Goal: Communication & Community: Answer question/provide support

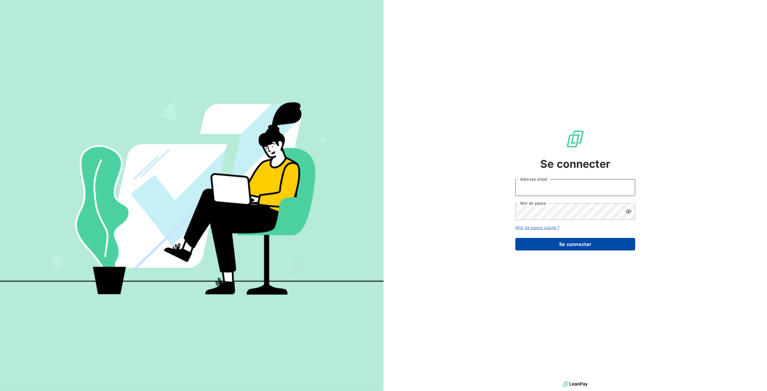
type input "tiptoptapis@gmail.com"
click at [527, 241] on button "Se connecter" at bounding box center [575, 244] width 120 height 13
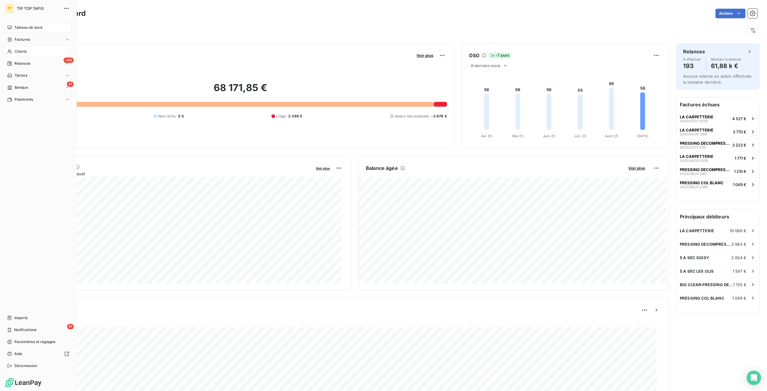
click at [33, 54] on div "Clients" at bounding box center [38, 52] width 67 height 10
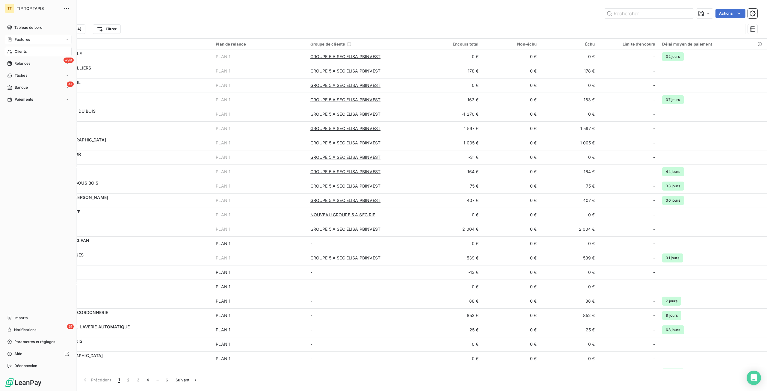
click at [19, 40] on span "Factures" at bounding box center [22, 39] width 15 height 5
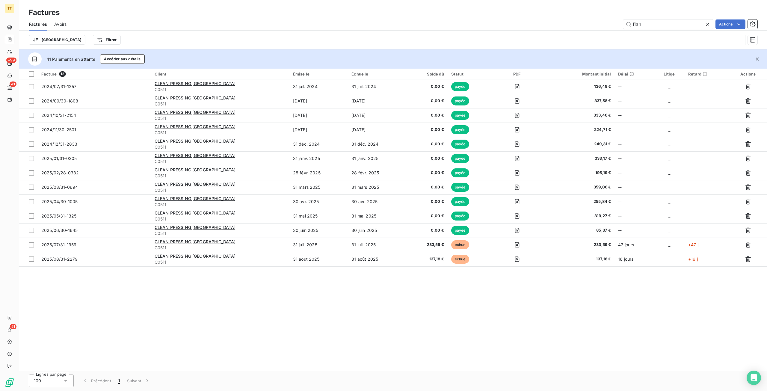
click at [706, 22] on icon at bounding box center [708, 24] width 6 height 6
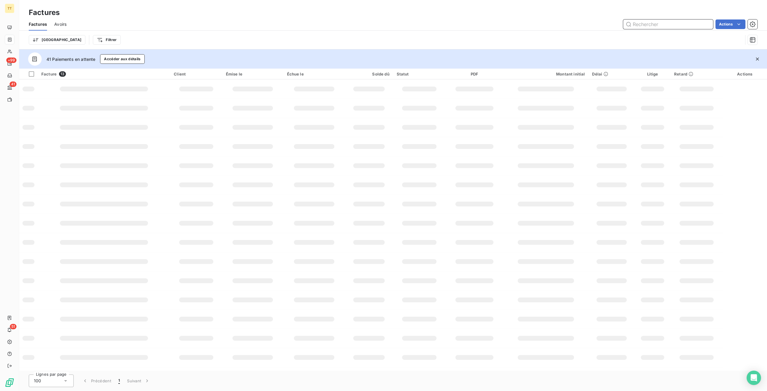
click at [659, 23] on input "text" at bounding box center [668, 24] width 90 height 10
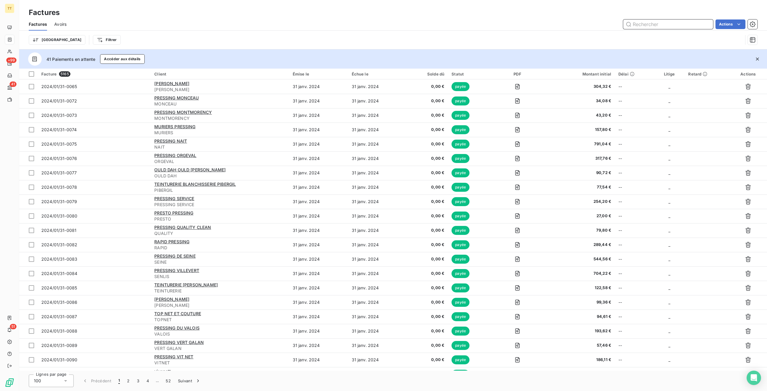
click at [659, 23] on input "text" at bounding box center [668, 24] width 90 height 10
click at [684, 25] on input "text" at bounding box center [668, 24] width 90 height 10
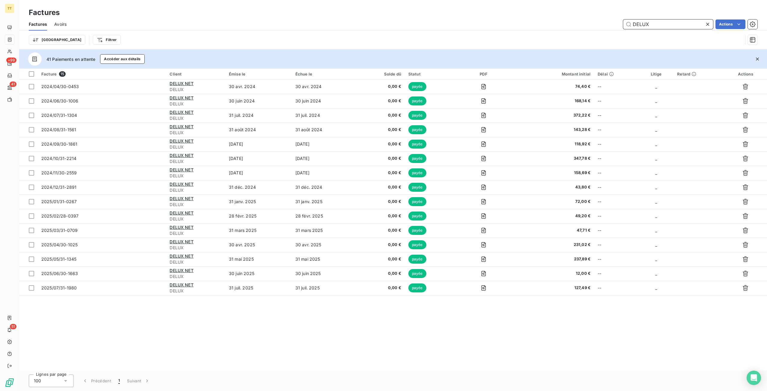
type input "DELUX"
click at [708, 25] on icon at bounding box center [708, 24] width 6 height 6
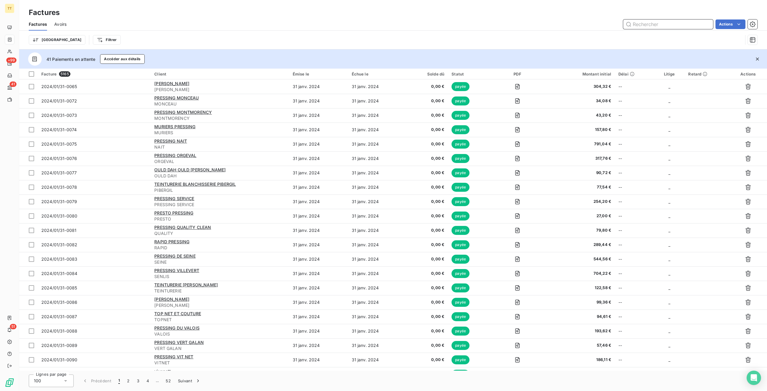
drag, startPoint x: 634, startPoint y: 23, endPoint x: 636, endPoint y: 19, distance: 4.1
click at [634, 22] on input "text" at bounding box center [668, 24] width 90 height 10
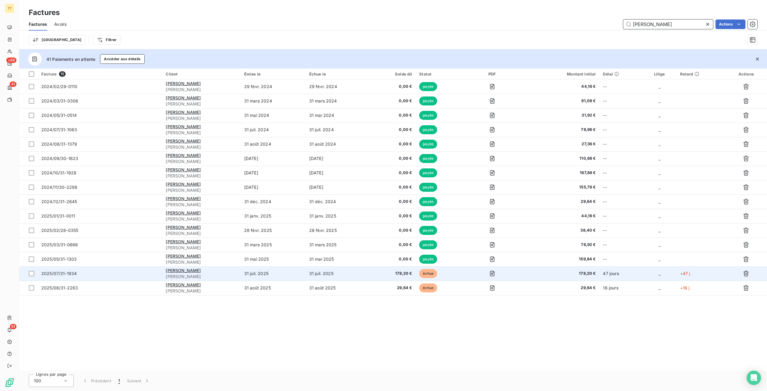
type input "ANNA PR"
click at [322, 273] on td "31 juil. 2025" at bounding box center [338, 273] width 65 height 14
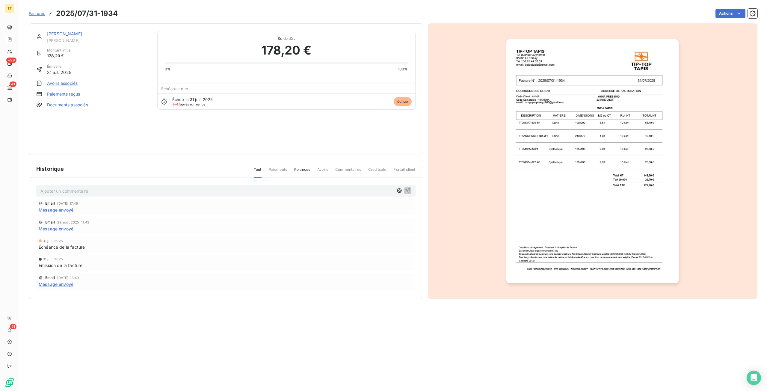
click at [73, 32] on link "[PERSON_NAME]" at bounding box center [64, 33] width 35 height 5
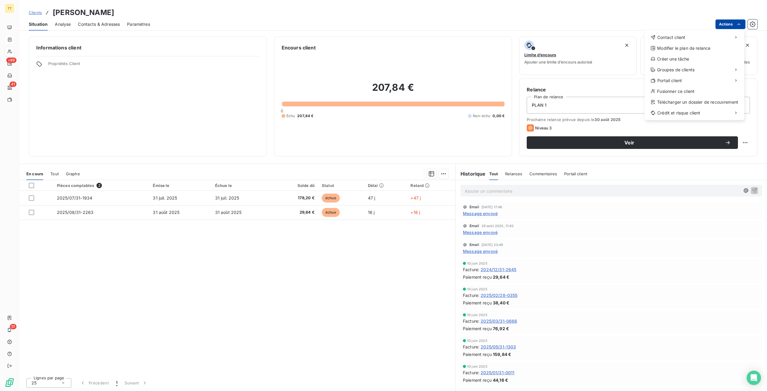
click at [744, 25] on html "TT +99 41 51 Clients ANNA PRESSING - ANNA Situation Analyse Contacts & Adresses…" at bounding box center [383, 195] width 767 height 391
click at [686, 39] on div "Contact client" at bounding box center [694, 38] width 95 height 10
click at [628, 37] on div "Envoyer un email" at bounding box center [600, 40] width 80 height 10
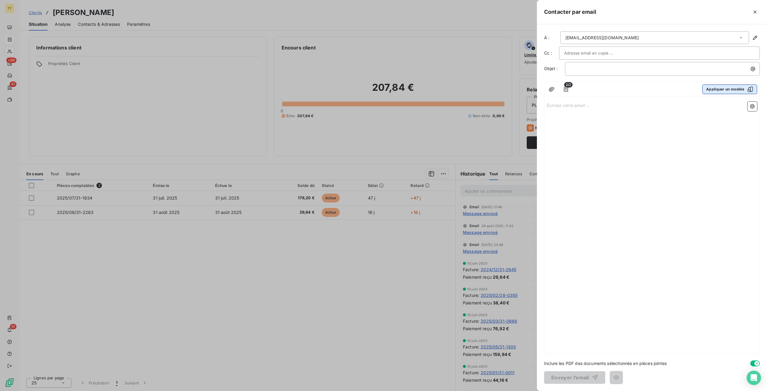
click at [721, 89] on button "Appliquer un modèle" at bounding box center [729, 89] width 55 height 10
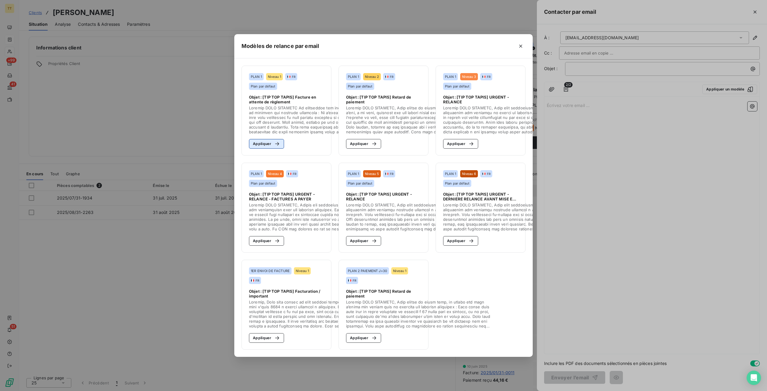
click at [277, 141] on icon "button" at bounding box center [277, 144] width 6 height 6
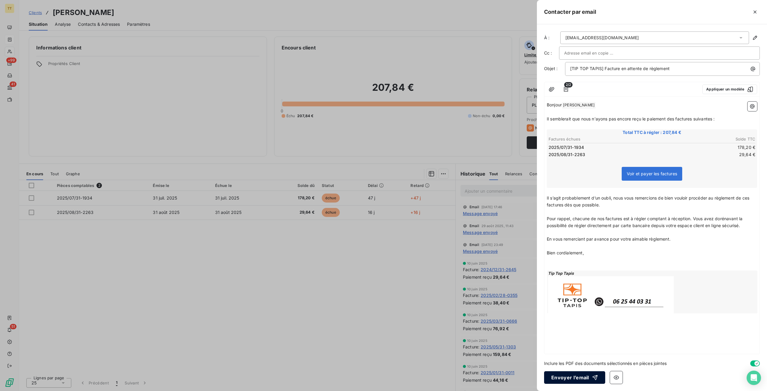
click at [583, 376] on button "Envoyer l’email" at bounding box center [574, 377] width 61 height 13
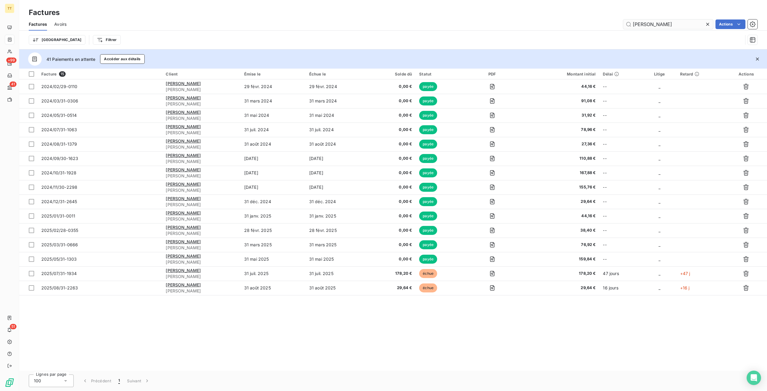
click at [707, 22] on icon at bounding box center [708, 24] width 6 height 6
click at [688, 28] on input "text" at bounding box center [668, 24] width 90 height 10
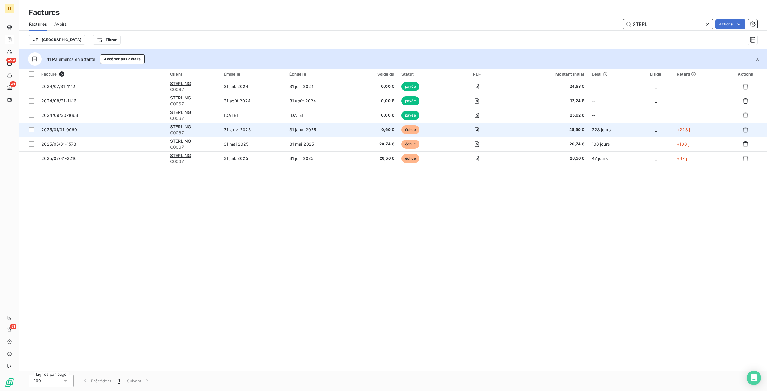
type input "STERLI"
click at [394, 128] on span "0,60 €" at bounding box center [375, 130] width 40 height 6
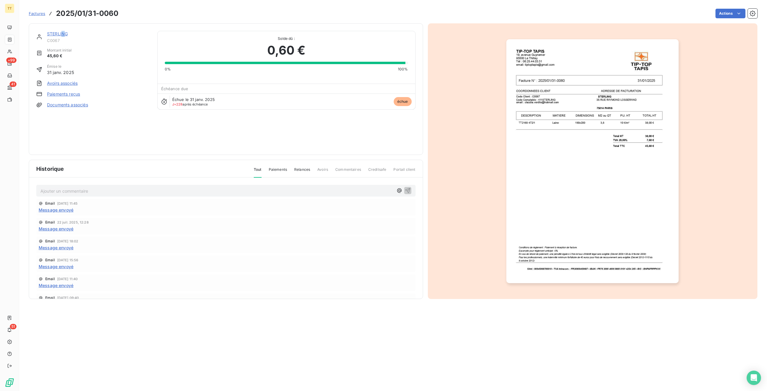
click at [64, 35] on link "STERLING" at bounding box center [57, 33] width 21 height 5
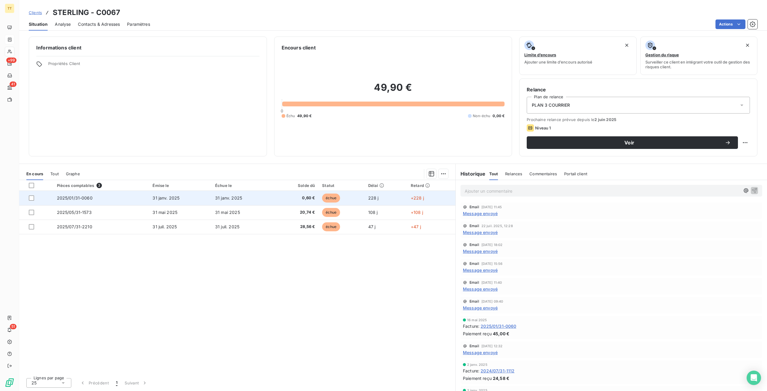
click at [89, 197] on span "2025/01/31-0060" at bounding box center [75, 197] width 36 height 5
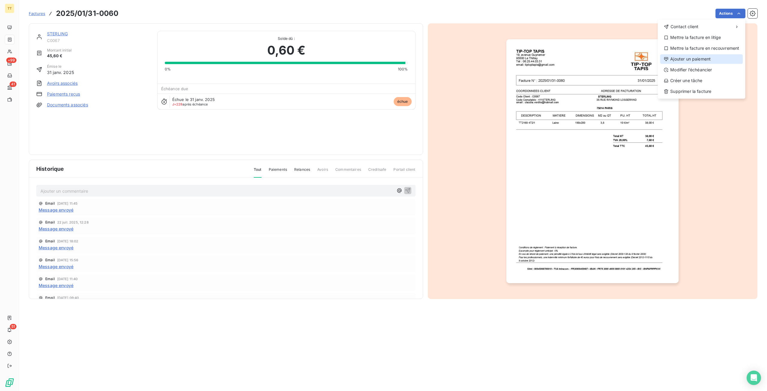
click at [697, 55] on div "Ajouter un paiement" at bounding box center [701, 59] width 83 height 10
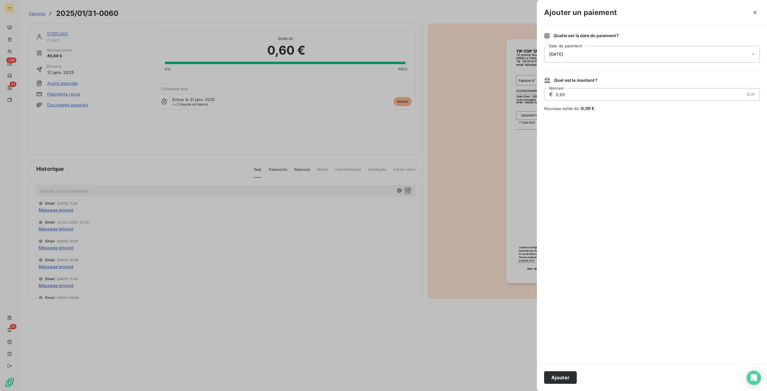
click at [599, 94] on input "0,60" at bounding box center [649, 94] width 189 height 12
click at [566, 375] on button "Ajouter" at bounding box center [560, 377] width 33 height 13
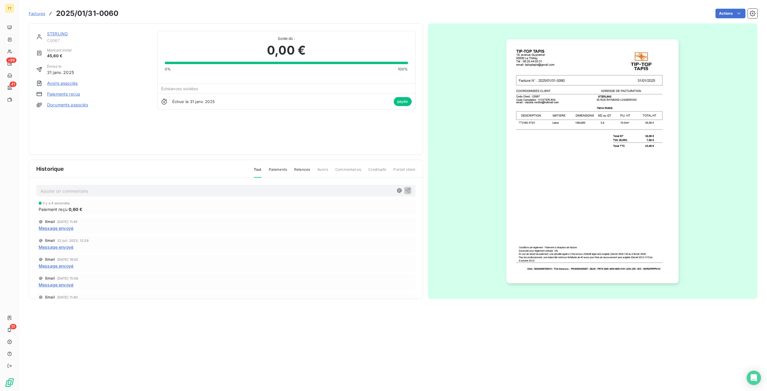
click at [92, 194] on p "Ajouter un commentaire ﻿" at bounding box center [216, 190] width 353 height 7
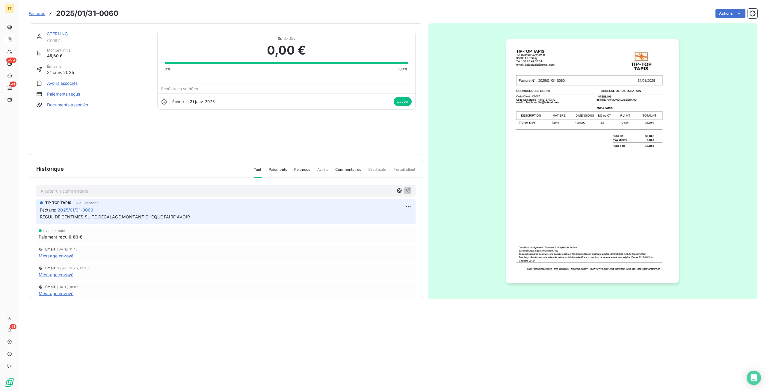
click at [58, 34] on link "STERLING" at bounding box center [57, 33] width 21 height 5
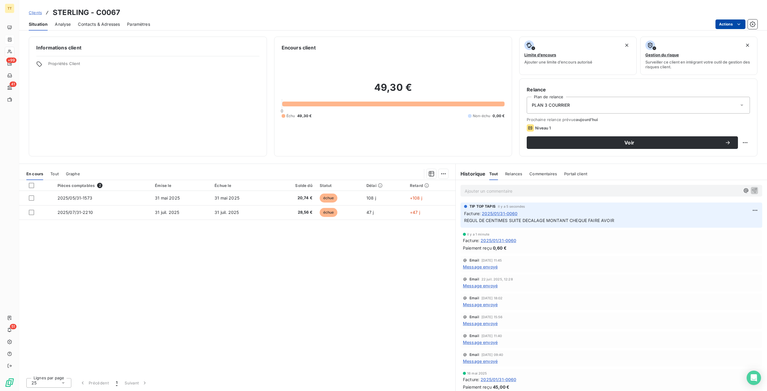
click at [743, 25] on html "TT +99 41 51 Clients STERLING - C0067 Situation Analyse Contacts & Adresses Par…" at bounding box center [383, 195] width 767 height 391
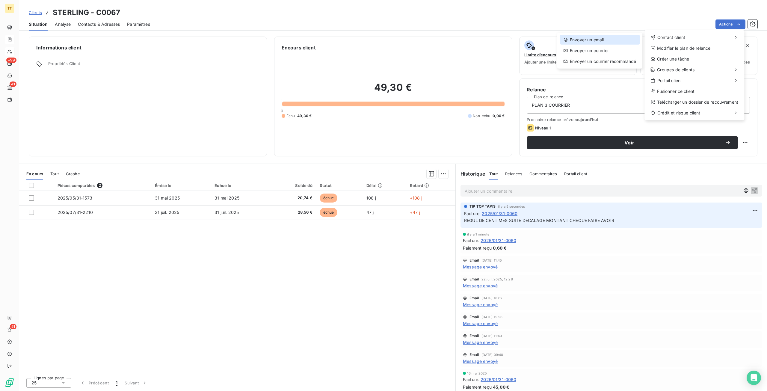
click at [612, 36] on div "Envoyer un email" at bounding box center [600, 40] width 80 height 10
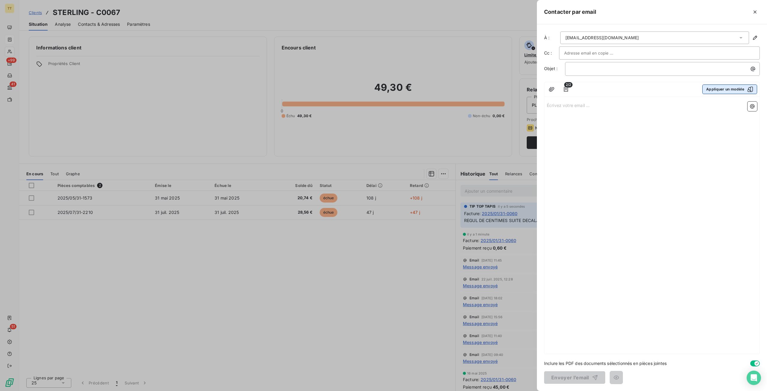
click at [723, 85] on button "Appliquer un modèle" at bounding box center [729, 89] width 55 height 10
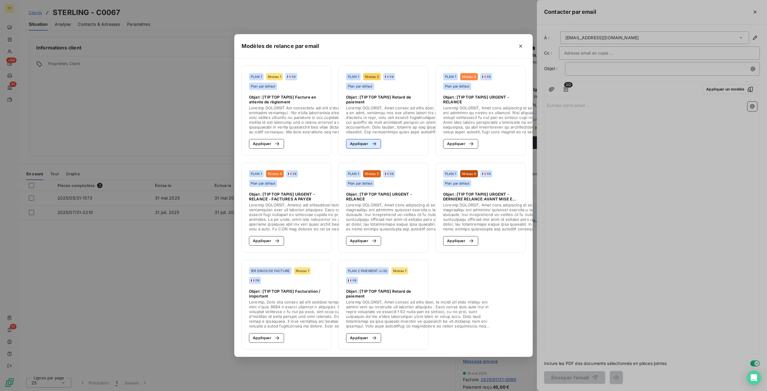
click at [367, 141] on button "Appliquer" at bounding box center [363, 144] width 35 height 10
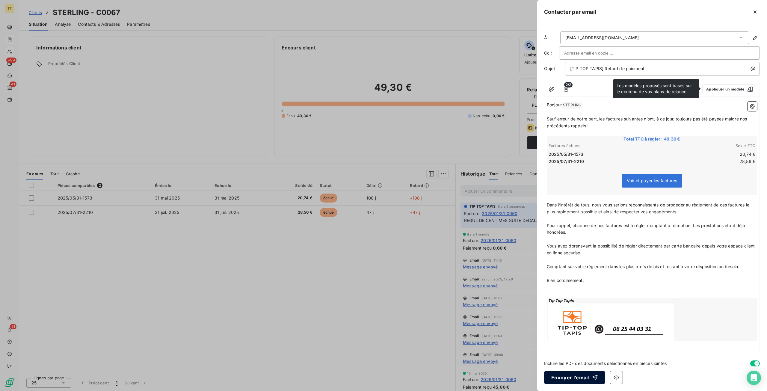
click at [595, 379] on icon "button" at bounding box center [595, 378] width 6 height 6
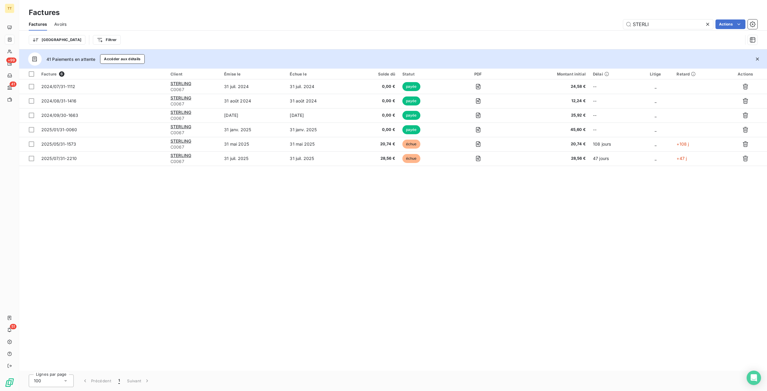
drag, startPoint x: 578, startPoint y: 24, endPoint x: 512, endPoint y: 28, distance: 66.1
click at [515, 30] on div "Factures Avoirs STERLI Actions" at bounding box center [393, 24] width 748 height 13
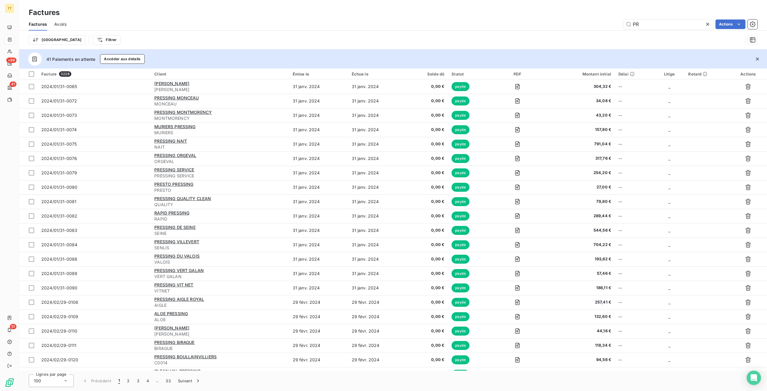
type input "P"
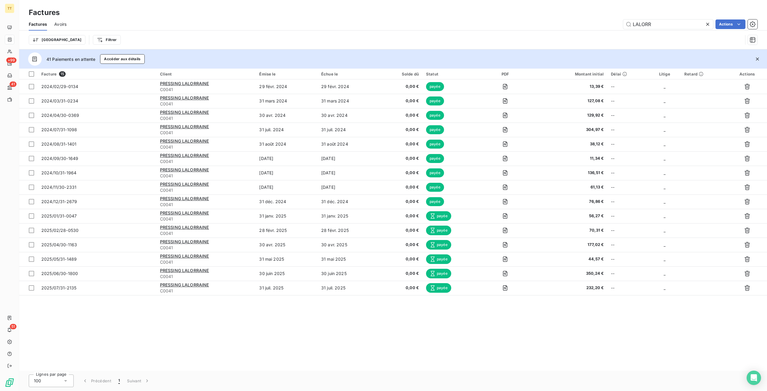
type input "LALORR"
click at [708, 24] on icon at bounding box center [708, 24] width 6 height 6
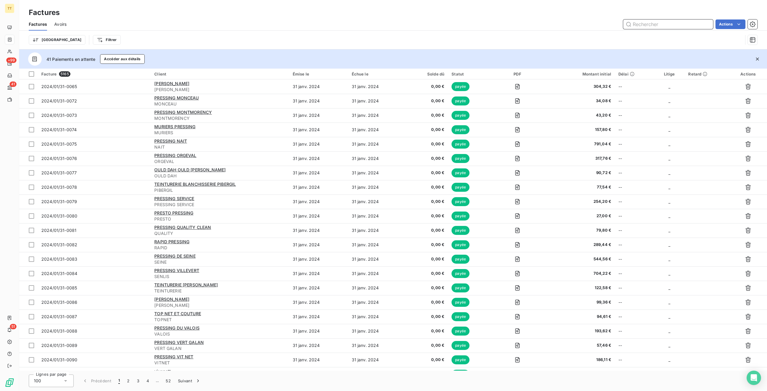
click at [696, 22] on input "text" at bounding box center [668, 24] width 90 height 10
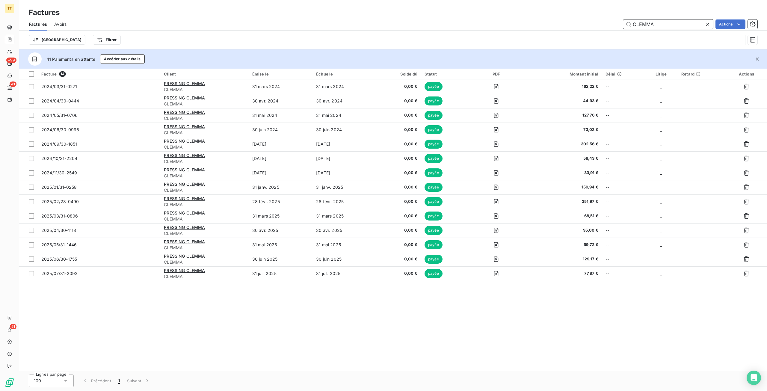
type input "CLEMMA"
click at [707, 24] on icon at bounding box center [708, 24] width 6 height 6
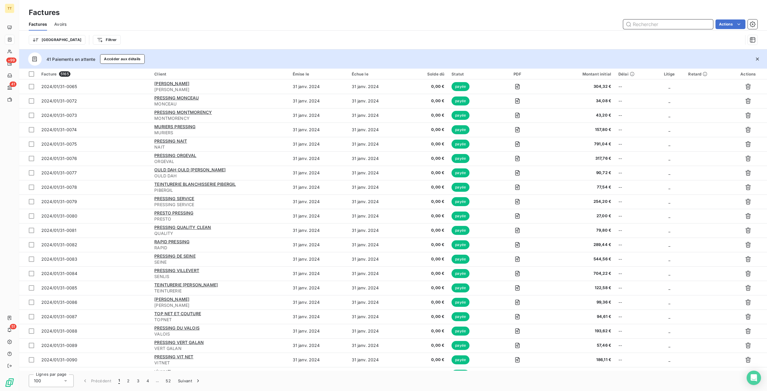
click at [668, 23] on input "text" at bounding box center [668, 24] width 90 height 10
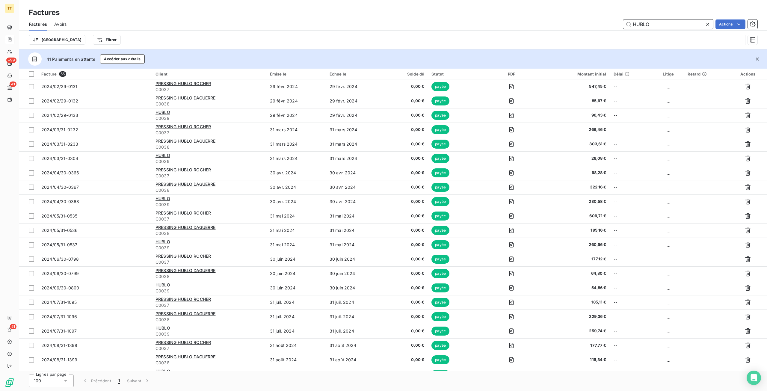
type input "HUBLO"
click at [709, 24] on icon at bounding box center [708, 24] width 6 height 6
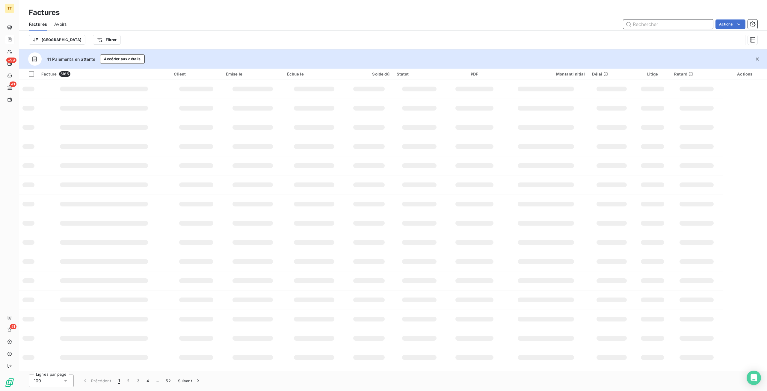
click at [697, 24] on input "text" at bounding box center [668, 24] width 90 height 10
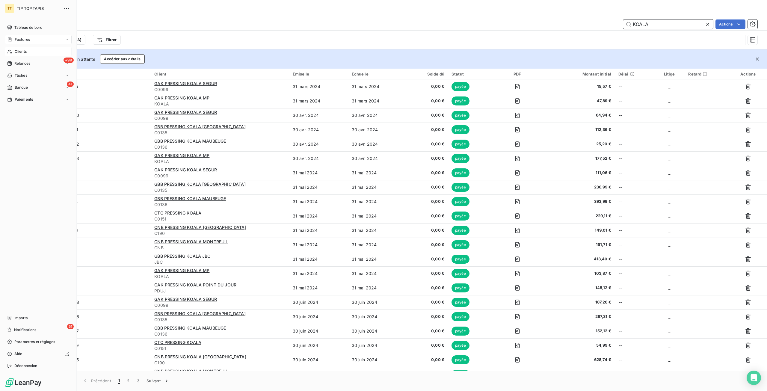
type input "KOALA"
click at [15, 50] on span "Clients" at bounding box center [21, 51] width 12 height 5
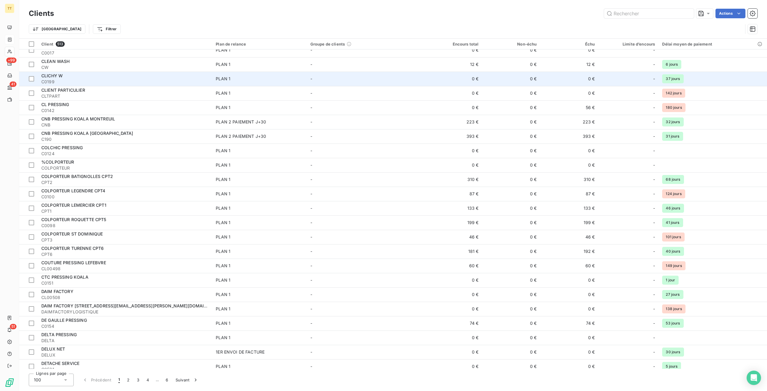
scroll to position [1119, 0]
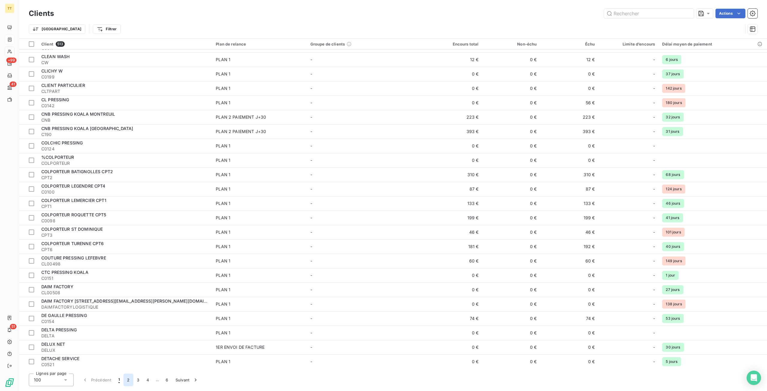
click at [129, 381] on button "2" at bounding box center [128, 380] width 10 height 13
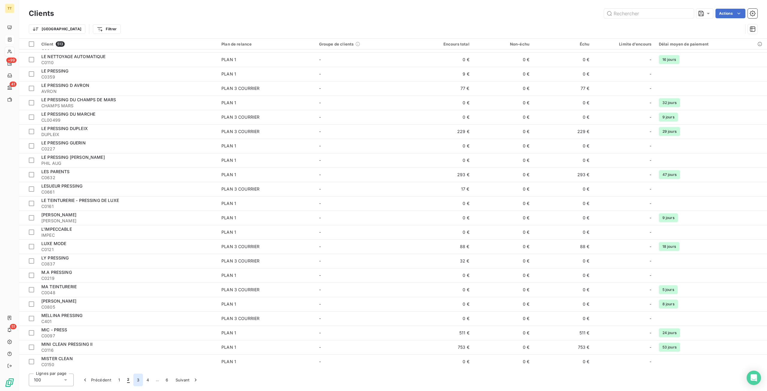
click at [135, 378] on button "3" at bounding box center [138, 380] width 10 height 13
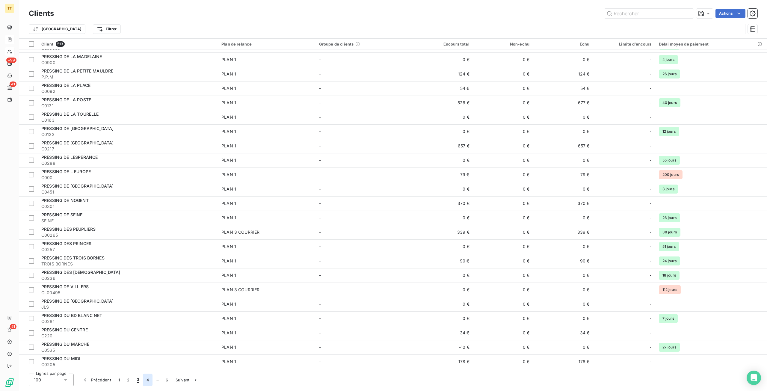
click at [150, 378] on button "4" at bounding box center [148, 380] width 10 height 13
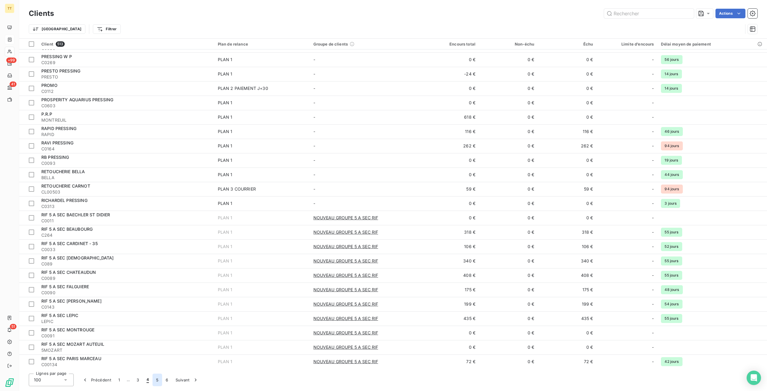
click at [156, 379] on button "5" at bounding box center [158, 380] width 10 height 13
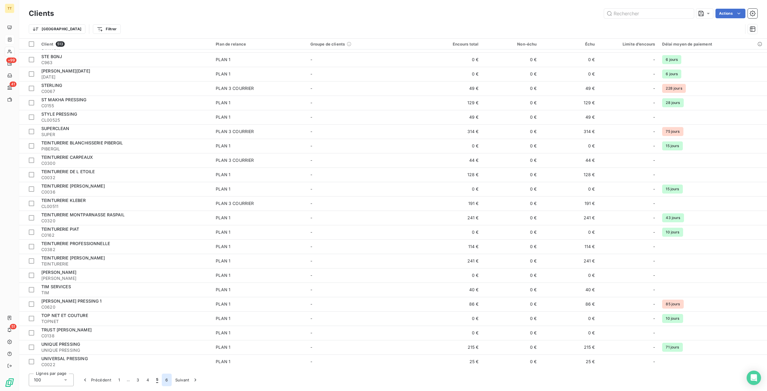
click at [166, 378] on button "6" at bounding box center [167, 380] width 10 height 13
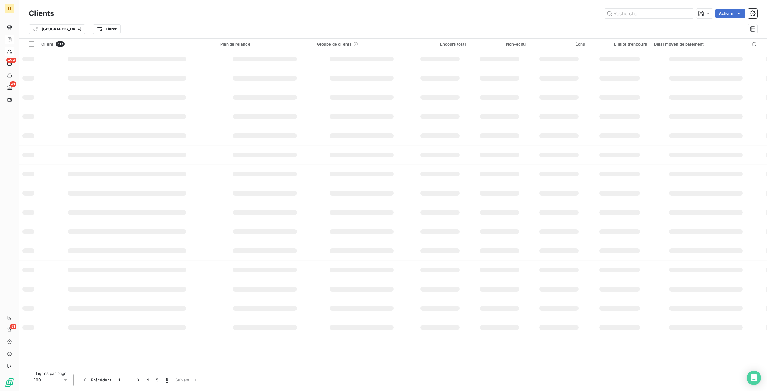
scroll to position [0, 0]
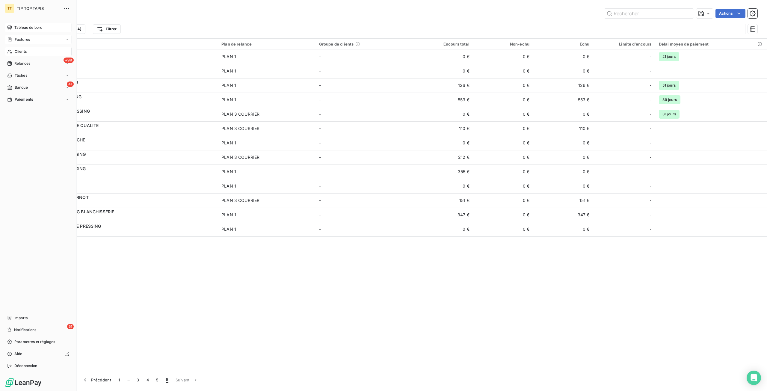
click at [22, 26] on span "Tableau de bord" at bounding box center [28, 27] width 28 height 5
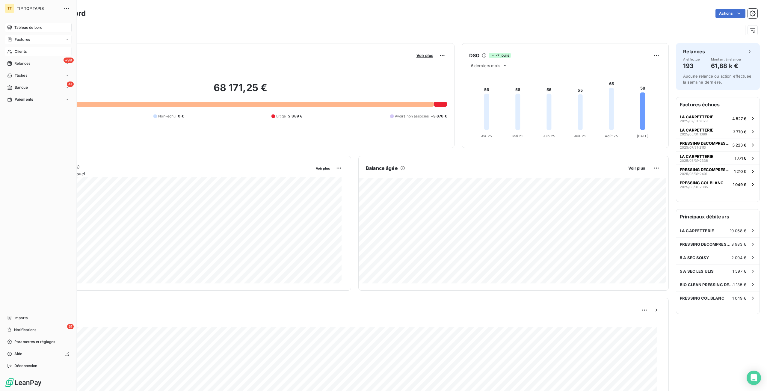
click at [28, 36] on div "Factures" at bounding box center [38, 40] width 67 height 10
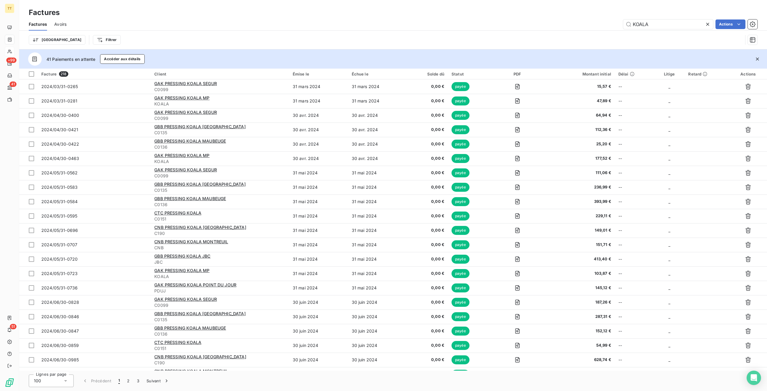
click at [707, 22] on icon at bounding box center [708, 24] width 6 height 6
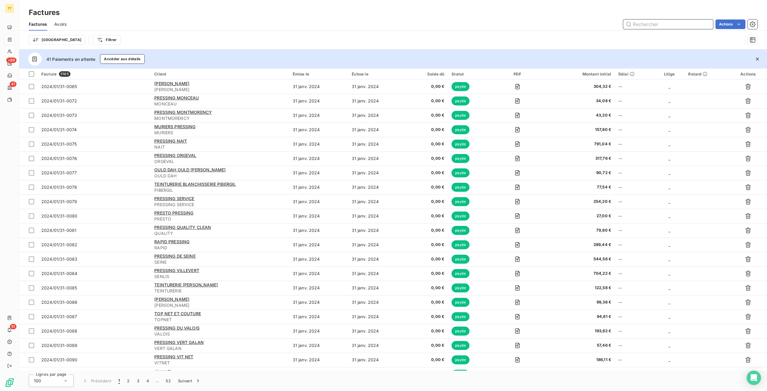
click at [641, 24] on input "text" at bounding box center [668, 24] width 90 height 10
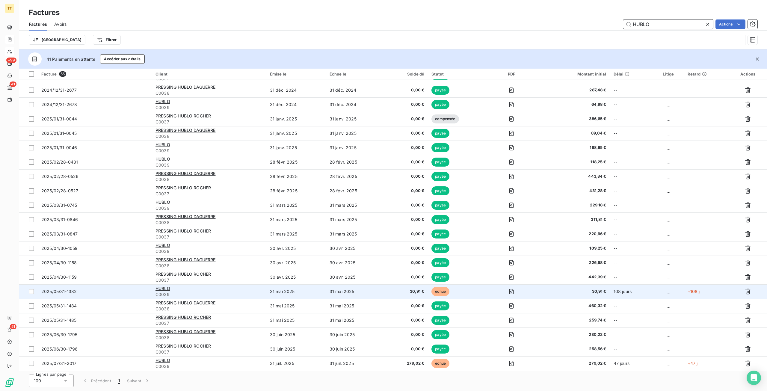
scroll to position [500, 0]
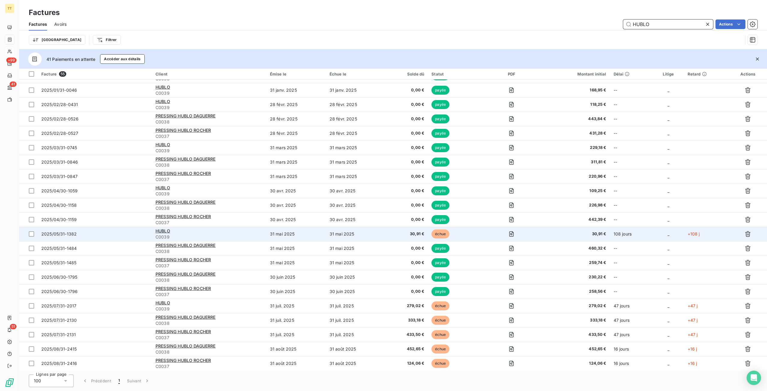
type input "HUBLO"
click at [395, 235] on span "30,91 €" at bounding box center [406, 234] width 35 height 6
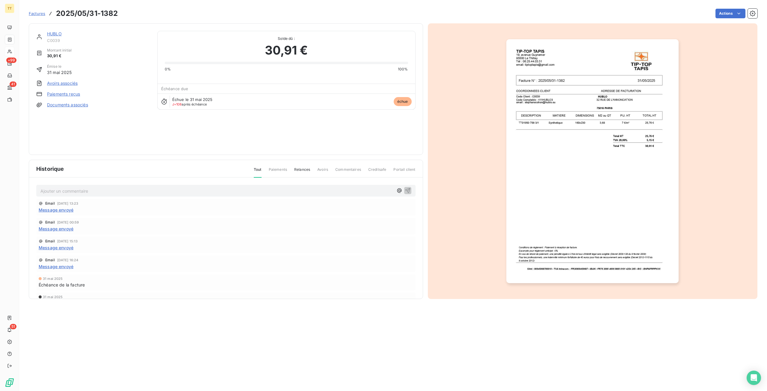
click at [55, 32] on link "HUBLO" at bounding box center [54, 33] width 15 height 5
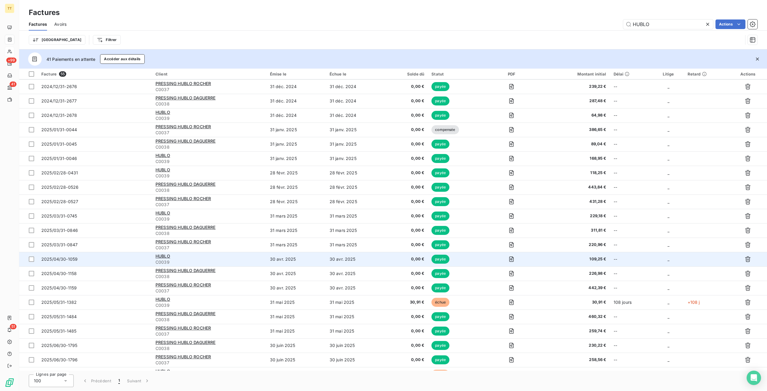
scroll to position [500, 0]
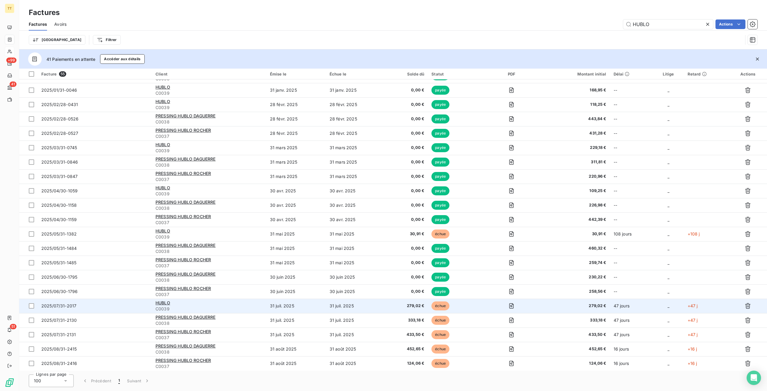
click at [275, 308] on td "31 juil. 2025" at bounding box center [296, 306] width 60 height 14
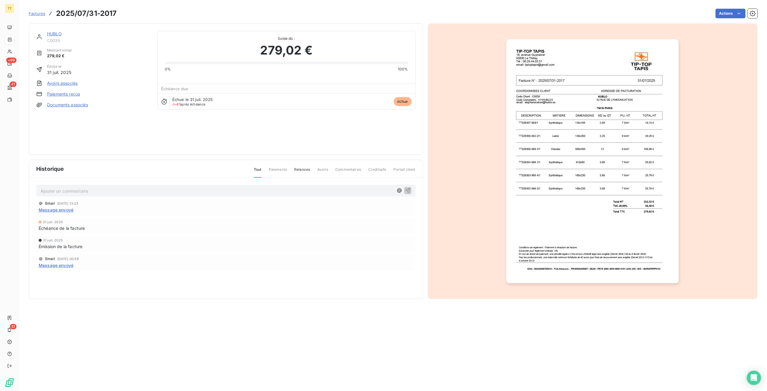
click at [54, 34] on link "HUBLO" at bounding box center [54, 33] width 15 height 5
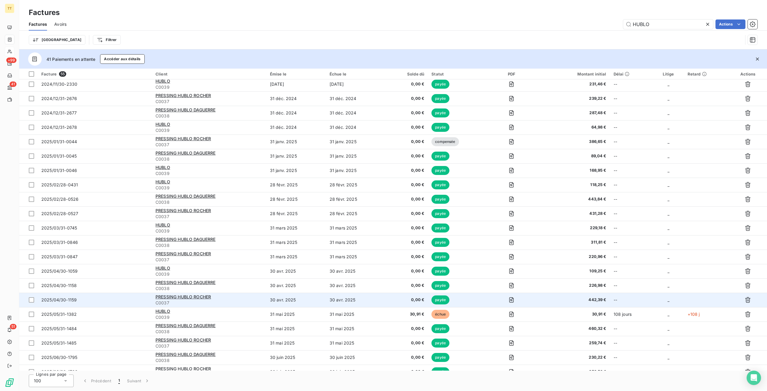
scroll to position [500, 0]
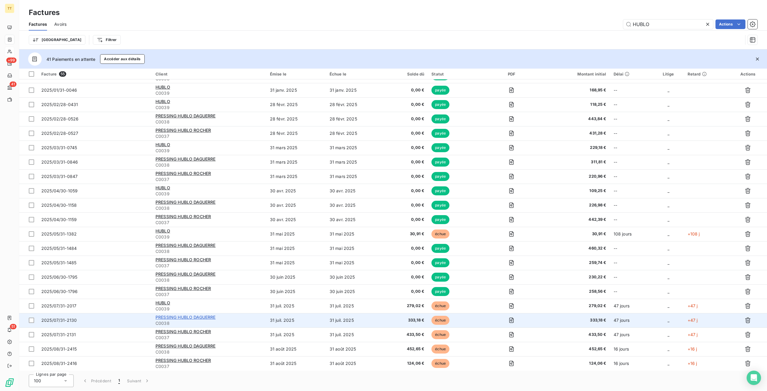
click at [186, 315] on span "PRESSING HUBLO DAGUERRE" at bounding box center [186, 317] width 60 height 5
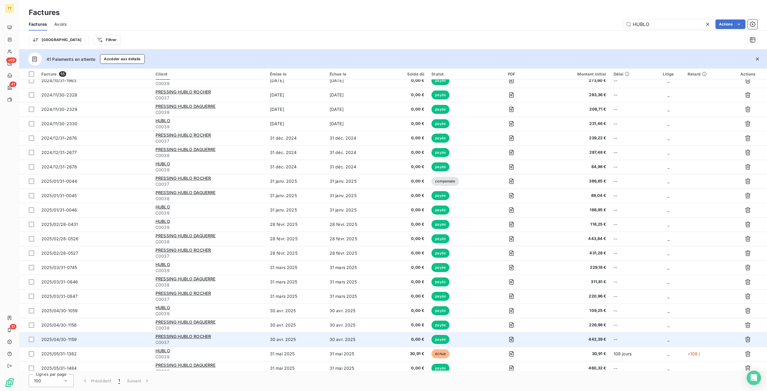
scroll to position [500, 0]
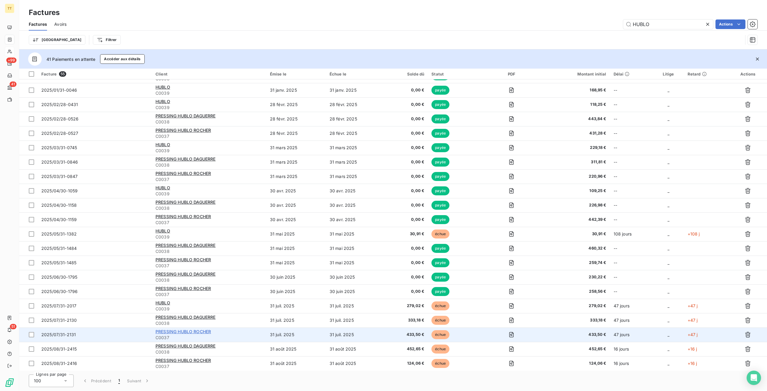
click at [190, 331] on span "PRESSING HUBLO ROCHER" at bounding box center [183, 331] width 55 height 5
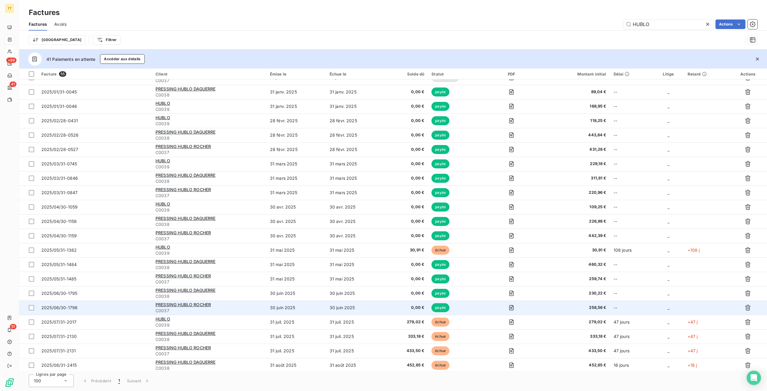
scroll to position [500, 0]
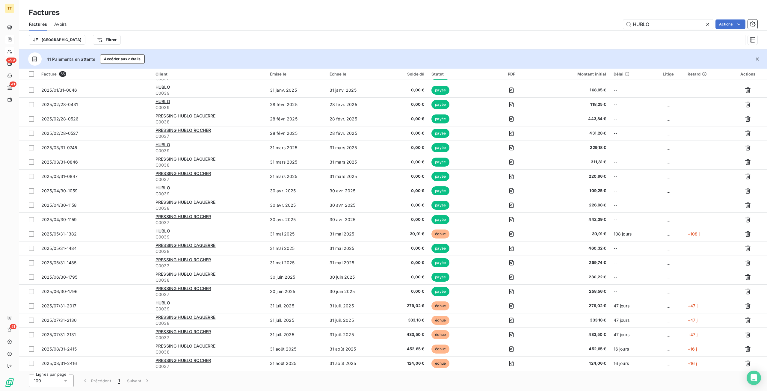
click at [706, 21] on icon at bounding box center [708, 24] width 6 height 6
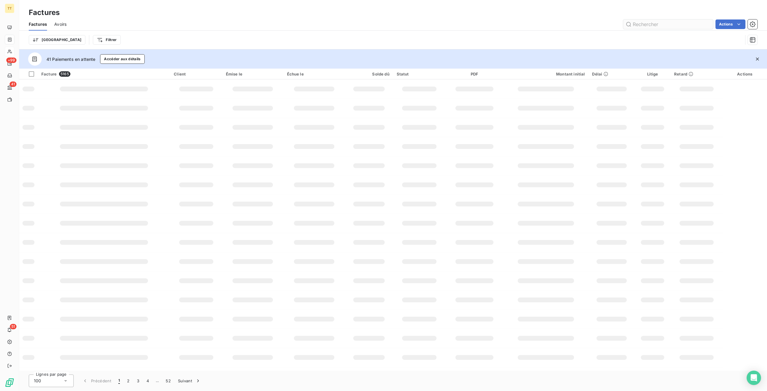
scroll to position [0, 0]
click at [696, 24] on input "text" at bounding box center [668, 24] width 90 height 10
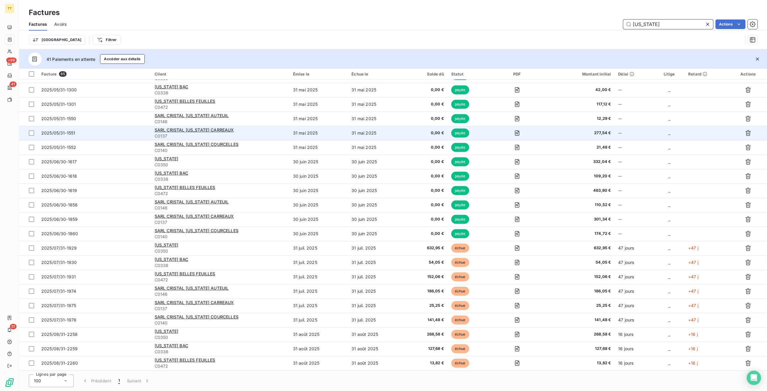
scroll to position [931, 0]
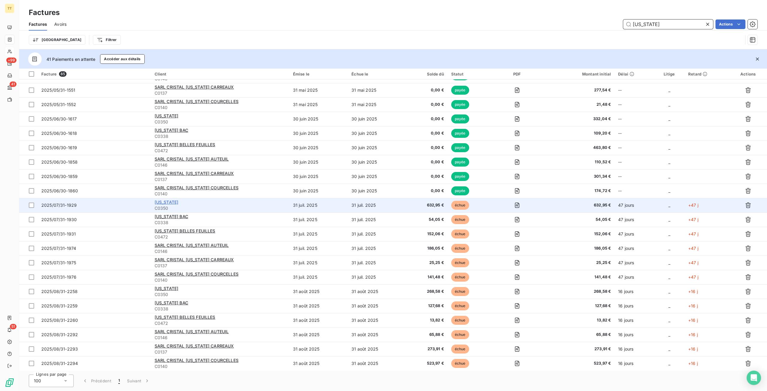
type input "[US_STATE]"
click at [160, 200] on span "[US_STATE]" at bounding box center [167, 202] width 24 height 5
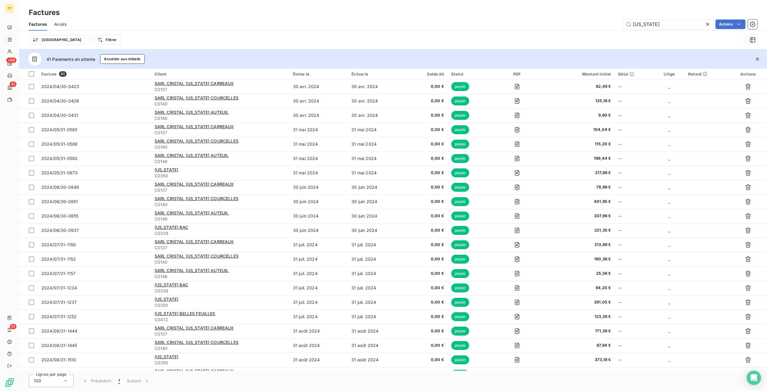
click at [708, 24] on icon at bounding box center [708, 24] width 6 height 6
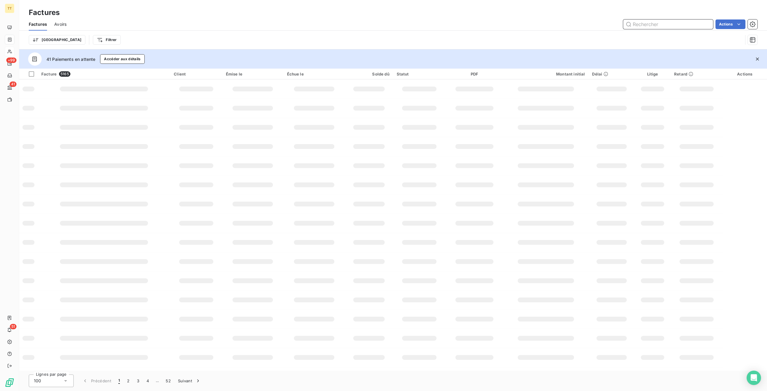
click at [706, 23] on input "text" at bounding box center [668, 24] width 90 height 10
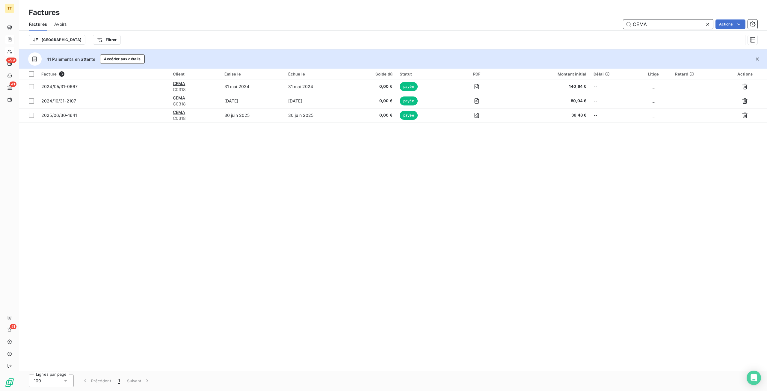
type input "CEMA"
click at [707, 23] on icon at bounding box center [708, 24] width 6 height 6
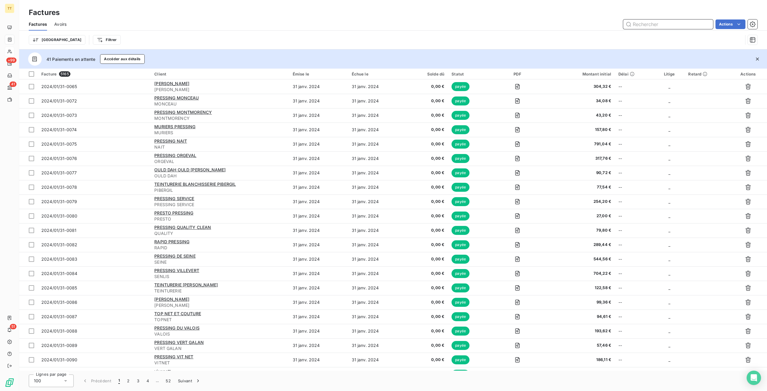
click at [668, 22] on input "text" at bounding box center [668, 24] width 90 height 10
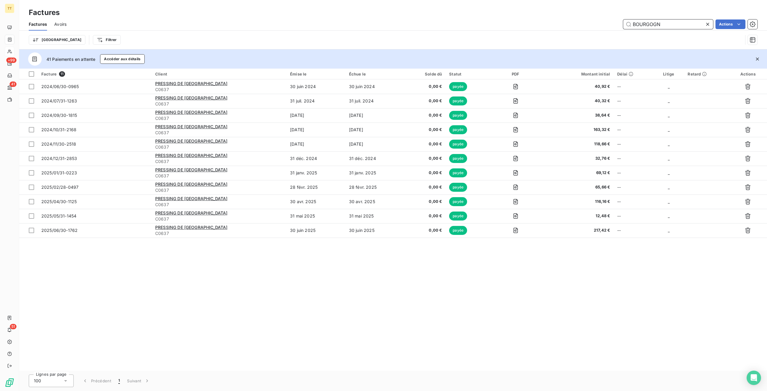
type input "BOURGOGN"
click at [708, 24] on icon at bounding box center [707, 24] width 3 height 3
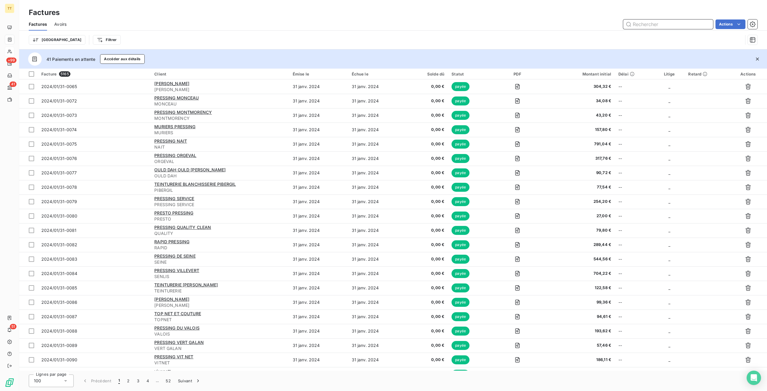
click at [659, 25] on input "text" at bounding box center [668, 24] width 90 height 10
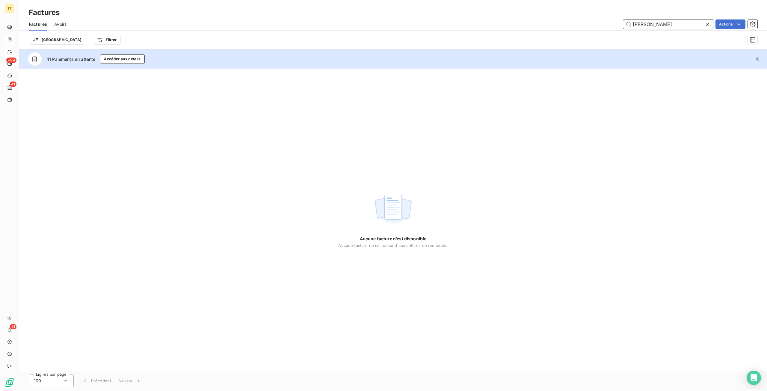
type input "GREG"
click at [709, 24] on icon at bounding box center [708, 24] width 6 height 6
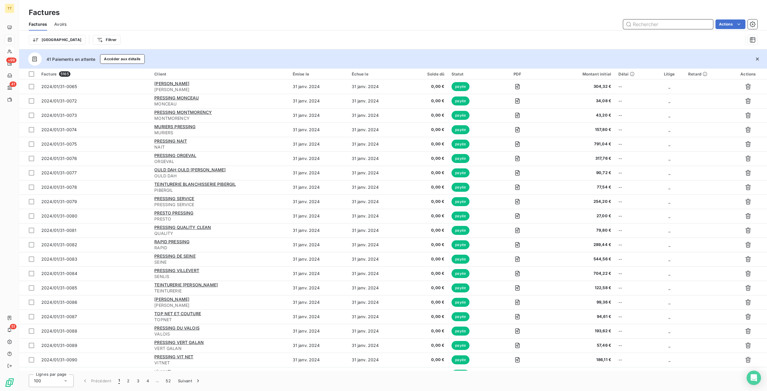
drag, startPoint x: 699, startPoint y: 24, endPoint x: 699, endPoint y: 16, distance: 7.8
click at [699, 24] on input "text" at bounding box center [668, 24] width 90 height 10
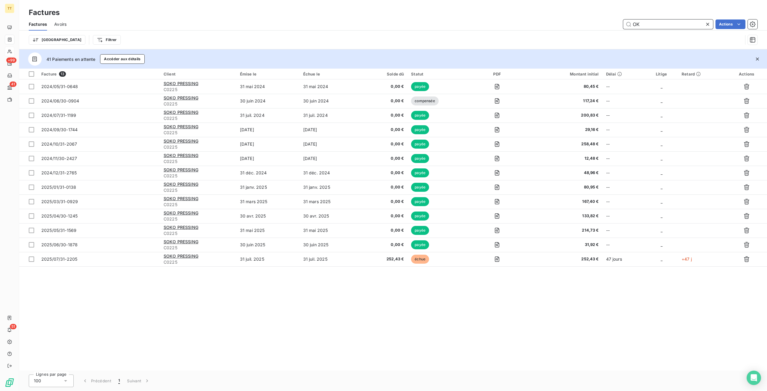
type input "O"
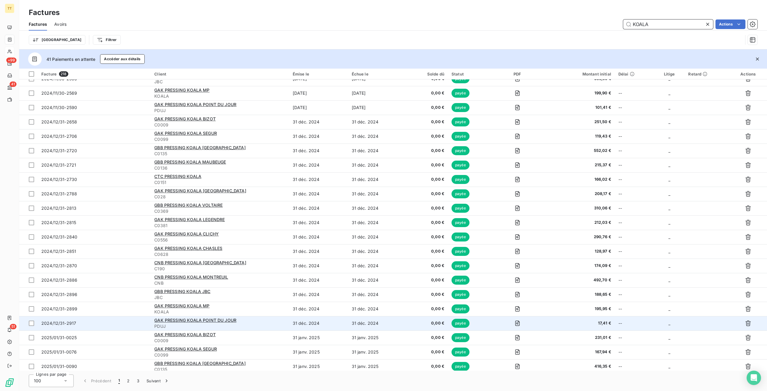
scroll to position [1147, 0]
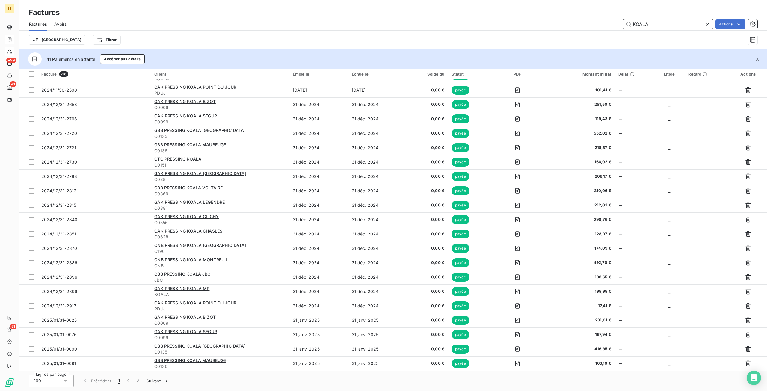
type input "KOALA"
click at [706, 24] on icon at bounding box center [708, 24] width 6 height 6
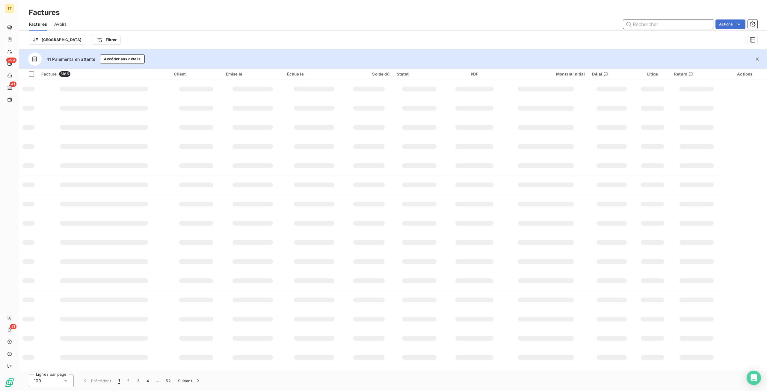
click at [686, 27] on input "text" at bounding box center [668, 24] width 90 height 10
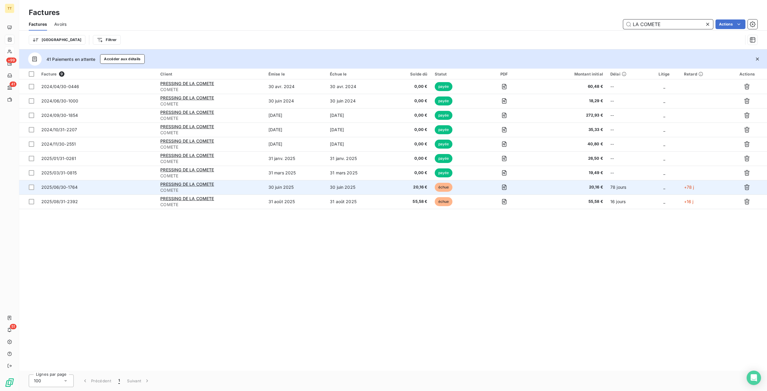
type input "LA COMETE"
drag, startPoint x: 371, startPoint y: 190, endPoint x: 369, endPoint y: 193, distance: 3.8
click at [369, 193] on td "30 juin 2025" at bounding box center [356, 187] width 61 height 14
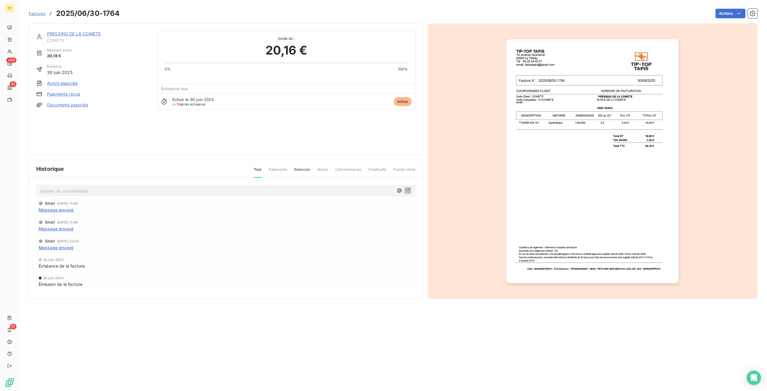
click at [70, 34] on link "PRESSING DE LA COMETE" at bounding box center [74, 33] width 54 height 5
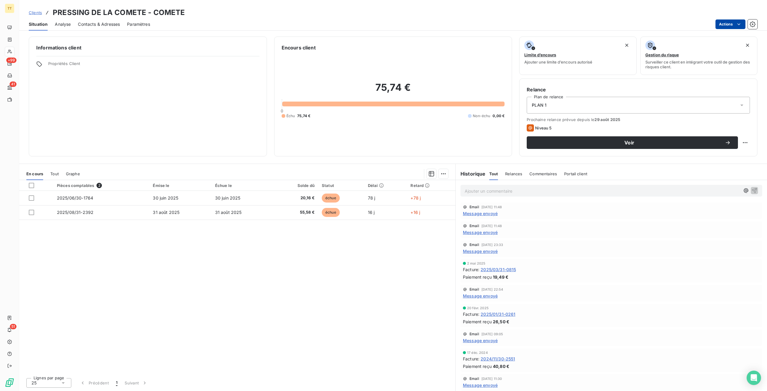
click at [731, 24] on html "TT +99 41 51 Clients PRESSING DE LA COMETE - COMETE Situation Analyse Contacts …" at bounding box center [383, 195] width 767 height 391
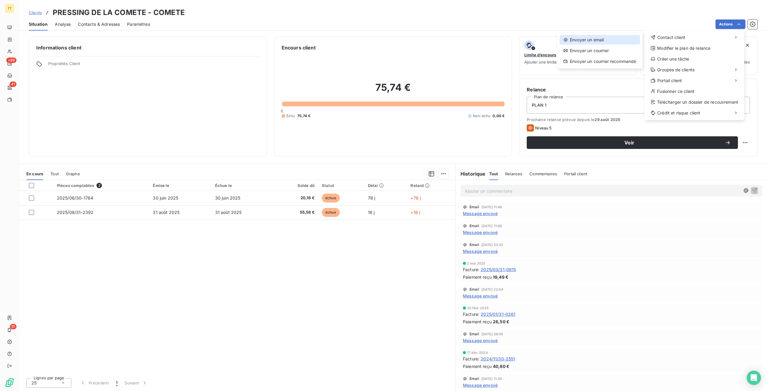
click at [632, 39] on div "Envoyer un email" at bounding box center [600, 40] width 80 height 10
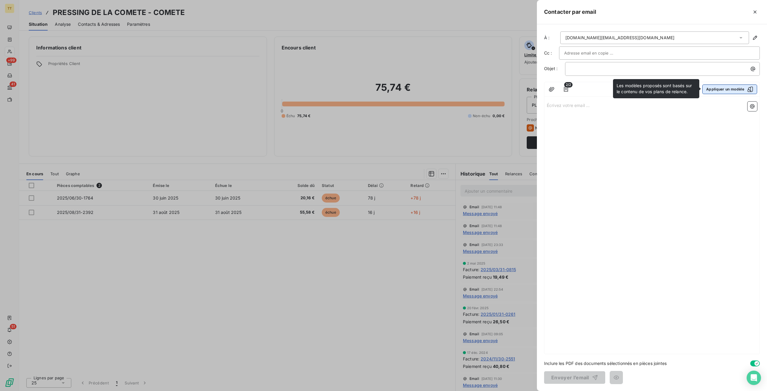
click at [740, 85] on button "Appliquer un modèle" at bounding box center [729, 89] width 55 height 10
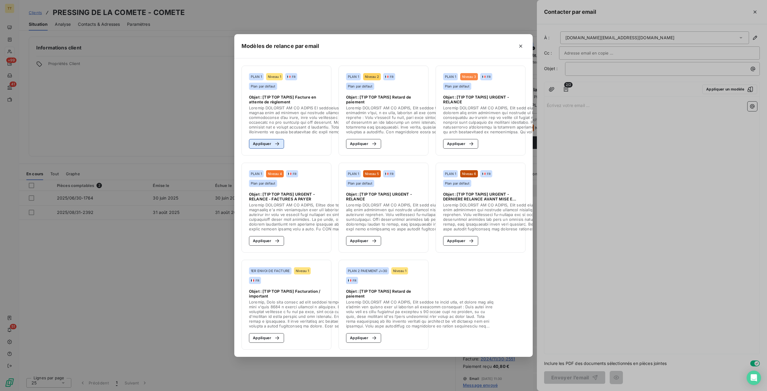
click at [274, 139] on button "Appliquer" at bounding box center [266, 144] width 35 height 10
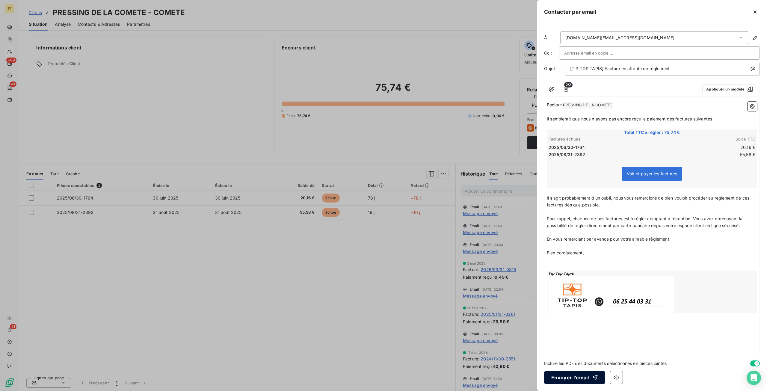
click at [592, 378] on icon "button" at bounding box center [595, 378] width 6 height 6
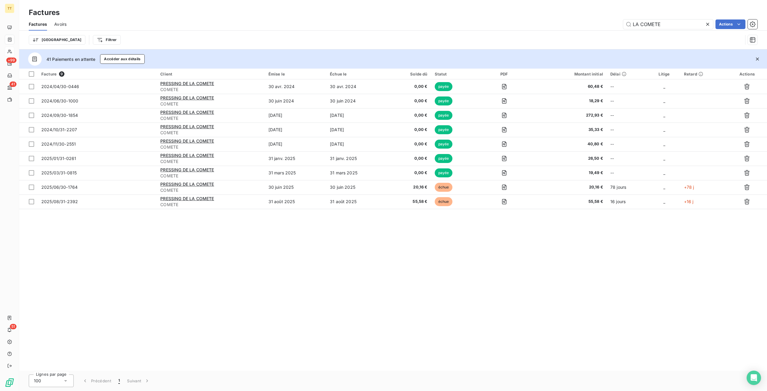
click at [709, 24] on icon at bounding box center [708, 24] width 6 height 6
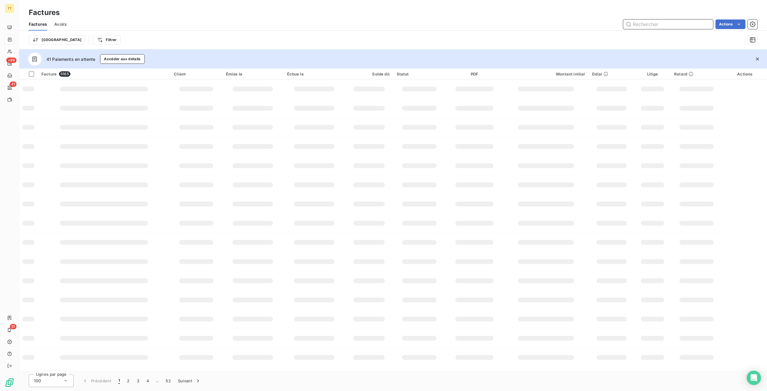
click at [708, 24] on input "text" at bounding box center [668, 24] width 90 height 10
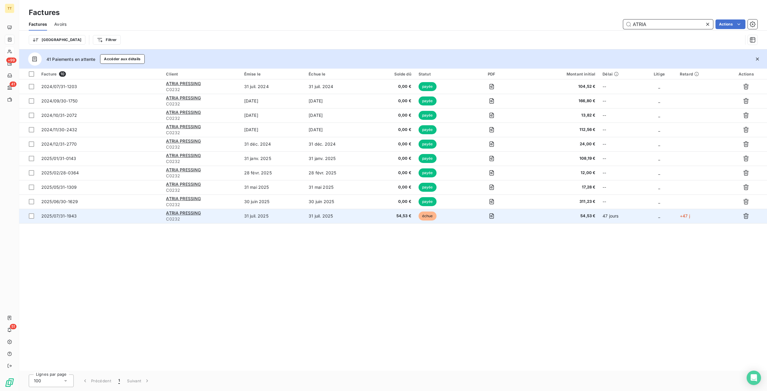
type input "ATRIA"
click at [343, 218] on td "31 juil. 2025" at bounding box center [337, 216] width 65 height 14
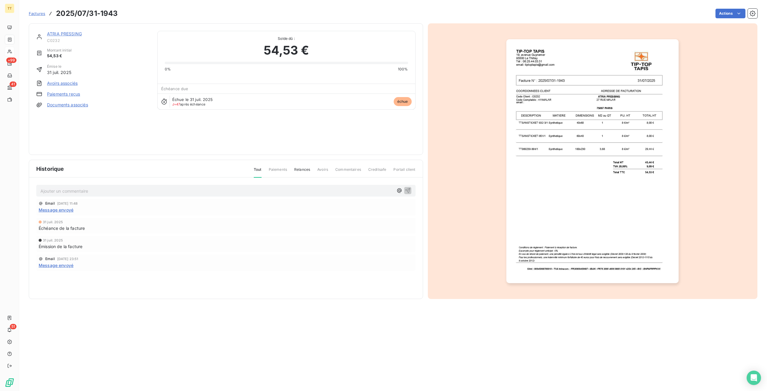
click at [64, 34] on link "ATRIA PRESSING" at bounding box center [64, 33] width 35 height 5
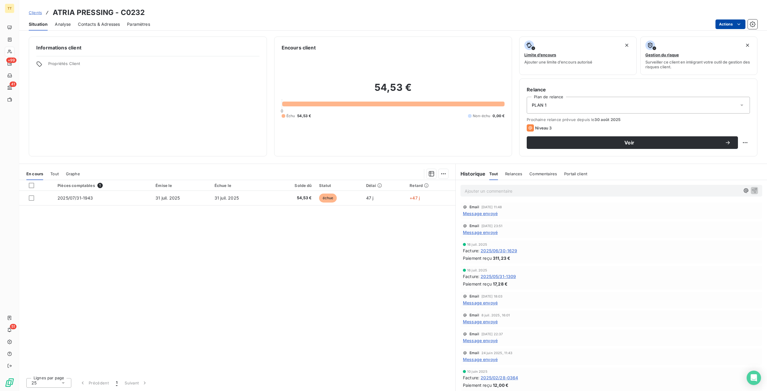
click at [730, 22] on html "TT +99 41 51 Clients ATRIA PRESSING - C0232 Situation Analyse Contacts & Adress…" at bounding box center [383, 195] width 767 height 391
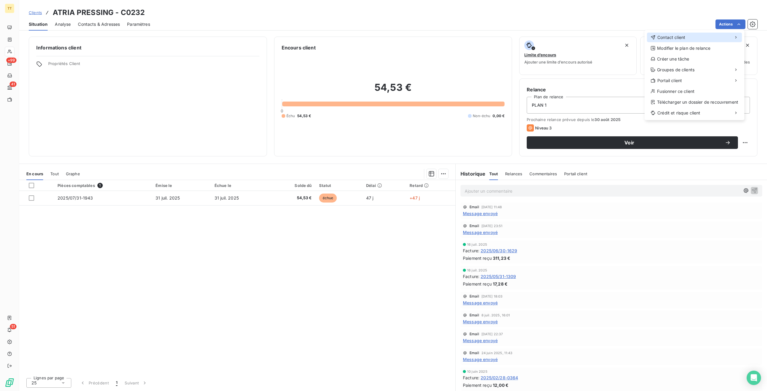
click at [700, 35] on div "Contact client" at bounding box center [694, 38] width 95 height 10
click at [618, 42] on div "Envoyer un email" at bounding box center [600, 40] width 80 height 10
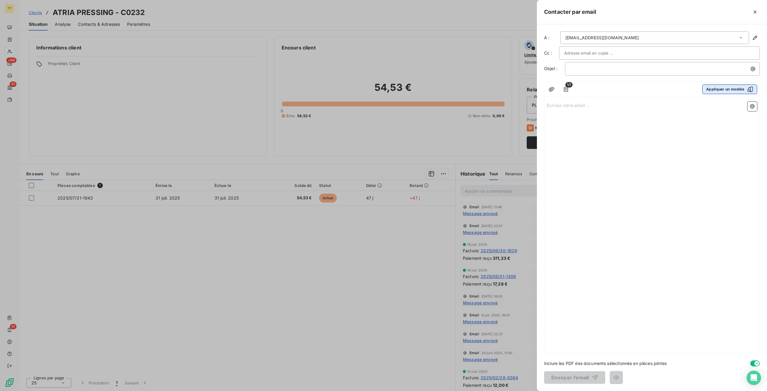
click at [731, 88] on button "Appliquer un modèle" at bounding box center [729, 89] width 55 height 10
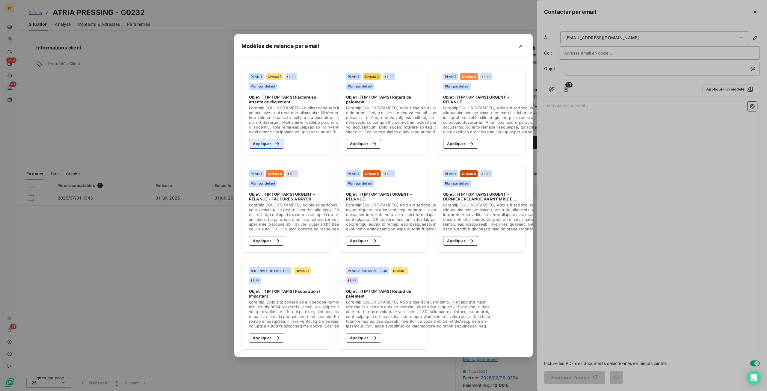
drag, startPoint x: 260, startPoint y: 137, endPoint x: 265, endPoint y: 138, distance: 5.2
click at [261, 139] on button "Appliquer" at bounding box center [266, 144] width 35 height 10
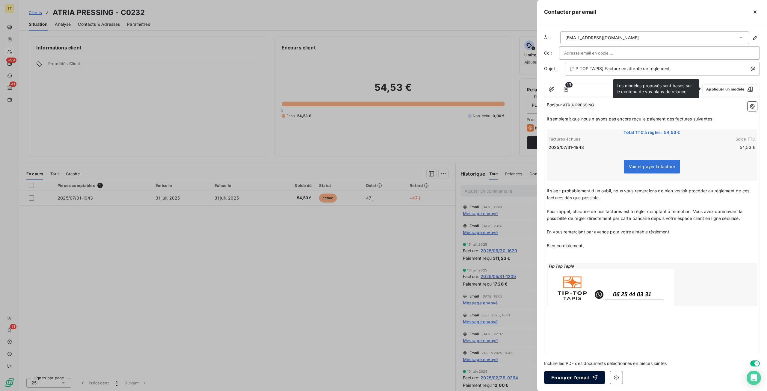
click at [585, 382] on button "Envoyer l’email" at bounding box center [574, 377] width 61 height 13
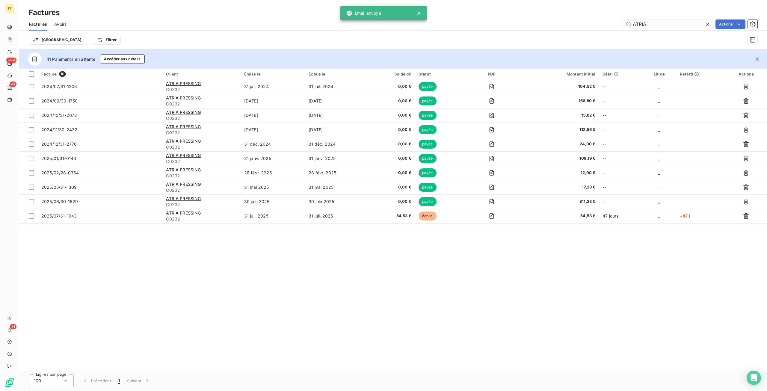
click at [682, 24] on input "ATRIA" at bounding box center [668, 24] width 90 height 10
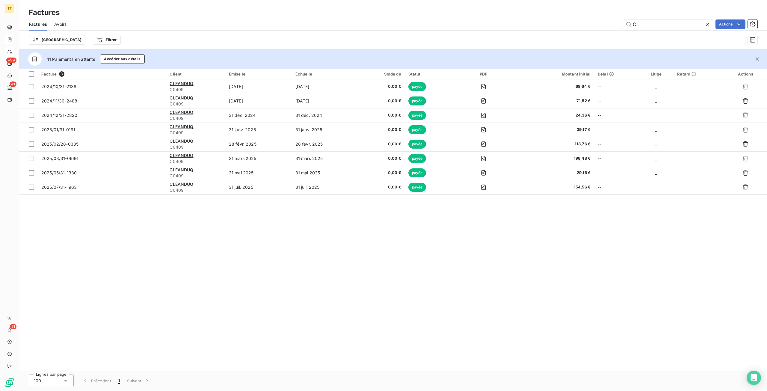
type input "C"
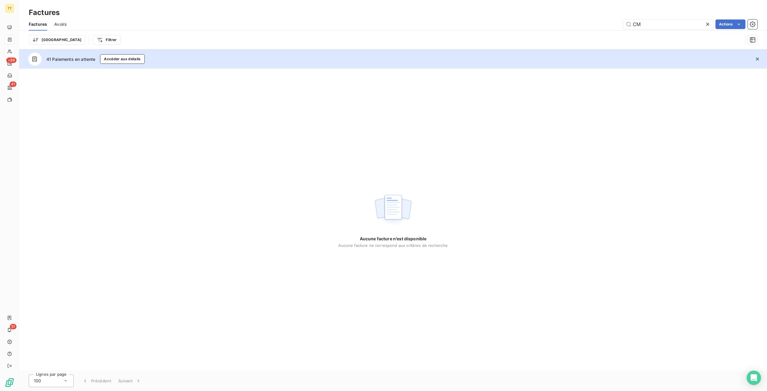
type input "C"
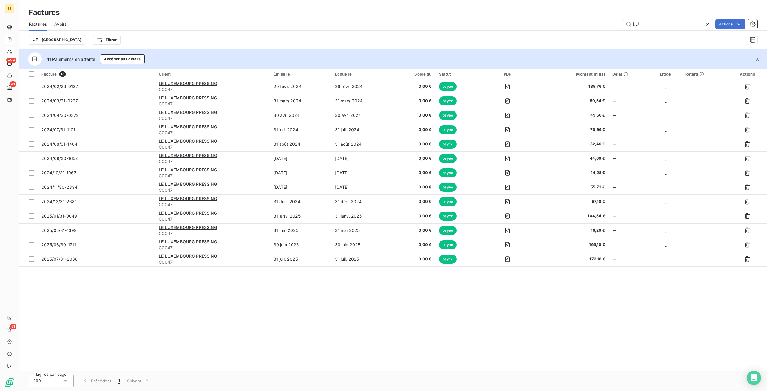
type input "L"
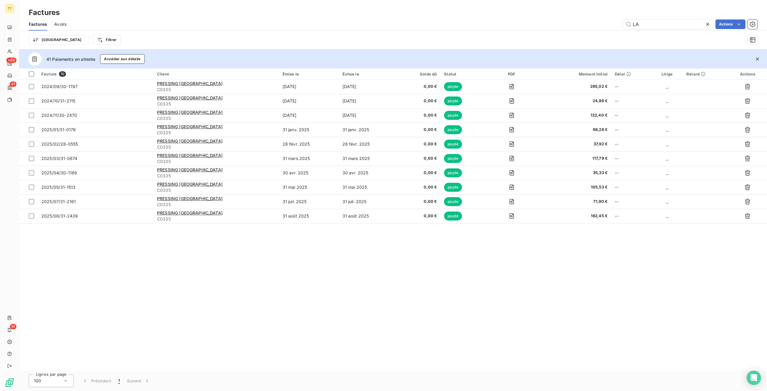
type input "L"
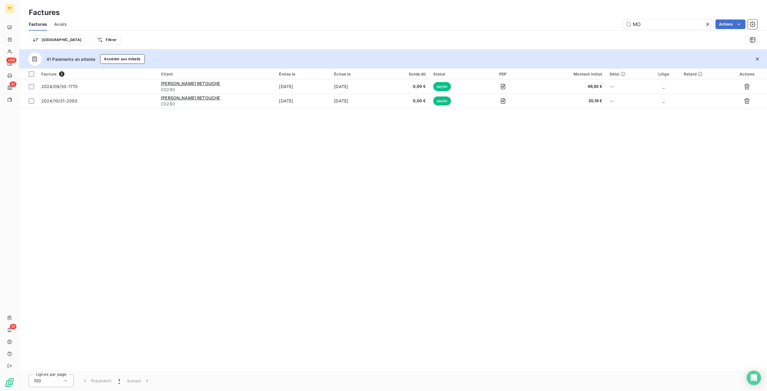
type input "M"
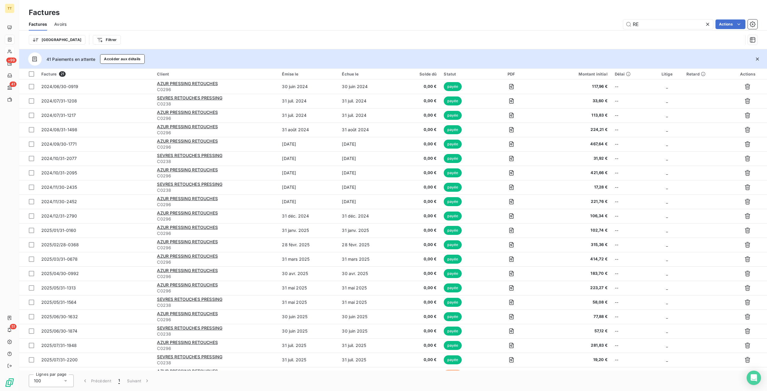
type input "R"
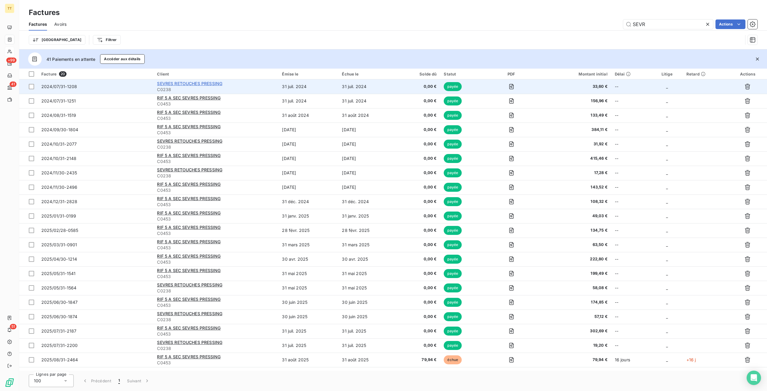
type input "SEVR"
click at [216, 83] on span "SEVRES RETOUCHES PRESSING" at bounding box center [189, 83] width 65 height 5
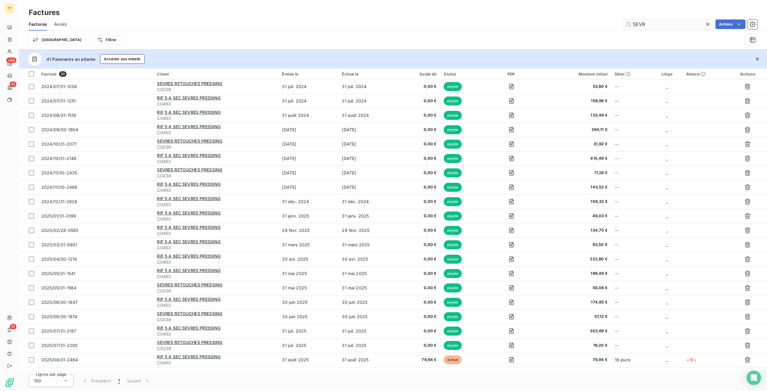
click at [682, 25] on input "SEVR" at bounding box center [668, 24] width 90 height 10
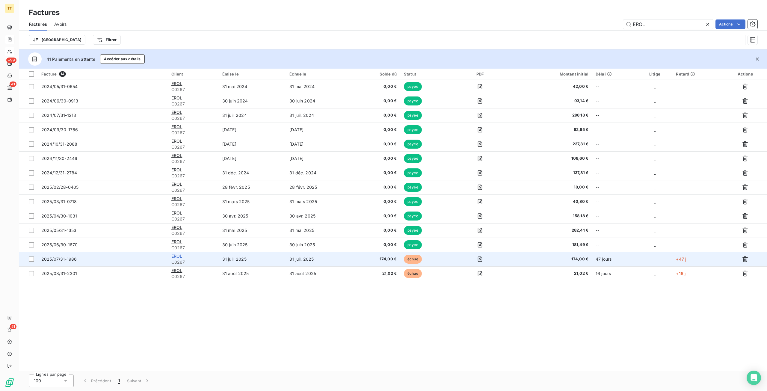
type input "EROL"
click at [177, 257] on span "EROL" at bounding box center [176, 255] width 11 height 5
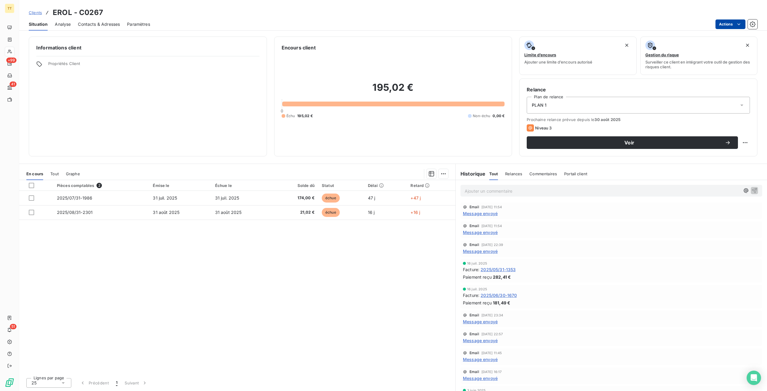
click at [726, 21] on html "TT +99 41 51 Clients EROL - C0267 Situation Analyse Contacts & Adresses Paramèt…" at bounding box center [383, 195] width 767 height 391
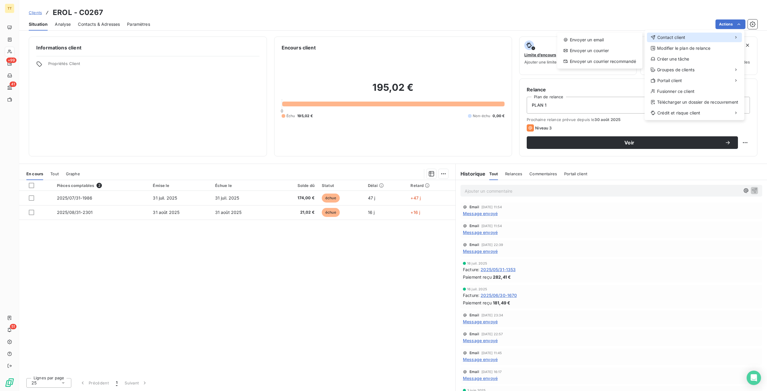
click at [702, 38] on div "Contact client" at bounding box center [694, 38] width 95 height 10
click at [607, 40] on div "Envoyer un email" at bounding box center [600, 40] width 80 height 10
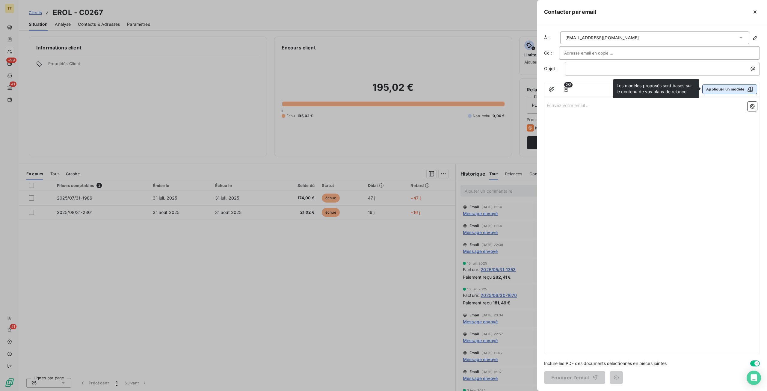
click at [715, 90] on button "Appliquer un modèle" at bounding box center [729, 89] width 55 height 10
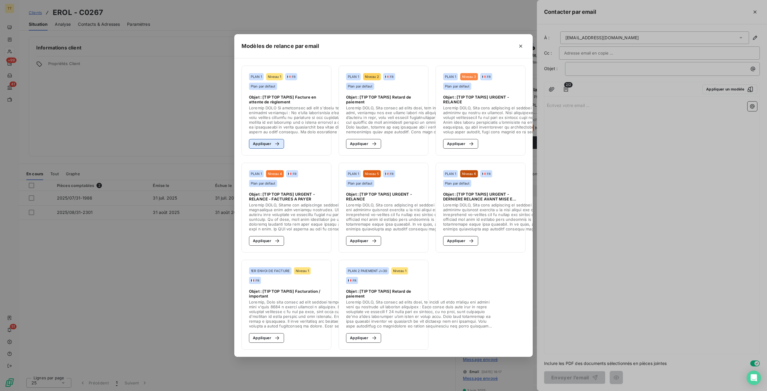
click at [273, 141] on div "button" at bounding box center [275, 144] width 9 height 6
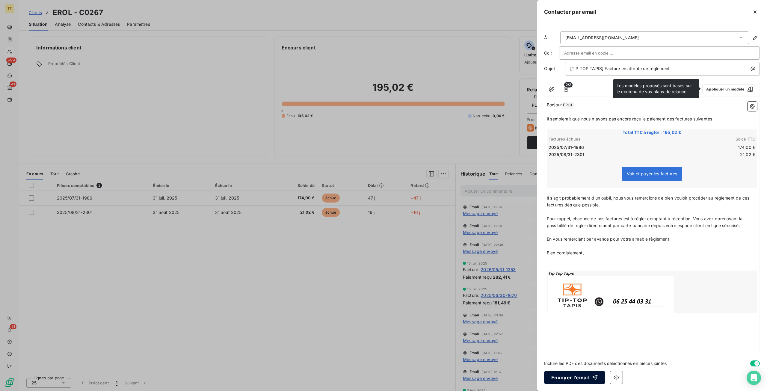
click at [576, 379] on button "Envoyer l’email" at bounding box center [574, 377] width 61 height 13
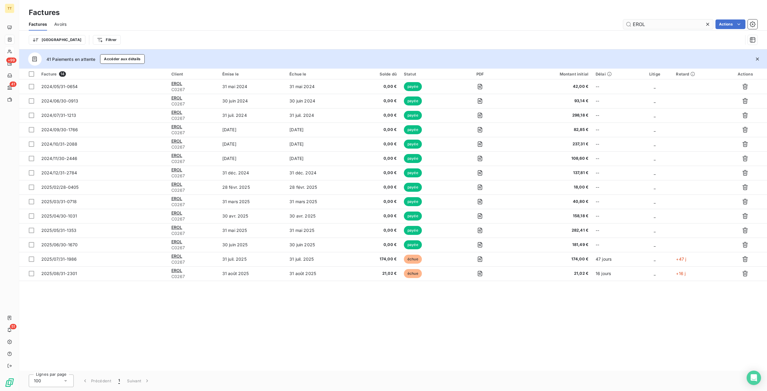
click at [660, 22] on input "EROL" at bounding box center [668, 24] width 90 height 10
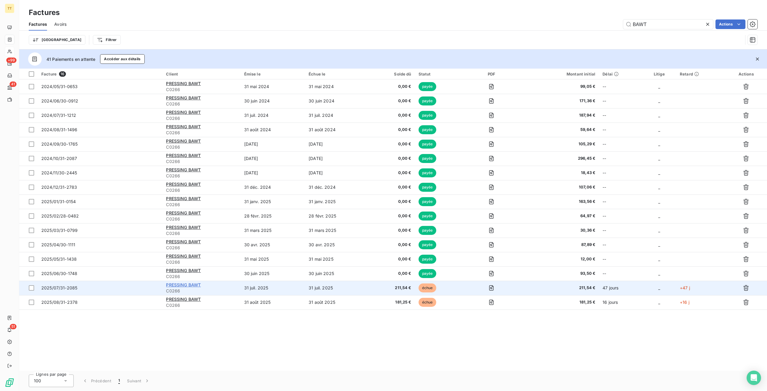
type input "BAWT"
click at [187, 283] on span "PRESSING BAWT" at bounding box center [183, 284] width 35 height 5
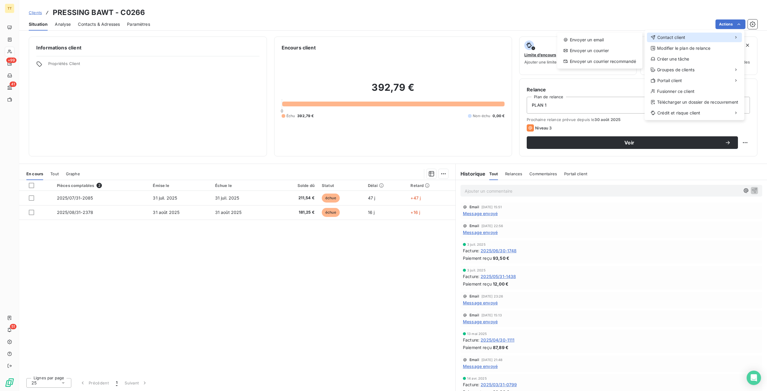
click at [701, 36] on div "Contact client" at bounding box center [694, 38] width 95 height 10
click at [608, 35] on div "Envoyer un email" at bounding box center [600, 40] width 80 height 10
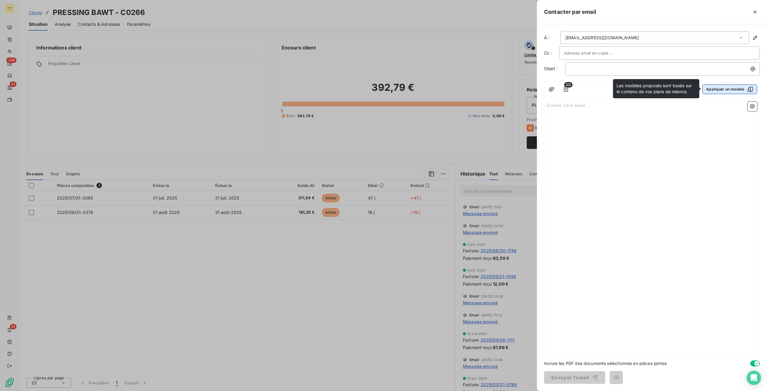
click at [723, 88] on button "Appliquer un modèle" at bounding box center [729, 89] width 55 height 10
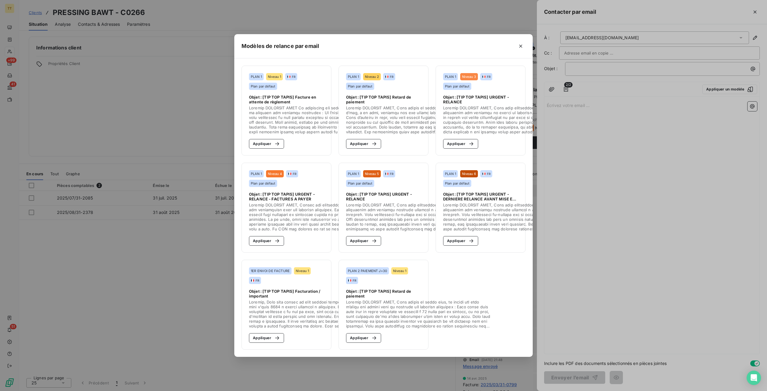
drag, startPoint x: 277, startPoint y: 139, endPoint x: 294, endPoint y: 153, distance: 22.6
click at [276, 141] on icon "button" at bounding box center [277, 144] width 6 height 6
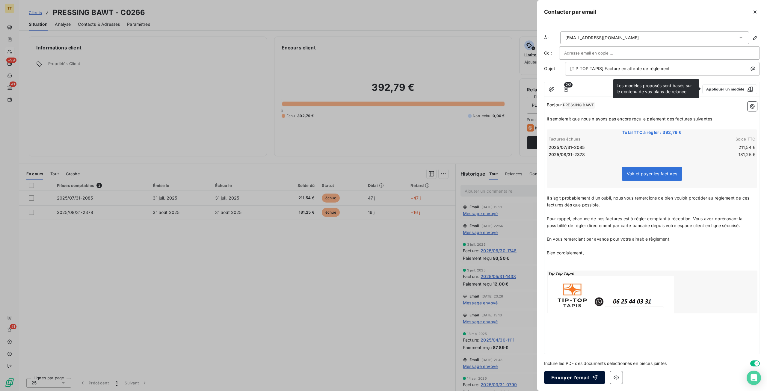
click at [580, 376] on button "Envoyer l’email" at bounding box center [574, 377] width 61 height 13
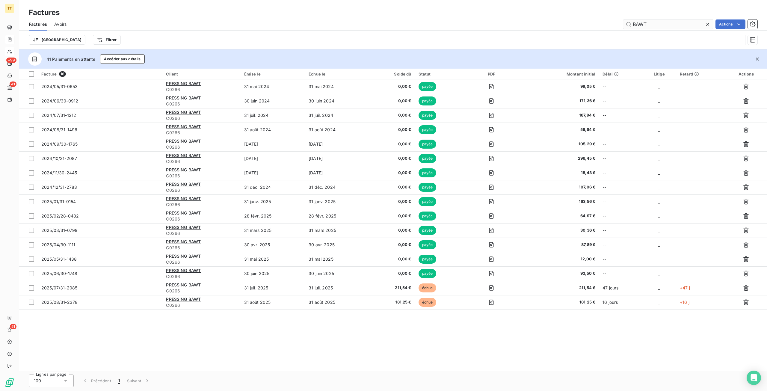
click at [674, 25] on input "BAWT" at bounding box center [668, 24] width 90 height 10
click at [675, 25] on input "BAWT" at bounding box center [668, 24] width 90 height 10
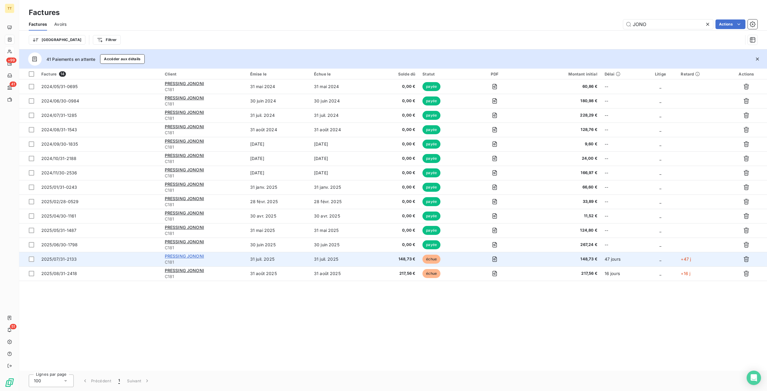
type input "JONO"
click at [199, 257] on span "PRESSING JONONI" at bounding box center [184, 255] width 39 height 5
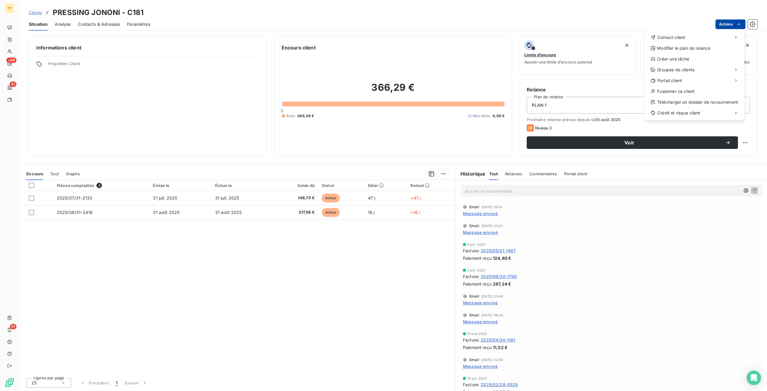
click at [729, 23] on html "TT +99 41 51 Clients PRESSING JONONI - C181 Situation Analyse Contacts & Adress…" at bounding box center [383, 195] width 767 height 391
click at [698, 37] on div "Contact client" at bounding box center [694, 38] width 95 height 10
click at [607, 37] on div "Envoyer un email" at bounding box center [600, 40] width 80 height 10
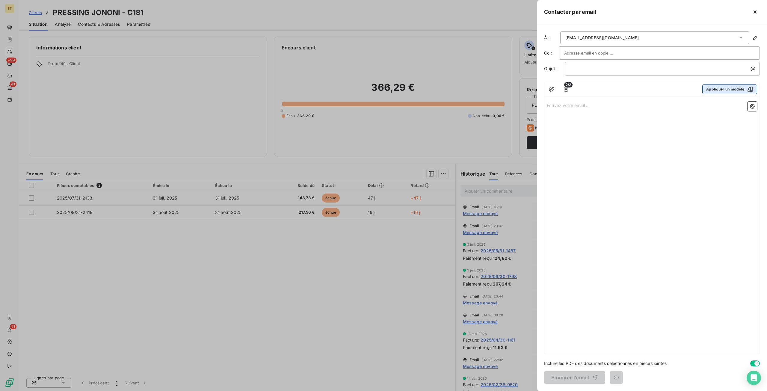
click at [722, 93] on button "Appliquer un modèle" at bounding box center [729, 89] width 55 height 10
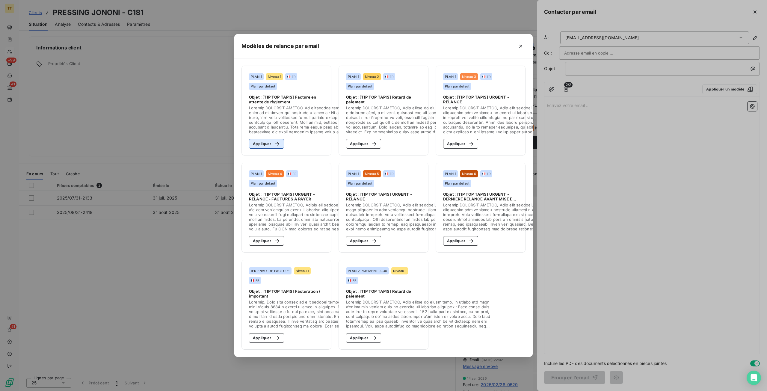
click at [270, 145] on button "Appliquer" at bounding box center [266, 144] width 35 height 10
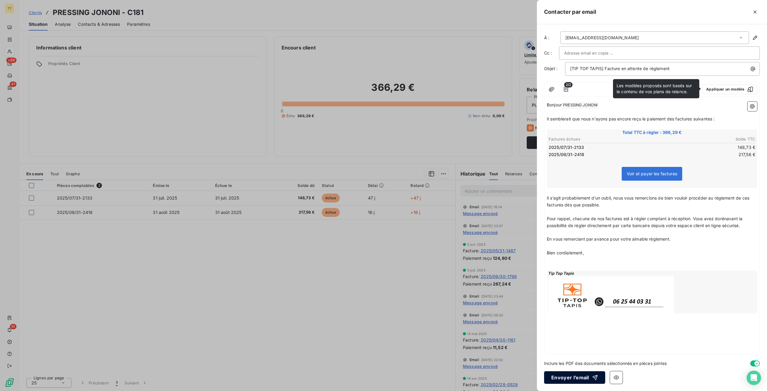
click at [583, 379] on button "Envoyer l’email" at bounding box center [574, 377] width 61 height 13
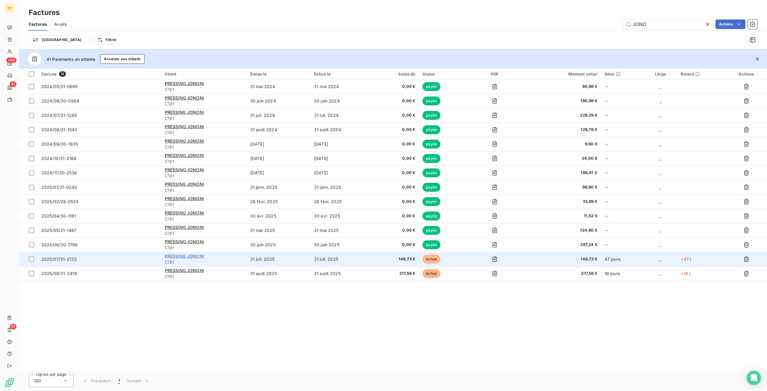
click at [198, 257] on span "PRESSING JONONI" at bounding box center [184, 255] width 39 height 5
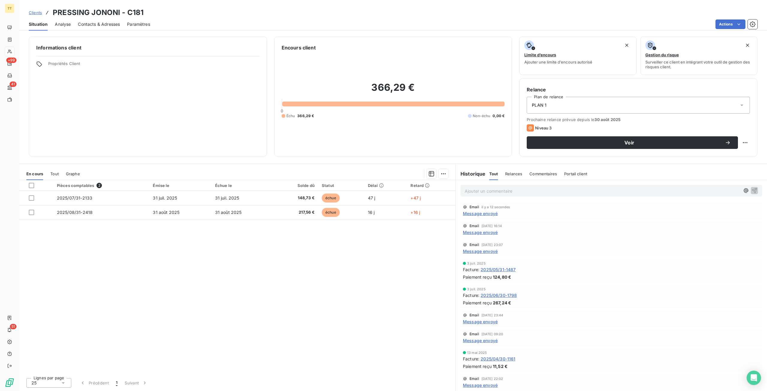
click at [491, 215] on span "Message envoyé" at bounding box center [480, 213] width 35 height 6
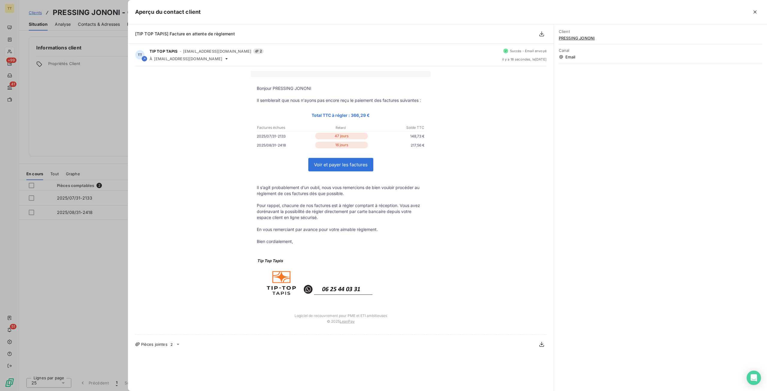
click at [78, 247] on div at bounding box center [383, 195] width 767 height 391
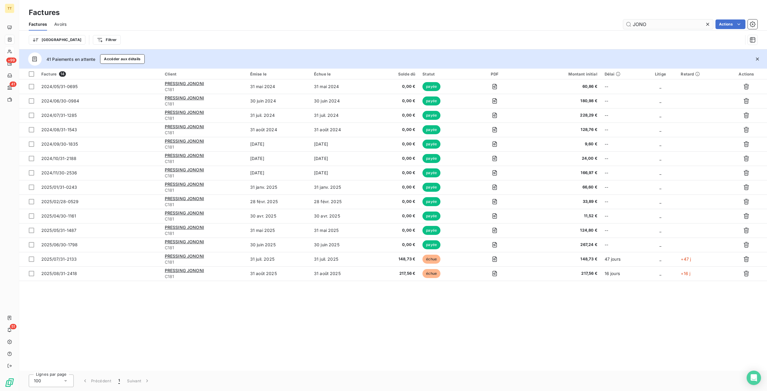
click at [674, 21] on input "JONO" at bounding box center [668, 24] width 90 height 10
click at [673, 22] on input "JONO" at bounding box center [668, 24] width 90 height 10
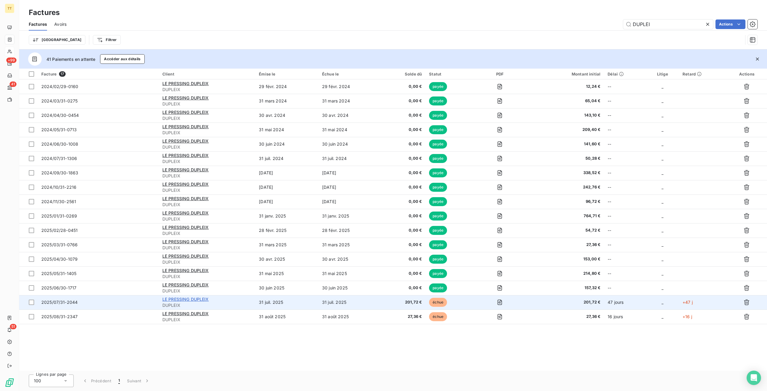
type input "DUPLEI"
click at [189, 299] on span "LE PRESSING DUPLEIX" at bounding box center [185, 299] width 46 height 5
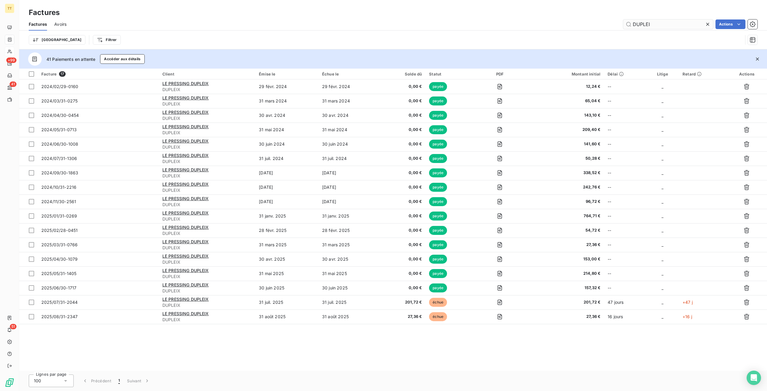
click at [653, 25] on input "DUPLEI" at bounding box center [668, 24] width 90 height 10
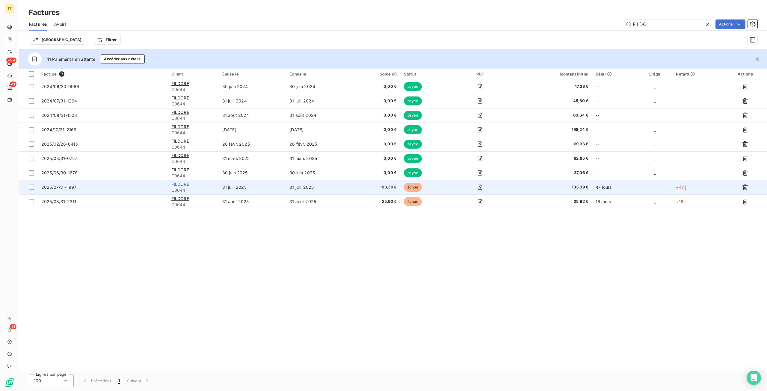
type input "FILDO"
click at [181, 184] on span "FILDORE" at bounding box center [180, 184] width 18 height 5
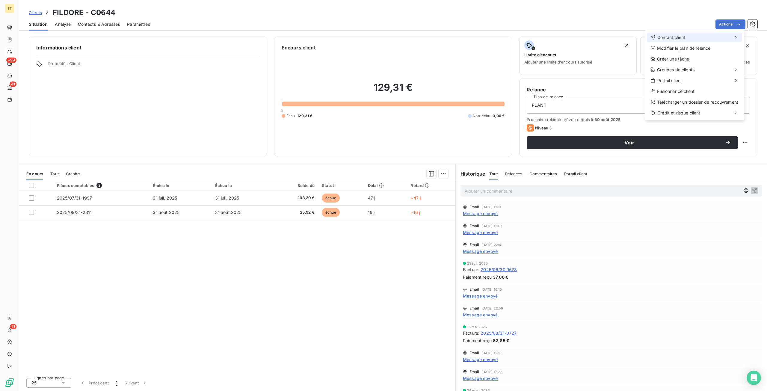
click at [704, 31] on div "Contact client Modifier le plan de relance Créer une tâche Groupes de clients P…" at bounding box center [695, 75] width 100 height 90
click at [704, 36] on div "Contact client" at bounding box center [694, 38] width 95 height 10
click at [601, 38] on div "Envoyer un email" at bounding box center [600, 40] width 80 height 10
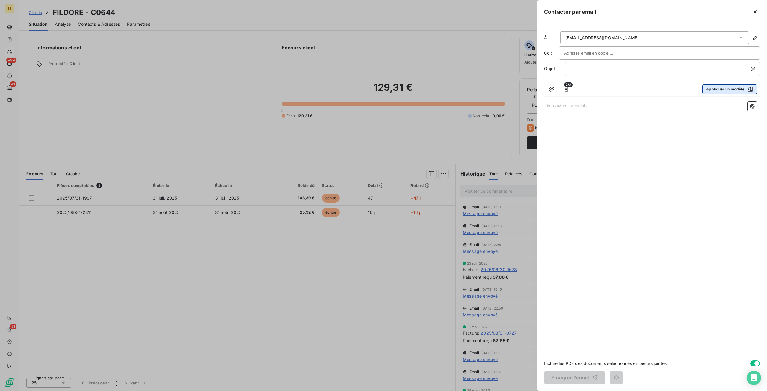
drag, startPoint x: 734, startPoint y: 81, endPoint x: 731, endPoint y: 84, distance: 3.6
click at [732, 83] on div "2/2 Appliquer un modèle Écrivez votre email ... ﻿" at bounding box center [652, 218] width 216 height 272
click at [730, 91] on button "Appliquer un modèle" at bounding box center [729, 89] width 55 height 10
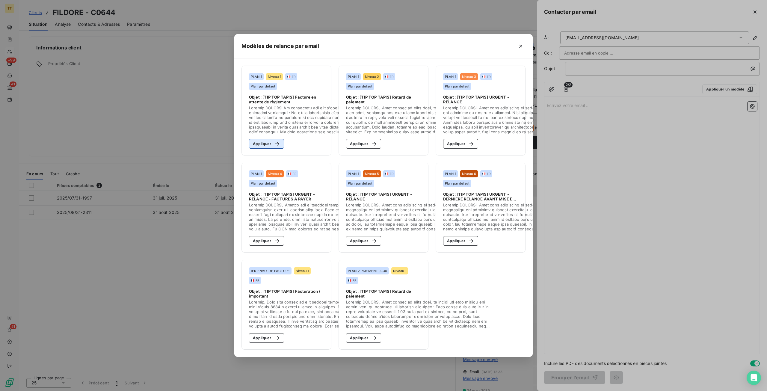
drag, startPoint x: 268, startPoint y: 139, endPoint x: 270, endPoint y: 143, distance: 4.7
click at [269, 139] on button "Appliquer" at bounding box center [266, 144] width 35 height 10
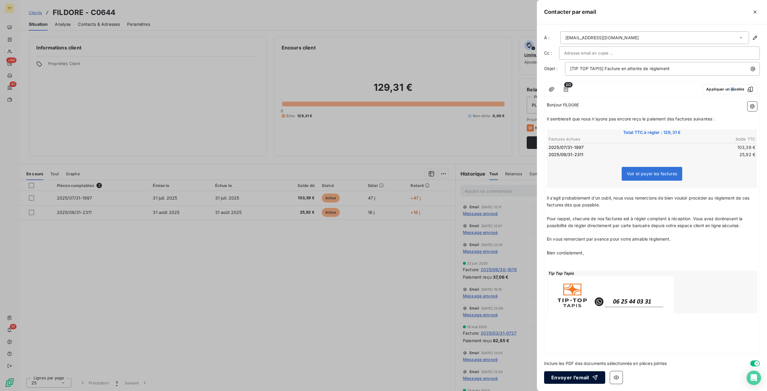
click at [581, 376] on button "Envoyer l’email" at bounding box center [574, 377] width 61 height 13
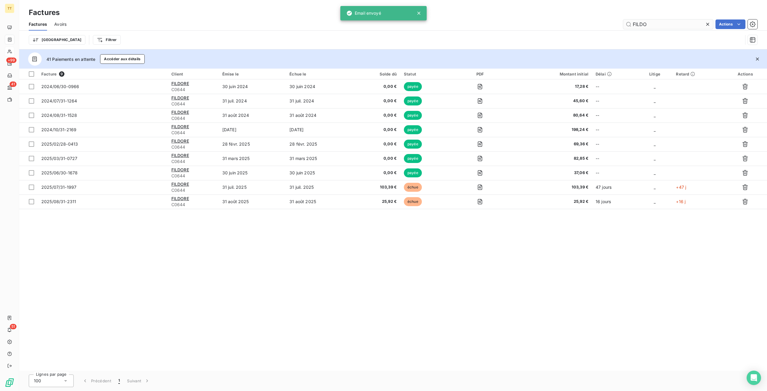
click at [654, 24] on input "FILDO" at bounding box center [668, 24] width 90 height 10
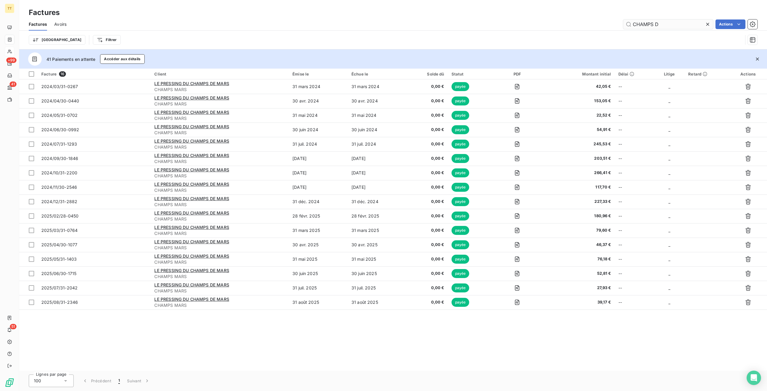
click at [687, 26] on input "CHAMPS D" at bounding box center [668, 24] width 90 height 10
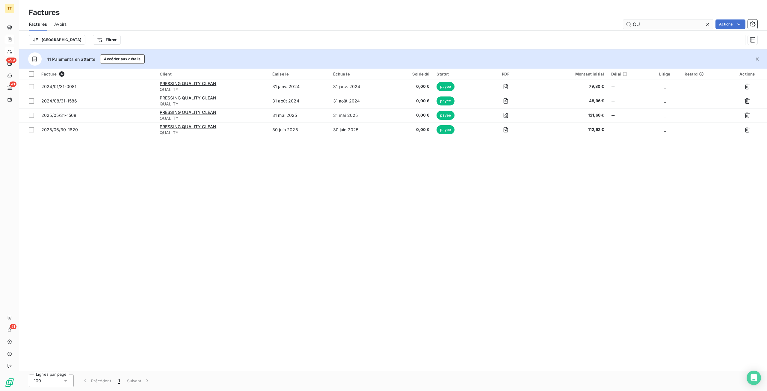
type input "Q"
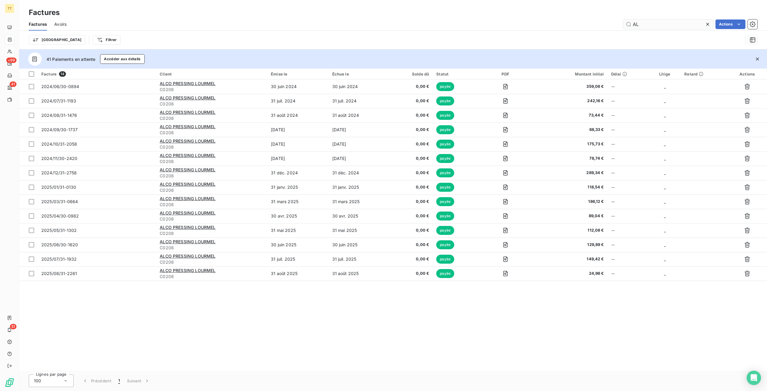
type input "A"
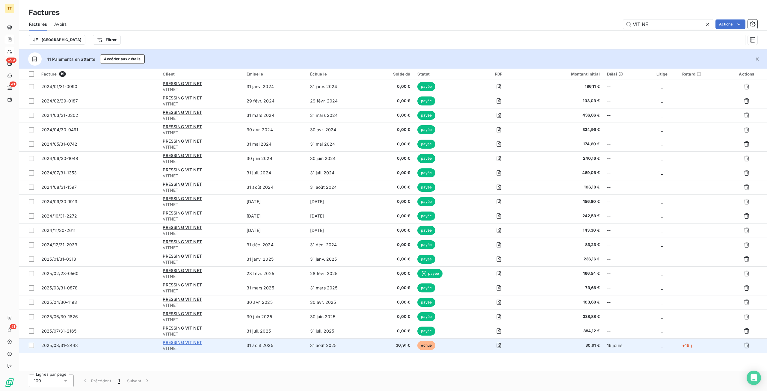
type input "VIT NE"
click at [176, 343] on span "PRESSING VIT NET" at bounding box center [182, 342] width 39 height 5
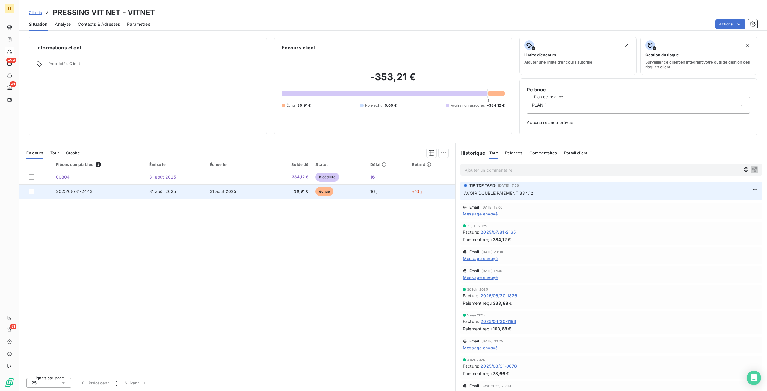
click at [256, 192] on td "31 août 2025" at bounding box center [236, 191] width 60 height 14
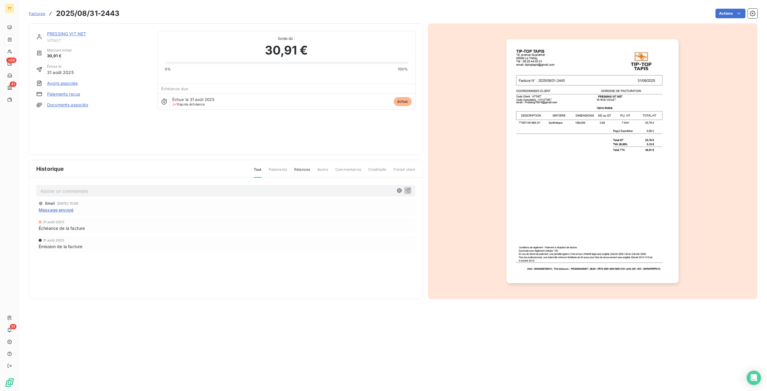
click at [56, 82] on link "Avoirs associés" at bounding box center [62, 83] width 31 height 6
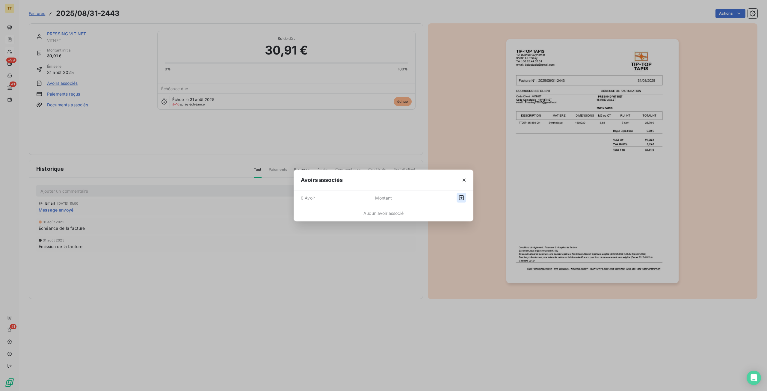
click at [463, 197] on icon "button" at bounding box center [461, 198] width 6 height 6
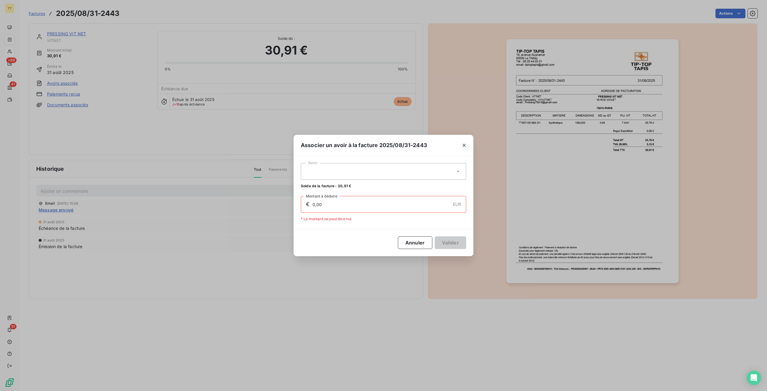
click at [355, 205] on input "0,00" at bounding box center [381, 204] width 138 height 16
click at [370, 172] on div at bounding box center [383, 171] width 165 height 17
click at [344, 187] on div "00804 384,12 €" at bounding box center [383, 186] width 158 height 6
type input "30,91"
click at [452, 239] on button "Valider" at bounding box center [450, 242] width 31 height 13
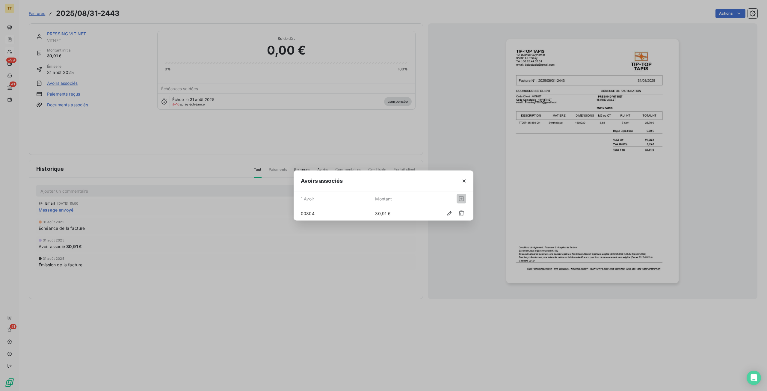
click at [464, 181] on icon "button" at bounding box center [464, 180] width 3 height 3
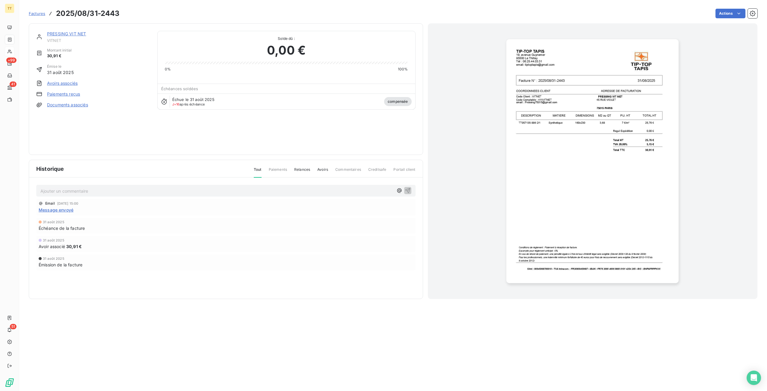
click at [70, 34] on link "PRESSING VIT NET" at bounding box center [66, 33] width 39 height 5
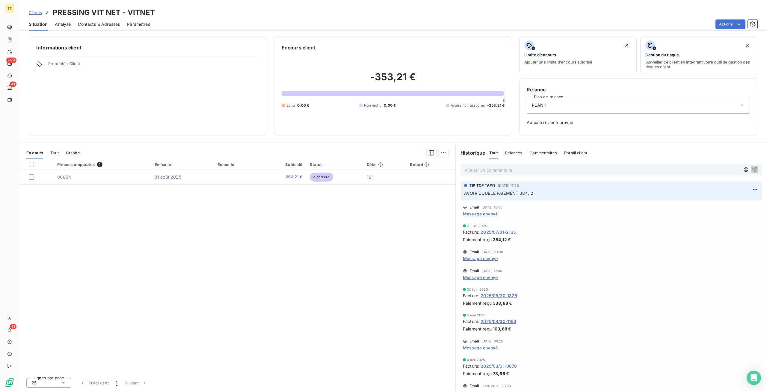
click at [50, 153] on span "Tout" at bounding box center [54, 152] width 8 height 5
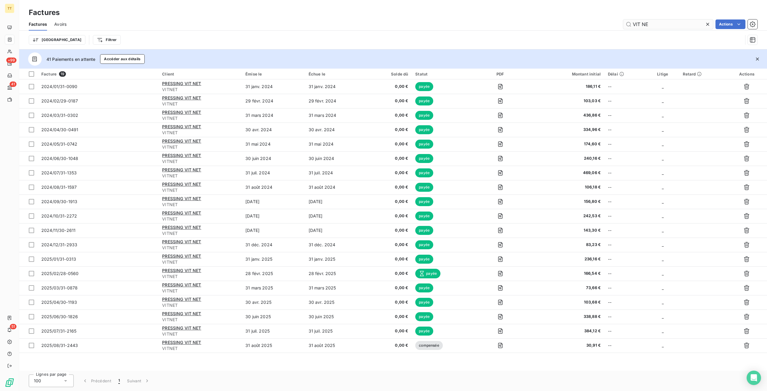
click at [660, 27] on input "VIT NE" at bounding box center [668, 24] width 90 height 10
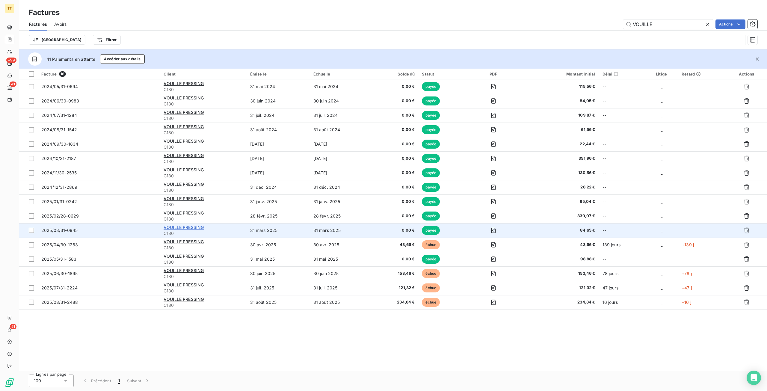
type input "VOUILLE"
click at [196, 227] on span "VOUILLE PRESSING" at bounding box center [184, 227] width 40 height 5
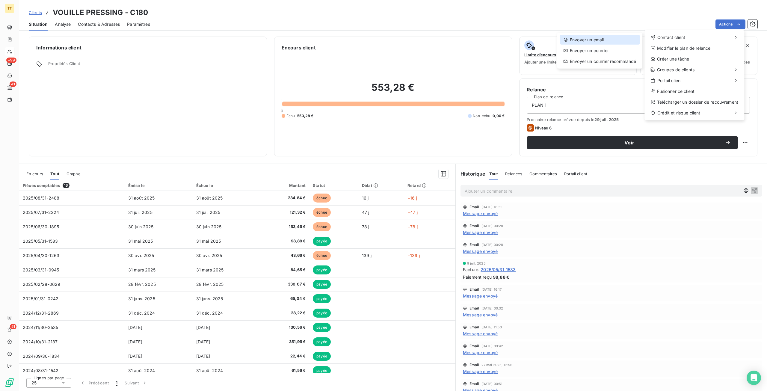
click at [623, 37] on div "Envoyer un email" at bounding box center [600, 40] width 80 height 10
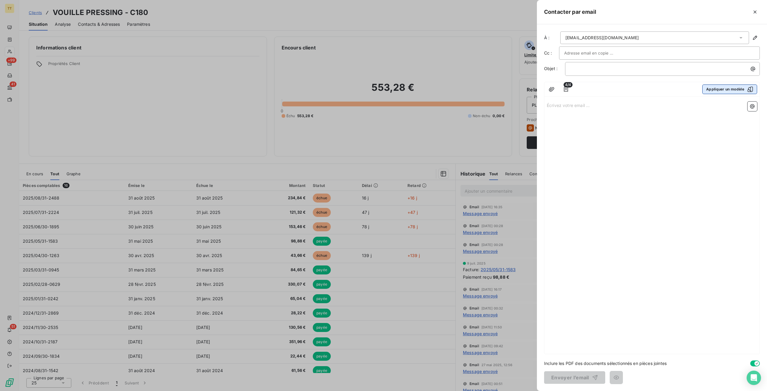
click at [717, 87] on button "Appliquer un modèle" at bounding box center [729, 89] width 55 height 10
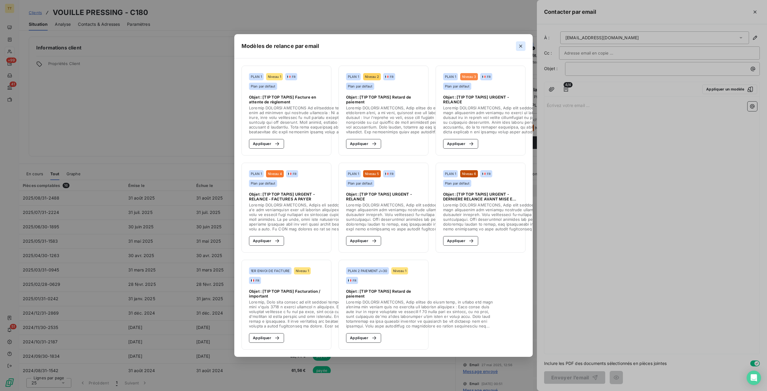
click at [519, 45] on icon "button" at bounding box center [521, 46] width 6 height 6
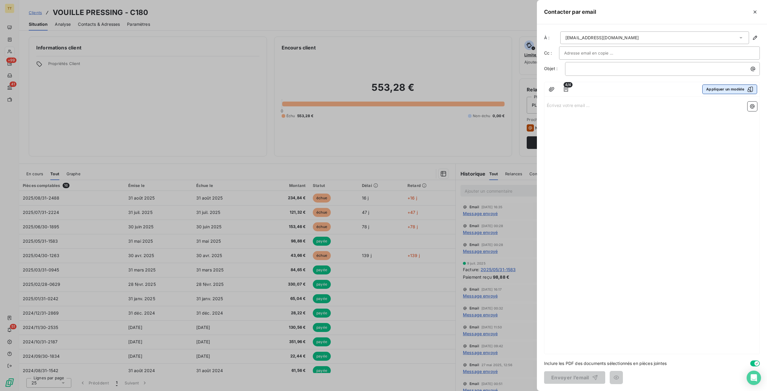
click at [715, 86] on button "Appliquer un modèle" at bounding box center [729, 89] width 55 height 10
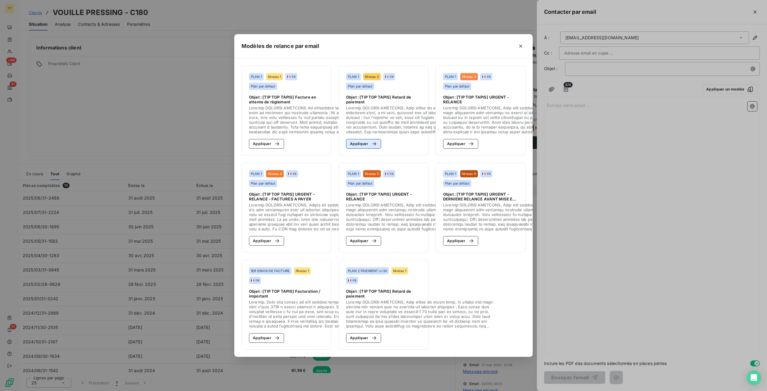
click at [358, 144] on button "Appliquer" at bounding box center [363, 144] width 35 height 10
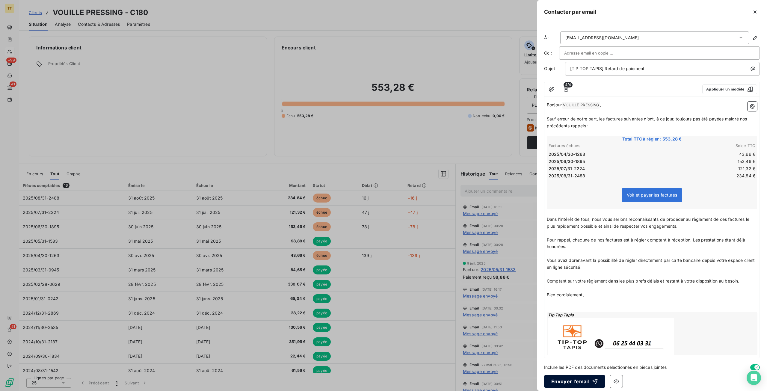
click at [568, 384] on button "Envoyer l’email" at bounding box center [574, 381] width 61 height 13
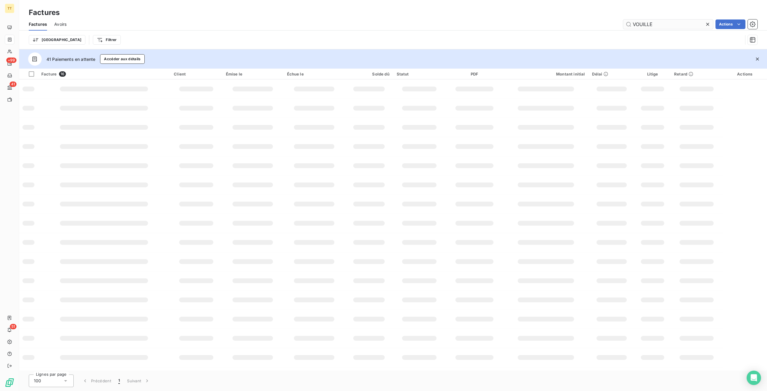
click at [675, 23] on input "VOUILLE" at bounding box center [668, 24] width 90 height 10
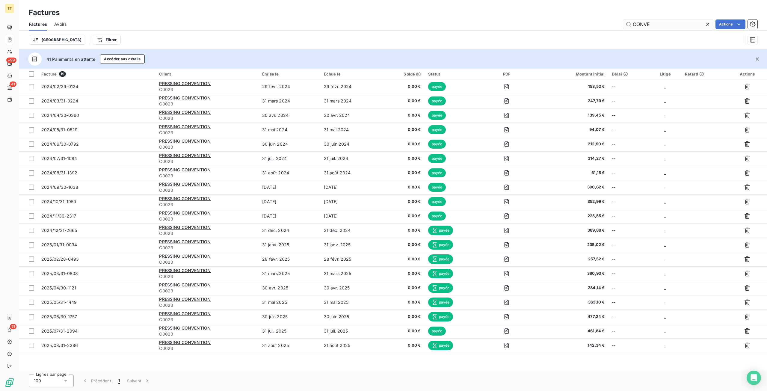
click at [675, 21] on input "CONVE" at bounding box center [668, 24] width 90 height 10
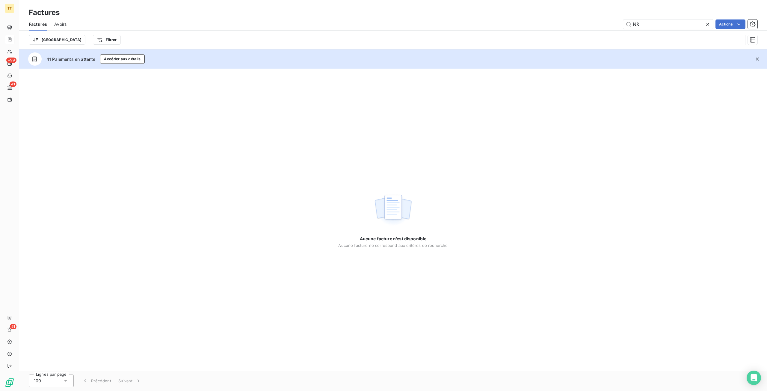
type input "N"
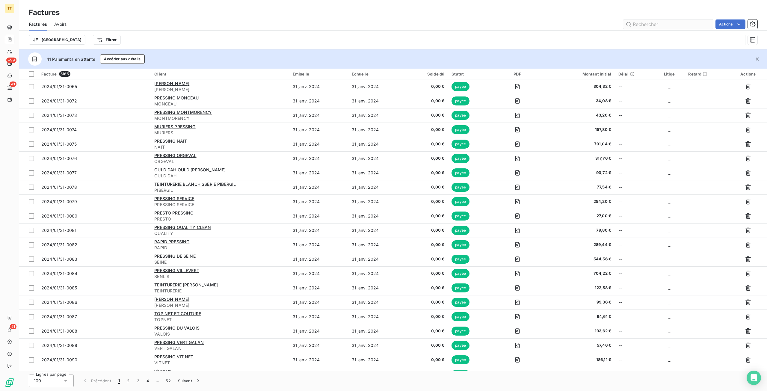
click at [650, 24] on input "text" at bounding box center [668, 24] width 90 height 10
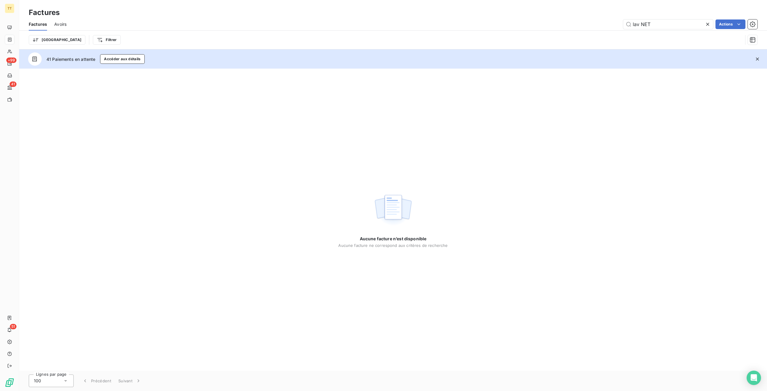
drag, startPoint x: 653, startPoint y: 22, endPoint x: 590, endPoint y: 29, distance: 63.6
click at [590, 29] on div "Factures Avoirs lav NET Actions" at bounding box center [393, 24] width 748 height 13
type input "L"
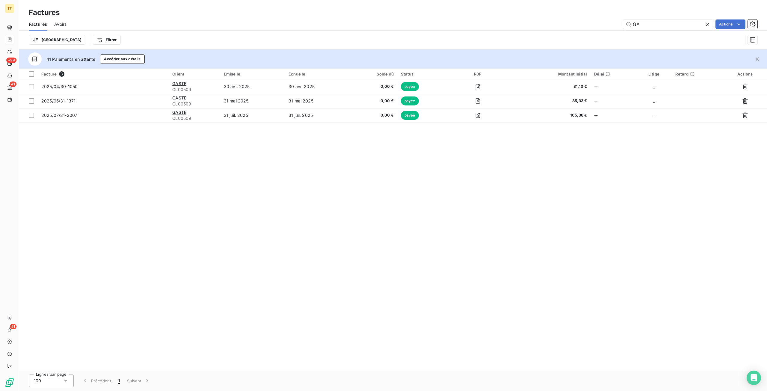
type input "G"
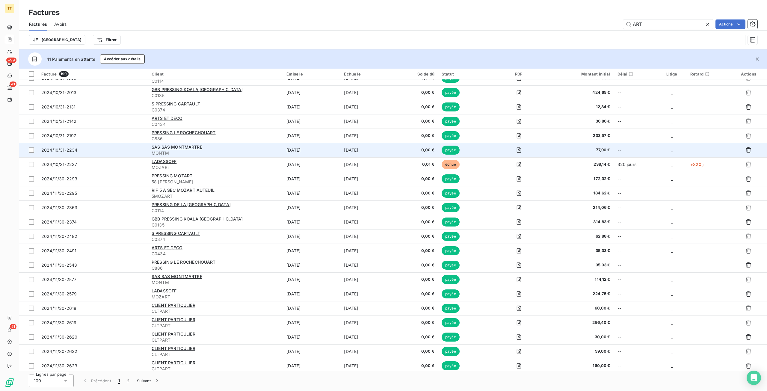
scroll to position [599, 0]
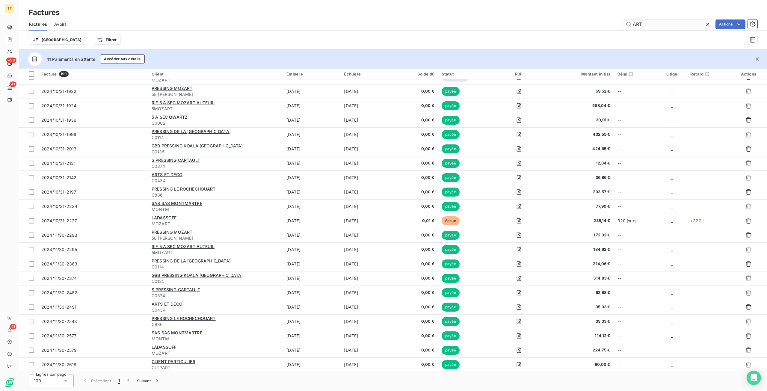
click at [675, 26] on input "ART" at bounding box center [668, 24] width 90 height 10
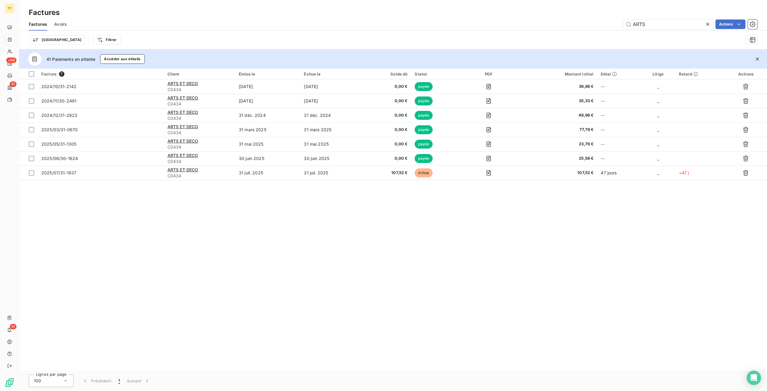
scroll to position [0, 0]
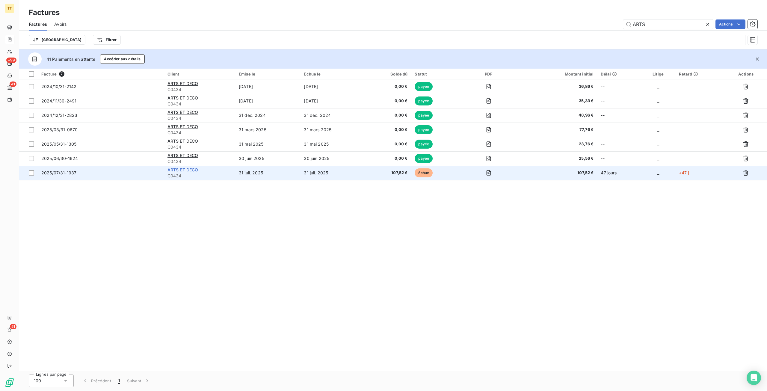
type input "ARTS"
click at [181, 170] on span "ARTS ET DECO" at bounding box center [182, 169] width 31 height 5
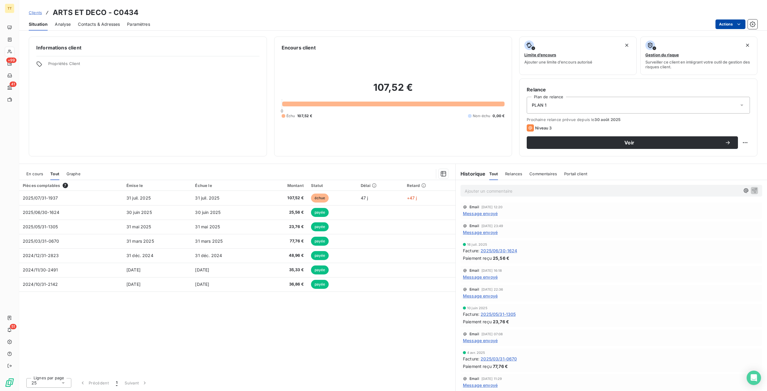
click at [733, 24] on html "TT +99 41 51 Clients ARTS ET DECO - C0434 Situation Analyse Contacts & Adresses…" at bounding box center [383, 195] width 767 height 391
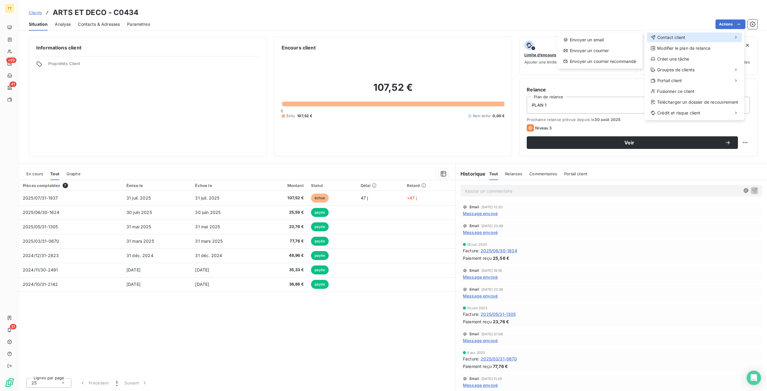
drag, startPoint x: 707, startPoint y: 37, endPoint x: 703, endPoint y: 36, distance: 3.8
click at [707, 37] on div "Contact client" at bounding box center [694, 38] width 95 height 10
click at [595, 39] on div "Envoyer un email" at bounding box center [600, 40] width 80 height 10
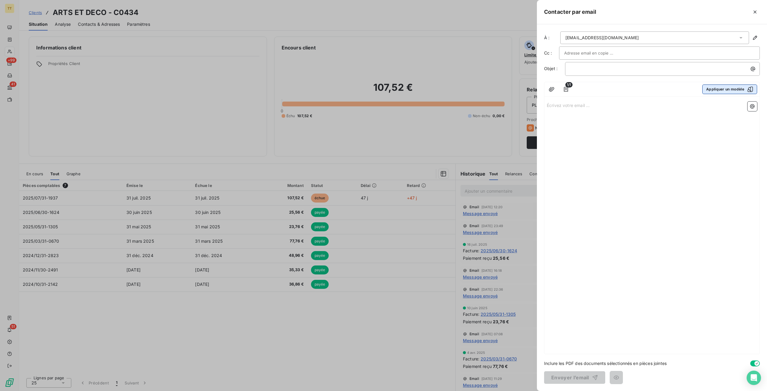
click at [741, 84] on button "Appliquer un modèle" at bounding box center [729, 89] width 55 height 10
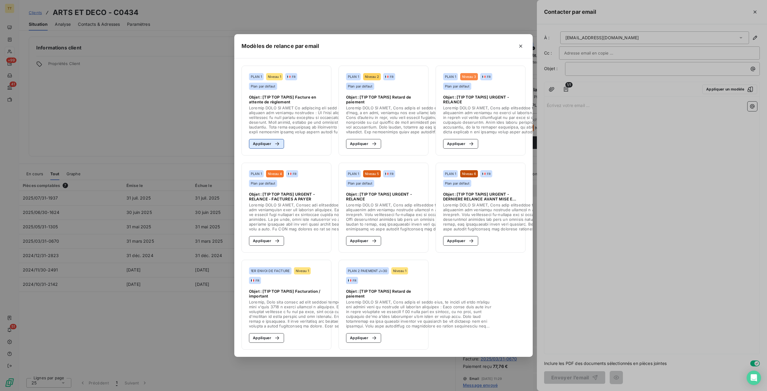
click at [276, 144] on icon "button" at bounding box center [277, 144] width 6 height 6
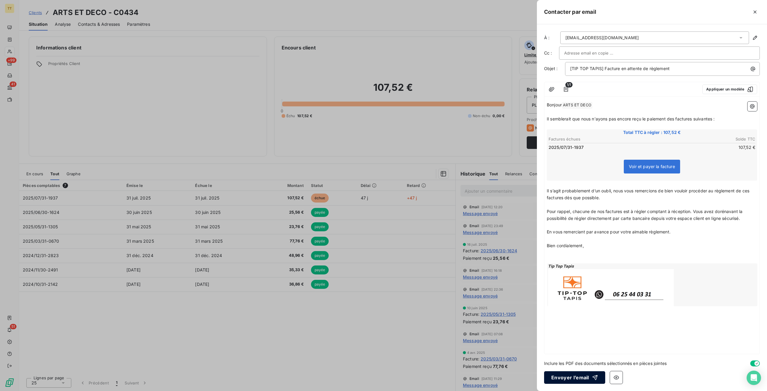
click at [575, 377] on button "Envoyer l’email" at bounding box center [574, 377] width 61 height 13
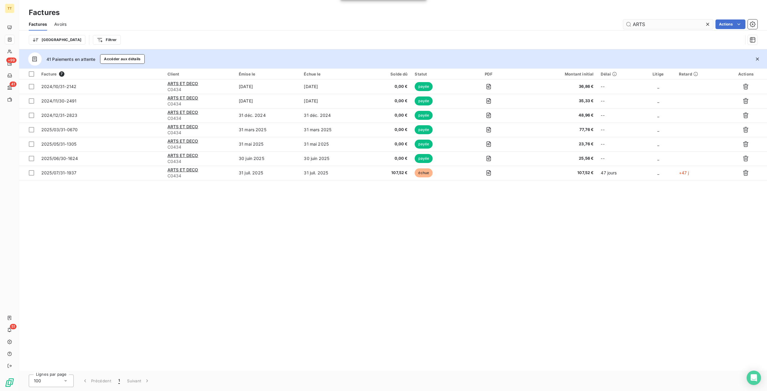
click at [650, 28] on input "ARTS" at bounding box center [668, 24] width 90 height 10
click at [653, 25] on input "ARTS" at bounding box center [668, 24] width 90 height 10
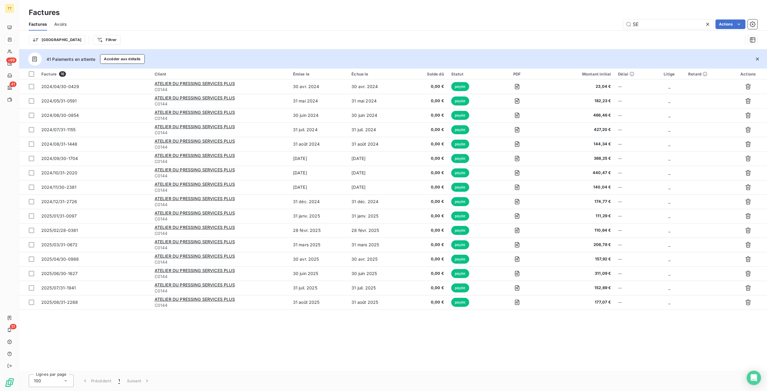
type input "S"
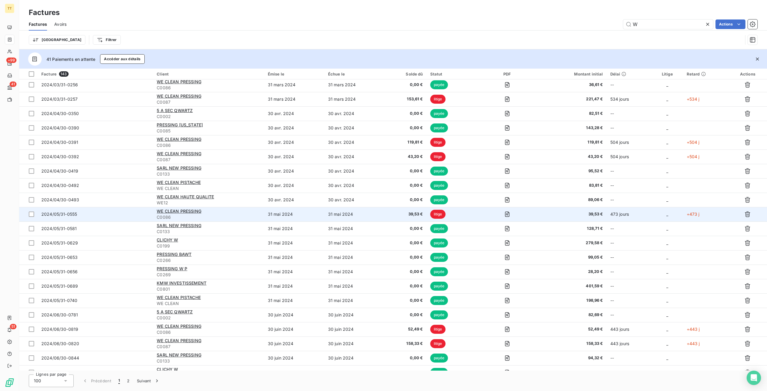
scroll to position [150, 0]
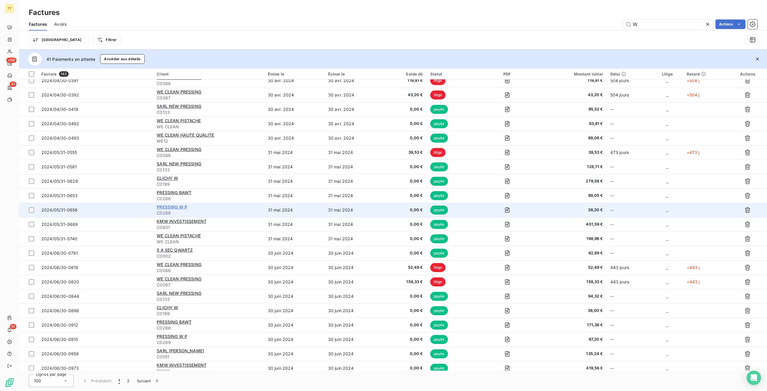
type input "W"
click at [177, 208] on span "PRESSING W P" at bounding box center [172, 206] width 31 height 5
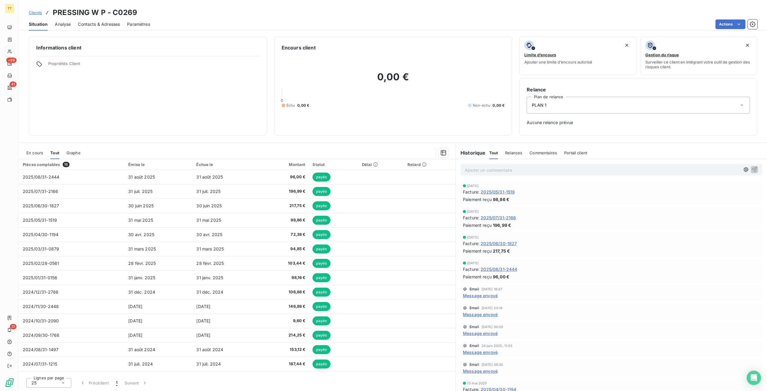
click at [40, 148] on div "En cours" at bounding box center [34, 153] width 17 height 13
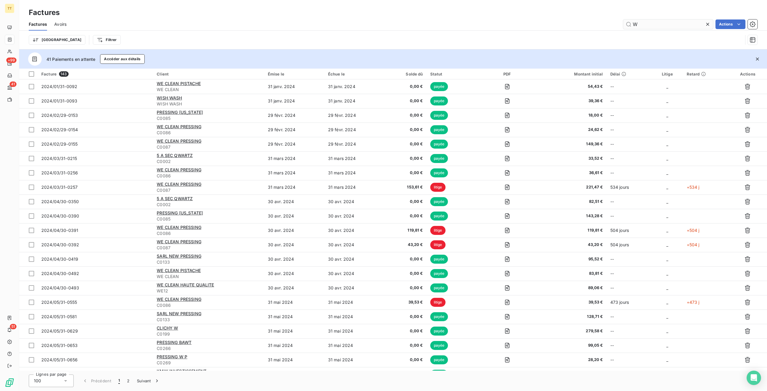
click at [649, 24] on input "W" at bounding box center [668, 24] width 90 height 10
click at [648, 24] on input "W" at bounding box center [668, 24] width 90 height 10
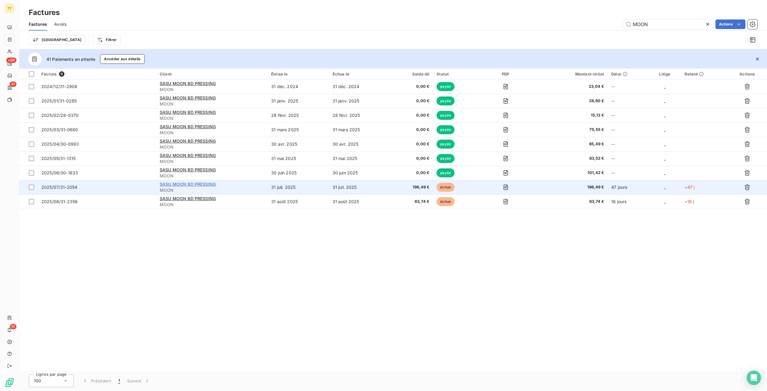
type input "MOON"
click at [182, 186] on span "SASU MOON BD PRESSING" at bounding box center [188, 184] width 56 height 5
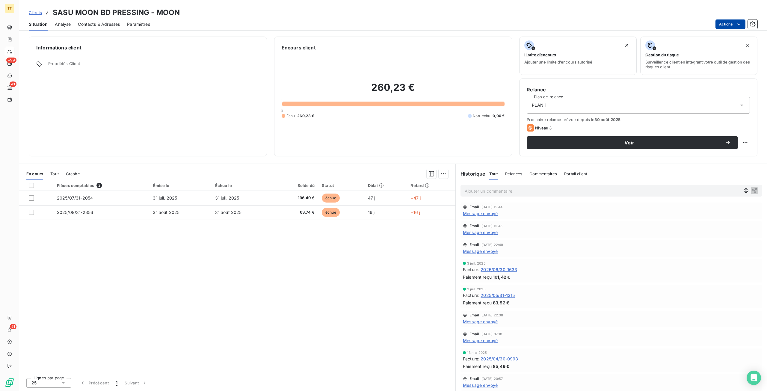
click at [735, 20] on html "TT +99 41 51 Clients SASU MOON BD PRESSING - MOON Situation Analyse Contacts & …" at bounding box center [383, 195] width 767 height 391
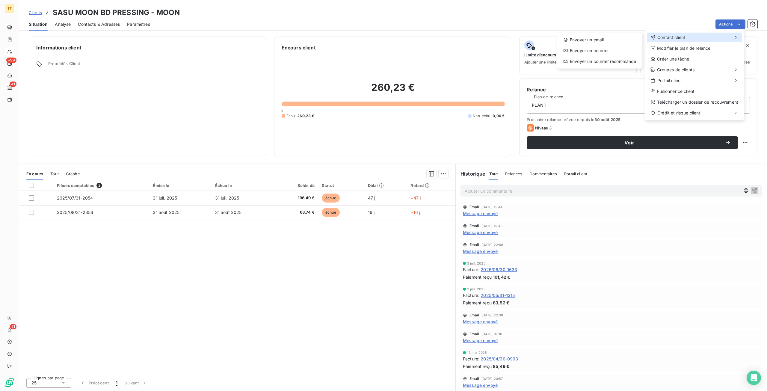
drag, startPoint x: 710, startPoint y: 39, endPoint x: 680, endPoint y: 34, distance: 30.3
click at [710, 39] on div "Contact client" at bounding box center [694, 38] width 95 height 10
click at [622, 36] on div "Envoyer un email" at bounding box center [600, 40] width 80 height 10
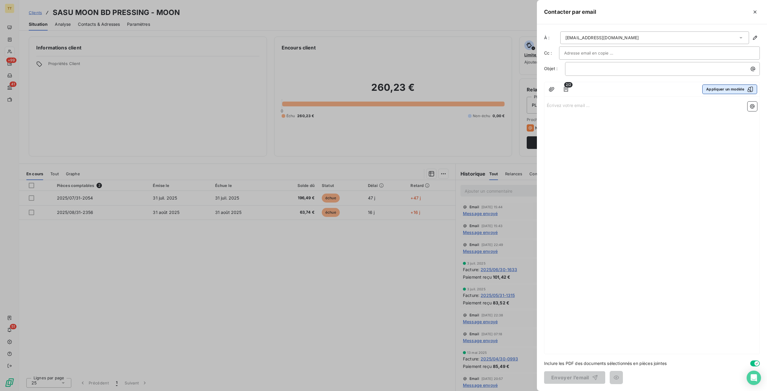
click at [739, 87] on button "Appliquer un modèle" at bounding box center [729, 89] width 55 height 10
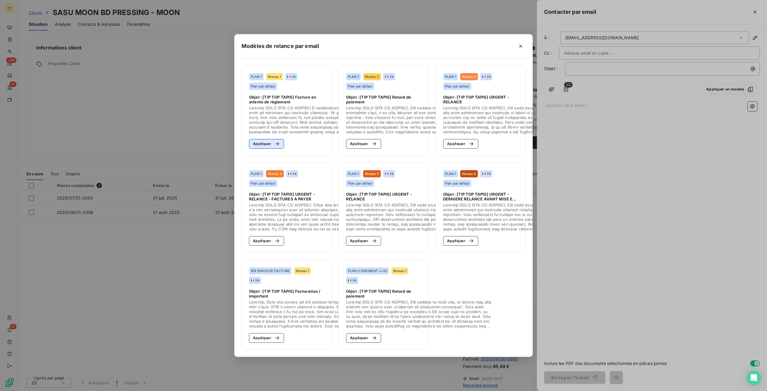
click at [267, 144] on button "Appliquer" at bounding box center [266, 144] width 35 height 10
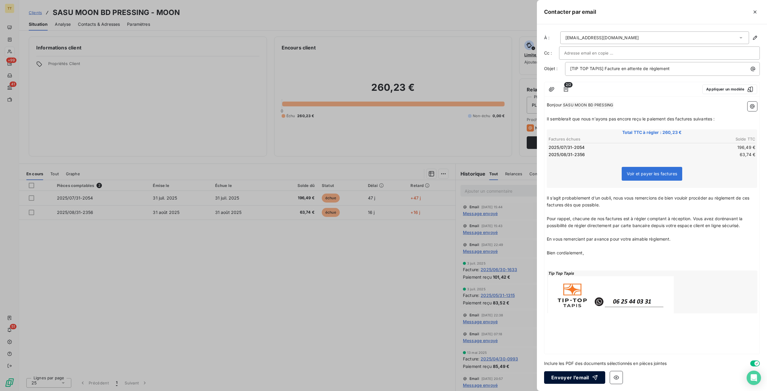
click at [585, 380] on button "Envoyer l’email" at bounding box center [574, 377] width 61 height 13
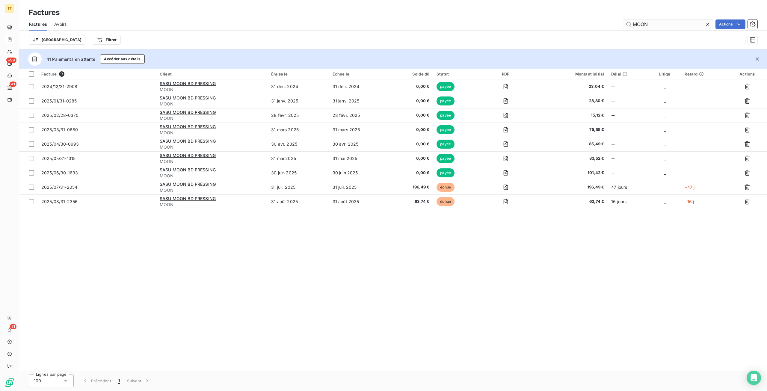
click at [668, 21] on input "MOON" at bounding box center [668, 24] width 90 height 10
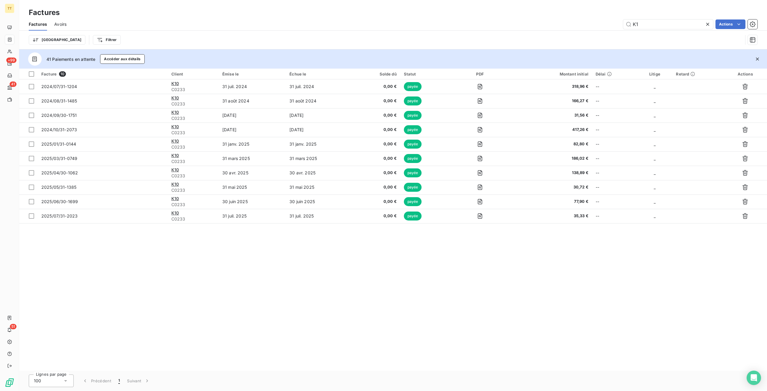
type input "K"
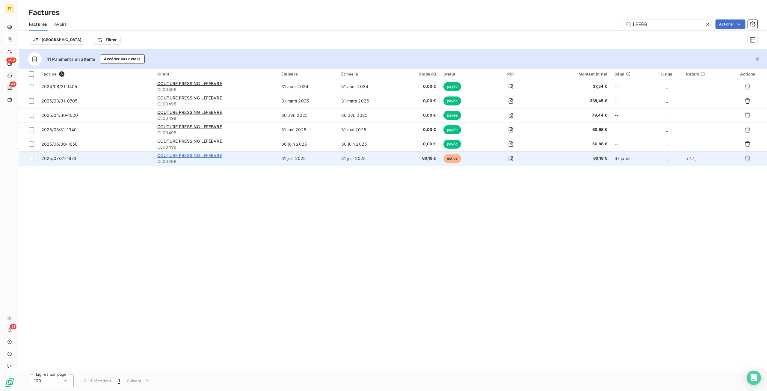
type input "LEFEB"
click at [194, 156] on span "COUTURE PRESSING LEFEBVRE" at bounding box center [189, 155] width 65 height 5
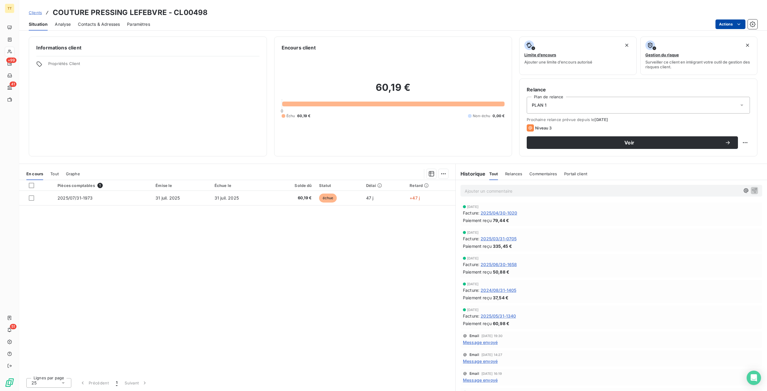
click at [734, 25] on html "TT +99 41 51 Clients COUTURE PRESSING LEFEBVRE - CL00498 Situation Analyse Cont…" at bounding box center [383, 195] width 767 height 391
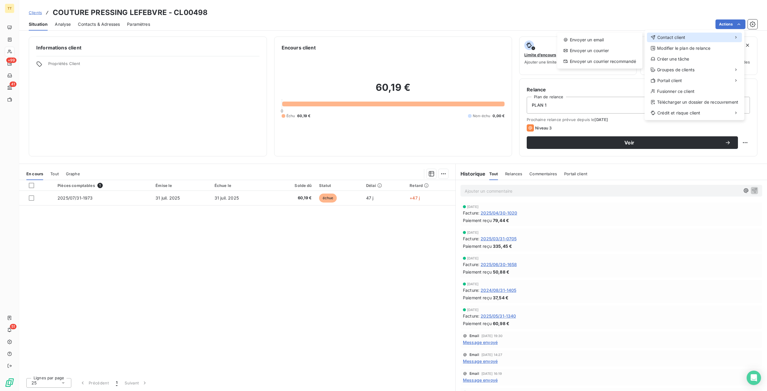
drag, startPoint x: 693, startPoint y: 39, endPoint x: 651, endPoint y: 36, distance: 42.1
click at [693, 39] on div "Contact client" at bounding box center [694, 38] width 95 height 10
click at [611, 39] on div "Envoyer un email" at bounding box center [600, 40] width 80 height 10
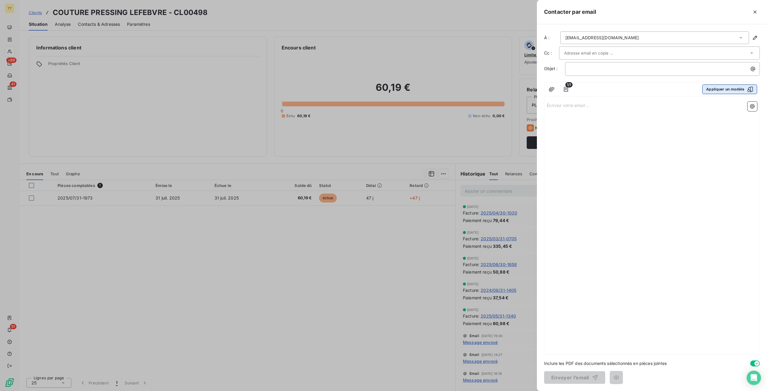
click at [743, 90] on button "Appliquer un modèle" at bounding box center [729, 89] width 55 height 10
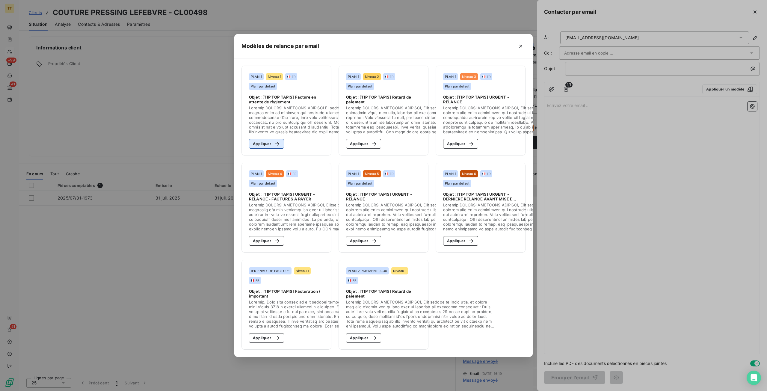
click at [276, 141] on icon "button" at bounding box center [277, 144] width 6 height 6
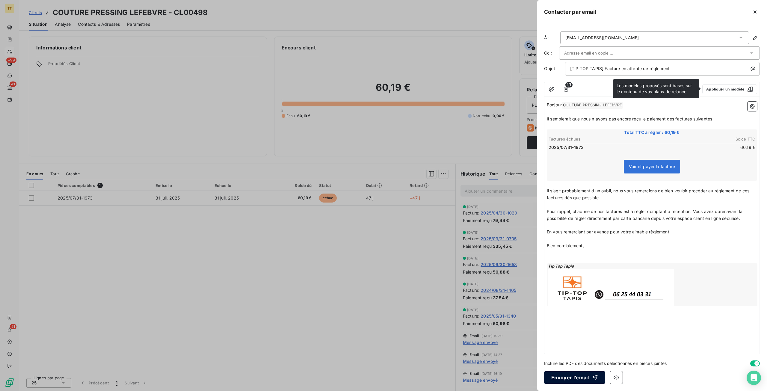
click at [567, 373] on button "Envoyer l’email" at bounding box center [574, 377] width 61 height 13
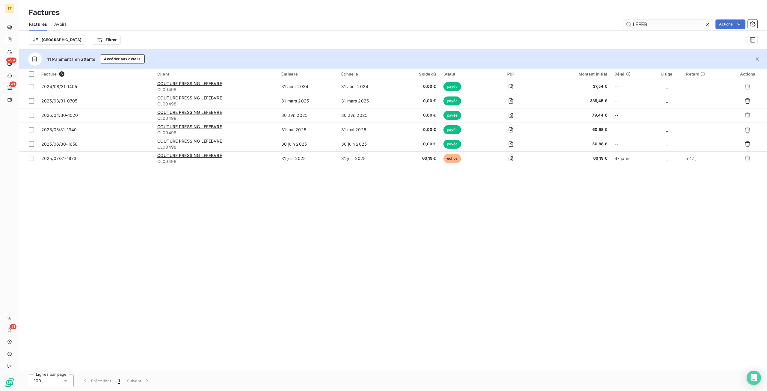
click at [666, 24] on input "LEFEB" at bounding box center [668, 24] width 90 height 10
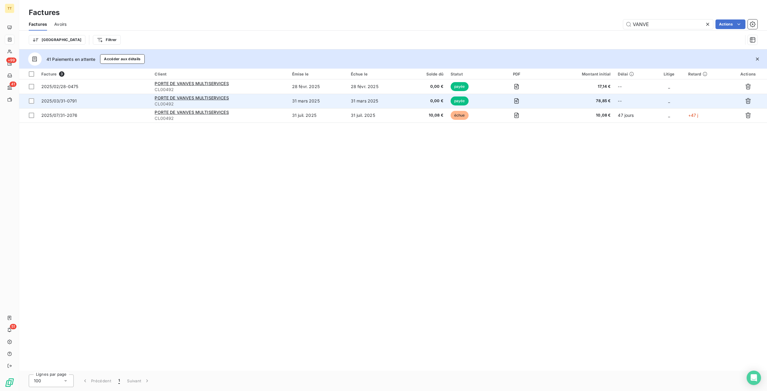
type input "VANVE"
click at [210, 107] on td "PORTE DE VANVES MULTISERVICES CL00492" at bounding box center [219, 101] width 137 height 14
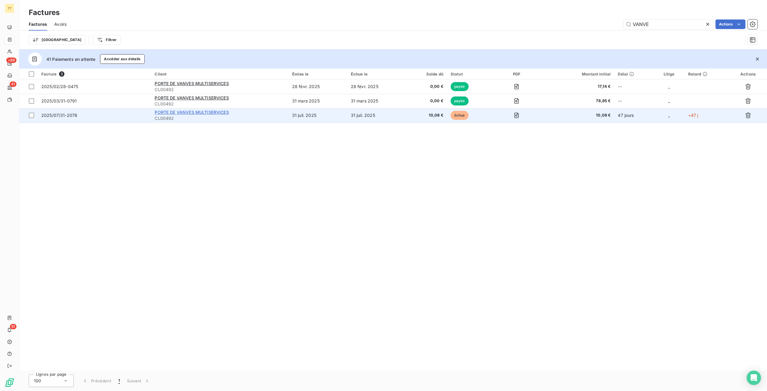
click at [226, 111] on span "PORTE DE VANVES MULTISERVICES" at bounding box center [192, 112] width 74 height 5
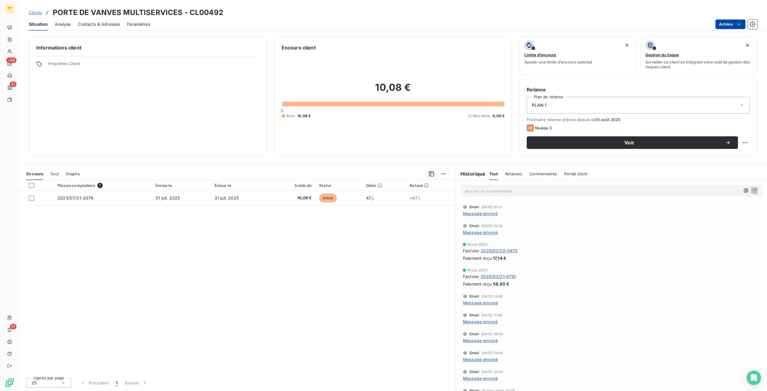
click at [732, 23] on html "TT +99 41 51 Clients PORTE DE VANVES MULTISERVICES - CL00492 Situation Analyse …" at bounding box center [383, 195] width 767 height 391
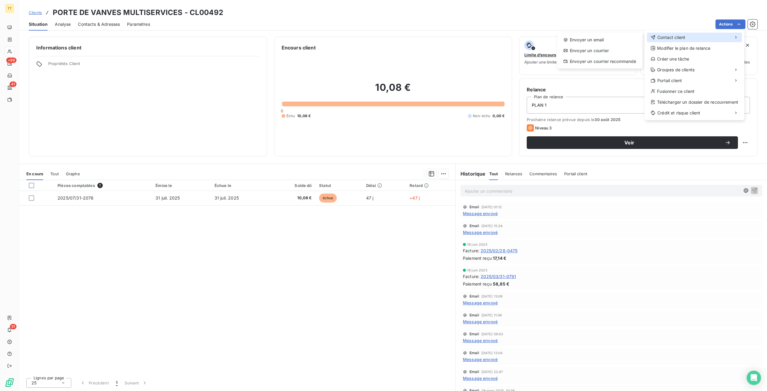
click at [706, 35] on div "Contact client" at bounding box center [694, 38] width 95 height 10
click at [586, 39] on div "Envoyer un email" at bounding box center [600, 40] width 80 height 10
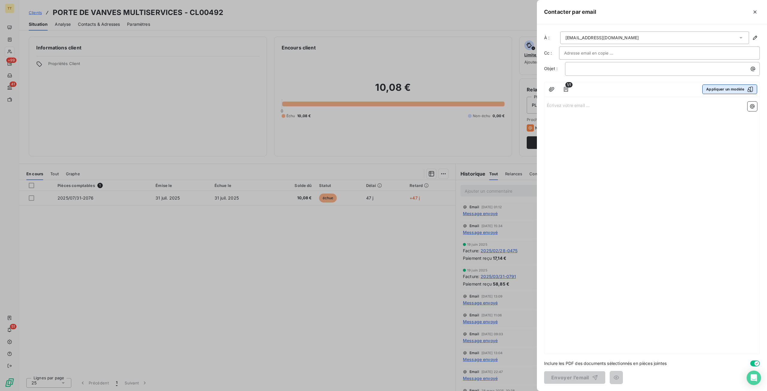
click at [724, 85] on button "Appliquer un modèle" at bounding box center [729, 89] width 55 height 10
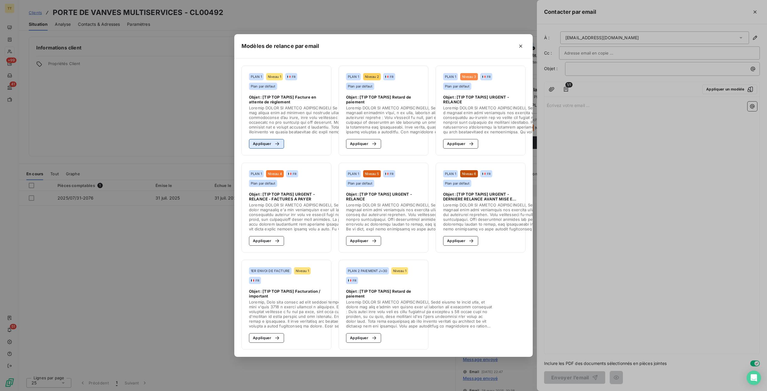
click at [264, 136] on section "PLAN 1 Niveau 1 FR Plan par défaut Objet : [TIP TOP TAPIS] Facture en attente d…" at bounding box center [287, 111] width 90 height 90
click at [271, 142] on div "button" at bounding box center [275, 144] width 9 height 6
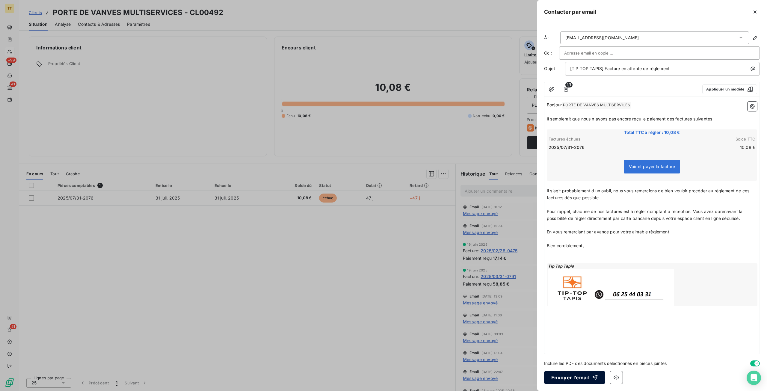
click at [577, 378] on button "Envoyer l’email" at bounding box center [574, 377] width 61 height 13
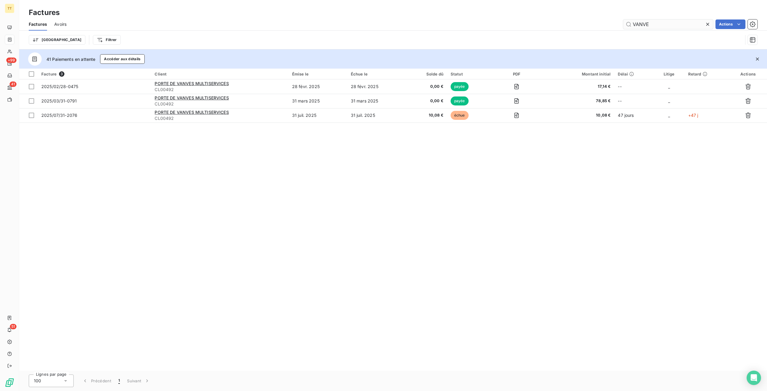
click at [688, 27] on input "VANVE" at bounding box center [668, 24] width 90 height 10
click at [689, 26] on input "VANVE" at bounding box center [668, 24] width 90 height 10
click at [688, 22] on input "VANVE" at bounding box center [668, 24] width 90 height 10
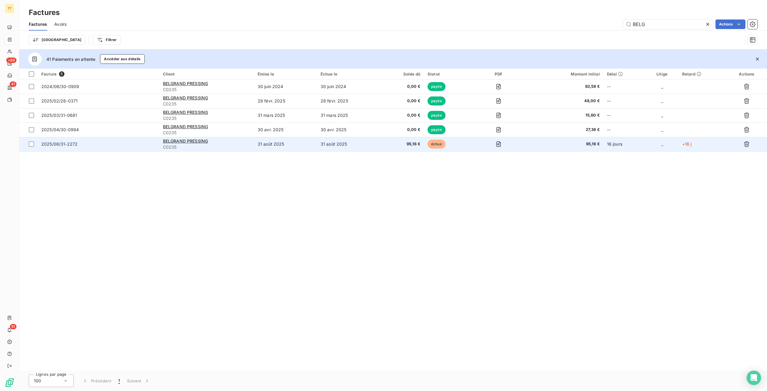
type input "BELG"
click at [199, 138] on td "BELGRAND PRESSING C0235" at bounding box center [206, 144] width 95 height 14
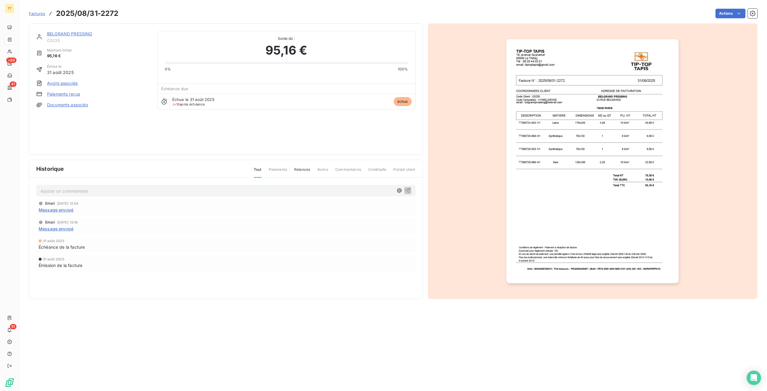
click at [61, 33] on link "BELGRAND PRESSING" at bounding box center [69, 33] width 45 height 5
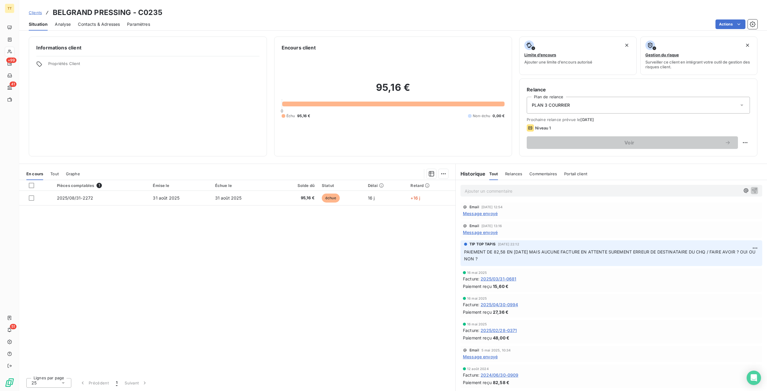
click at [54, 171] on span "Tout" at bounding box center [54, 173] width 8 height 5
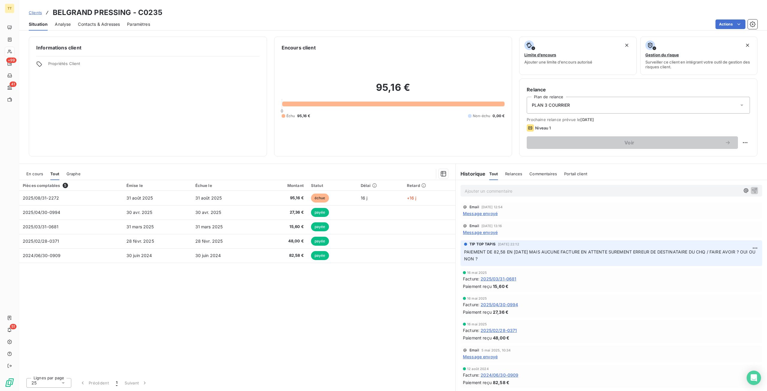
click at [582, 104] on div "PLAN 3 COURRIER" at bounding box center [638, 105] width 223 height 17
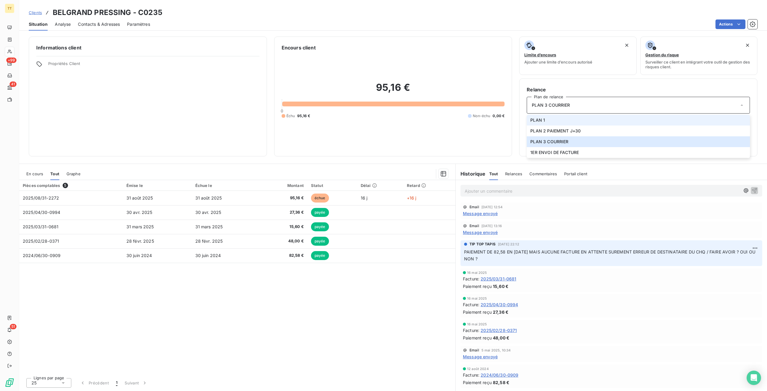
click at [553, 120] on li "PLAN 1" at bounding box center [638, 120] width 223 height 11
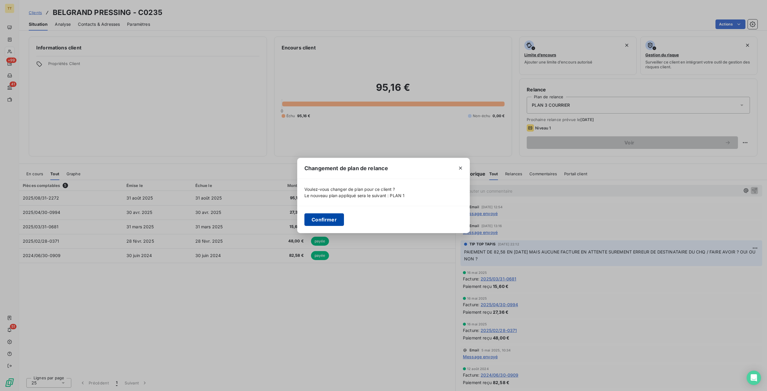
click at [327, 221] on button "Confirmer" at bounding box center [324, 219] width 40 height 13
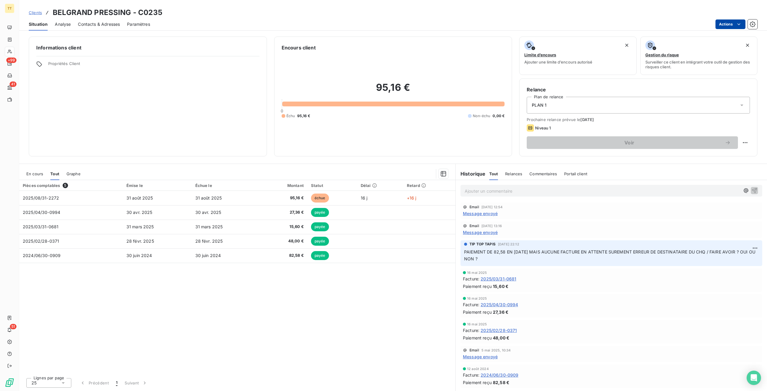
click at [729, 25] on html "TT +99 41 51 Clients BELGRAND PRESSING - C0235 Situation Analyse Contacts & Adr…" at bounding box center [383, 195] width 767 height 391
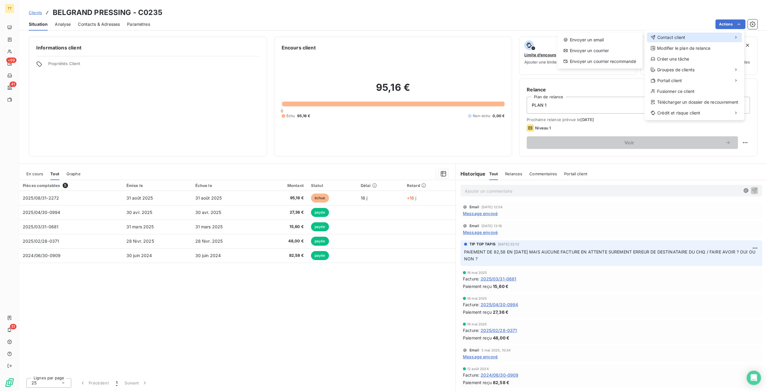
drag, startPoint x: 703, startPoint y: 37, endPoint x: 674, endPoint y: 36, distance: 29.7
click at [704, 37] on div "Contact client" at bounding box center [694, 38] width 95 height 10
click at [611, 39] on div "Envoyer un email" at bounding box center [600, 40] width 80 height 10
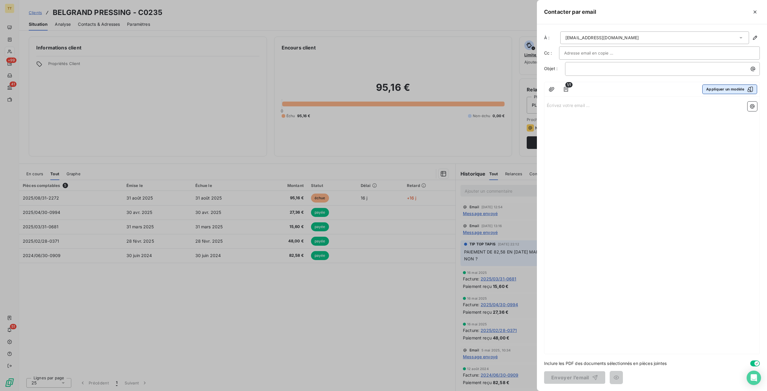
click at [720, 87] on button "Appliquer un modèle" at bounding box center [729, 89] width 55 height 10
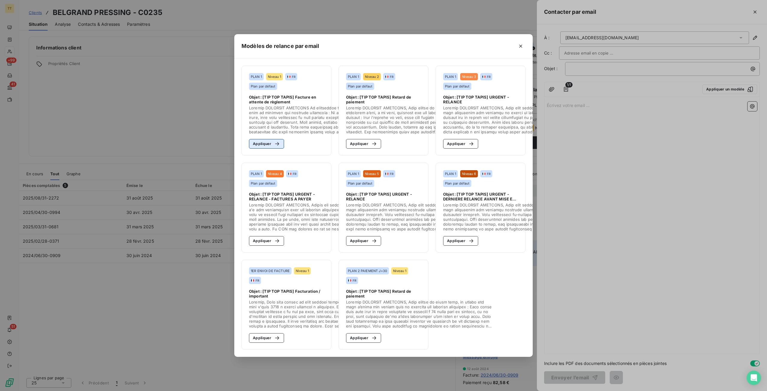
click at [265, 139] on button "Appliquer" at bounding box center [266, 144] width 35 height 10
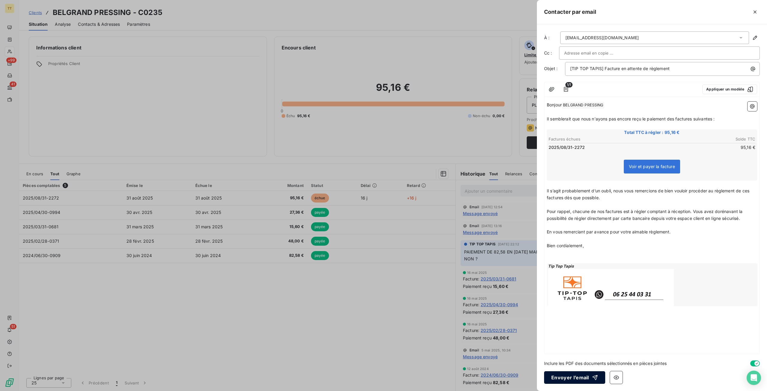
click at [589, 371] on button "Envoyer l’email" at bounding box center [574, 377] width 61 height 13
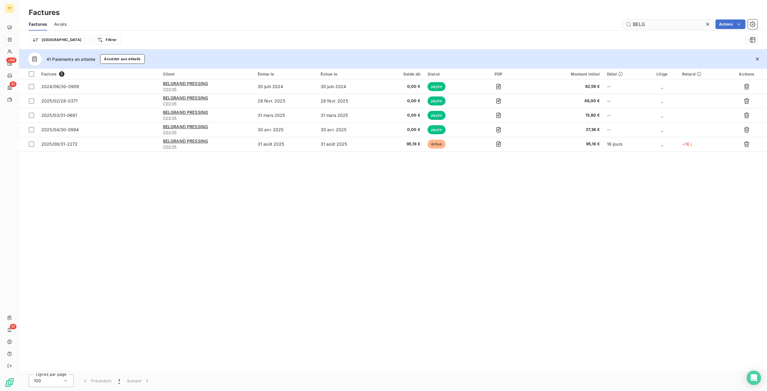
click at [653, 27] on input "BELG" at bounding box center [668, 24] width 90 height 10
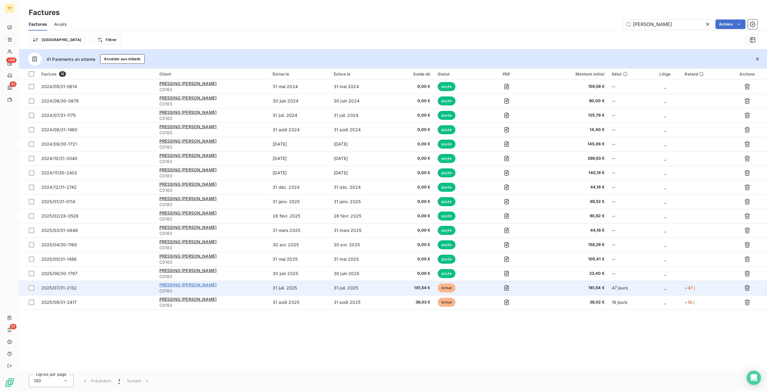
type input "[PERSON_NAME]"
click at [206, 283] on span "PRESSING [PERSON_NAME]" at bounding box center [187, 284] width 57 height 5
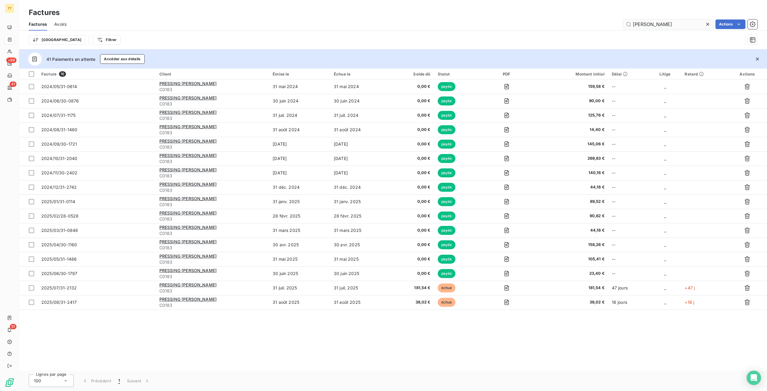
click at [656, 25] on input "[PERSON_NAME]" at bounding box center [668, 24] width 90 height 10
click at [657, 25] on input "[PERSON_NAME]" at bounding box center [668, 24] width 90 height 10
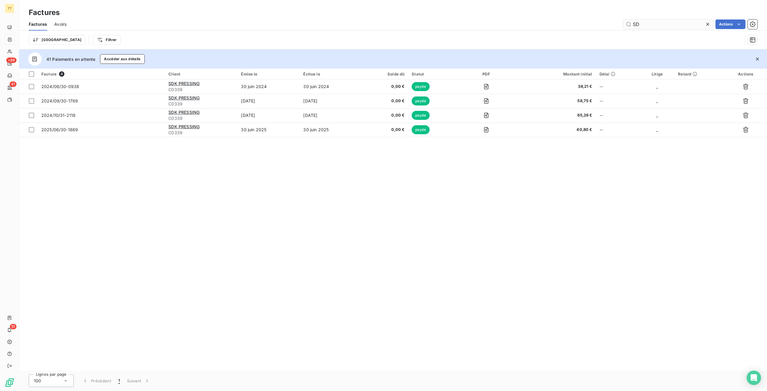
type input "S"
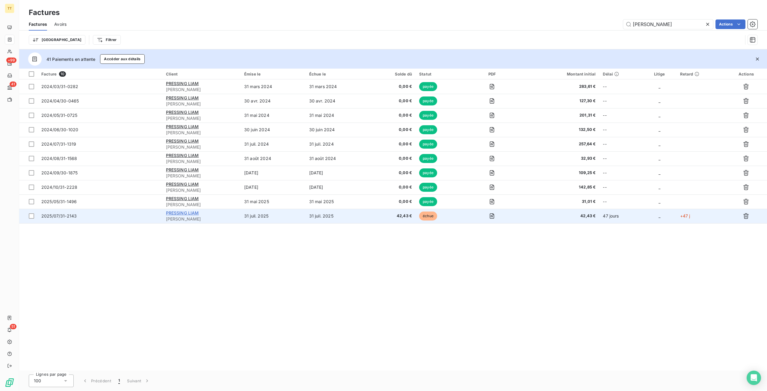
type input "[PERSON_NAME]"
click at [191, 213] on span "PRESSING LIAM" at bounding box center [182, 212] width 33 height 5
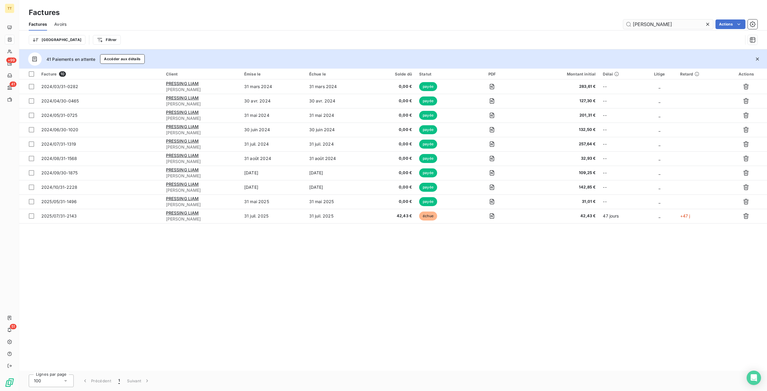
click at [677, 25] on input "[PERSON_NAME]" at bounding box center [668, 24] width 90 height 10
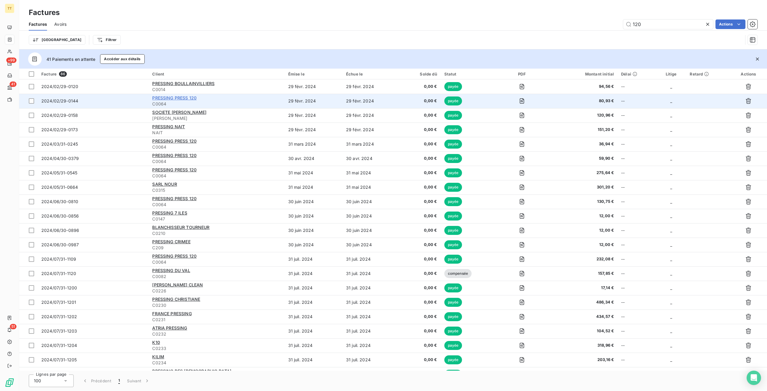
type input "120"
click at [187, 98] on span "PRESSING PRESS 120" at bounding box center [174, 97] width 44 height 5
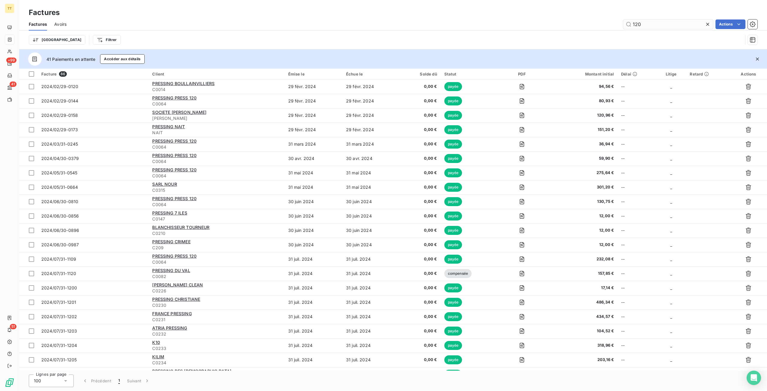
click at [654, 26] on input "120" at bounding box center [668, 24] width 90 height 10
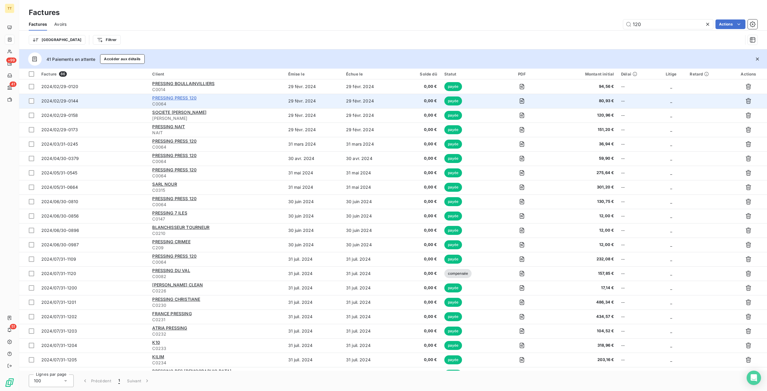
click at [189, 96] on span "PRESSING PRESS 120" at bounding box center [174, 97] width 44 height 5
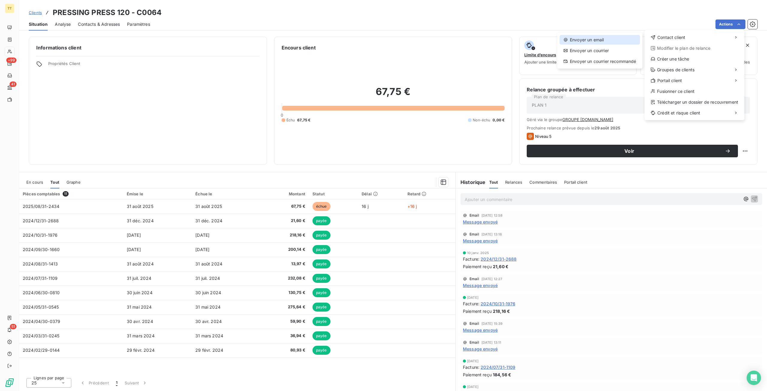
click at [616, 40] on div "Envoyer un email" at bounding box center [600, 40] width 80 height 10
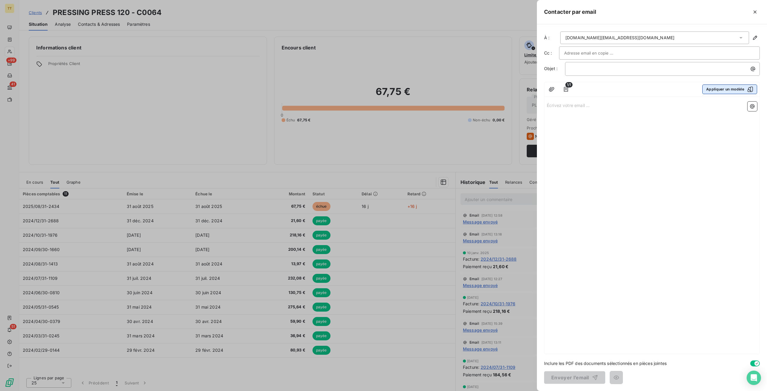
click at [728, 85] on button "Appliquer un modèle" at bounding box center [729, 89] width 55 height 10
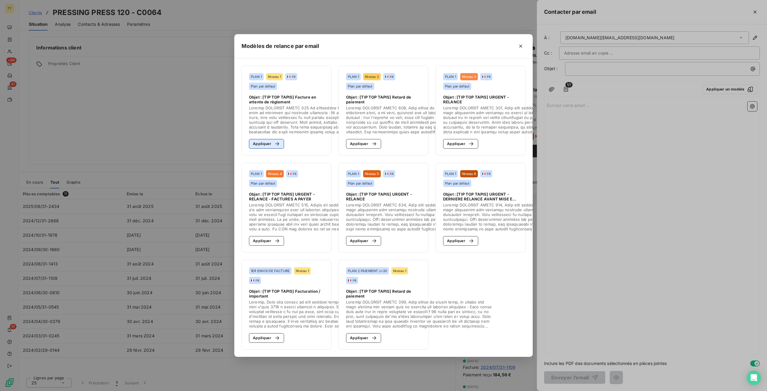
click at [270, 141] on button "Appliquer" at bounding box center [266, 144] width 35 height 10
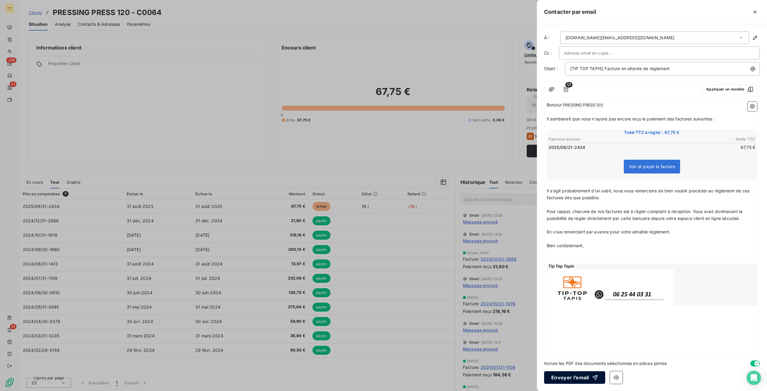
click at [581, 374] on button "Envoyer l’email" at bounding box center [574, 377] width 61 height 13
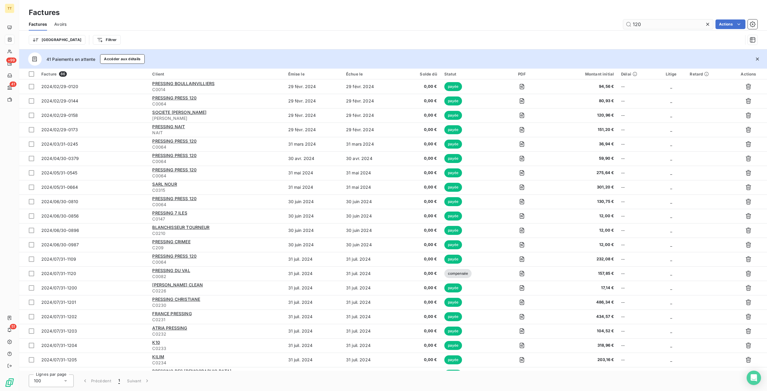
click at [659, 22] on input "120" at bounding box center [668, 24] width 90 height 10
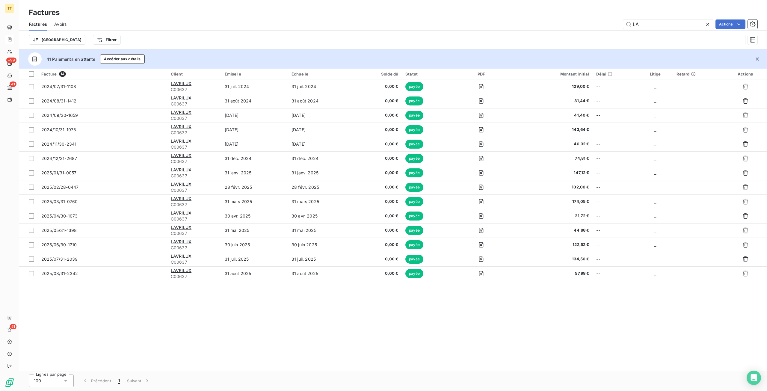
type input "L"
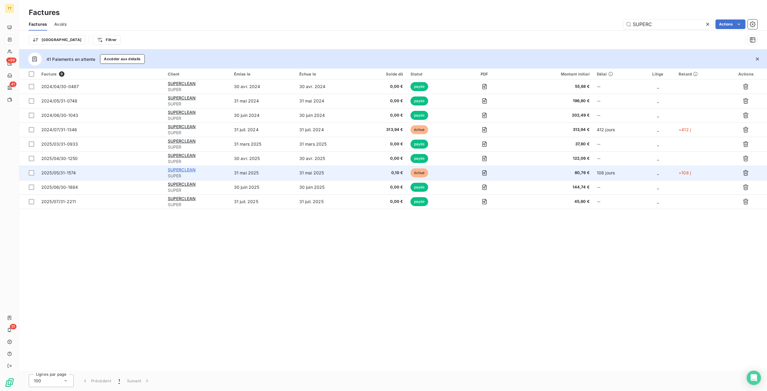
type input "SUPERC"
click at [184, 170] on span "SUPERCLEAN" at bounding box center [182, 169] width 28 height 5
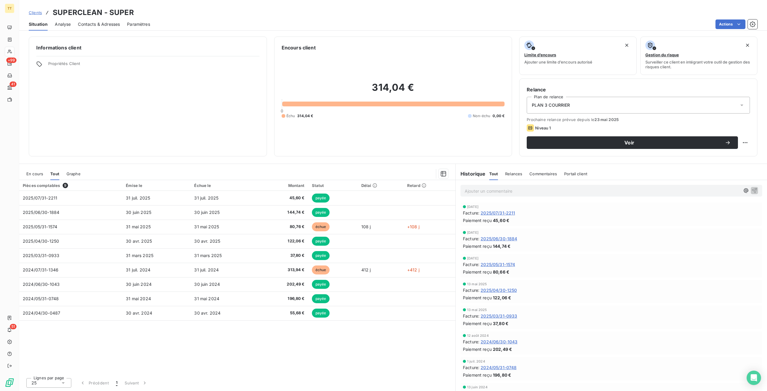
click at [32, 173] on span "En cours" at bounding box center [34, 173] width 17 height 5
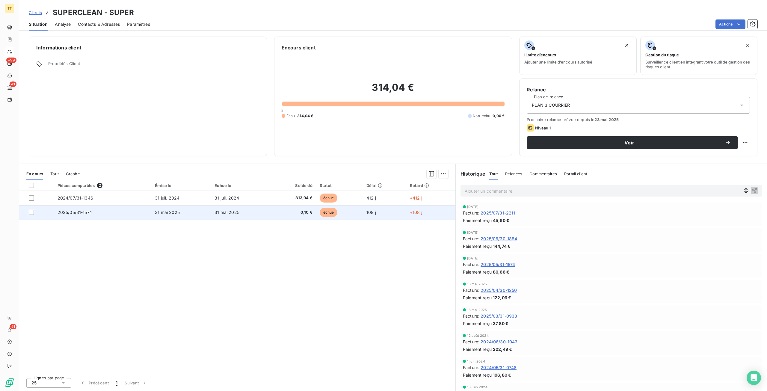
click at [185, 214] on td "31 mai 2025" at bounding box center [181, 212] width 60 height 14
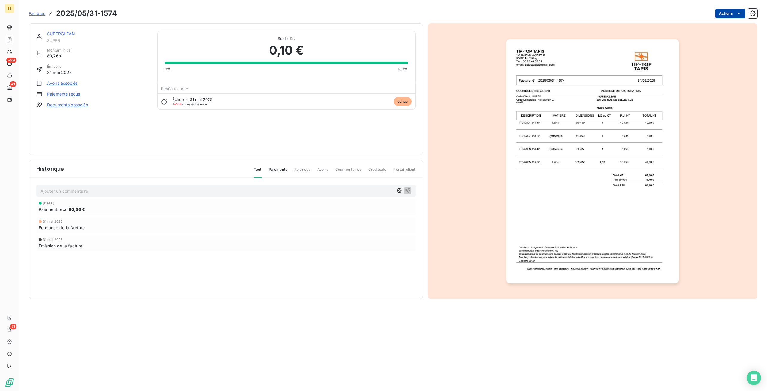
click at [735, 13] on html "TT +99 41 51 Factures 2025/05/31-1574 Actions SUPERCLEAN SUPER Montant initial …" at bounding box center [383, 195] width 767 height 391
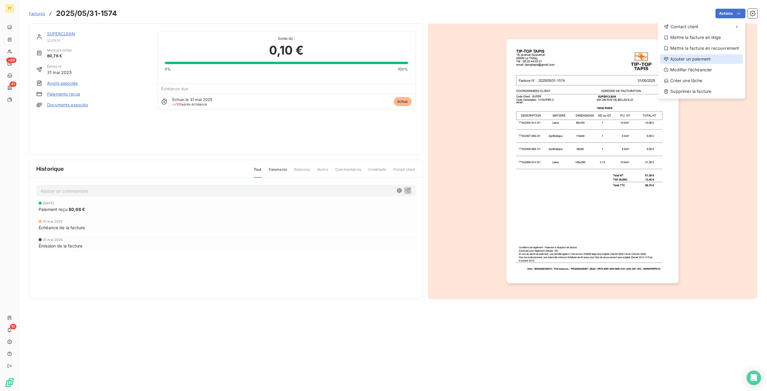
click at [704, 58] on div "Ajouter un paiement" at bounding box center [701, 59] width 83 height 10
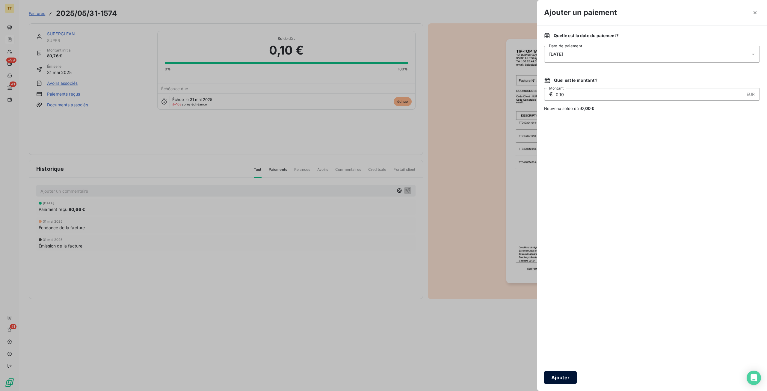
click at [557, 378] on button "Ajouter" at bounding box center [560, 377] width 33 height 13
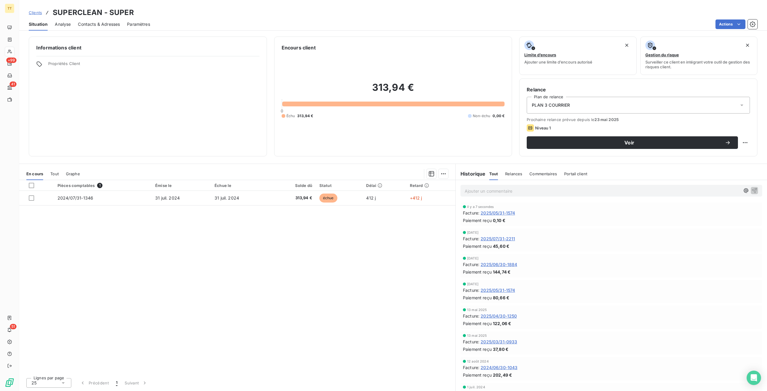
click at [500, 191] on p "Ajouter un commentaire ﻿" at bounding box center [602, 190] width 275 height 7
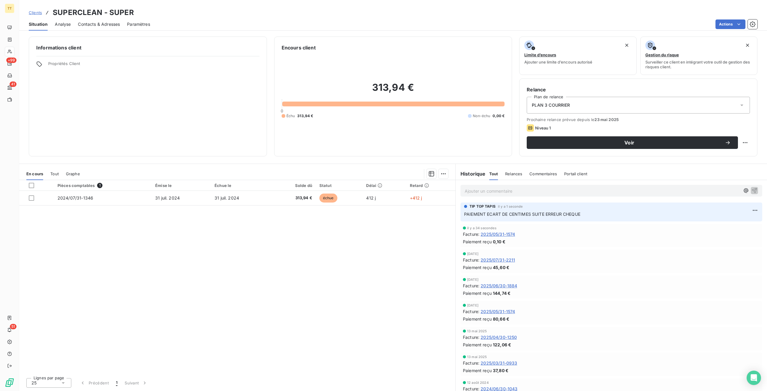
click at [94, 25] on span "Contacts & Adresses" at bounding box center [99, 24] width 42 height 6
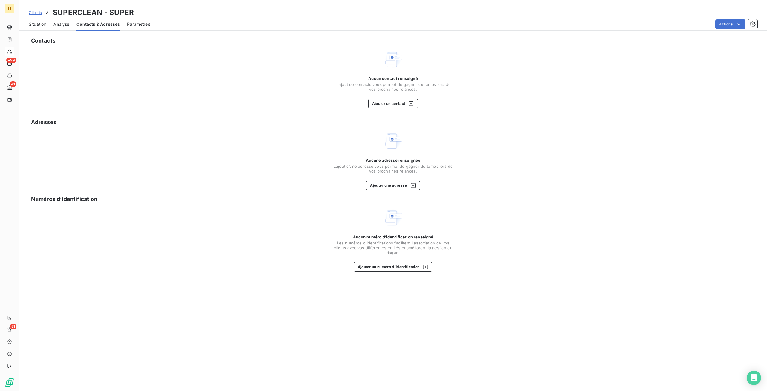
click at [42, 22] on span "Situation" at bounding box center [37, 24] width 17 height 6
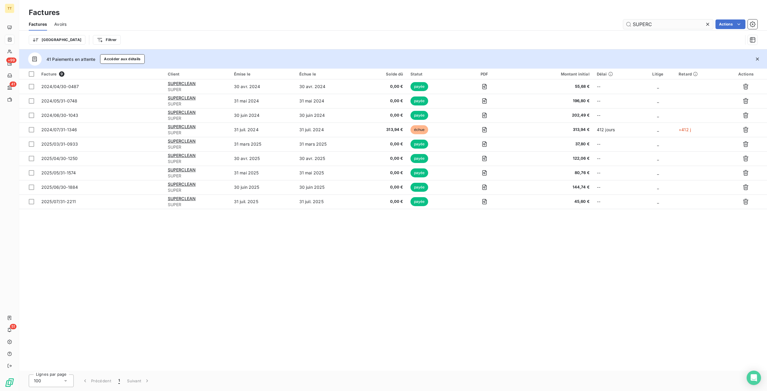
click at [670, 25] on input "SUPERC" at bounding box center [668, 24] width 90 height 10
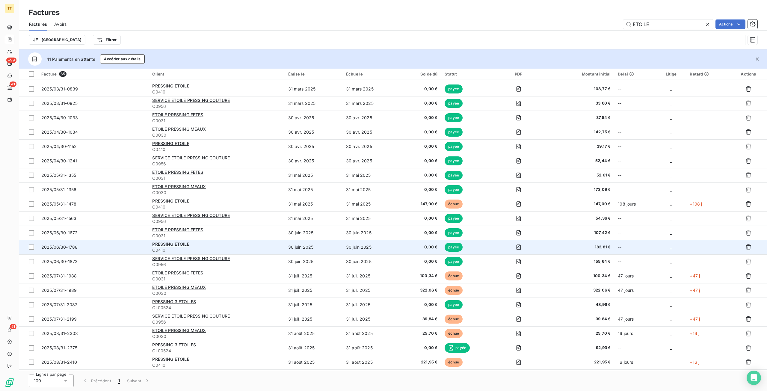
scroll to position [644, 0]
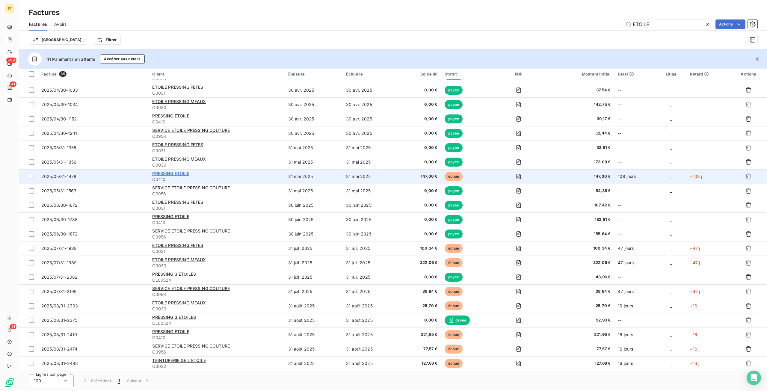
type input "ETOILE"
click at [175, 175] on span "PRESSING ETOILE" at bounding box center [170, 173] width 37 height 5
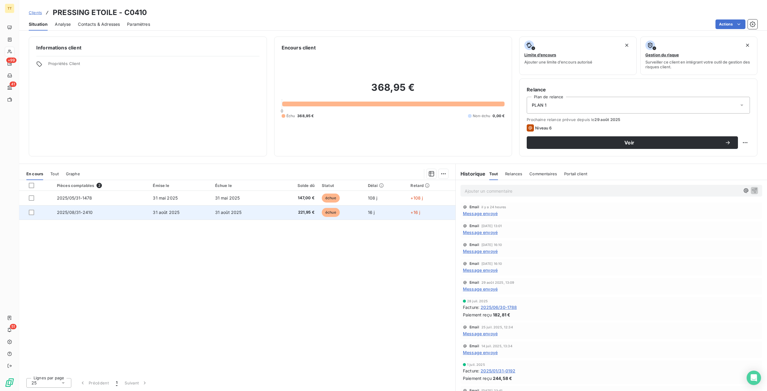
click at [75, 211] on span "2025/08/31-2410" at bounding box center [75, 212] width 36 height 5
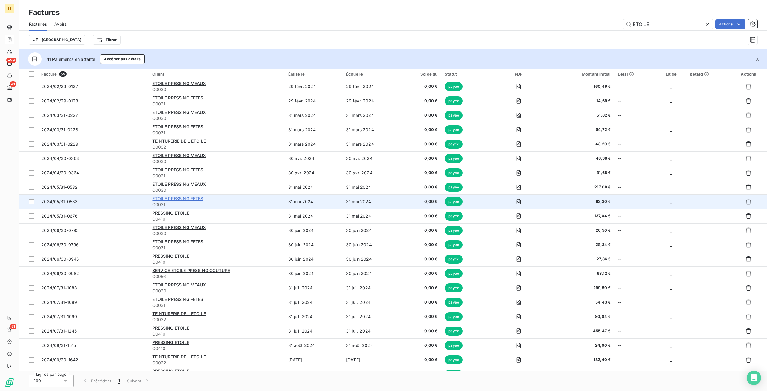
click at [198, 197] on span "ETOILE PRESSING FETES" at bounding box center [177, 198] width 51 height 5
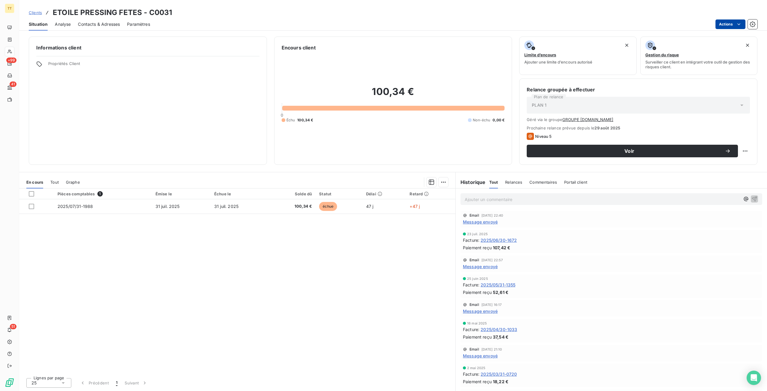
click at [732, 25] on html "TT +99 41 51 Clients ETOILE PRESSING FETES - C0031 Situation Analyse Contacts &…" at bounding box center [383, 195] width 767 height 391
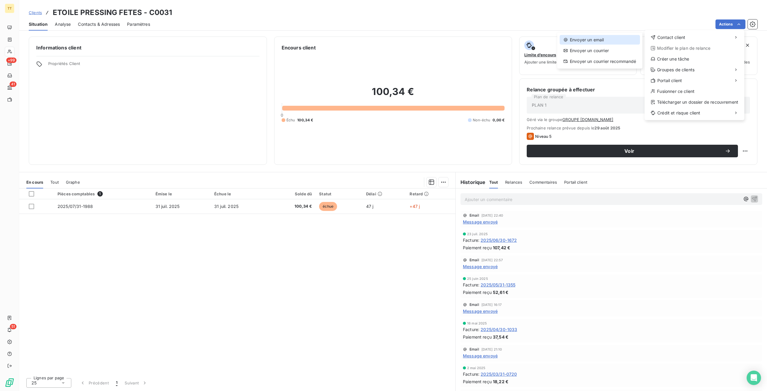
click at [625, 37] on div "Envoyer un email" at bounding box center [600, 40] width 80 height 10
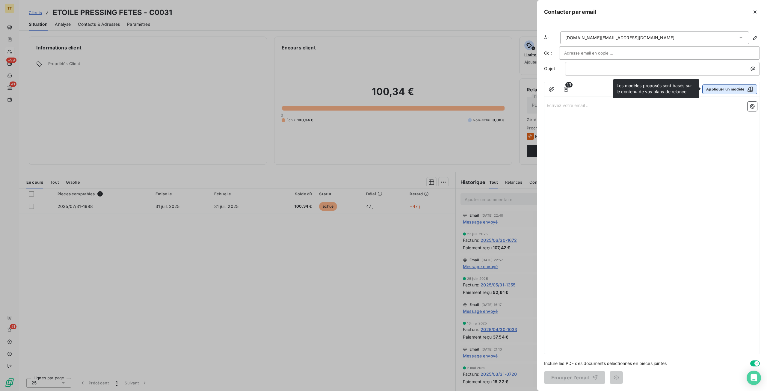
click at [719, 88] on button "Appliquer un modèle" at bounding box center [729, 89] width 55 height 10
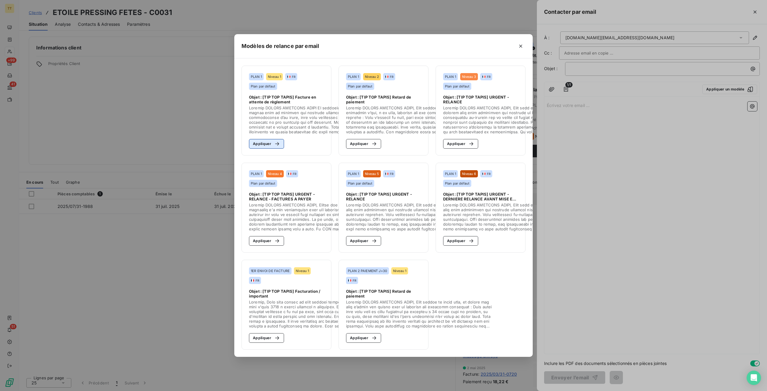
click at [271, 141] on div "button" at bounding box center [275, 144] width 9 height 6
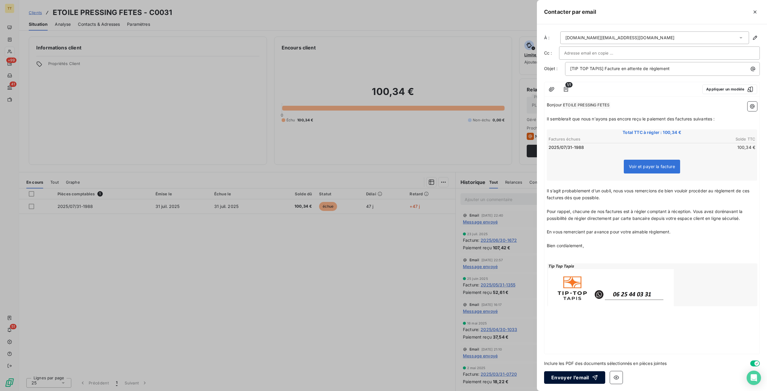
click at [587, 374] on button "Envoyer l’email" at bounding box center [574, 377] width 61 height 13
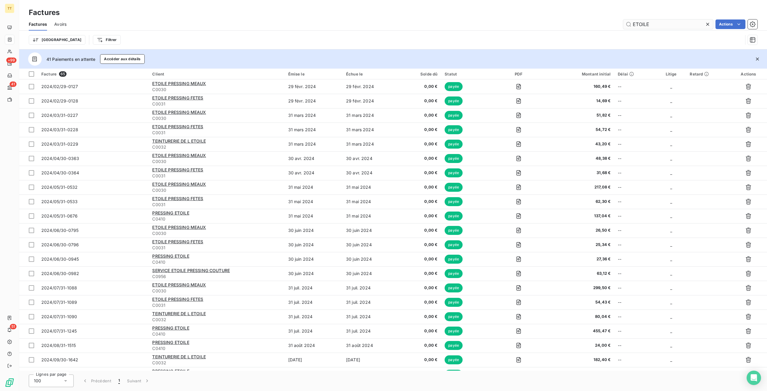
click at [707, 24] on icon at bounding box center [707, 24] width 3 height 3
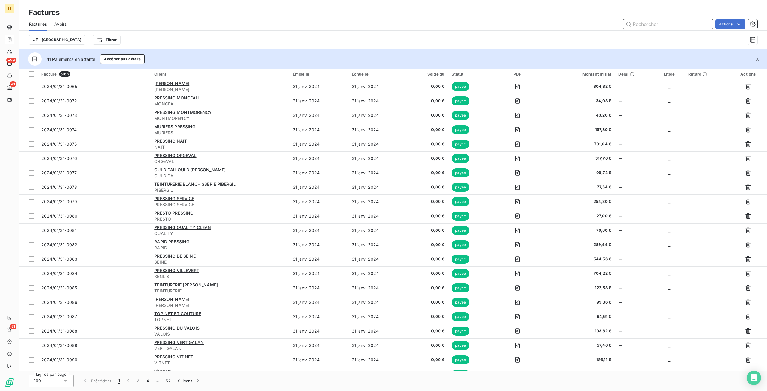
click at [695, 19] on input "text" at bounding box center [668, 24] width 90 height 10
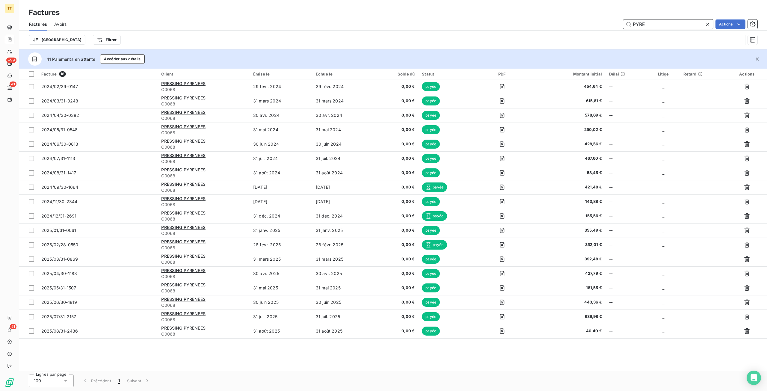
click at [649, 22] on input "PYRE" at bounding box center [668, 24] width 90 height 10
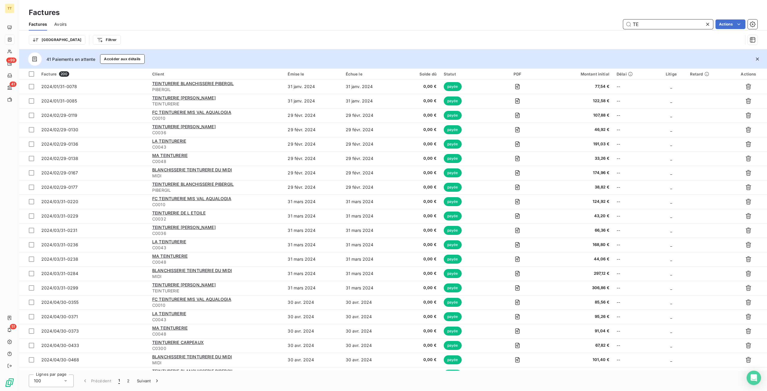
type input "T"
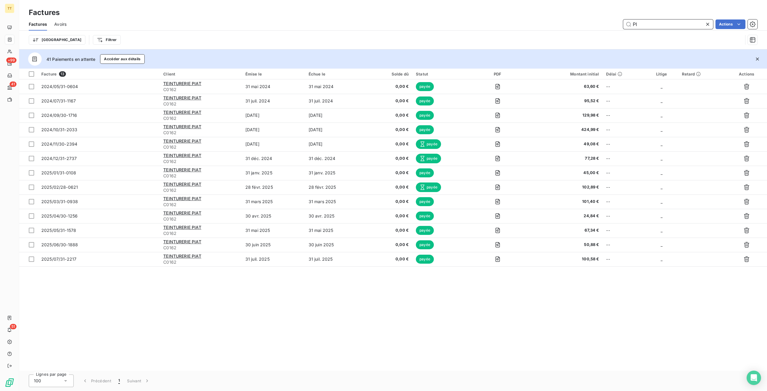
type input "P"
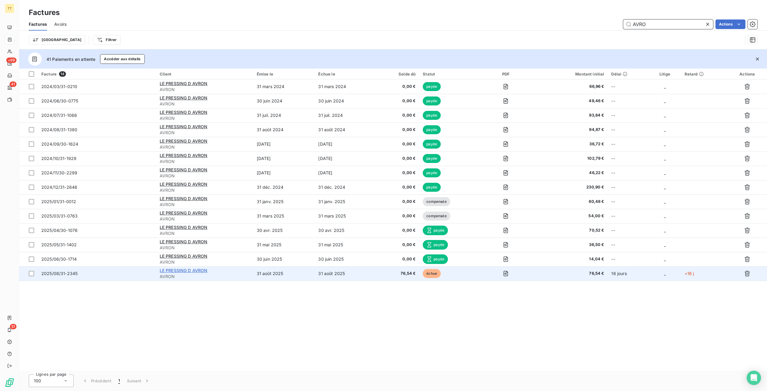
type input "AVRO"
click at [191, 272] on span "LE PRESSING D AVRON" at bounding box center [184, 270] width 48 height 5
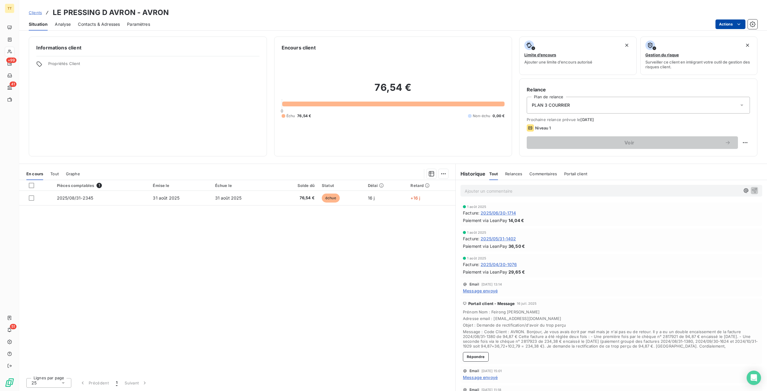
click at [733, 23] on html "TT +99 41 51 Clients LE PRESSING D AVRON - AVRON Situation Analyse Contacts & A…" at bounding box center [383, 195] width 767 height 391
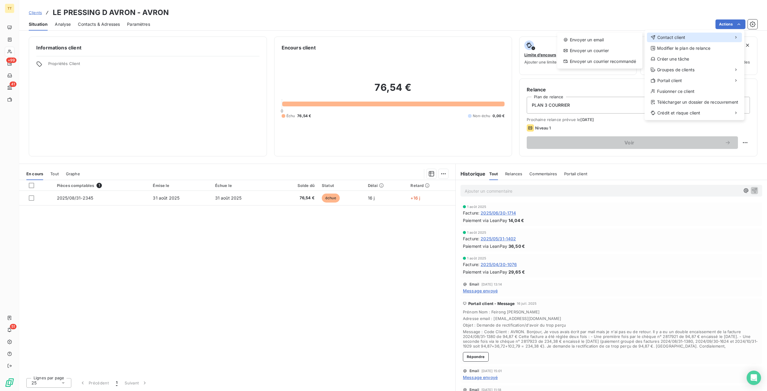
click at [707, 35] on div "Contact client" at bounding box center [694, 38] width 95 height 10
click at [628, 37] on div "Envoyer un email" at bounding box center [600, 40] width 80 height 10
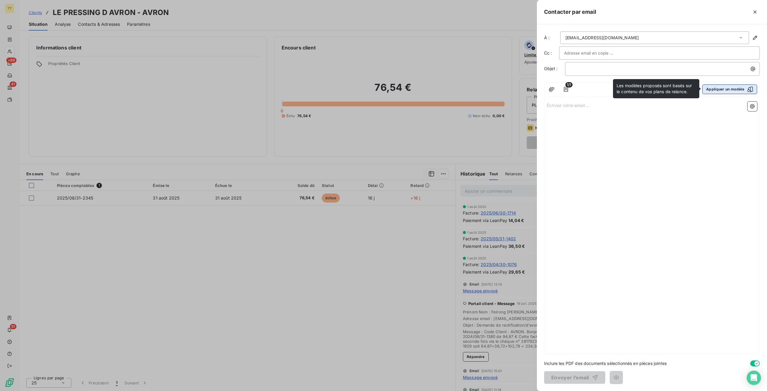
click at [720, 88] on button "Appliquer un modèle" at bounding box center [729, 89] width 55 height 10
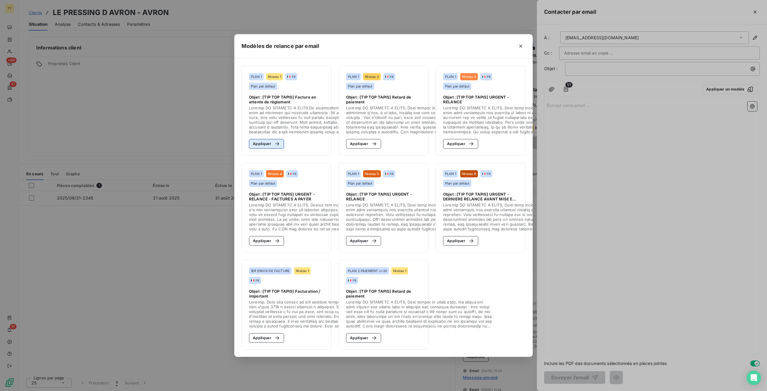
click at [268, 140] on button "Appliquer" at bounding box center [266, 144] width 35 height 10
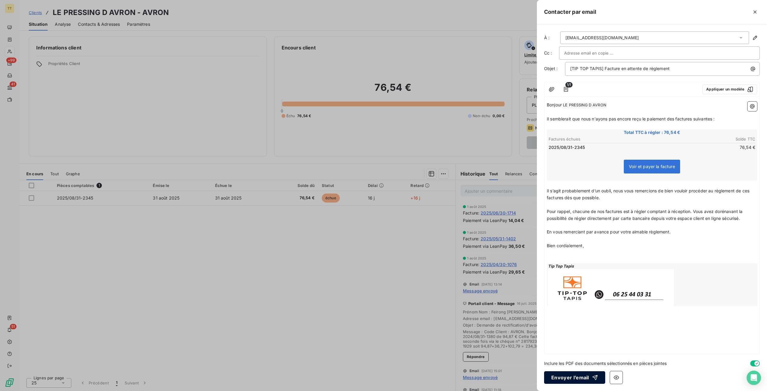
click at [579, 377] on button "Envoyer l’email" at bounding box center [574, 377] width 61 height 13
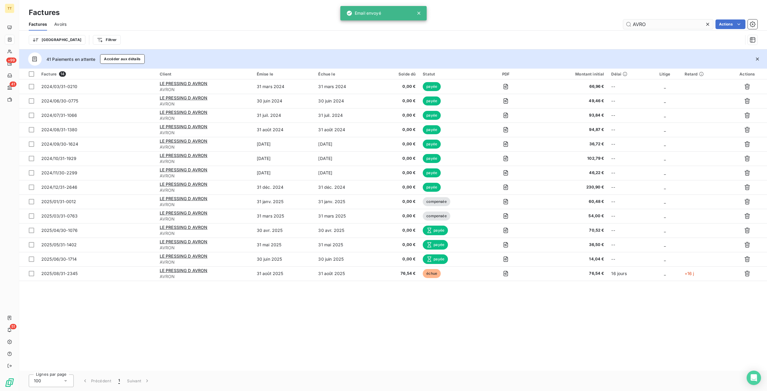
click at [662, 22] on input "AVRO" at bounding box center [668, 24] width 90 height 10
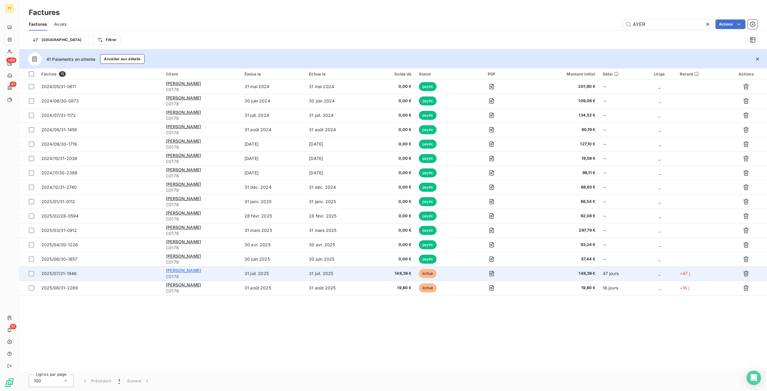
type input "AYER"
click at [180, 269] on span "[PERSON_NAME]" at bounding box center [183, 270] width 35 height 5
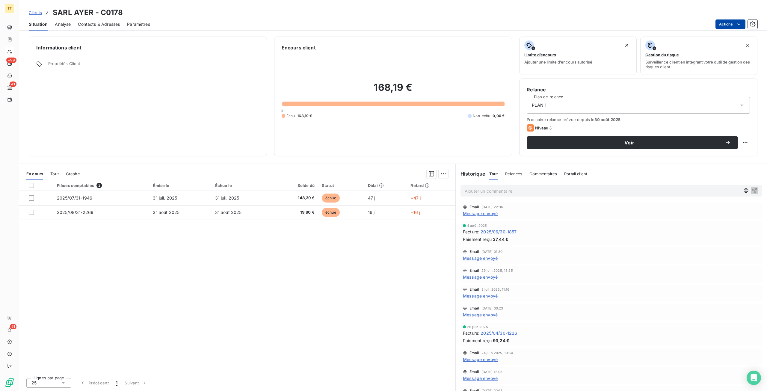
click at [734, 20] on html "TT +99 41 51 Clients SARL AYER - C0178 Situation Analyse Contacts & Adresses Pa…" at bounding box center [383, 195] width 767 height 391
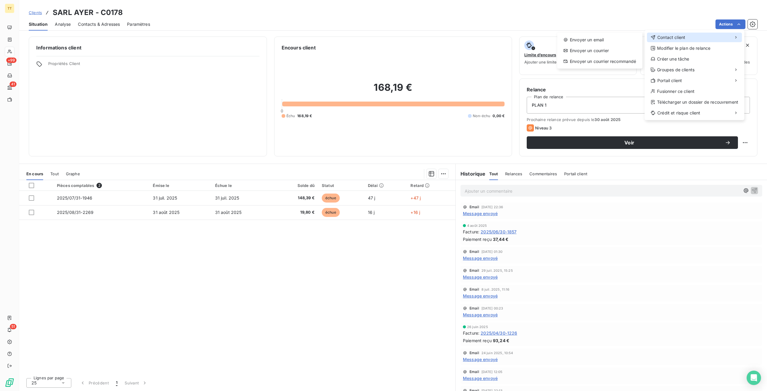
click at [692, 38] on div "Contact client" at bounding box center [694, 38] width 95 height 10
click at [616, 40] on div "Envoyer un email" at bounding box center [600, 40] width 80 height 10
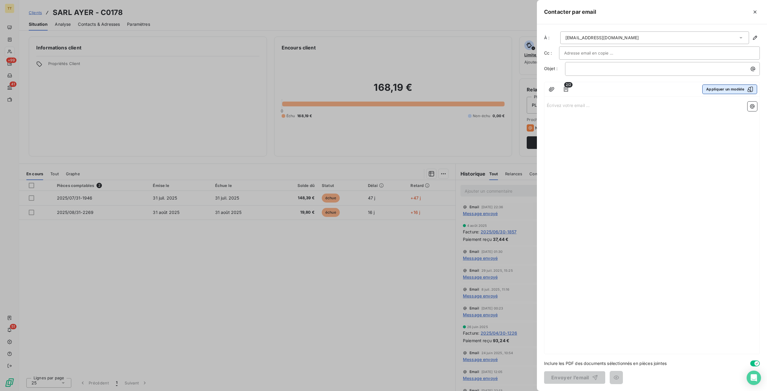
click at [742, 87] on button "Appliquer un modèle" at bounding box center [729, 89] width 55 height 10
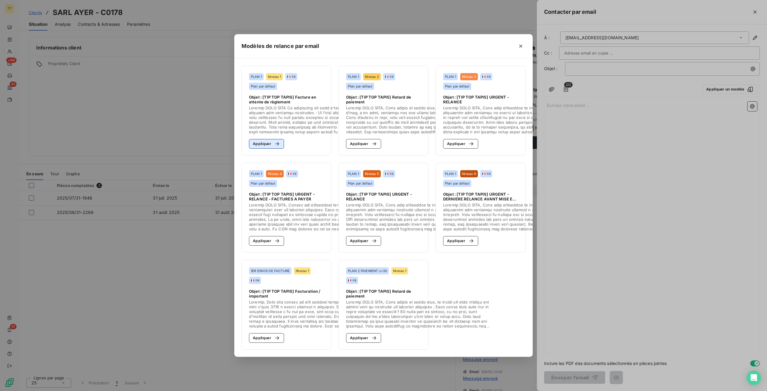
click at [264, 141] on button "Appliquer" at bounding box center [266, 144] width 35 height 10
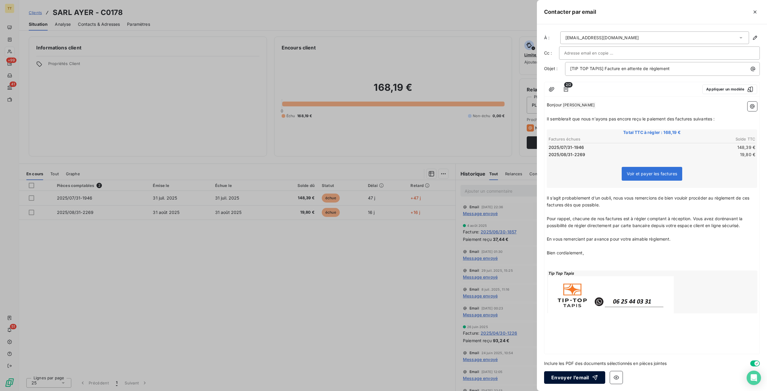
click at [567, 375] on button "Envoyer l’email" at bounding box center [574, 377] width 61 height 13
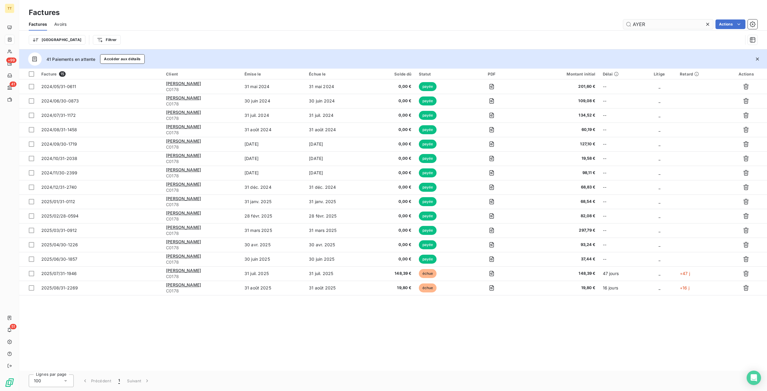
click at [698, 22] on input "AYER" at bounding box center [668, 24] width 90 height 10
click at [702, 22] on input "AYER" at bounding box center [668, 24] width 90 height 10
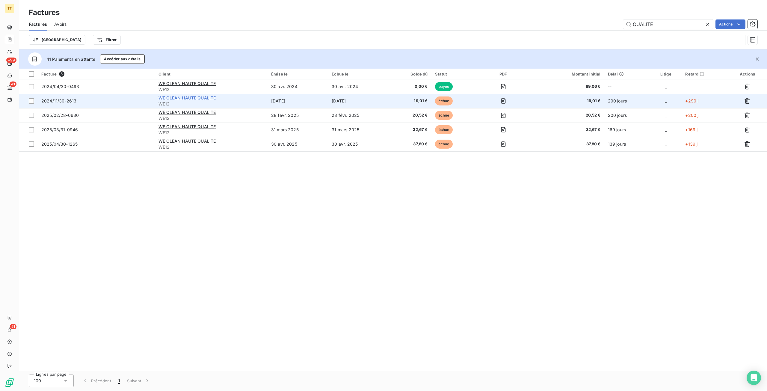
type input "QUALITE"
click at [215, 97] on span "WE CLEAN HAUTE QUALITE" at bounding box center [187, 97] width 57 height 5
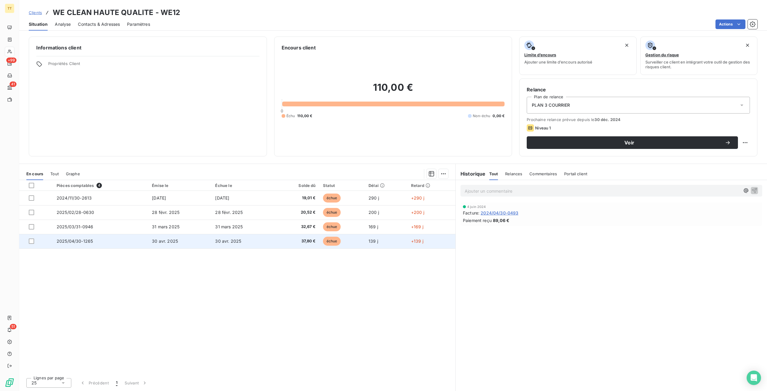
click at [101, 239] on td "2025/04/30-1265" at bounding box center [100, 241] width 95 height 14
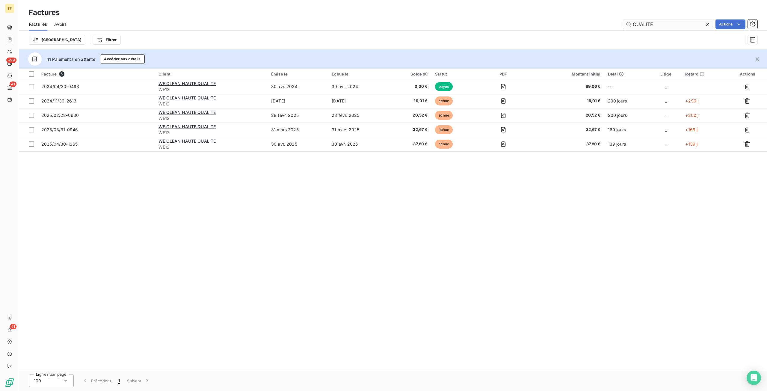
click at [699, 24] on input "QUALITE" at bounding box center [668, 24] width 90 height 10
click at [705, 24] on icon at bounding box center [708, 24] width 6 height 6
click at [692, 25] on input "text" at bounding box center [668, 24] width 90 height 10
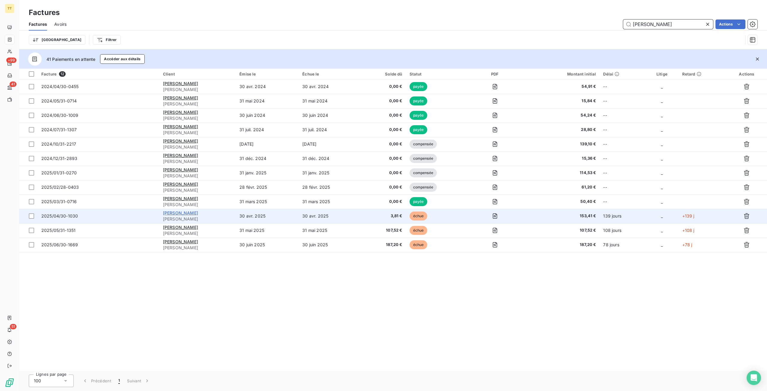
type input "[PERSON_NAME]"
click at [194, 212] on span "[PERSON_NAME]" at bounding box center [180, 212] width 35 height 5
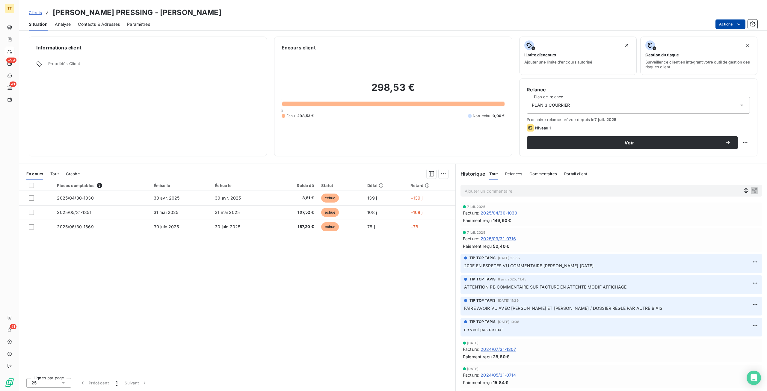
click at [722, 24] on html "TT +99 41 51 Clients [PERSON_NAME] PRESSING - [PERSON_NAME] Situation Analyse C…" at bounding box center [383, 195] width 767 height 391
click at [94, 22] on html "TT +99 41 51 Clients [PERSON_NAME] PRESSING - [PERSON_NAME] Situation Analyse C…" at bounding box center [383, 195] width 767 height 391
click at [94, 22] on span "Contacts & Adresses" at bounding box center [99, 24] width 42 height 6
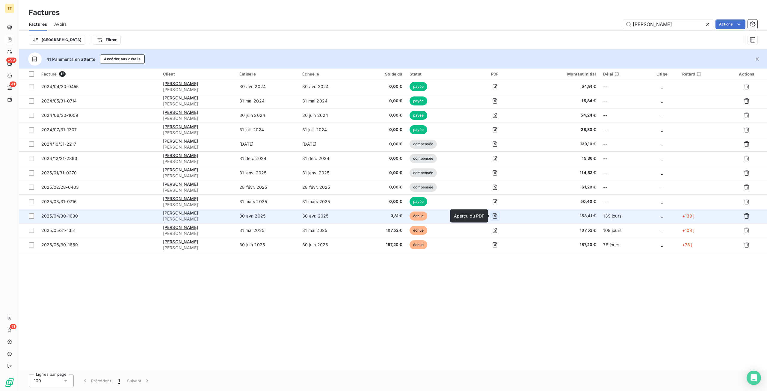
click at [494, 215] on icon "button" at bounding box center [495, 216] width 6 height 6
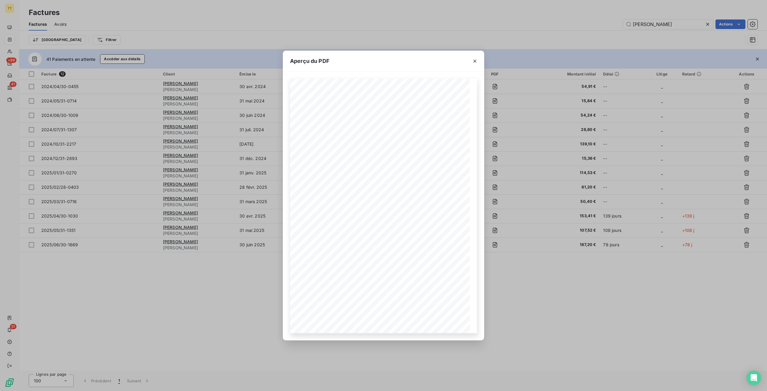
drag, startPoint x: 237, startPoint y: 241, endPoint x: 229, endPoint y: 241, distance: 8.1
click at [237, 241] on div "Aperçu du PDF TIP-TOP TAPIS [STREET_ADDRESS] Tél : [PHONE_NUMBER] email: [EMAIL…" at bounding box center [383, 195] width 767 height 391
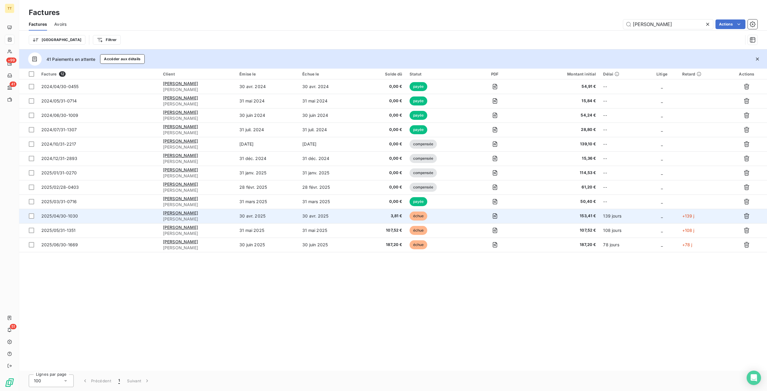
click at [171, 215] on div "[PERSON_NAME]" at bounding box center [197, 213] width 69 height 6
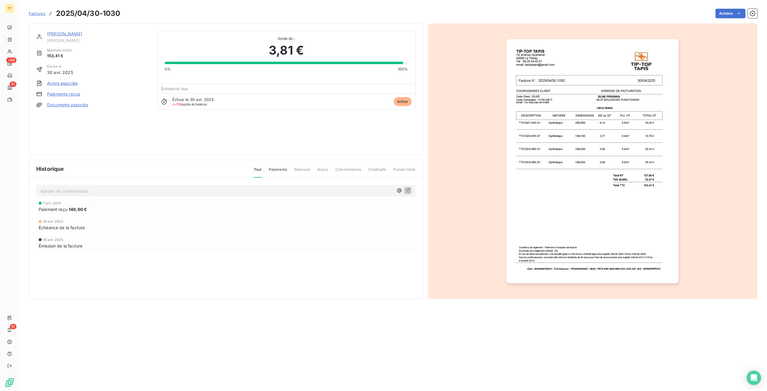
click at [77, 34] on link "[PERSON_NAME]" at bounding box center [64, 33] width 35 height 5
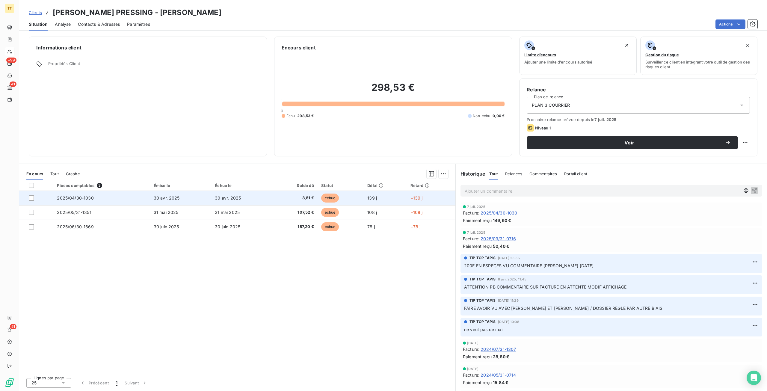
click at [262, 196] on td "30 avr. 2025" at bounding box center [241, 198] width 61 height 14
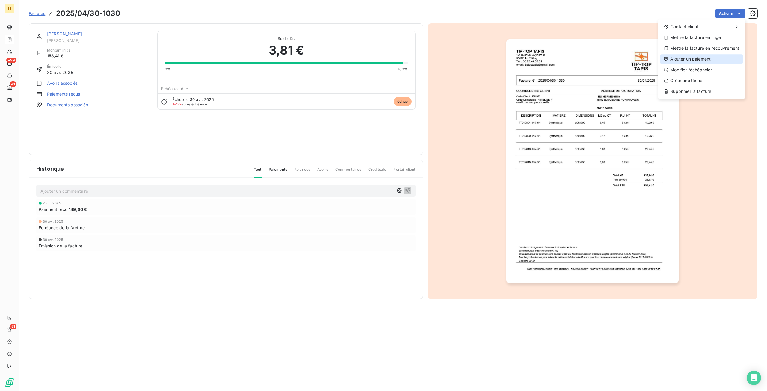
click at [701, 57] on div "Ajouter un paiement" at bounding box center [701, 59] width 83 height 10
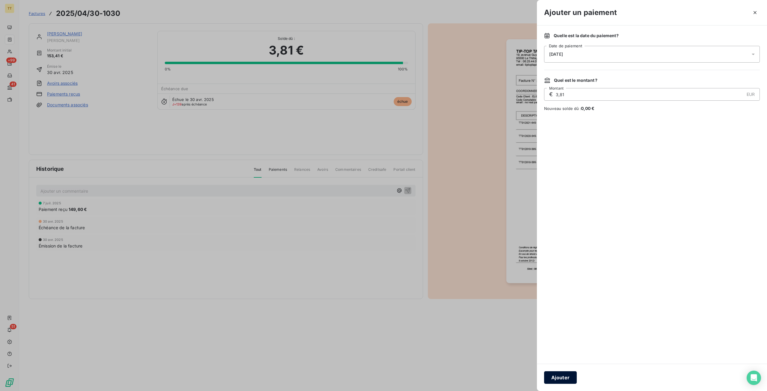
click at [564, 377] on button "Ajouter" at bounding box center [560, 377] width 33 height 13
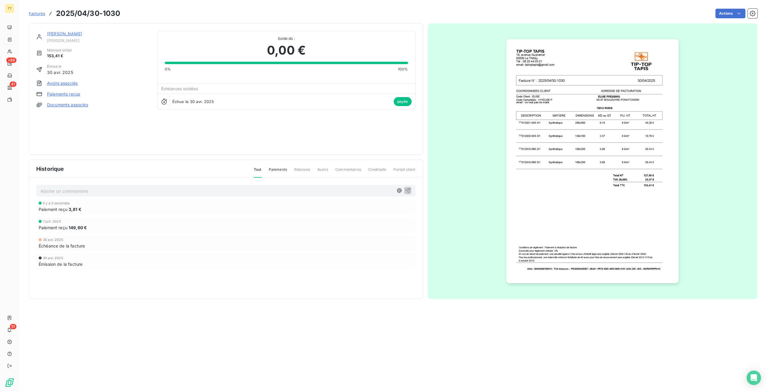
click at [97, 192] on p "Ajouter un commentaire ﻿" at bounding box center [216, 190] width 353 height 7
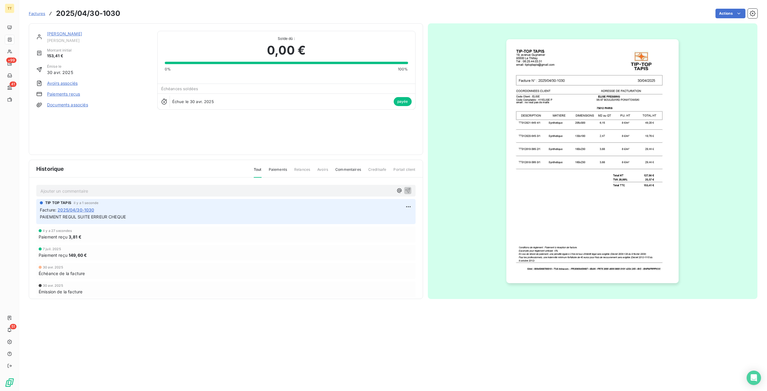
click at [57, 34] on link "[PERSON_NAME]" at bounding box center [64, 33] width 35 height 5
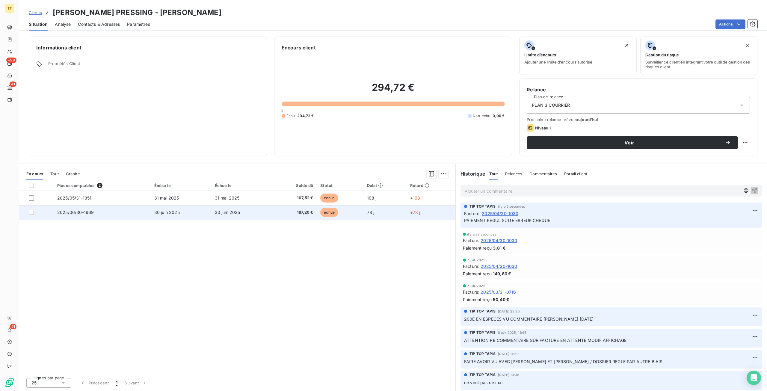
click at [205, 213] on td "30 juin 2025" at bounding box center [181, 212] width 61 height 14
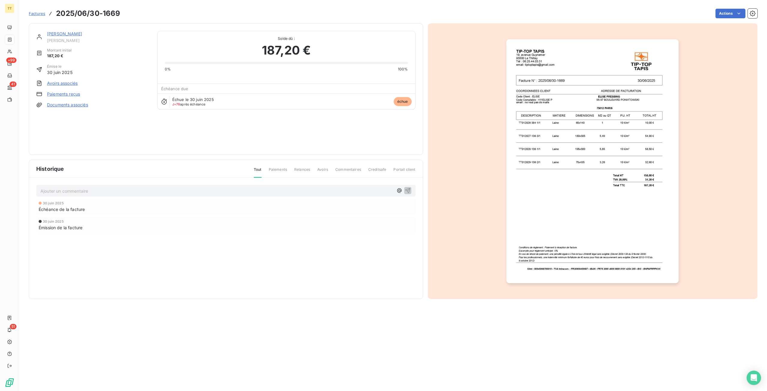
click at [590, 191] on img "button" at bounding box center [592, 161] width 172 height 244
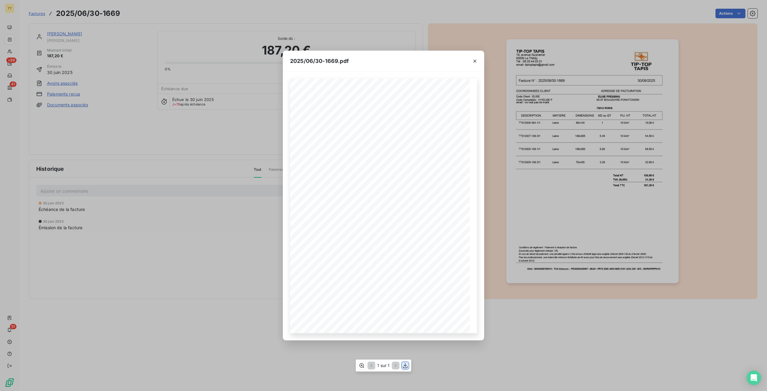
click at [407, 364] on icon "button" at bounding box center [405, 366] width 6 height 6
click at [147, 97] on div "2025/06/30-1669.pdf TIP-TOP TAPIS [STREET_ADDRESS] Tél : [PHONE_NUMBER] email: …" at bounding box center [383, 195] width 767 height 391
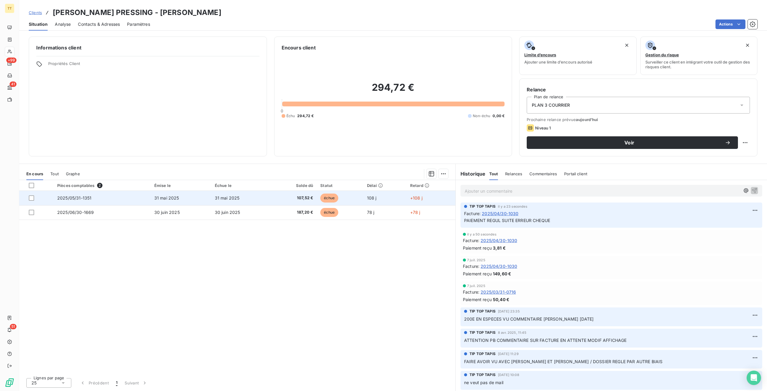
click at [229, 193] on td "31 mai 2025" at bounding box center [241, 198] width 61 height 14
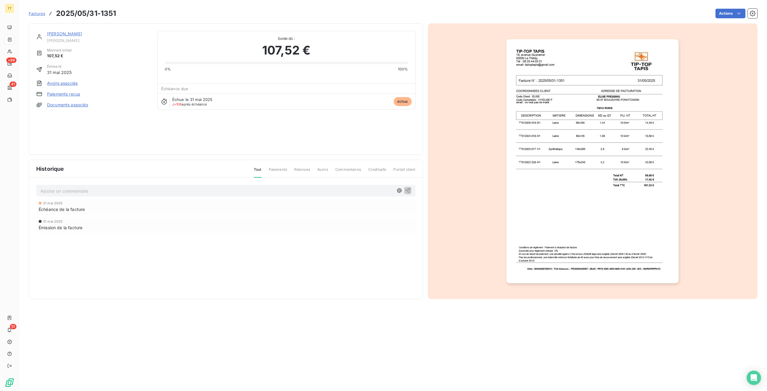
click at [575, 169] on img "button" at bounding box center [592, 161] width 172 height 244
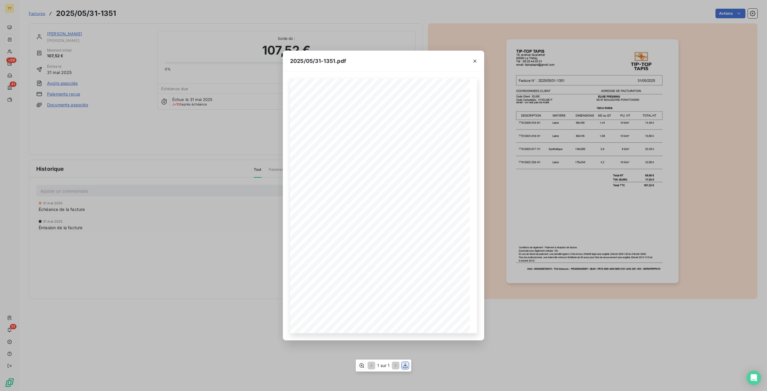
click at [405, 365] on icon "button" at bounding box center [405, 366] width 6 height 6
click at [511, 87] on div "2025/05/31-1351.pdf TIP-TOP TAPIS [STREET_ADDRESS] Tél : [PHONE_NUMBER] email: …" at bounding box center [383, 195] width 767 height 391
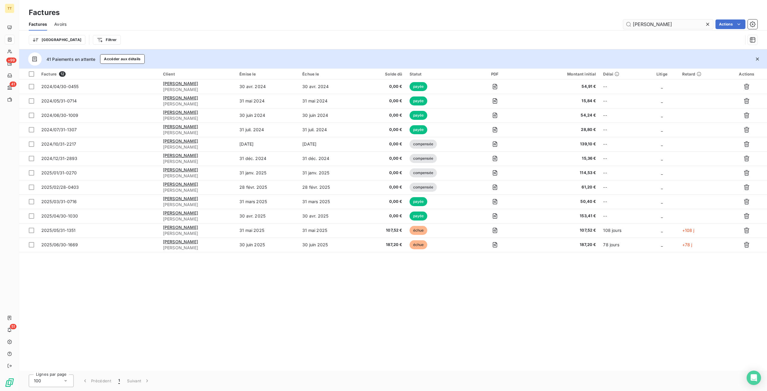
click at [656, 19] on input "[PERSON_NAME]" at bounding box center [668, 24] width 90 height 10
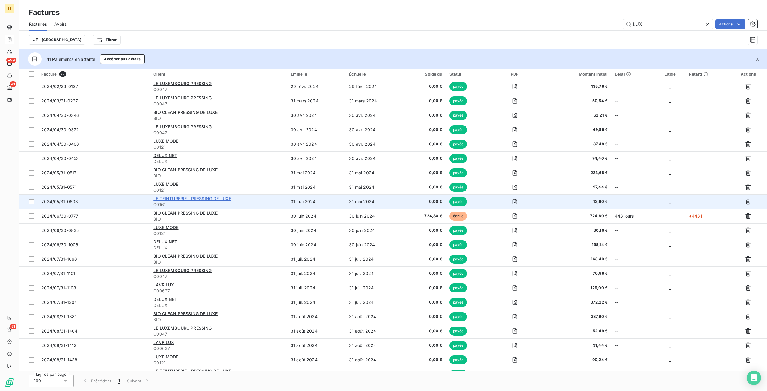
type input "LUX"
click at [198, 198] on span "LE TEINTURERIE - PRESSING DE LUXE" at bounding box center [192, 198] width 78 height 5
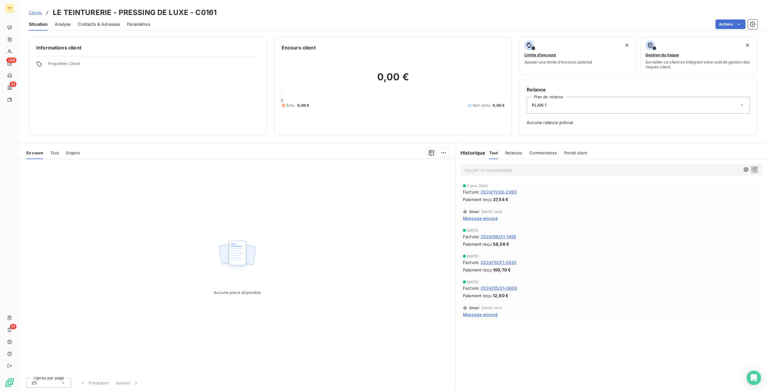
click at [499, 192] on span "2024/11/30-2393" at bounding box center [499, 192] width 36 height 6
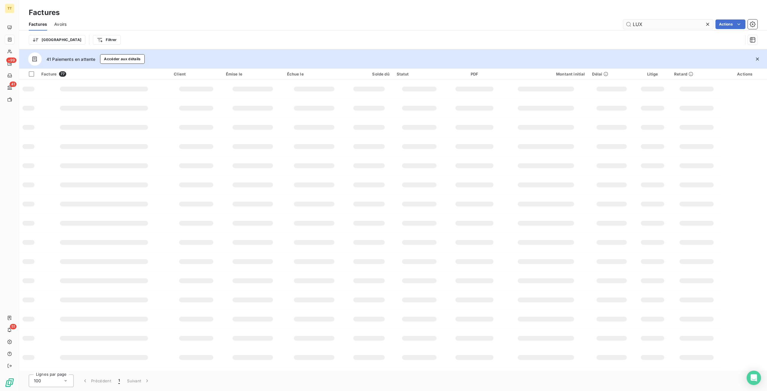
click at [661, 21] on input "LUX" at bounding box center [668, 24] width 90 height 10
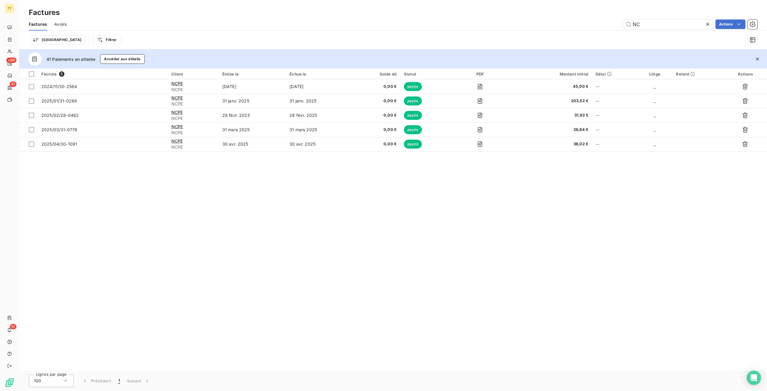
type input "N"
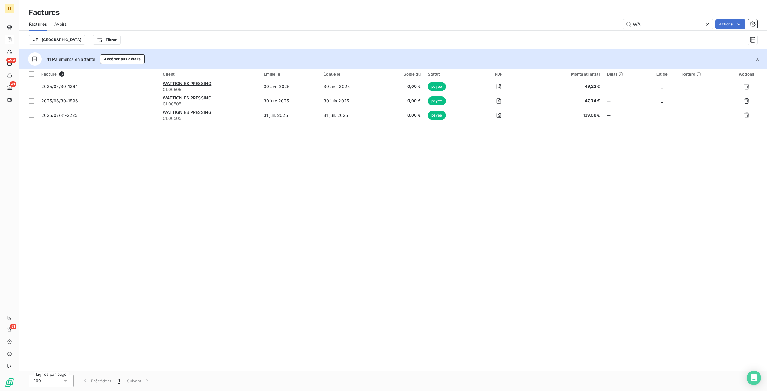
type input "W"
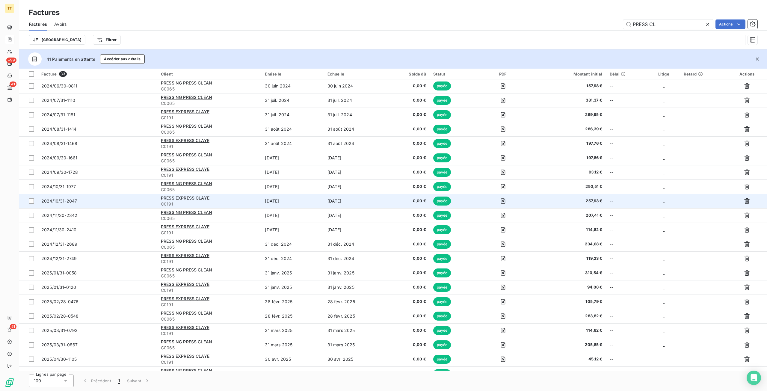
scroll to position [64, 0]
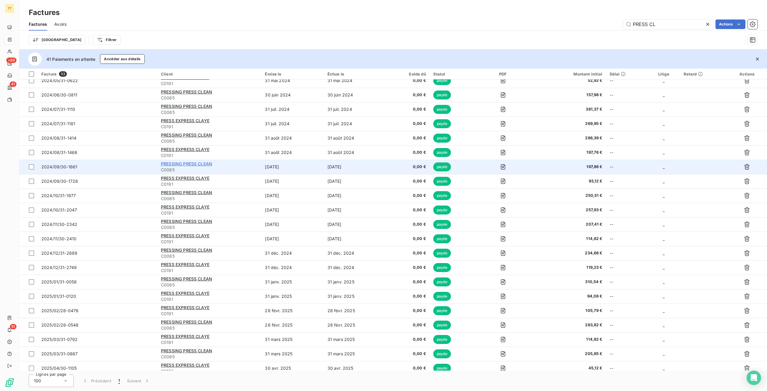
type input "PRESS CL"
click at [180, 164] on span "PRESSING PRESS CLEAN" at bounding box center [186, 163] width 51 height 5
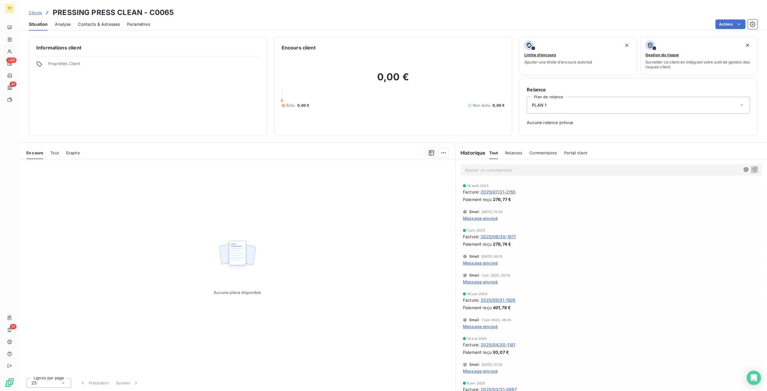
click at [500, 192] on span "2025/07/31-2155" at bounding box center [498, 192] width 35 height 6
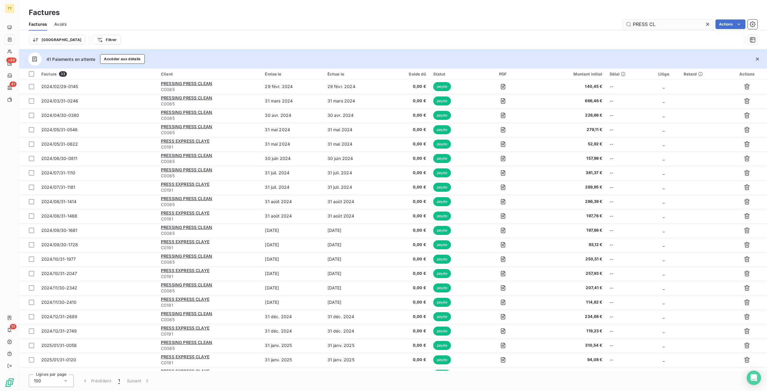
click at [670, 25] on input "PRESS CL" at bounding box center [668, 24] width 90 height 10
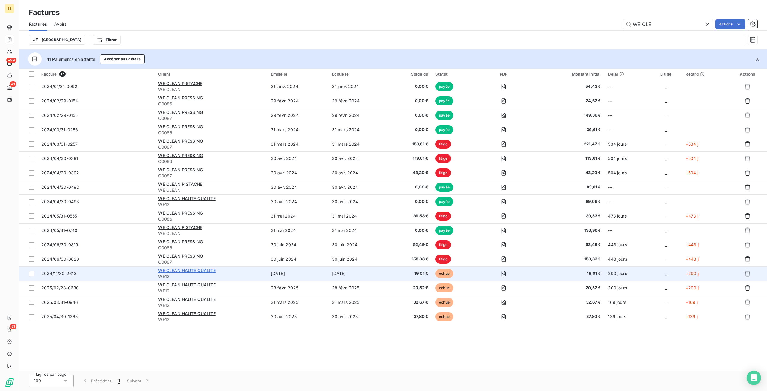
type input "WE CLE"
click at [190, 269] on span "WE CLEAN HAUTE QUALITE" at bounding box center [186, 270] width 57 height 5
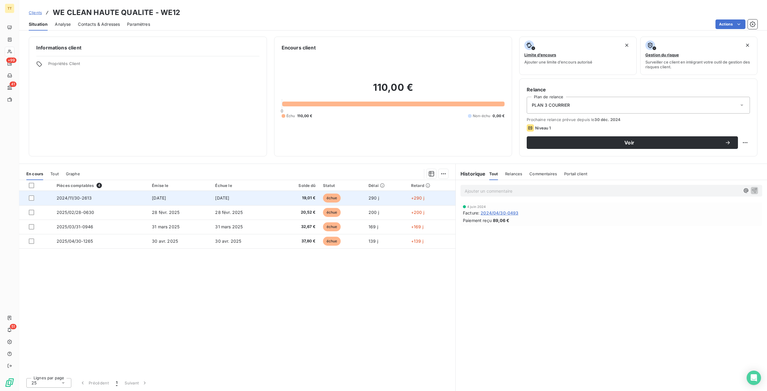
click at [211, 201] on td "[DATE]" at bounding box center [179, 198] width 63 height 14
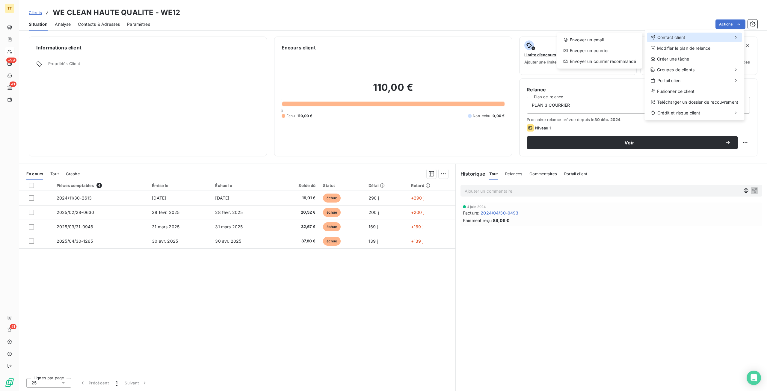
drag, startPoint x: 683, startPoint y: 37, endPoint x: 680, endPoint y: 36, distance: 3.8
click at [683, 37] on span "Contact client" at bounding box center [671, 37] width 28 height 6
click at [650, 35] on div "Contact client" at bounding box center [694, 38] width 95 height 10
click at [609, 36] on div "Envoyer un email" at bounding box center [600, 40] width 80 height 10
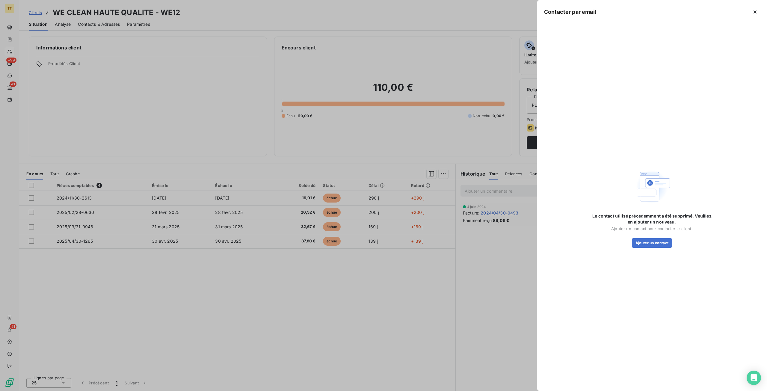
click at [474, 264] on div at bounding box center [383, 195] width 767 height 391
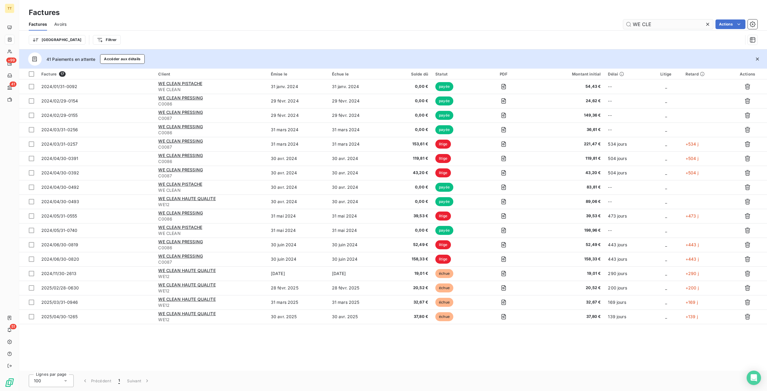
click at [681, 26] on input "WE CLE" at bounding box center [668, 24] width 90 height 10
click at [682, 26] on input "WE CLE" at bounding box center [668, 24] width 90 height 10
click at [682, 25] on input "WE CLE" at bounding box center [668, 24] width 90 height 10
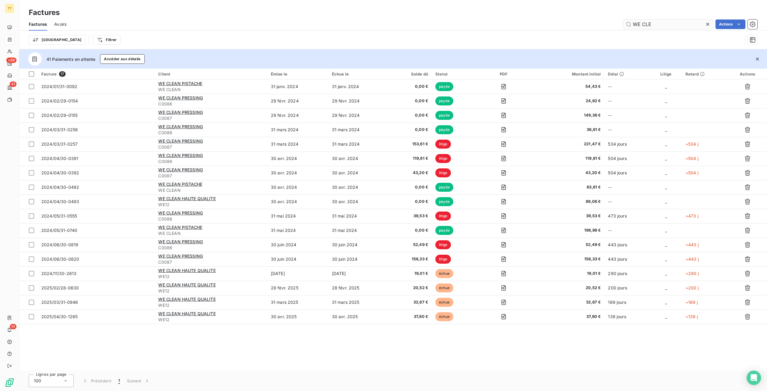
click at [682, 25] on input "WE CLE" at bounding box center [668, 24] width 90 height 10
click at [661, 25] on input "WE CLE" at bounding box center [668, 24] width 90 height 10
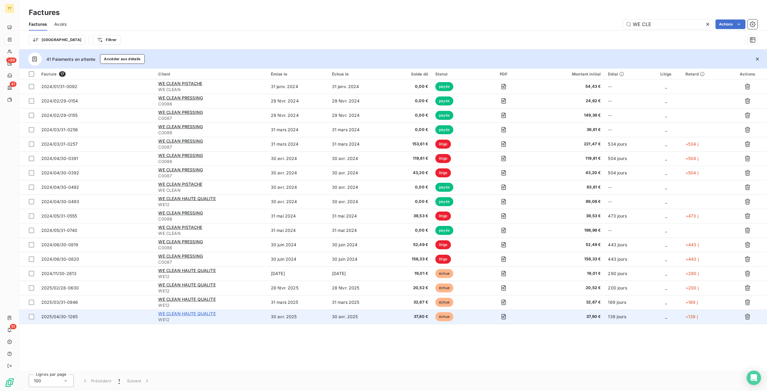
click at [198, 311] on span "WE CLEAN HAUTE QUALITE" at bounding box center [186, 313] width 57 height 5
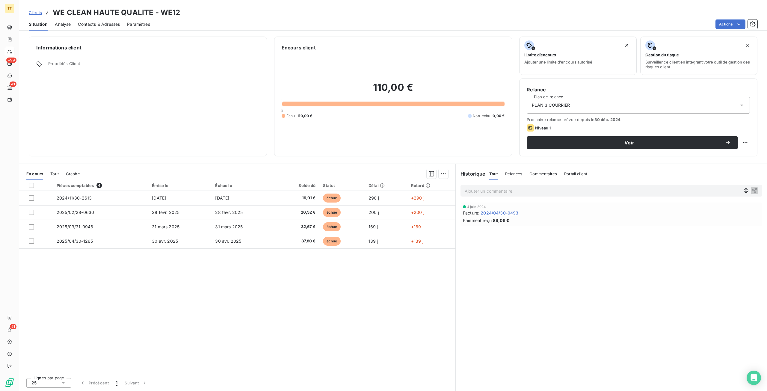
click at [581, 188] on p "Ajouter un commentaire ﻿" at bounding box center [602, 190] width 275 height 7
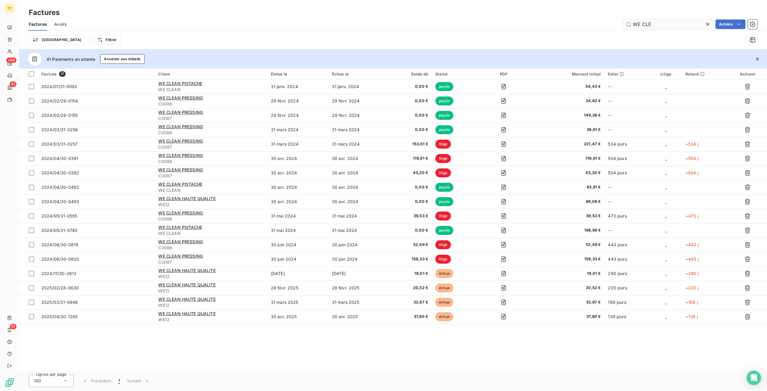
click at [656, 25] on input "WE CLE" at bounding box center [668, 24] width 90 height 10
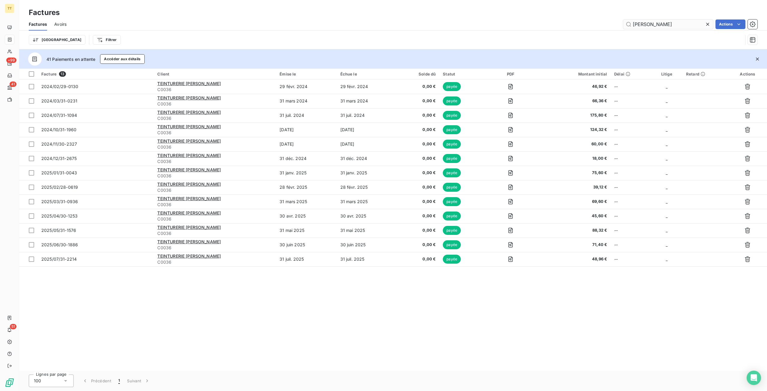
click at [666, 25] on input "[PERSON_NAME]" at bounding box center [668, 24] width 90 height 10
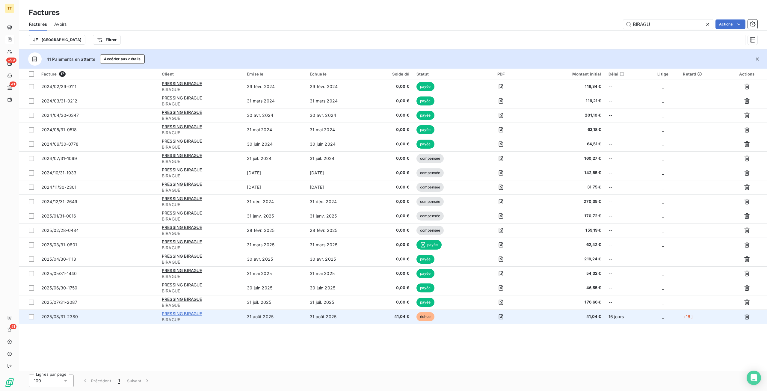
type input "BIRAGU"
click at [183, 313] on span "PRESSING BIRAGUE" at bounding box center [182, 313] width 40 height 5
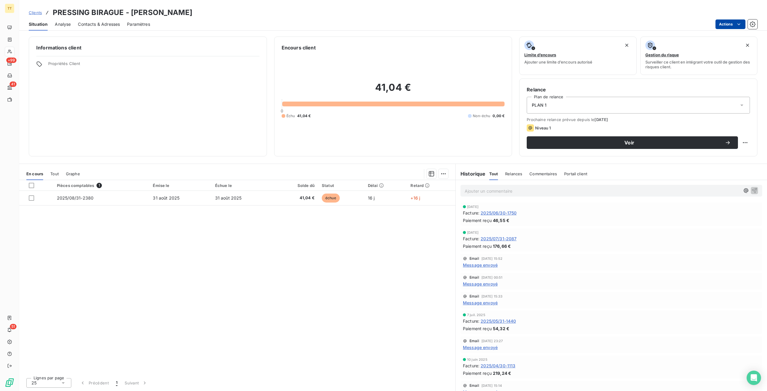
click at [732, 20] on html "TT +99 41 51 Clients PRESSING BIRAGUE - BIRAGUE Situation Analyse Contacts & Ad…" at bounding box center [383, 195] width 767 height 391
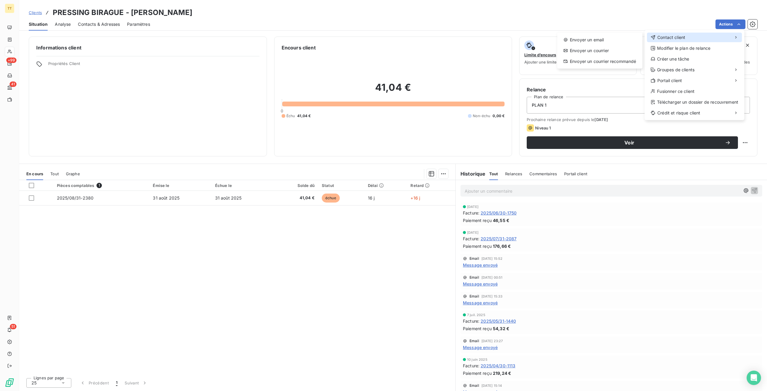
drag, startPoint x: 693, startPoint y: 34, endPoint x: 626, endPoint y: 38, distance: 67.2
click at [693, 34] on div "Contact client" at bounding box center [694, 38] width 95 height 10
click at [615, 38] on div "Envoyer un email" at bounding box center [600, 40] width 80 height 10
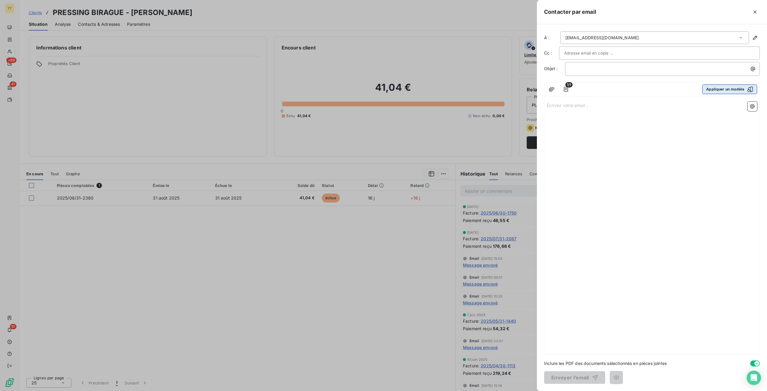
click at [738, 88] on button "Appliquer un modèle" at bounding box center [729, 89] width 55 height 10
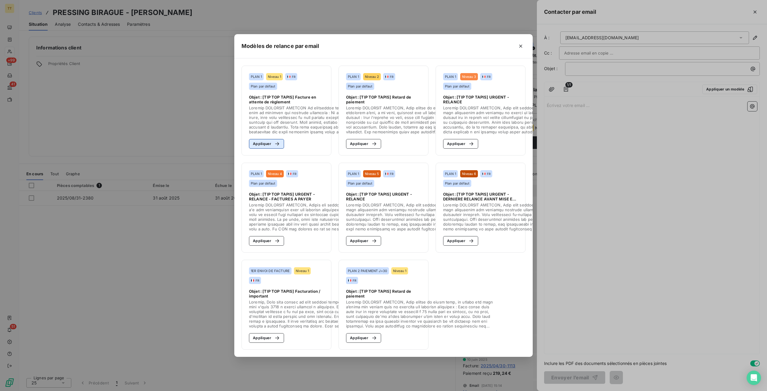
click at [280, 146] on button "Appliquer" at bounding box center [266, 144] width 35 height 10
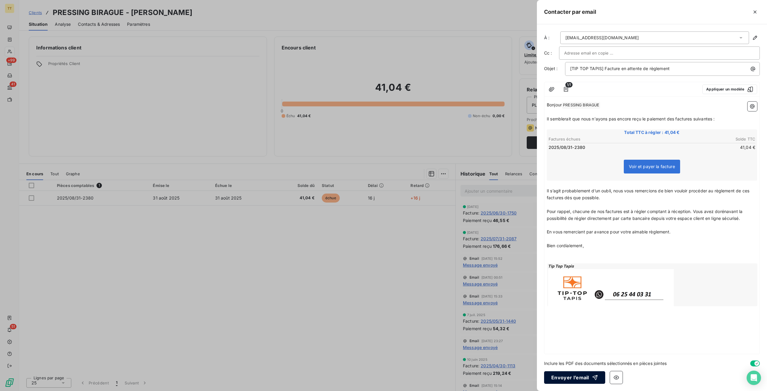
click at [590, 377] on div "button" at bounding box center [593, 378] width 9 height 6
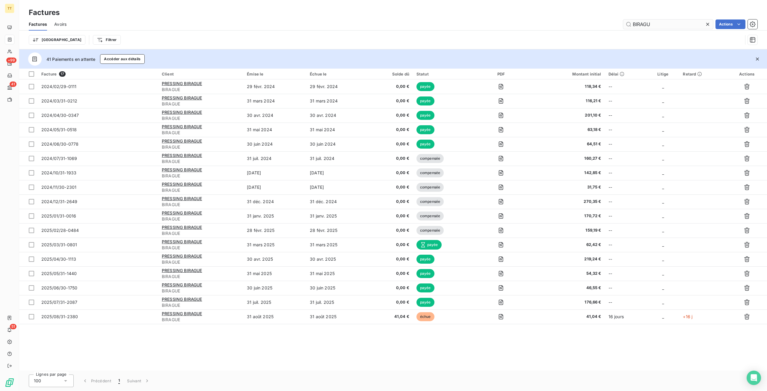
click at [678, 27] on input "BIRAGU" at bounding box center [668, 24] width 90 height 10
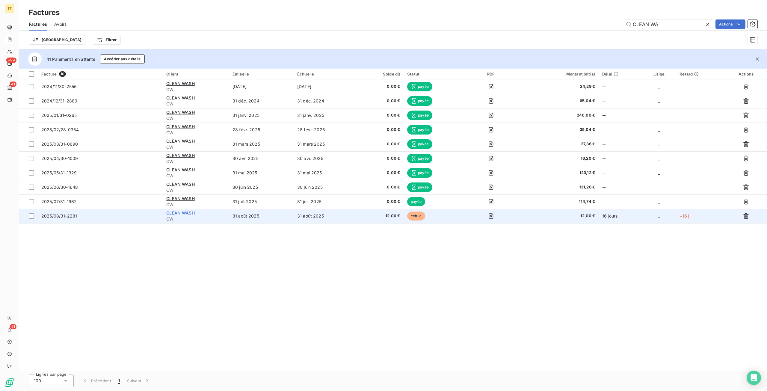
type input "CLEAN WA"
click at [192, 213] on span "CLEAN WASH" at bounding box center [180, 212] width 28 height 5
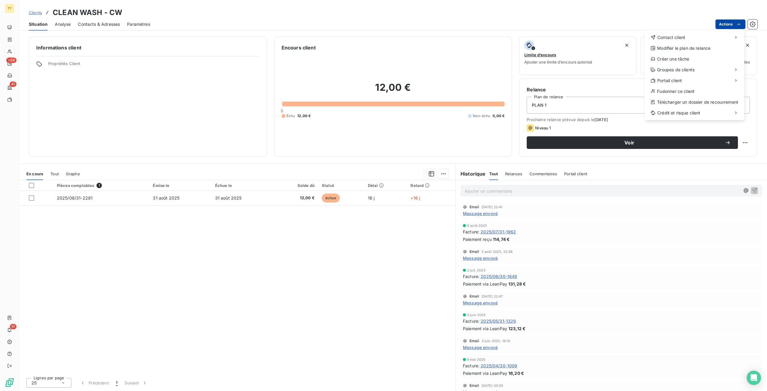
click at [716, 24] on html "TT +99 41 51 Clients CLEAN WASH - CW Situation Analyse Contacts & Adresses Para…" at bounding box center [383, 195] width 767 height 391
drag, startPoint x: 682, startPoint y: 35, endPoint x: 666, endPoint y: 36, distance: 16.5
click at [683, 35] on span "Contact client" at bounding box center [671, 37] width 28 height 6
click at [615, 41] on div "Envoyer un email" at bounding box center [600, 40] width 80 height 10
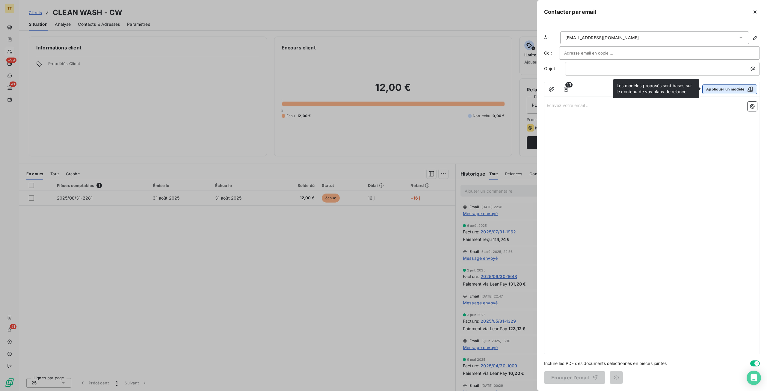
click at [741, 91] on button "Appliquer un modèle" at bounding box center [729, 89] width 55 height 10
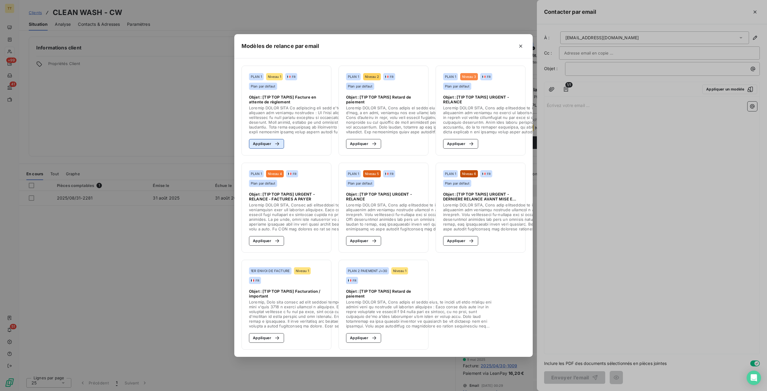
click at [263, 136] on section "PLAN 1 Niveau 1 FR Plan par défaut Objet : [TIP TOP TAPIS] Facture en attente d…" at bounding box center [287, 111] width 90 height 90
click at [264, 143] on button "Appliquer" at bounding box center [266, 144] width 35 height 10
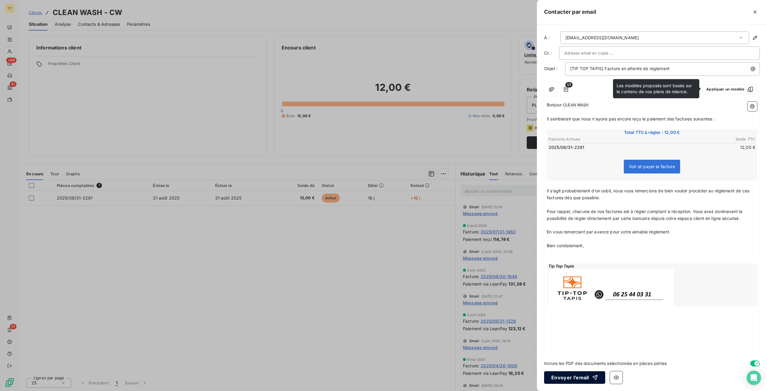
click at [583, 380] on button "Envoyer l’email" at bounding box center [574, 377] width 61 height 13
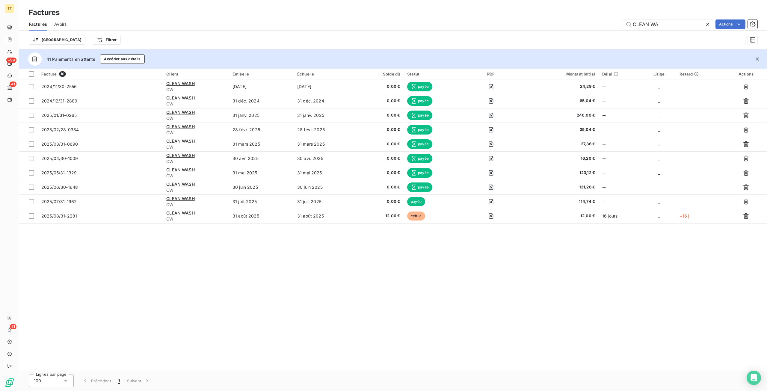
click at [705, 24] on icon at bounding box center [708, 24] width 6 height 6
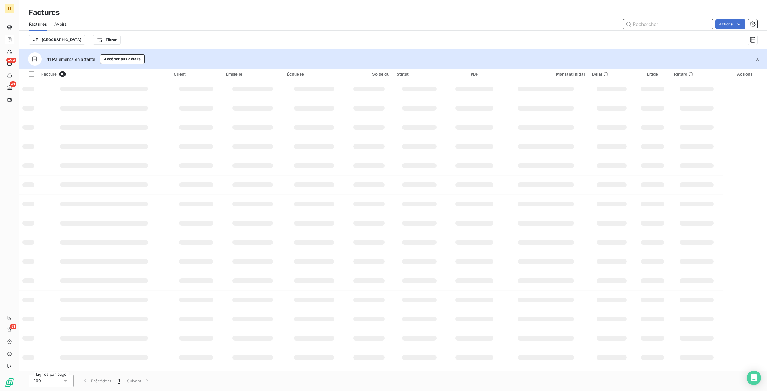
click at [693, 22] on input "text" at bounding box center [668, 24] width 90 height 10
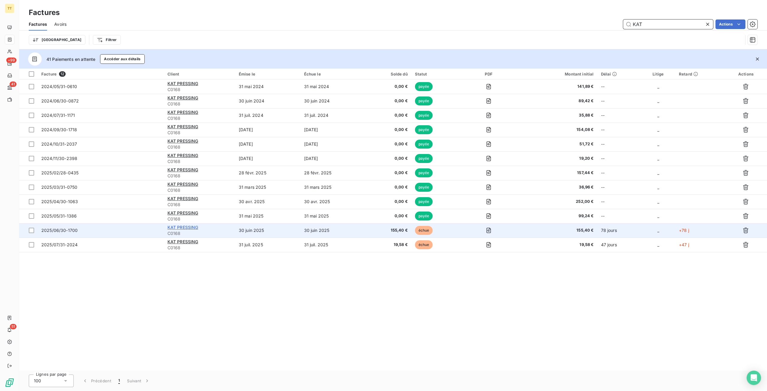
type input "KAT"
click at [190, 228] on span "KAT PRESSING" at bounding box center [182, 227] width 31 height 5
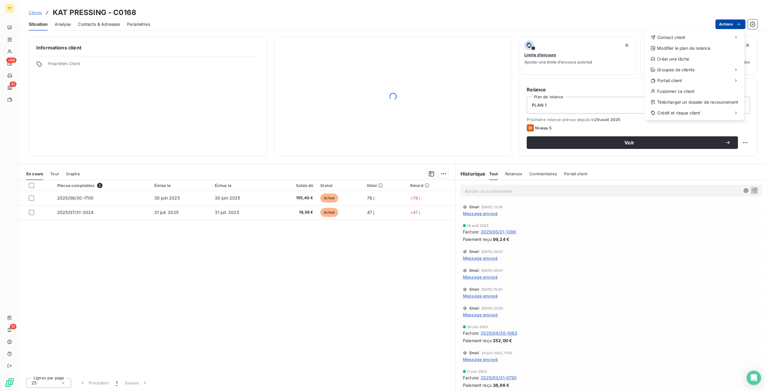
click at [724, 20] on html "TT +99 41 51 Clients KAT PRESSING - C0168 Situation Analyse Contacts & Adresses…" at bounding box center [383, 195] width 767 height 391
click at [700, 39] on div "Contact client" at bounding box center [694, 38] width 95 height 10
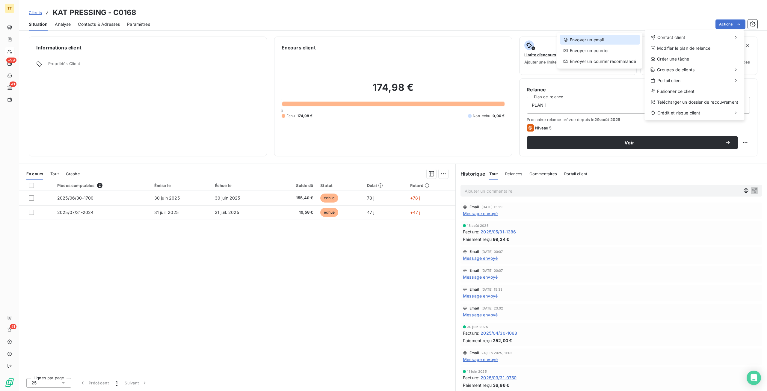
click at [618, 43] on div "Envoyer un email" at bounding box center [600, 40] width 80 height 10
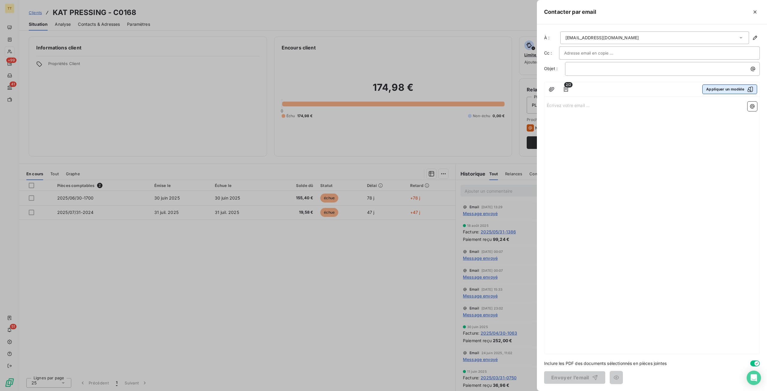
click at [740, 88] on button "Appliquer un modèle" at bounding box center [729, 89] width 55 height 10
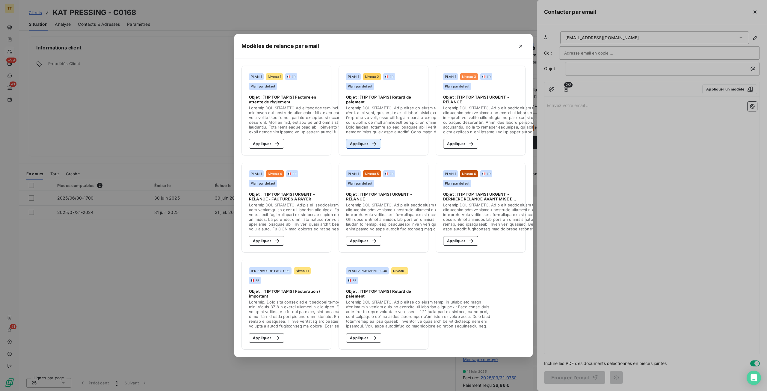
click at [364, 143] on button "Appliquer" at bounding box center [363, 144] width 35 height 10
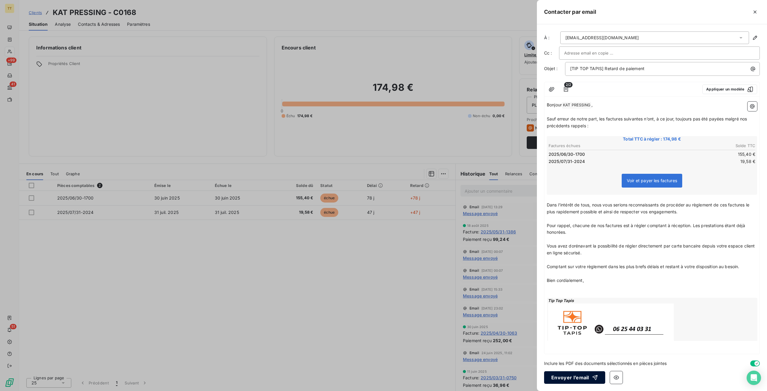
click at [571, 376] on button "Envoyer l’email" at bounding box center [574, 377] width 61 height 13
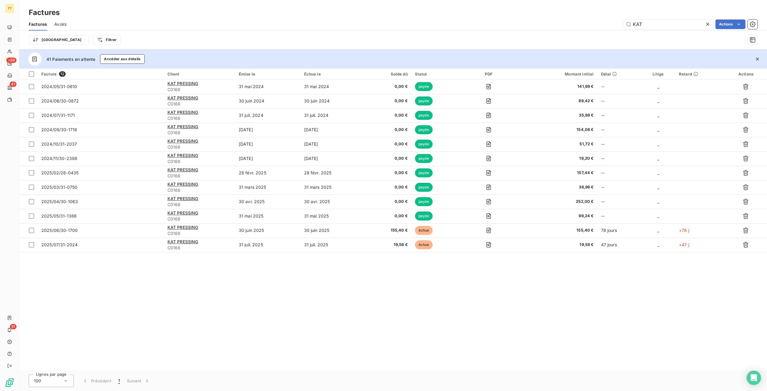
click at [705, 22] on icon at bounding box center [708, 24] width 6 height 6
click at [696, 24] on input "text" at bounding box center [668, 24] width 90 height 10
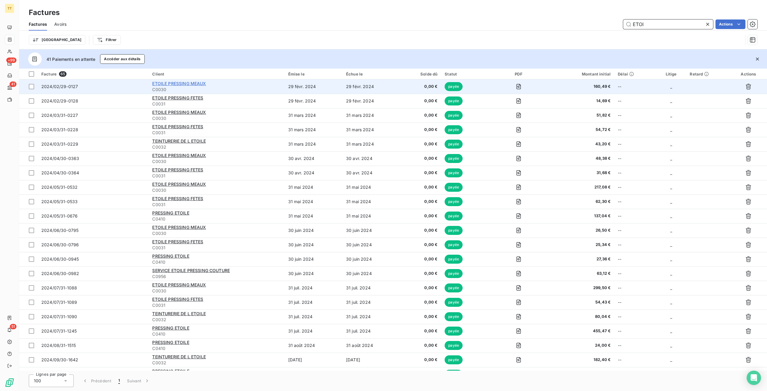
type input "ETOI"
click at [184, 82] on span "ETOILE PRESSING MEAUX" at bounding box center [179, 83] width 54 height 5
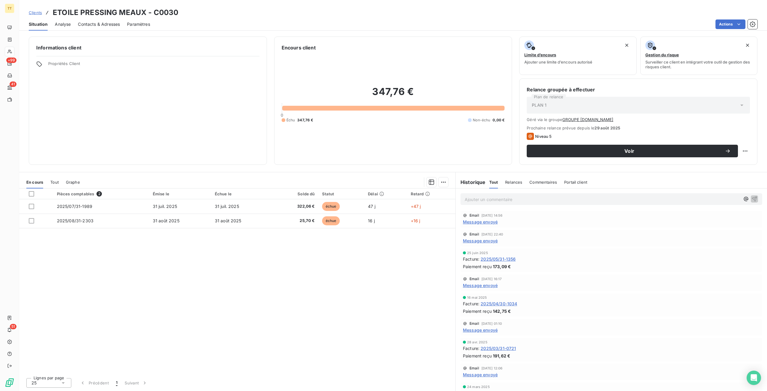
click at [737, 18] on div "Situation Analyse Contacts & Adresses Paramètres Actions" at bounding box center [393, 24] width 748 height 13
click at [735, 23] on html "TT +99 41 51 Clients ETOILE PRESSING MEAUX - C0030 Situation Analyse Contacts &…" at bounding box center [383, 195] width 767 height 391
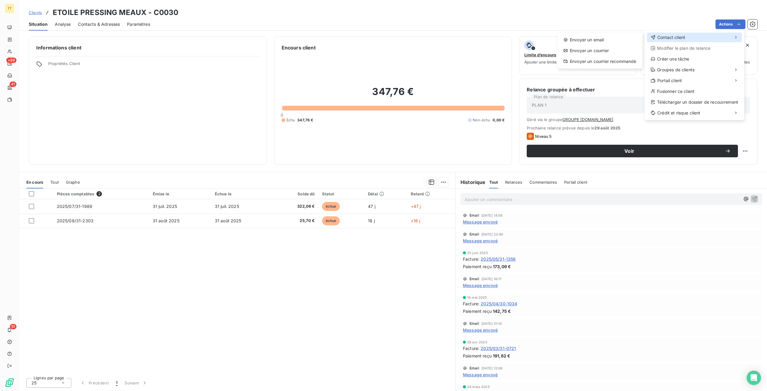
click at [710, 37] on div "Contact client" at bounding box center [694, 38] width 95 height 10
click at [622, 40] on div "Envoyer un email" at bounding box center [600, 40] width 80 height 10
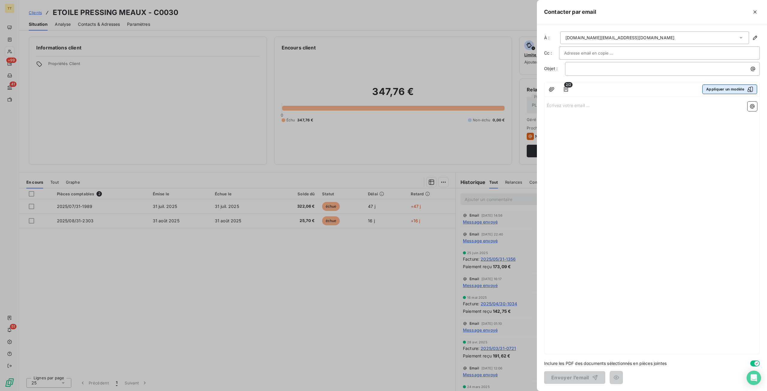
click at [731, 90] on button "Appliquer un modèle" at bounding box center [729, 89] width 55 height 10
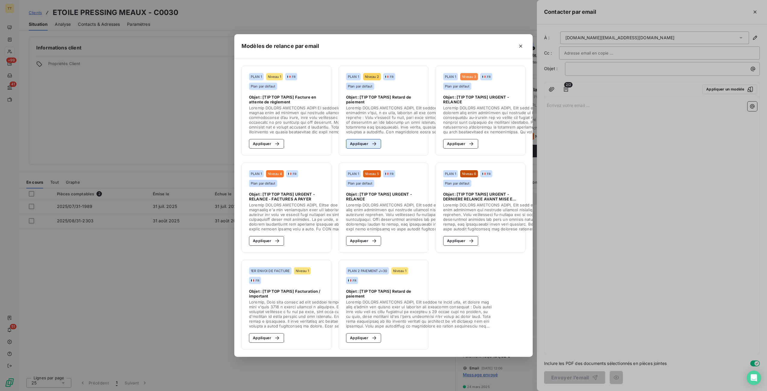
click at [360, 141] on button "Appliquer" at bounding box center [363, 144] width 35 height 10
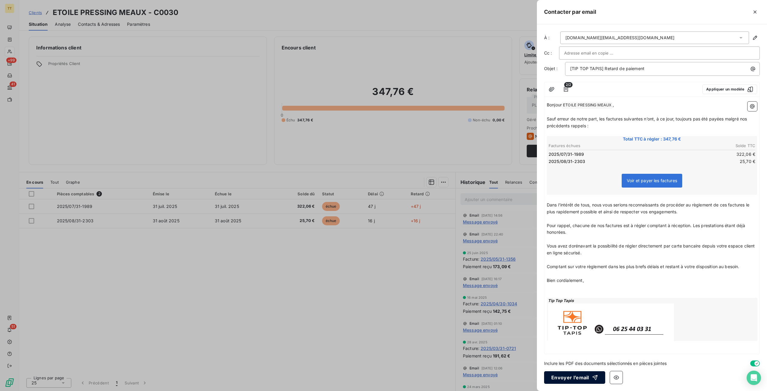
click at [568, 374] on button "Envoyer l’email" at bounding box center [574, 377] width 61 height 13
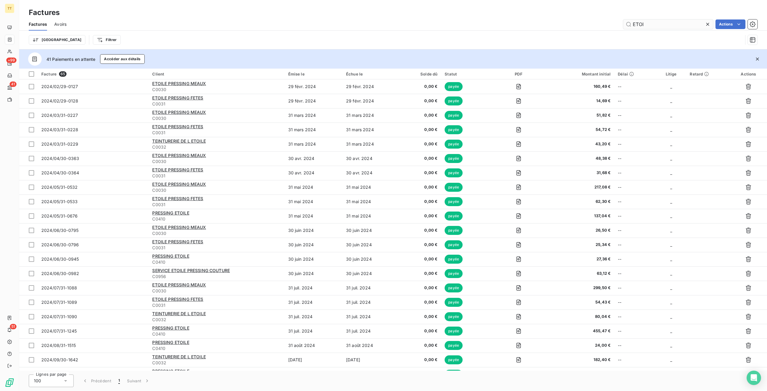
click at [652, 21] on input "ETOI" at bounding box center [668, 24] width 90 height 10
click at [652, 23] on input "ETOI" at bounding box center [668, 24] width 90 height 10
click at [652, 25] on input "ETOI" at bounding box center [668, 24] width 90 height 10
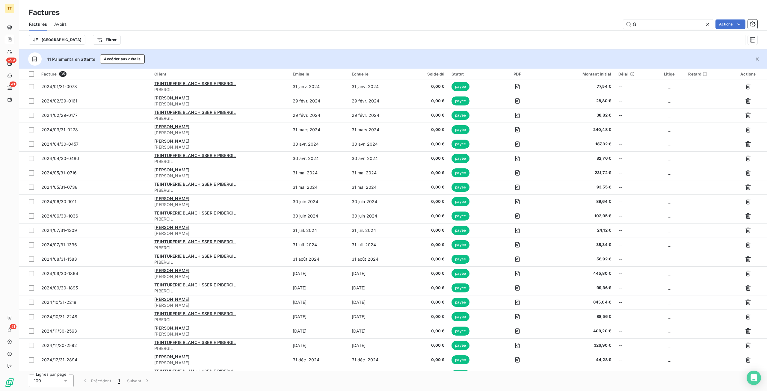
type input "G"
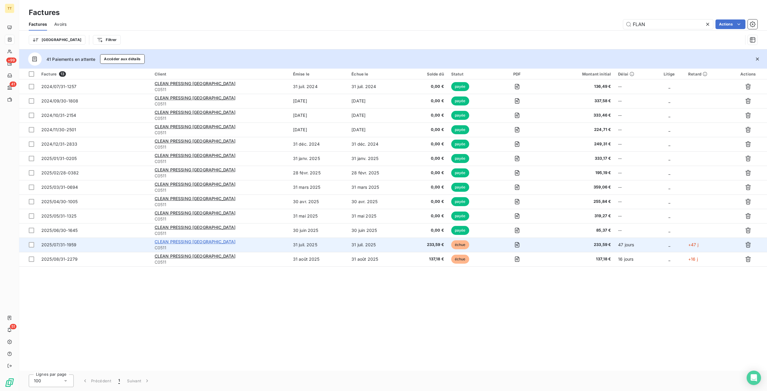
type input "FLAN"
click at [182, 242] on span "CLEAN PRESSING [GEOGRAPHIC_DATA]" at bounding box center [195, 241] width 81 height 5
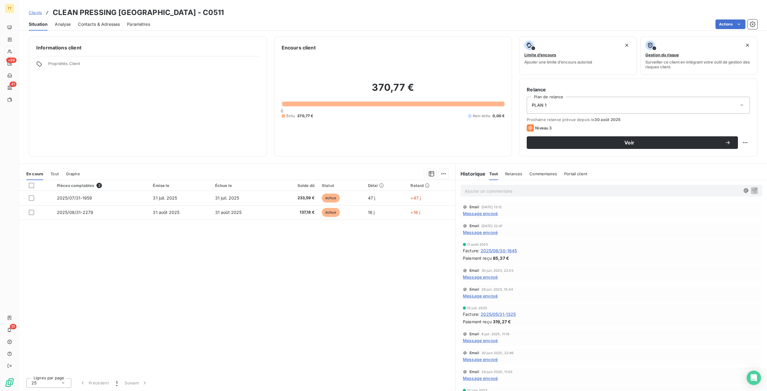
click at [578, 102] on div "PLAN 1" at bounding box center [638, 105] width 223 height 17
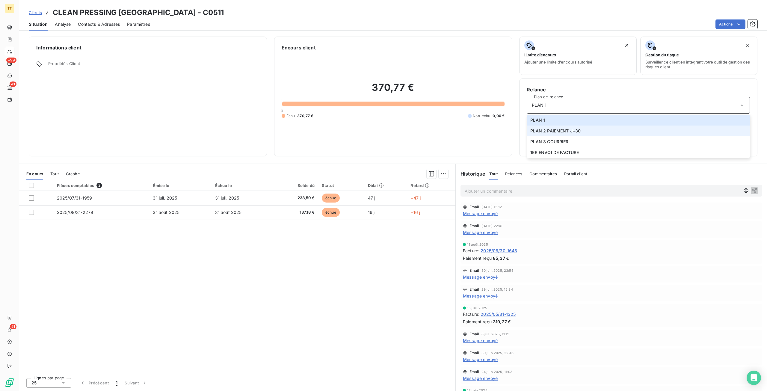
click at [583, 130] on li "PLAN 2 PAIEMENT J+30" at bounding box center [638, 131] width 223 height 11
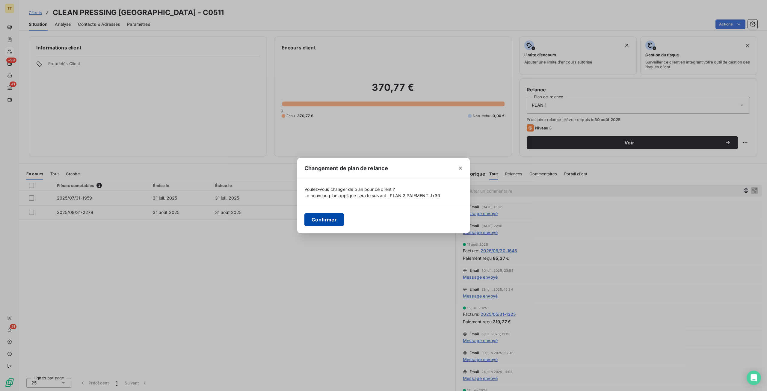
click at [327, 220] on button "Confirmer" at bounding box center [324, 219] width 40 height 13
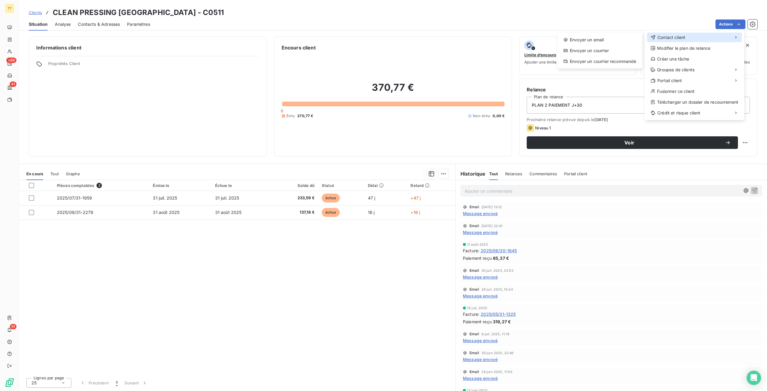
click at [696, 34] on div "Contact client" at bounding box center [694, 38] width 95 height 10
click at [639, 39] on div "Envoyer un email" at bounding box center [600, 40] width 80 height 10
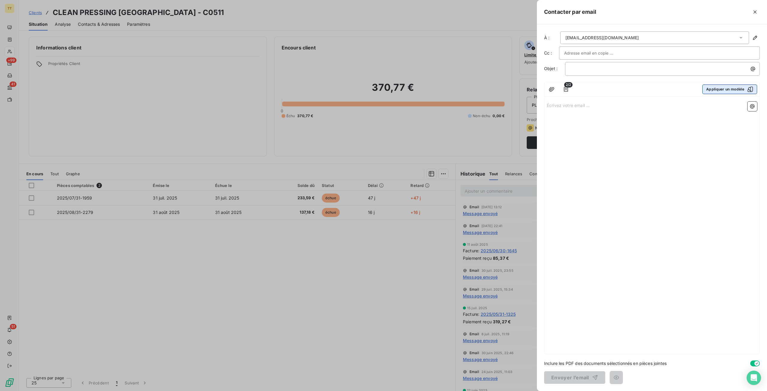
click at [749, 90] on icon "button" at bounding box center [750, 89] width 6 height 6
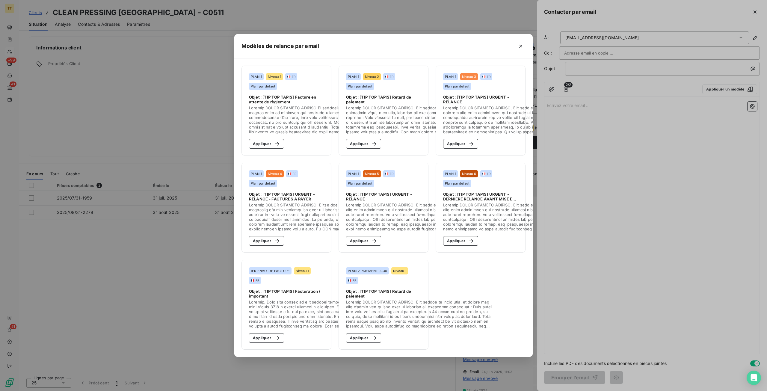
click at [262, 135] on section "PLAN 1 Niveau 1 FR Plan par défaut Objet : [TIP TOP TAPIS] Facture en attente d…" at bounding box center [287, 111] width 90 height 90
drag, startPoint x: 265, startPoint y: 139, endPoint x: 273, endPoint y: 142, distance: 9.1
click at [265, 139] on button "Appliquer" at bounding box center [266, 144] width 35 height 10
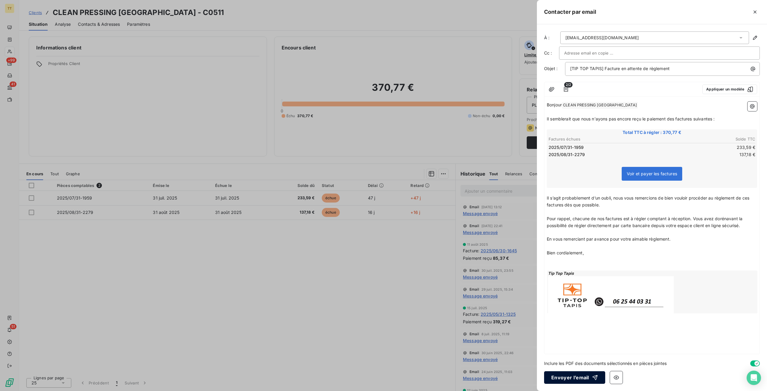
click at [580, 379] on button "Envoyer l’email" at bounding box center [574, 377] width 61 height 13
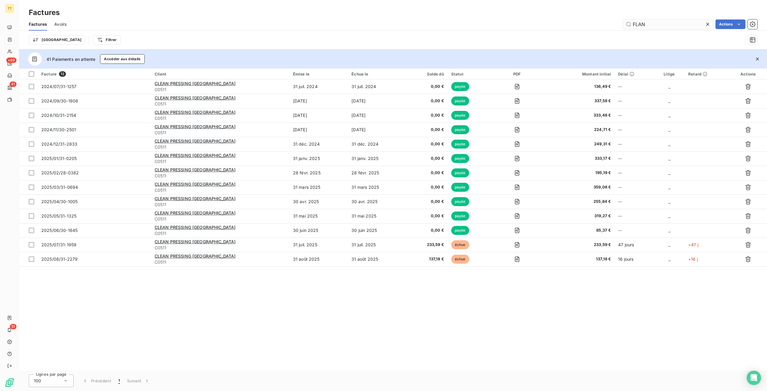
click at [693, 25] on input "FLAN" at bounding box center [668, 24] width 90 height 10
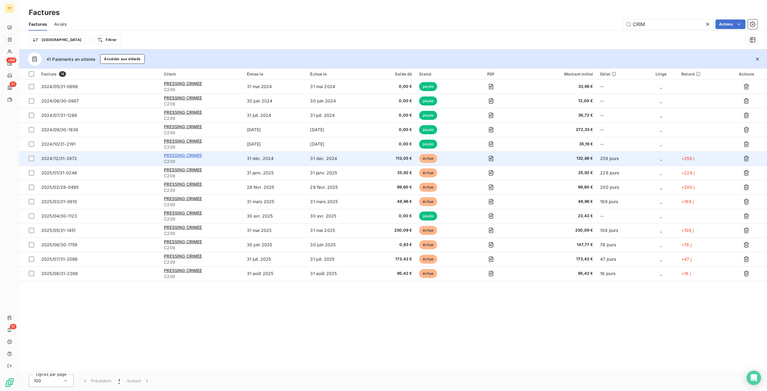
type input "CRIM"
click at [181, 155] on span "PRESSING CRIMEE" at bounding box center [183, 155] width 38 height 5
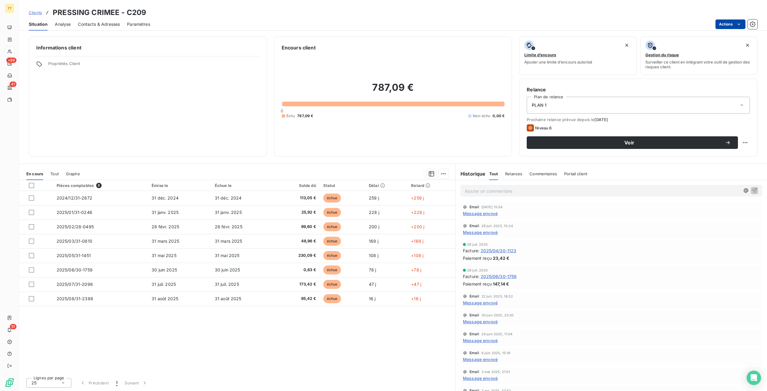
click at [728, 20] on html "TT +99 41 51 Clients PRESSING CRIMEE - C209 Situation Analyse Contacts & Adress…" at bounding box center [383, 195] width 767 height 391
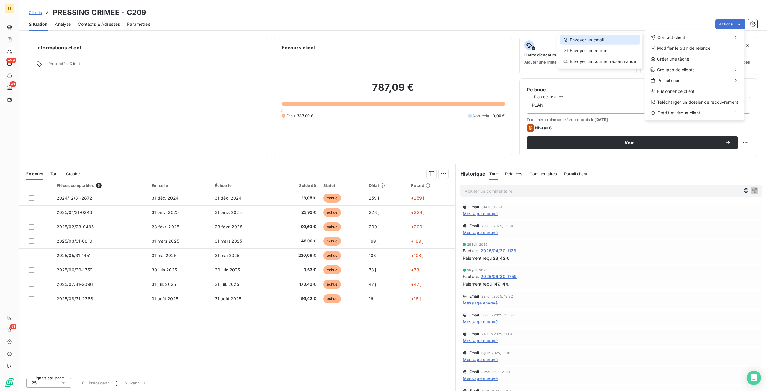
click at [617, 37] on div "Envoyer un email" at bounding box center [600, 40] width 80 height 10
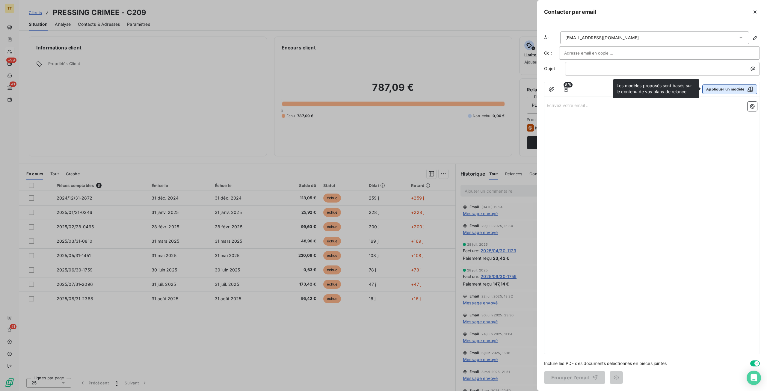
click at [743, 88] on button "Appliquer un modèle" at bounding box center [729, 89] width 55 height 10
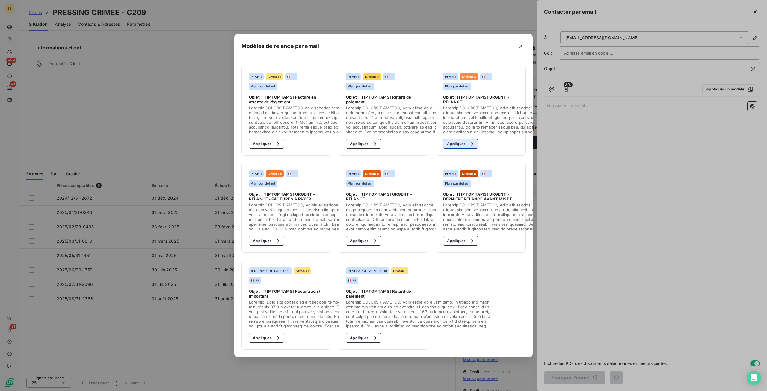
click at [457, 139] on button "Appliquer" at bounding box center [460, 144] width 35 height 10
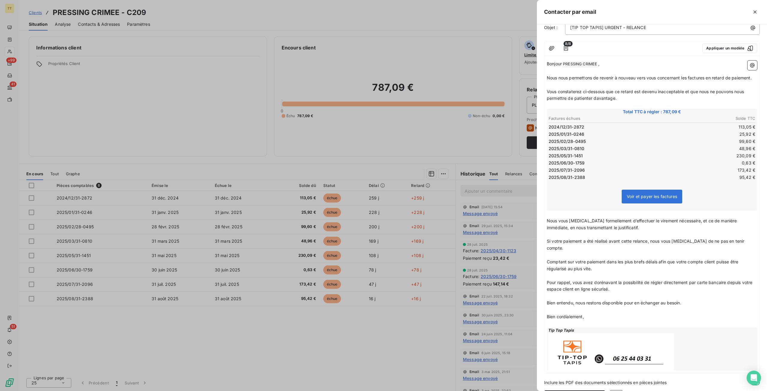
scroll to position [59, 0]
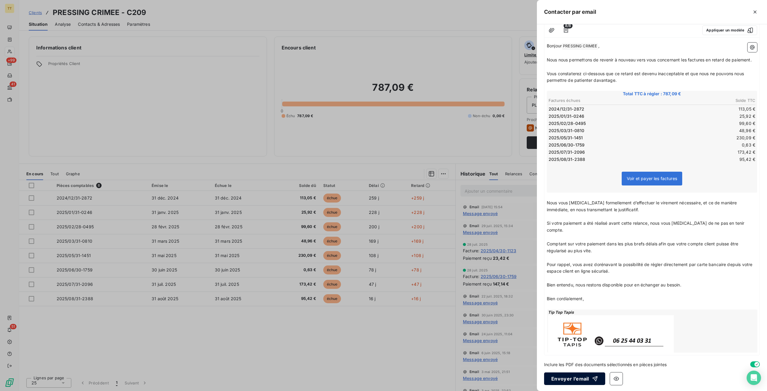
click at [573, 376] on button "Envoyer l’email" at bounding box center [574, 378] width 61 height 13
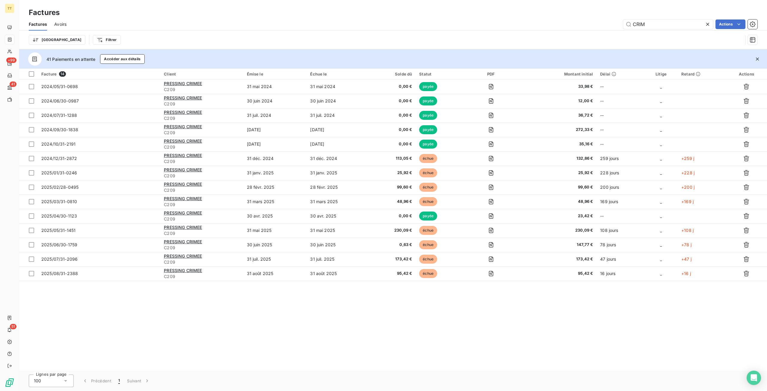
click at [705, 22] on icon at bounding box center [708, 24] width 6 height 6
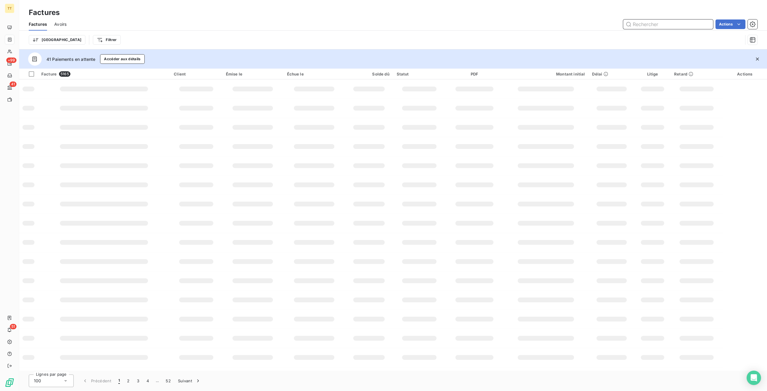
click at [689, 25] on input "text" at bounding box center [668, 24] width 90 height 10
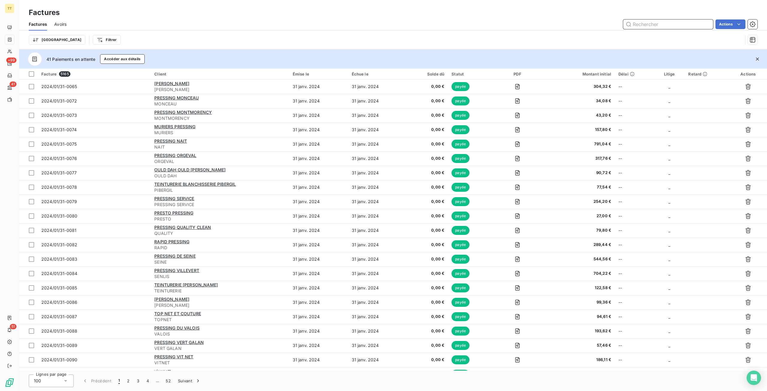
click at [664, 26] on input "text" at bounding box center [668, 24] width 90 height 10
click at [664, 23] on input "text" at bounding box center [668, 24] width 90 height 10
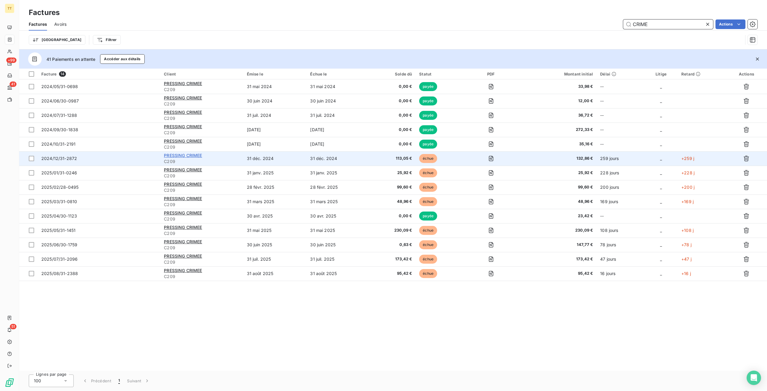
type input "CRIME"
click at [176, 155] on span "PRESSING CRIMEE" at bounding box center [183, 155] width 38 height 5
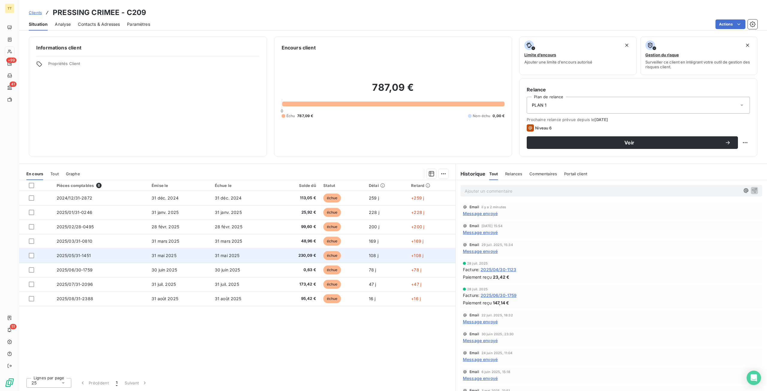
click at [203, 251] on td "31 mai 2025" at bounding box center [179, 255] width 63 height 14
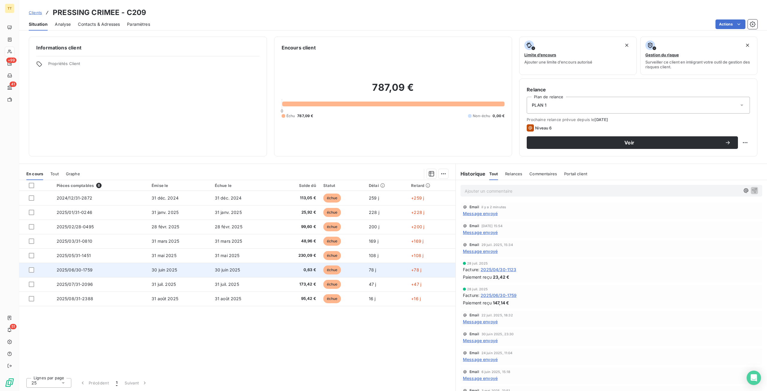
click at [258, 264] on td "30 juin 2025" at bounding box center [242, 270] width 63 height 14
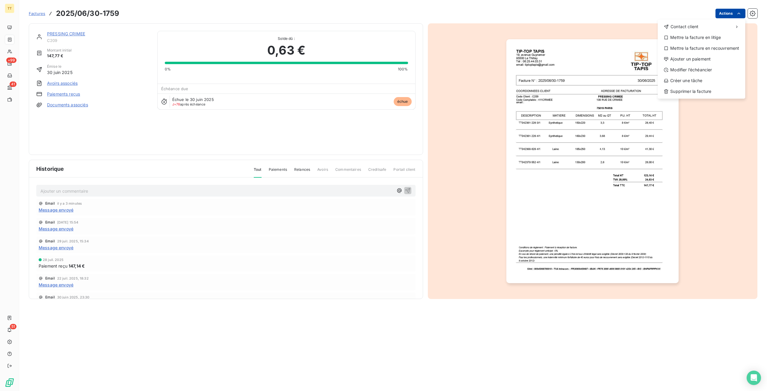
click at [731, 13] on html "TT +99 41 51 Factures 2025/06/30-1759 Actions Contact client Mettre la facture …" at bounding box center [383, 195] width 767 height 391
click at [687, 64] on div "Ajouter un paiement" at bounding box center [701, 59] width 83 height 10
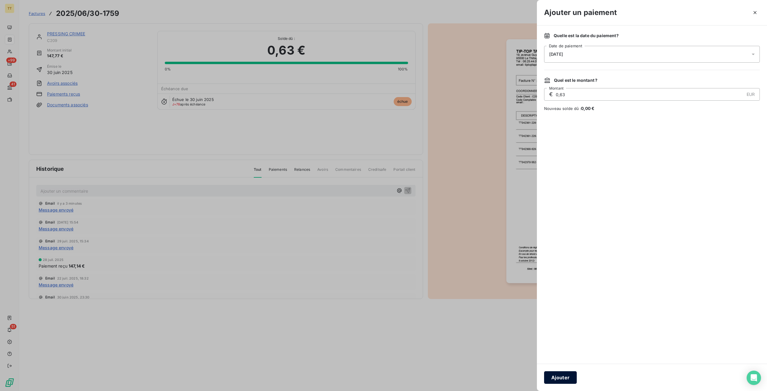
click at [556, 375] on button "Ajouter" at bounding box center [560, 377] width 33 height 13
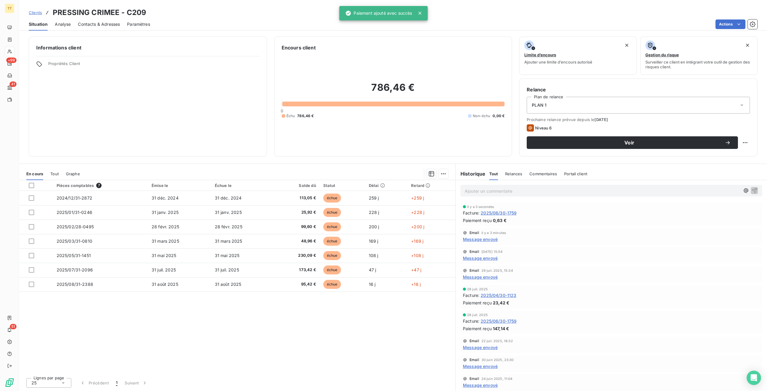
click at [503, 187] on p "Ajouter un commentaire ﻿" at bounding box center [602, 190] width 275 height 7
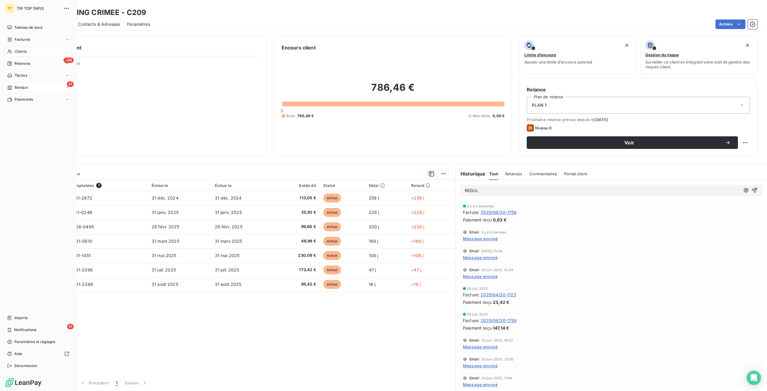
click at [22, 84] on div "41 Banque" at bounding box center [38, 88] width 67 height 10
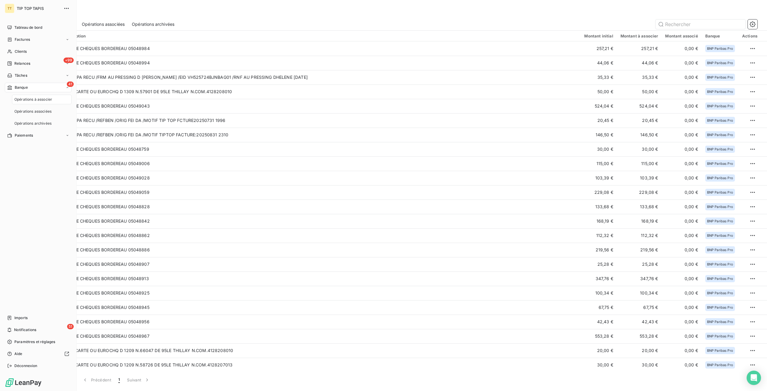
click at [30, 102] on span "Opérations à associer" at bounding box center [33, 99] width 38 height 5
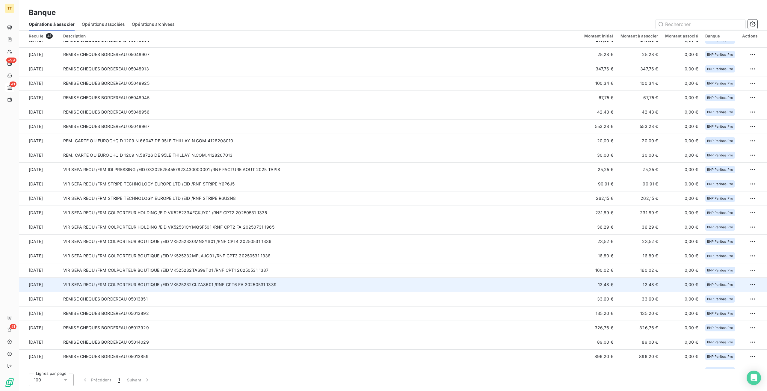
scroll to position [262, 0]
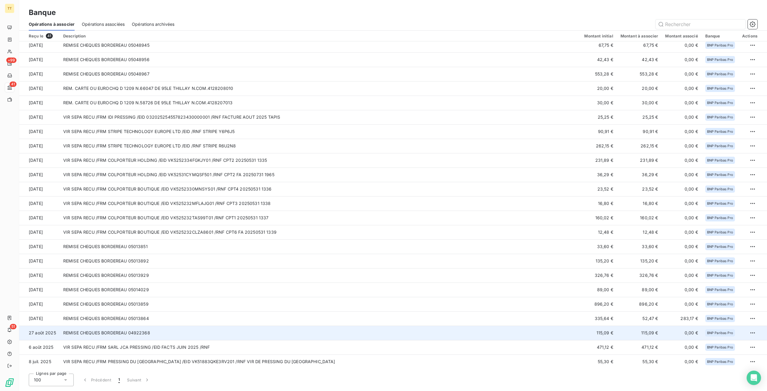
click at [144, 333] on td "REMISE CHEQUES BORDEREAU 04922368" at bounding box center [320, 333] width 521 height 14
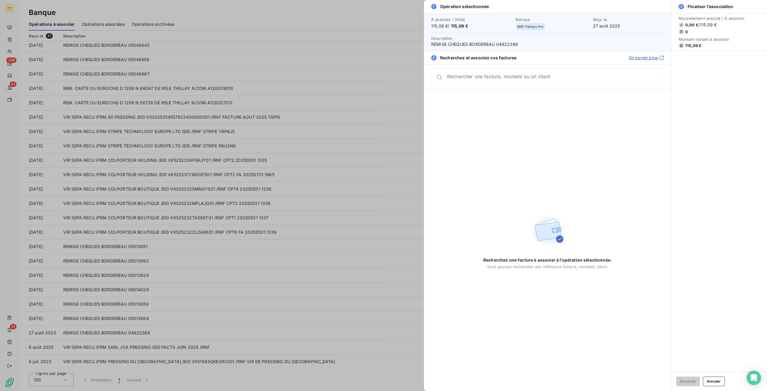
click at [342, 173] on div at bounding box center [383, 195] width 767 height 391
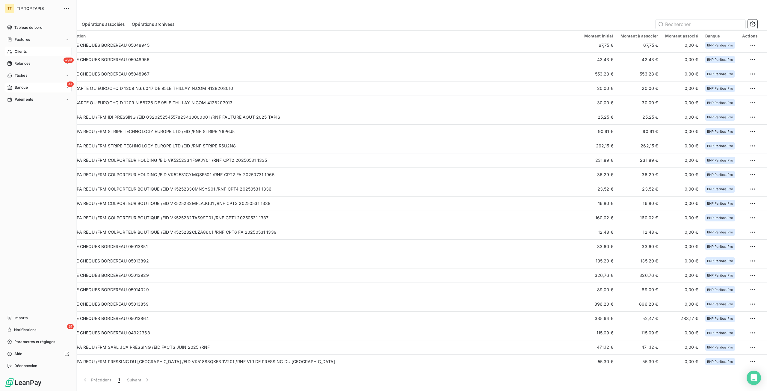
click at [21, 50] on span "Clients" at bounding box center [21, 51] width 12 height 5
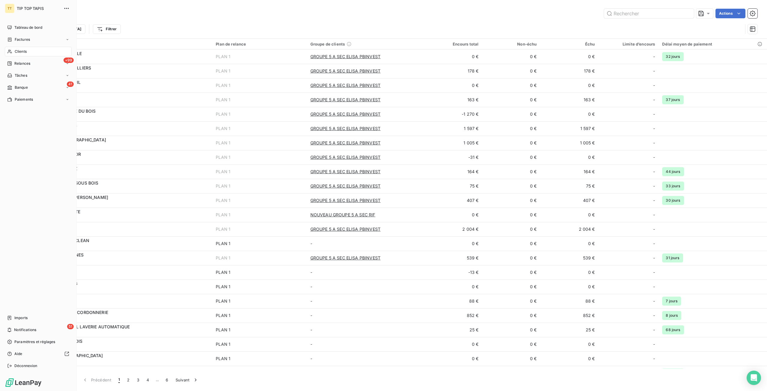
click at [21, 45] on nav "Tableau de bord Factures Clients +99 Relances Tâches 41 Banque Paiements" at bounding box center [38, 64] width 67 height 82
click at [21, 39] on span "Factures" at bounding box center [22, 39] width 15 height 5
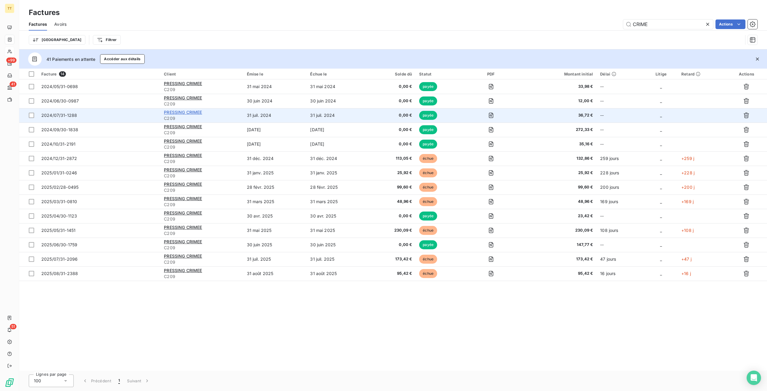
click at [185, 110] on span "PRESSING CRIMEE" at bounding box center [183, 112] width 38 height 5
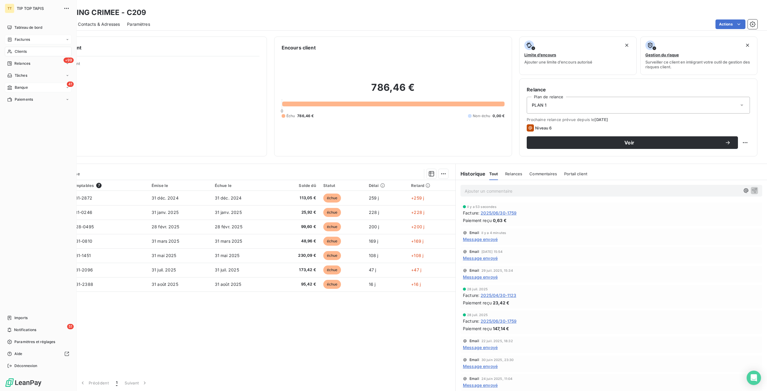
click at [20, 86] on span "Banque" at bounding box center [21, 87] width 13 height 5
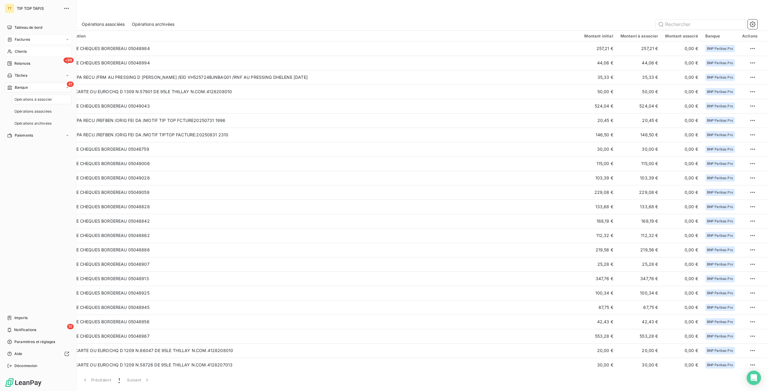
click at [29, 101] on span "Opérations à associer" at bounding box center [33, 99] width 38 height 5
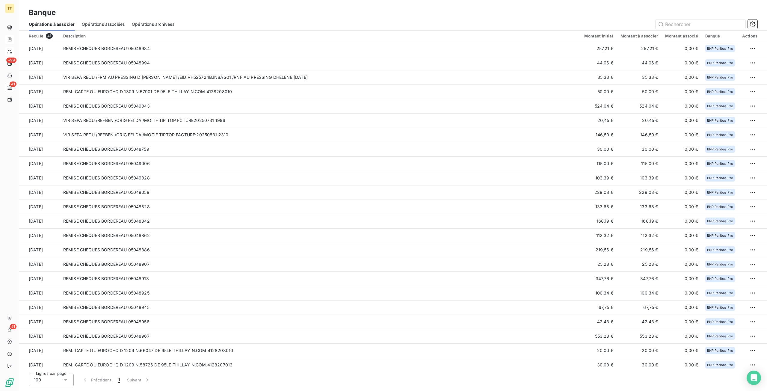
click at [112, 21] on span "Opérations associées" at bounding box center [103, 24] width 43 height 6
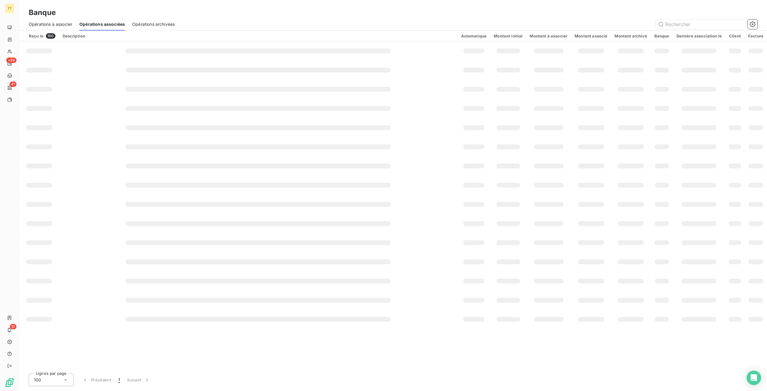
click at [152, 22] on span "Opérations archivées" at bounding box center [153, 24] width 43 height 6
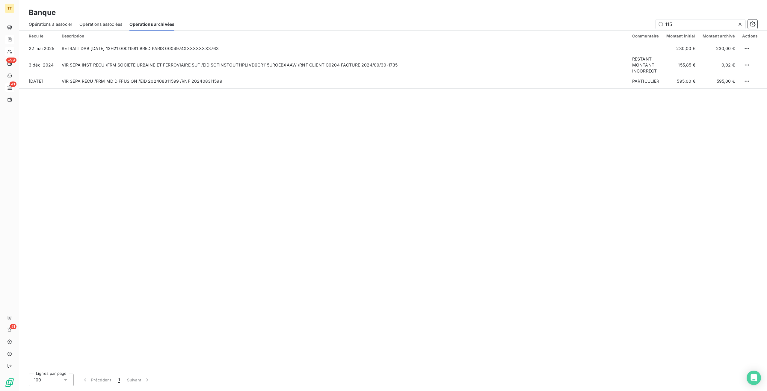
type input "115"
click at [739, 24] on icon at bounding box center [740, 24] width 6 height 6
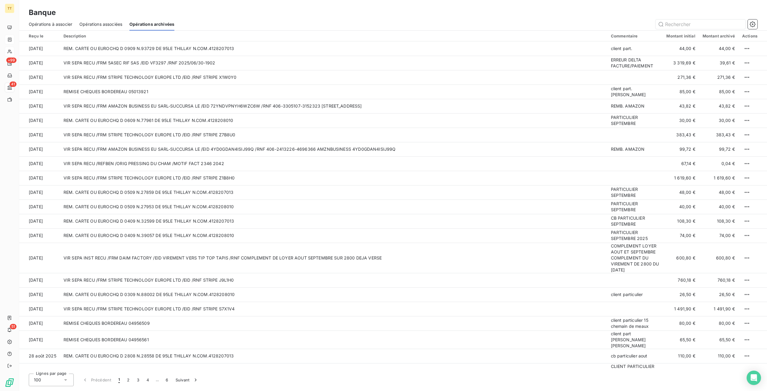
click at [104, 28] on div "Opérations associées" at bounding box center [100, 24] width 43 height 13
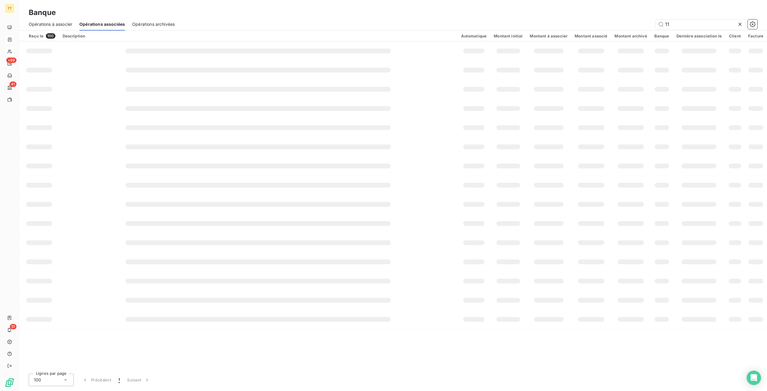
type input "115"
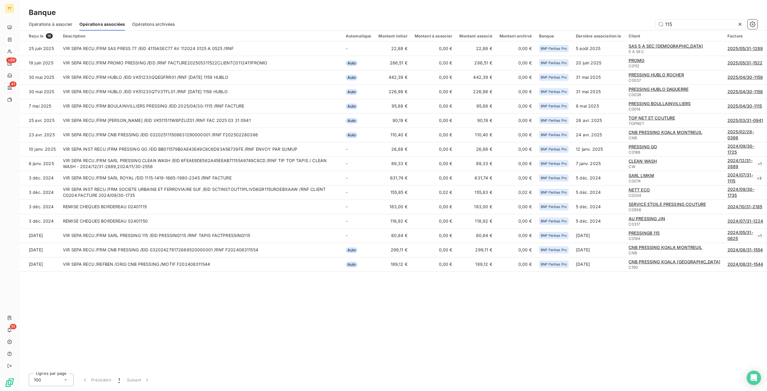
click at [40, 24] on span "Opérations à associer" at bounding box center [50, 24] width 43 height 6
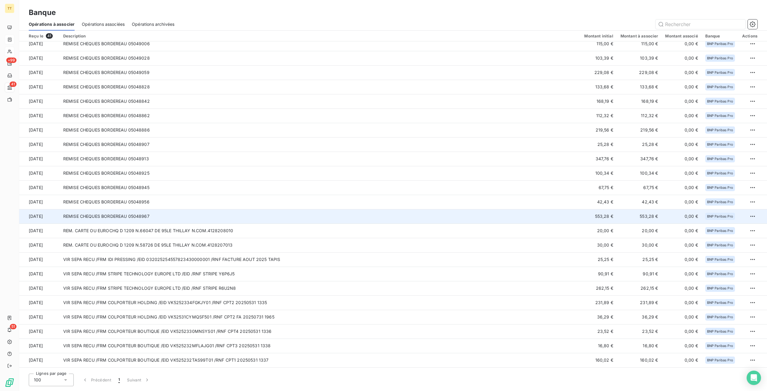
scroll to position [262, 0]
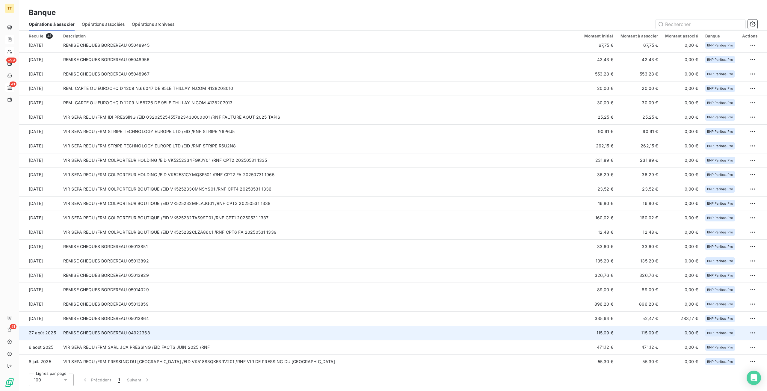
click at [185, 334] on td "REMISE CHEQUES BORDEREAU 04922368" at bounding box center [320, 333] width 521 height 14
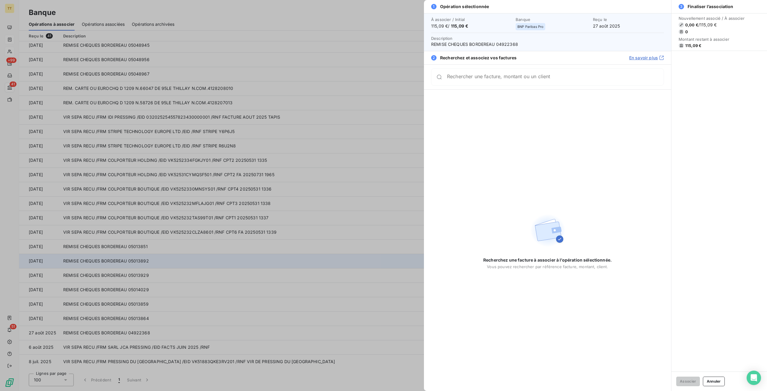
click at [71, 254] on div at bounding box center [383, 195] width 767 height 391
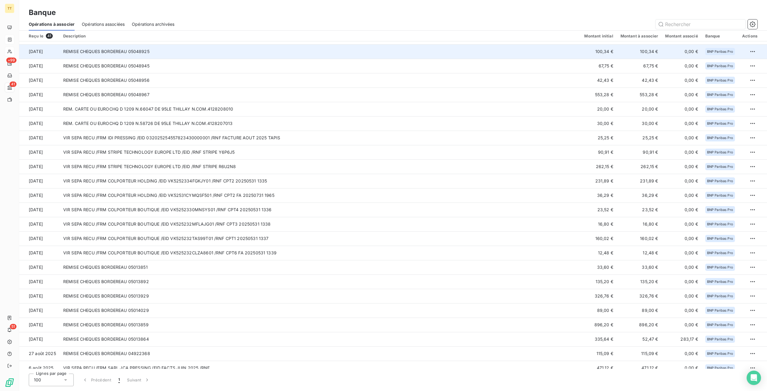
scroll to position [232, 0]
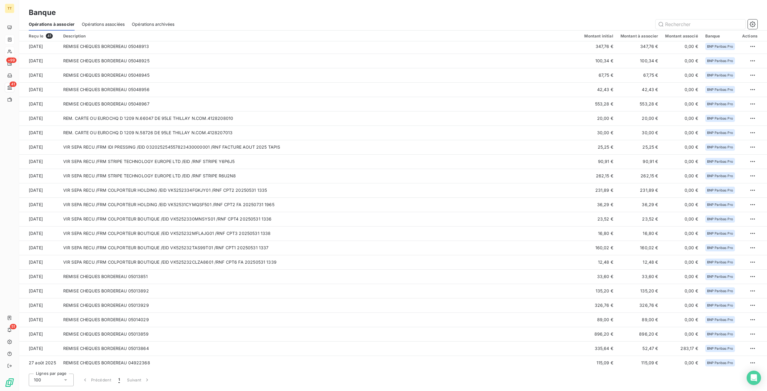
click at [92, 21] on div "Opérations associées" at bounding box center [103, 24] width 43 height 13
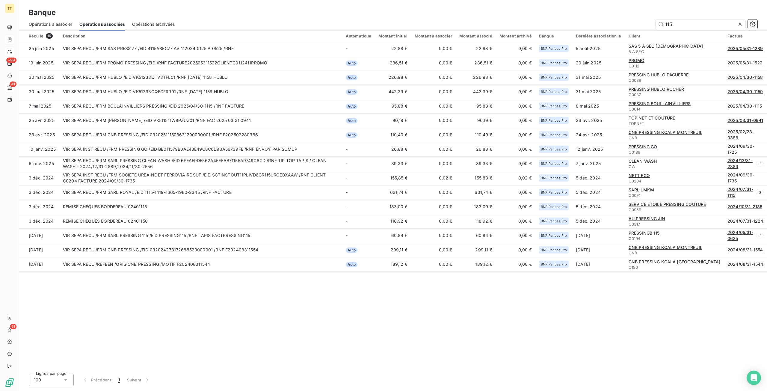
click at [53, 27] on div "Opérations à associer" at bounding box center [50, 24] width 43 height 13
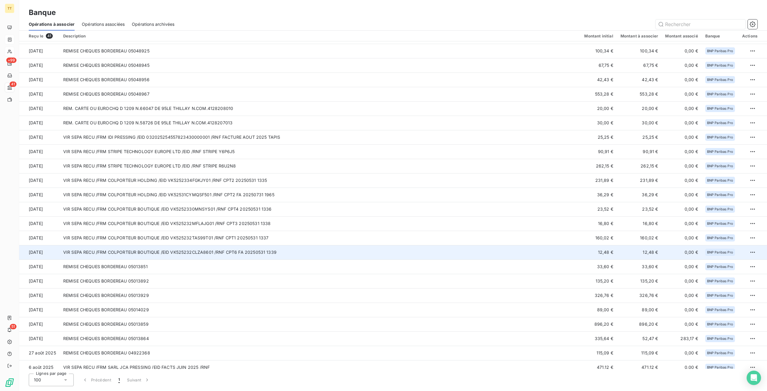
scroll to position [262, 0]
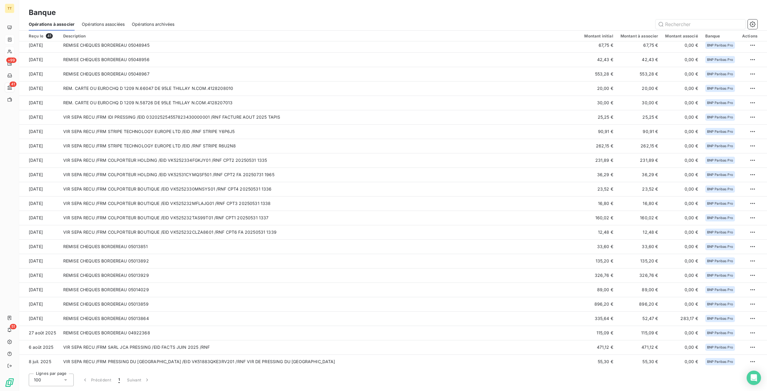
click at [109, 28] on div "Opérations associées" at bounding box center [103, 24] width 43 height 13
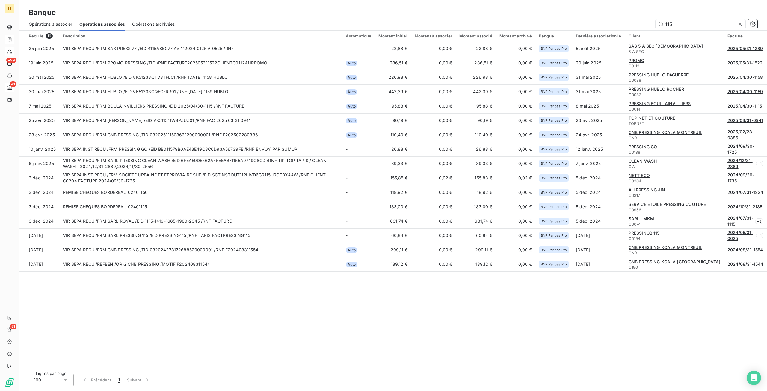
click at [145, 25] on span "Opérations archivées" at bounding box center [153, 24] width 43 height 6
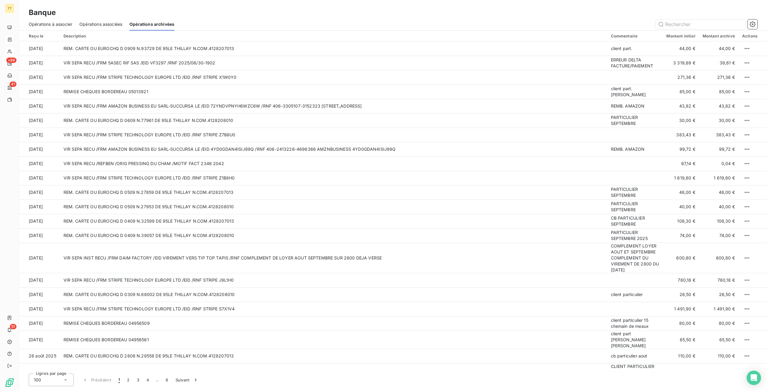
click at [55, 21] on div "Opérations à associer" at bounding box center [50, 24] width 43 height 13
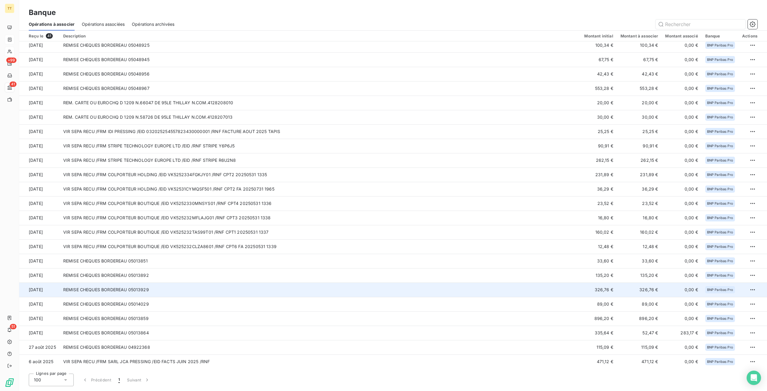
scroll to position [262, 0]
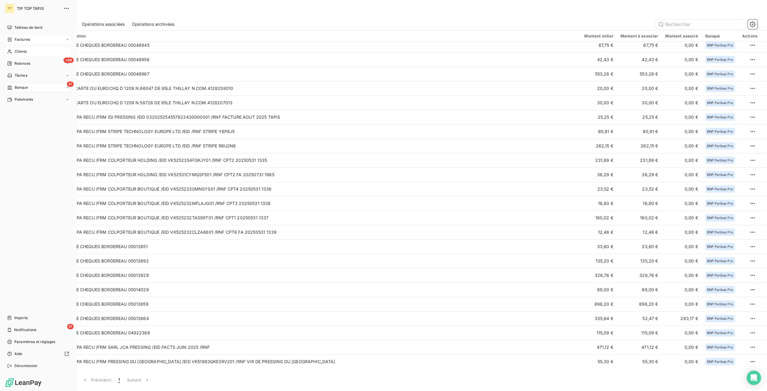
click at [24, 41] on span "Factures" at bounding box center [22, 39] width 15 height 5
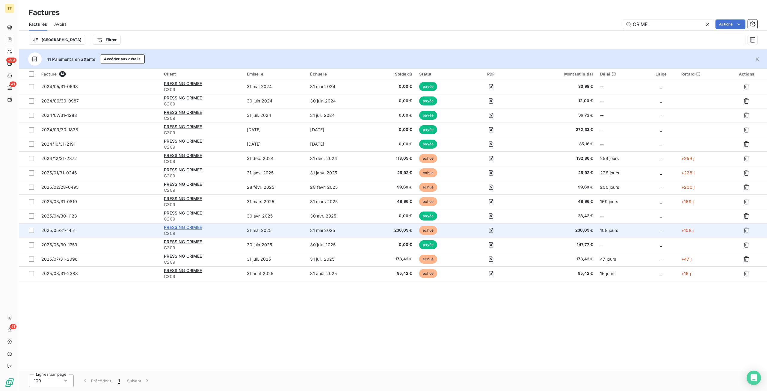
click at [193, 229] on span "PRESSING CRIMEE" at bounding box center [183, 227] width 38 height 5
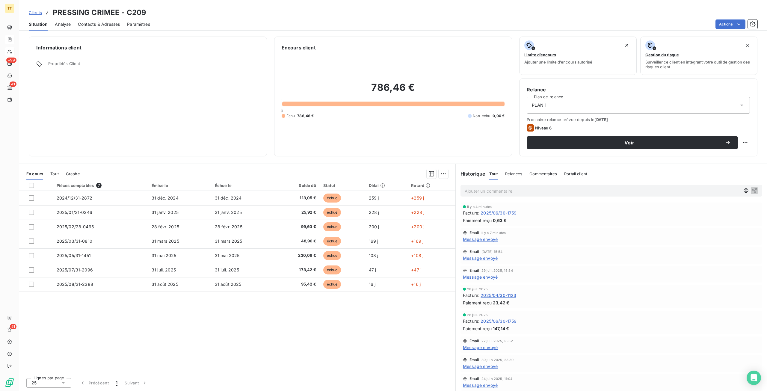
click at [93, 26] on span "Contacts & Adresses" at bounding box center [99, 24] width 42 height 6
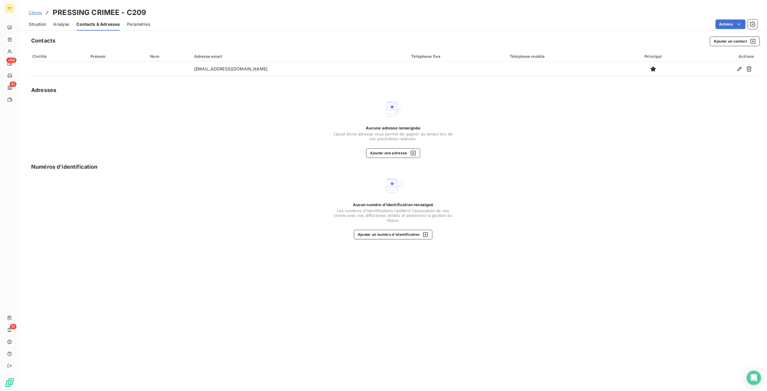
click at [39, 28] on div "Situation" at bounding box center [37, 24] width 17 height 13
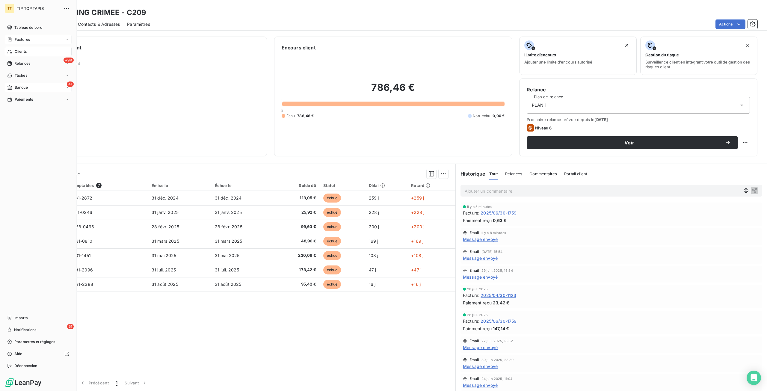
click at [22, 91] on div "41 Banque" at bounding box center [38, 88] width 67 height 10
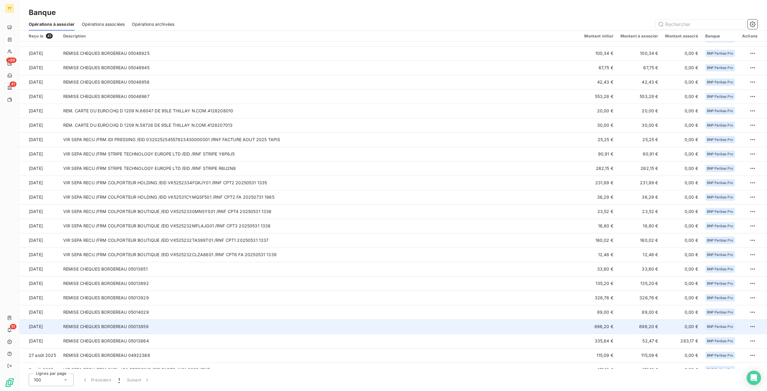
scroll to position [262, 0]
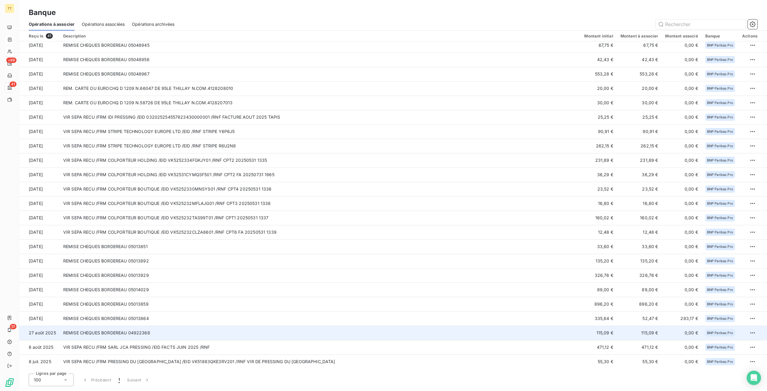
click at [190, 331] on td "REMISE CHEQUES BORDEREAU 04922368" at bounding box center [320, 333] width 521 height 14
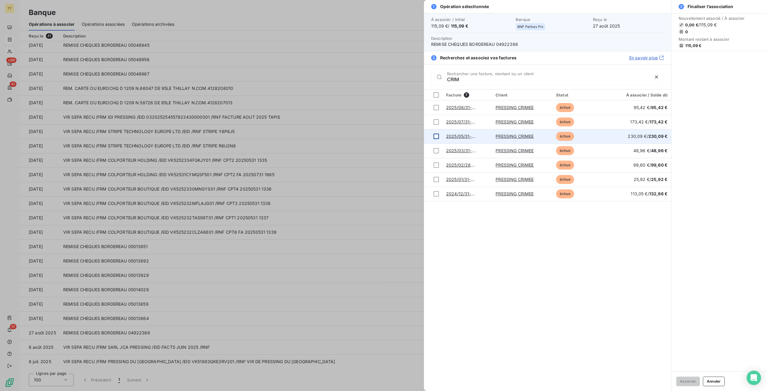
type input "CRIM"
click at [438, 134] on div at bounding box center [436, 136] width 5 height 5
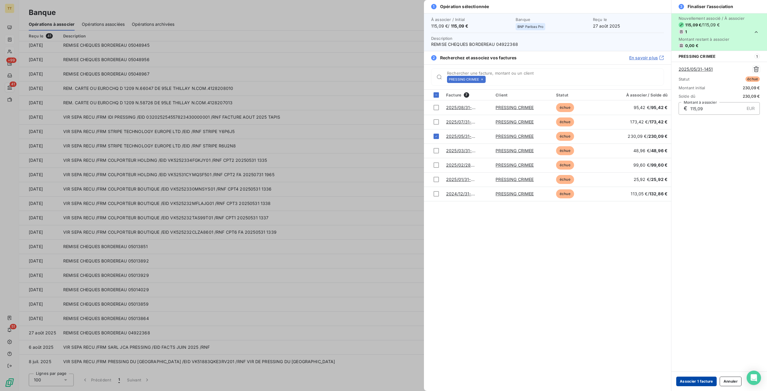
click at [694, 380] on button "Associer 1 facture" at bounding box center [696, 382] width 40 height 10
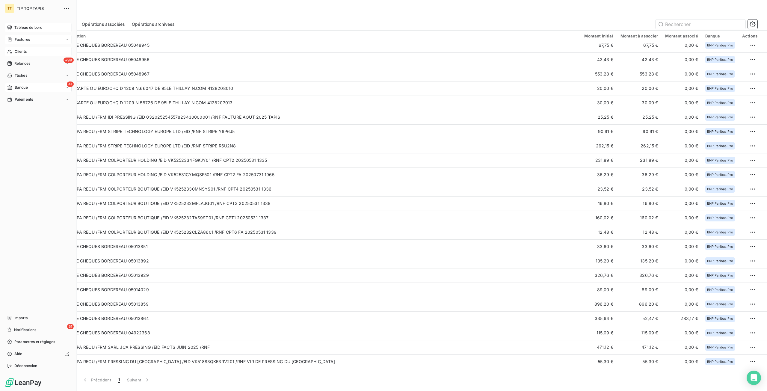
click at [14, 31] on div "Tableau de bord" at bounding box center [38, 28] width 67 height 10
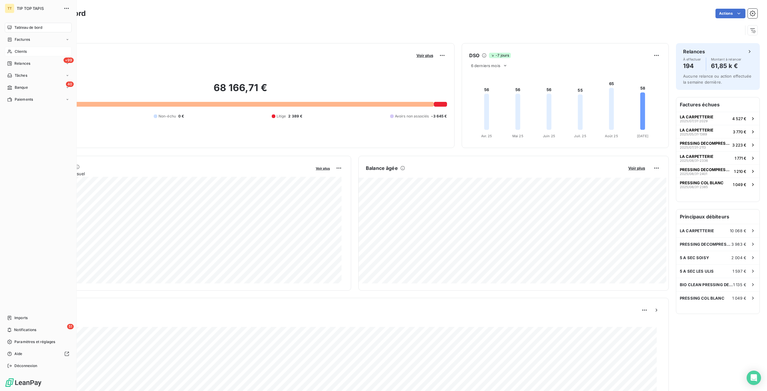
drag, startPoint x: 18, startPoint y: 49, endPoint x: 18, endPoint y: 45, distance: 3.6
click at [18, 49] on span "Clients" at bounding box center [21, 51] width 12 height 5
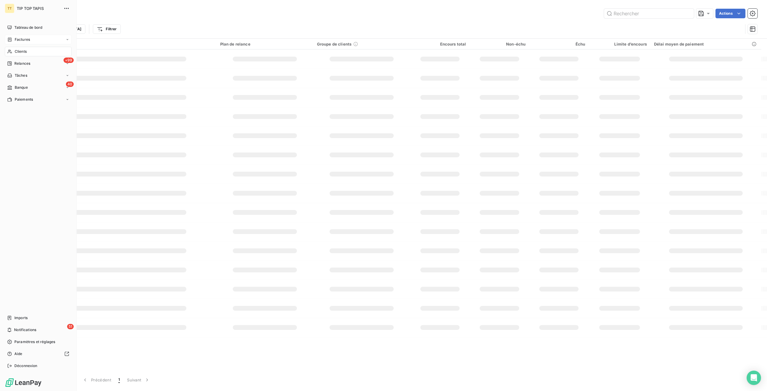
click at [19, 38] on span "Factures" at bounding box center [22, 39] width 15 height 5
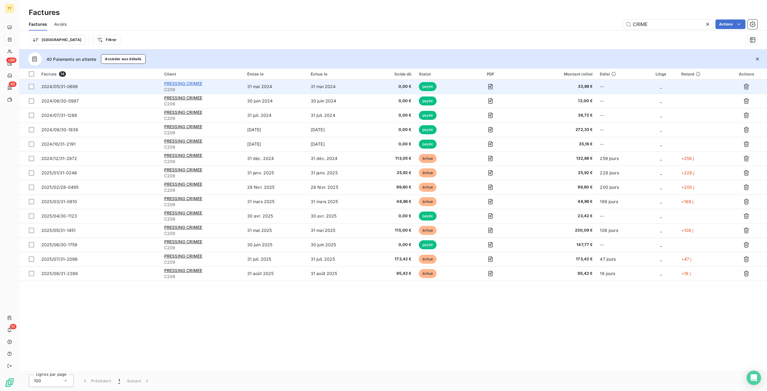
click at [189, 83] on span "PRESSING CRIMEE" at bounding box center [183, 83] width 38 height 5
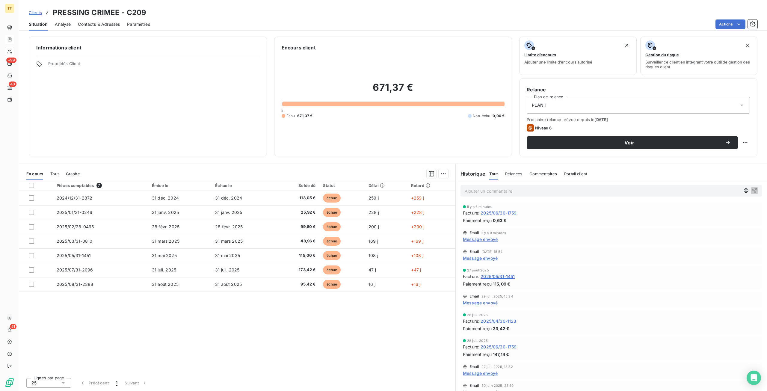
click at [514, 194] on div "Ajouter un commentaire ﻿" at bounding box center [612, 191] width 302 height 12
click at [514, 193] on p "Ajouter un commentaire ﻿" at bounding box center [602, 190] width 275 height 7
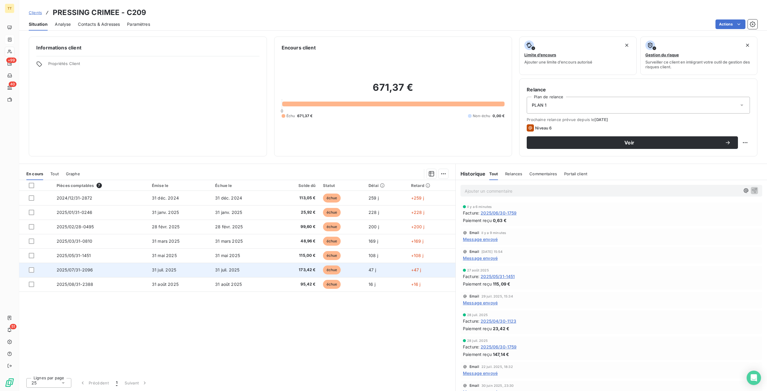
click at [256, 265] on td "31 juil. 2025" at bounding box center [243, 270] width 63 height 14
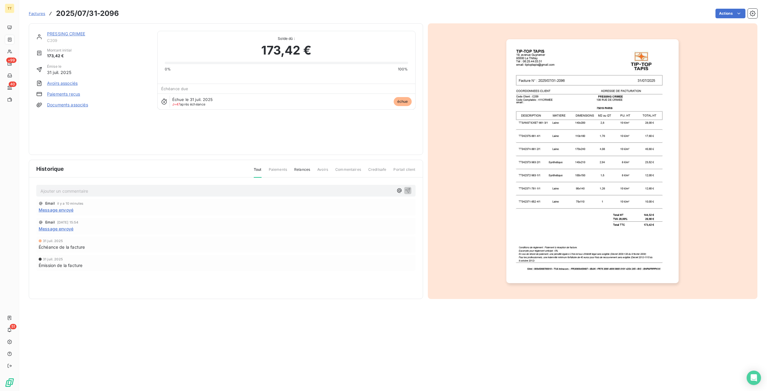
click at [606, 145] on img "button" at bounding box center [592, 161] width 172 height 244
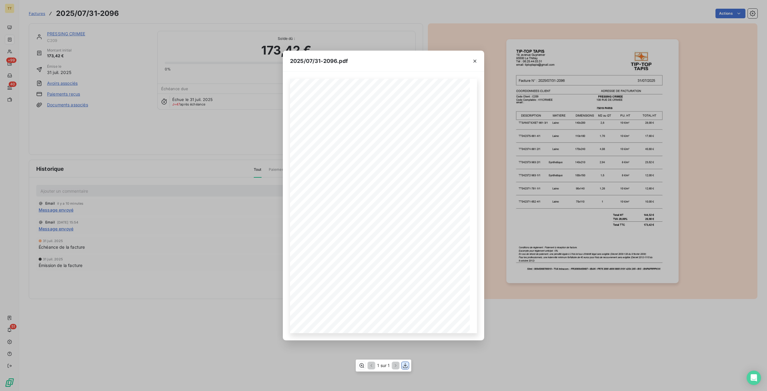
click at [403, 366] on icon "button" at bounding box center [405, 366] width 6 height 6
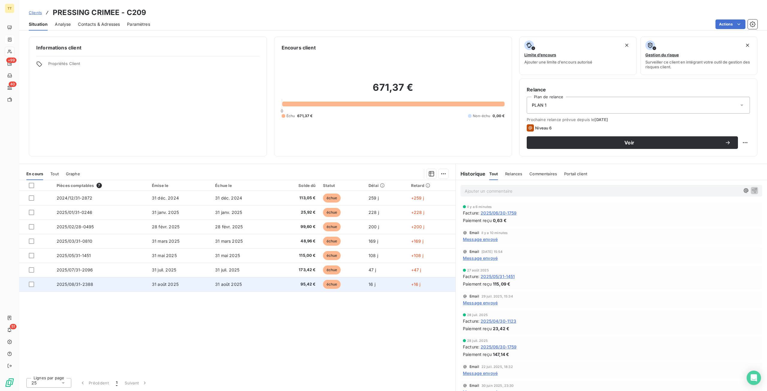
click at [197, 283] on td "31 août 2025" at bounding box center [179, 284] width 63 height 14
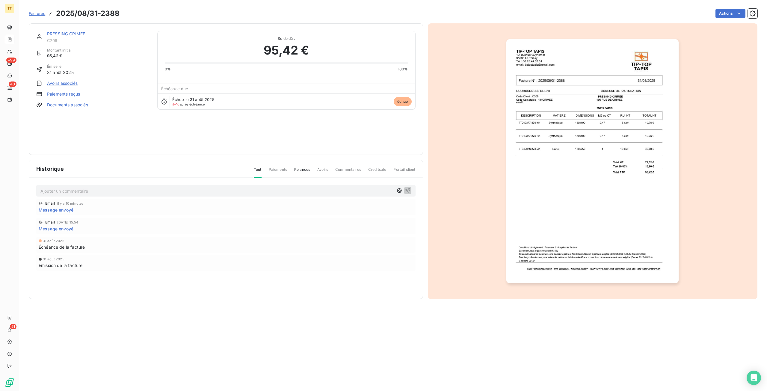
click at [644, 182] on img "button" at bounding box center [592, 161] width 172 height 244
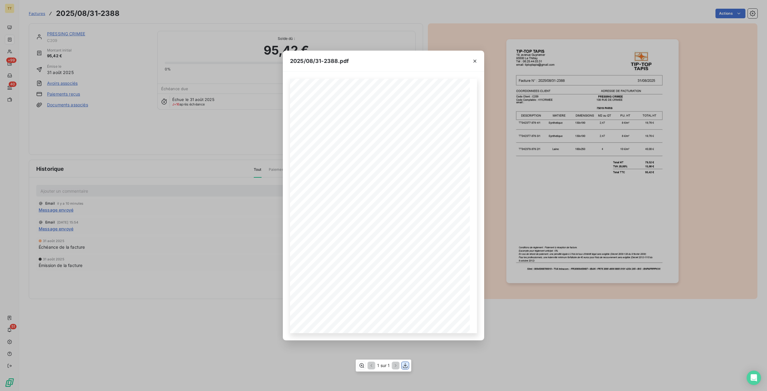
click at [403, 363] on icon "button" at bounding box center [405, 366] width 6 height 6
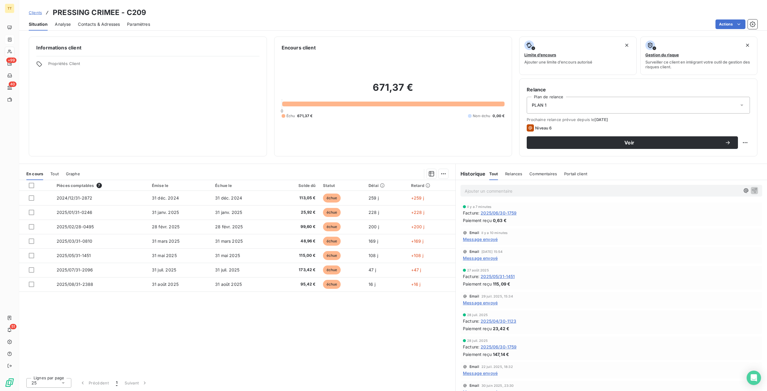
click at [596, 189] on p "Ajouter un commentaire ﻿" at bounding box center [602, 190] width 275 height 7
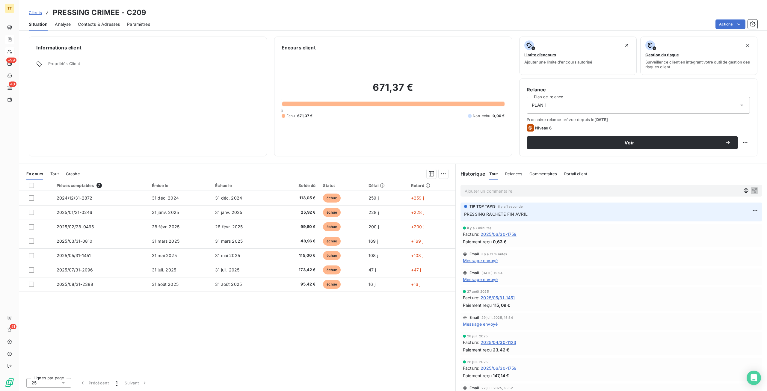
click at [605, 192] on p "Ajouter un commentaire ﻿" at bounding box center [602, 190] width 275 height 7
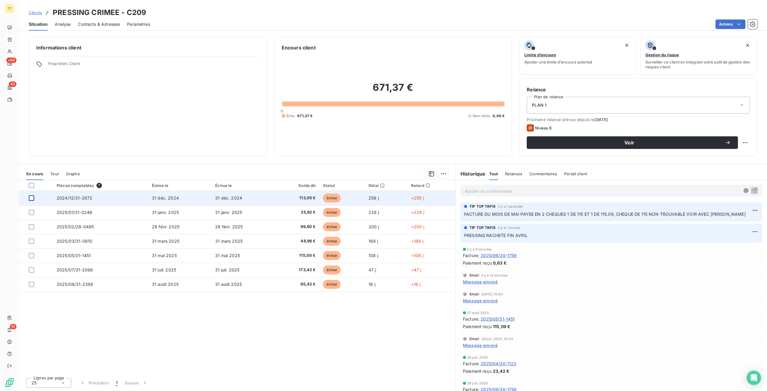
click at [31, 196] on div at bounding box center [31, 197] width 5 height 5
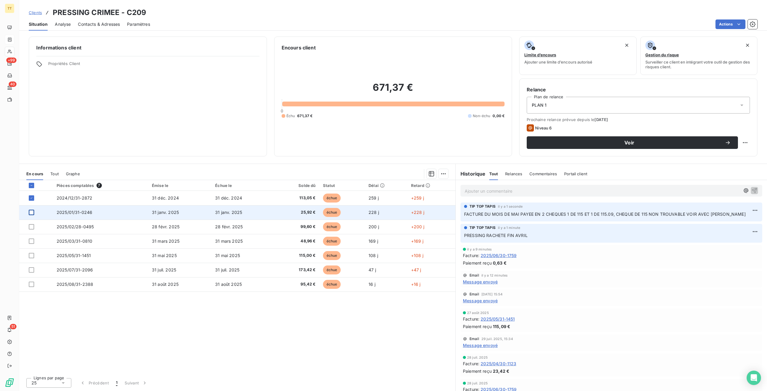
click at [31, 210] on div at bounding box center [31, 212] width 5 height 5
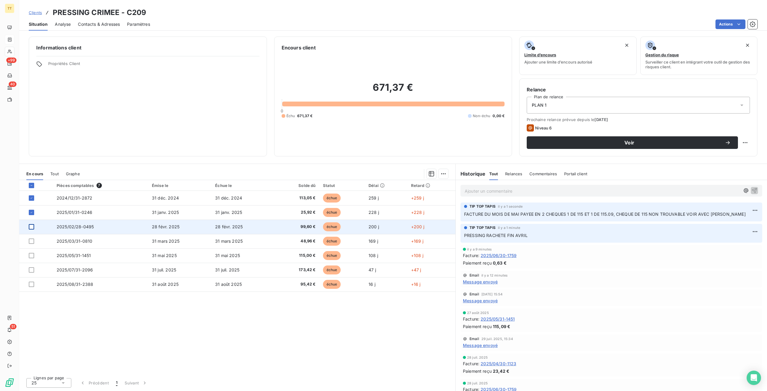
click at [29, 225] on div at bounding box center [31, 226] width 5 height 5
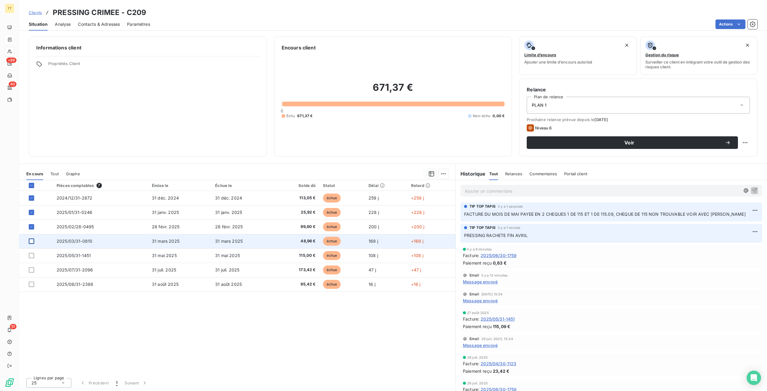
click at [31, 239] on div at bounding box center [31, 241] width 5 height 5
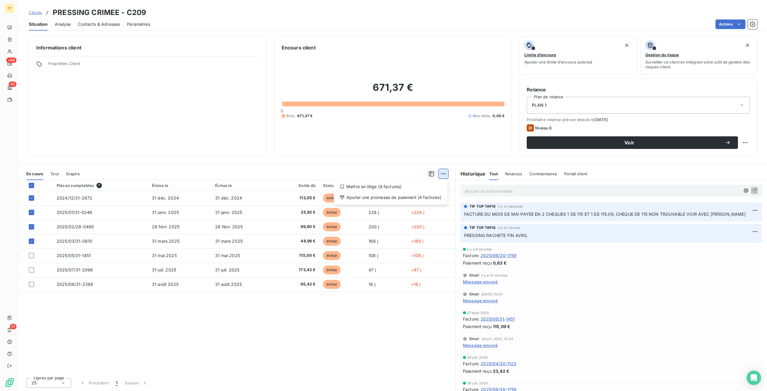
click at [444, 175] on html "TT +99 40 51 Clients PRESSING CRIMEE - C209 Situation Analyse Contacts & Adress…" at bounding box center [383, 195] width 767 height 391
click at [342, 185] on icon at bounding box center [342, 186] width 5 height 5
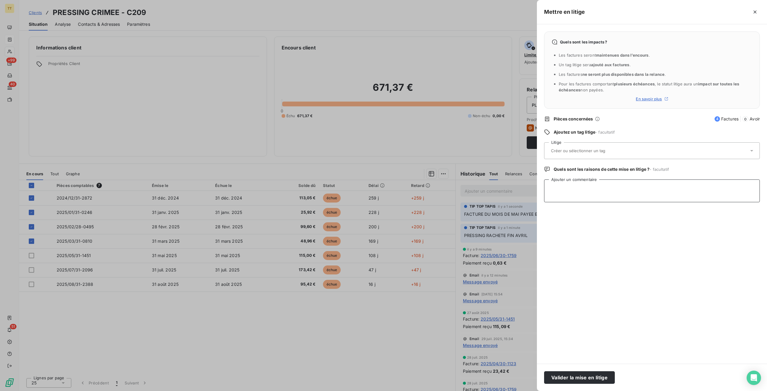
click at [617, 187] on textarea "Ajouter un commentaire" at bounding box center [652, 190] width 216 height 23
type textarea "PRESSING VENDU FIN AVRIL"
click at [593, 376] on button "Valider la mise en litige" at bounding box center [579, 377] width 71 height 13
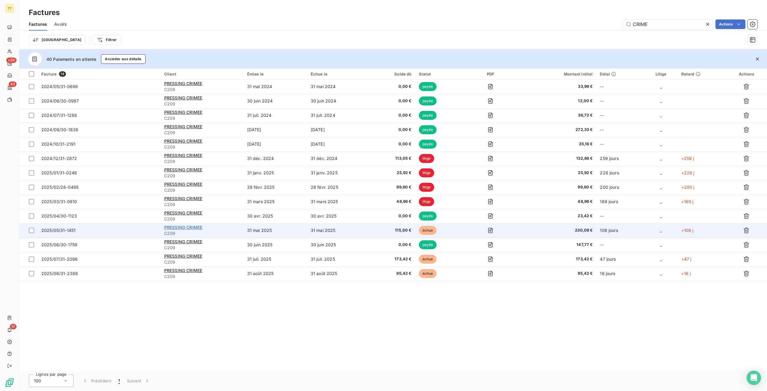
click at [194, 227] on span "PRESSING CRIMEE" at bounding box center [183, 227] width 38 height 5
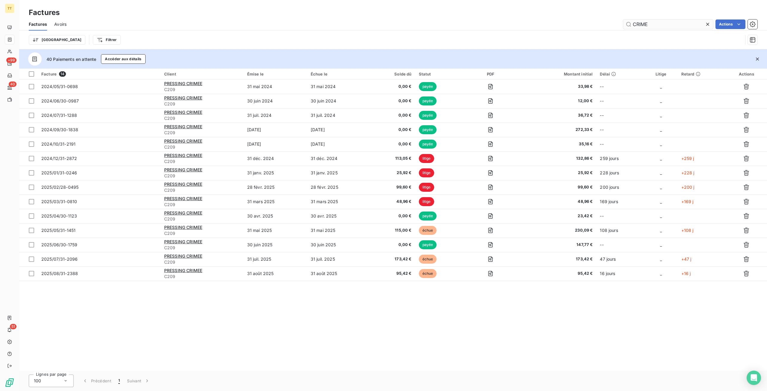
click at [658, 23] on input "CRIME" at bounding box center [668, 24] width 90 height 10
click at [659, 23] on input "CRIME" at bounding box center [668, 24] width 90 height 10
click at [659, 22] on input "CRIME" at bounding box center [668, 24] width 90 height 10
click at [659, 23] on input "CRIME" at bounding box center [668, 24] width 90 height 10
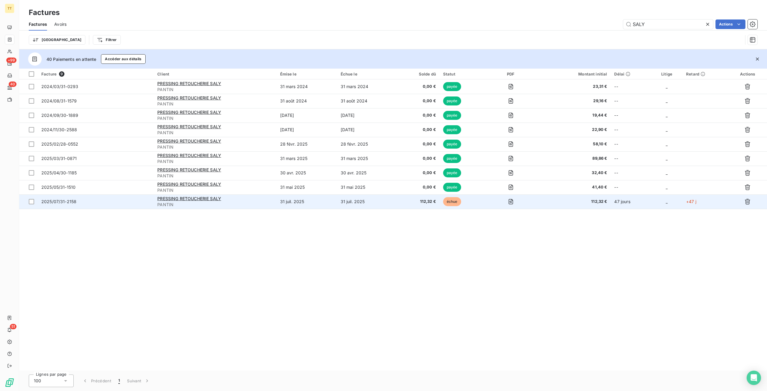
type input "SALY"
click at [211, 202] on span "PANTIN" at bounding box center [214, 205] width 115 height 6
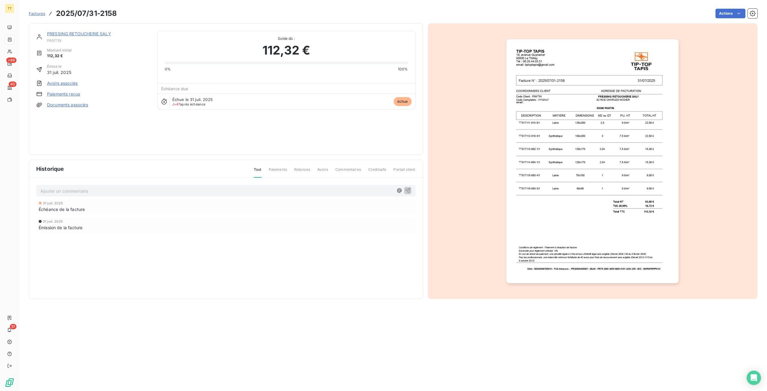
click at [80, 34] on link "PRESSING RETOUCHERIE SALY" at bounding box center [79, 33] width 64 height 5
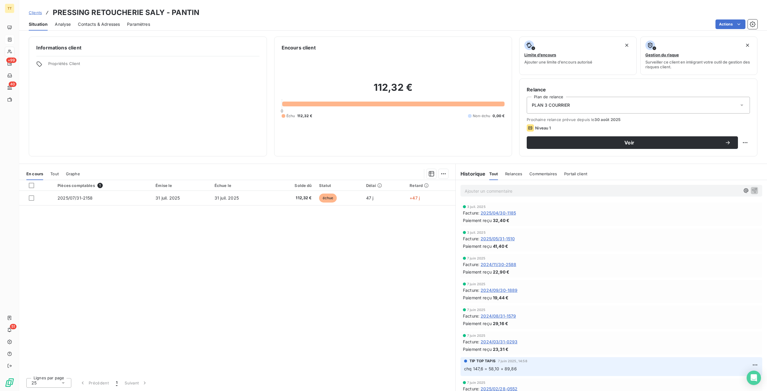
click at [733, 19] on div "Situation Analyse Contacts & Adresses Paramètres Actions" at bounding box center [393, 24] width 748 height 13
click at [732, 22] on html "TT +99 40 51 Clients PRESSING RETOUCHERIE SALY - PANTIN Situation Analyse Conta…" at bounding box center [383, 195] width 767 height 391
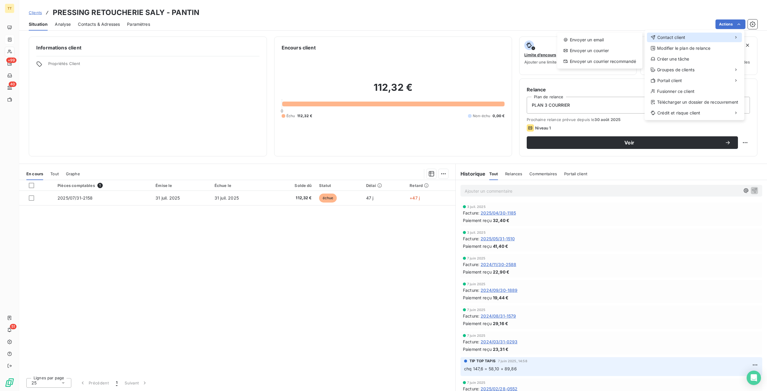
drag, startPoint x: 710, startPoint y: 38, endPoint x: 692, endPoint y: 37, distance: 18.3
click at [710, 38] on div "Contact client" at bounding box center [694, 38] width 95 height 10
click at [615, 38] on div "Envoyer un email" at bounding box center [600, 40] width 80 height 10
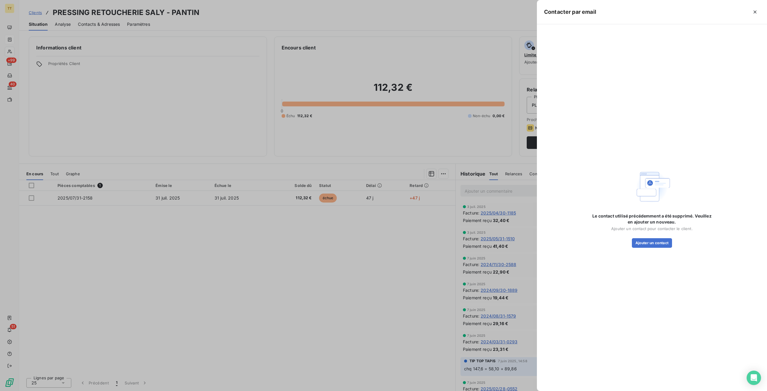
click at [197, 263] on div at bounding box center [383, 195] width 767 height 391
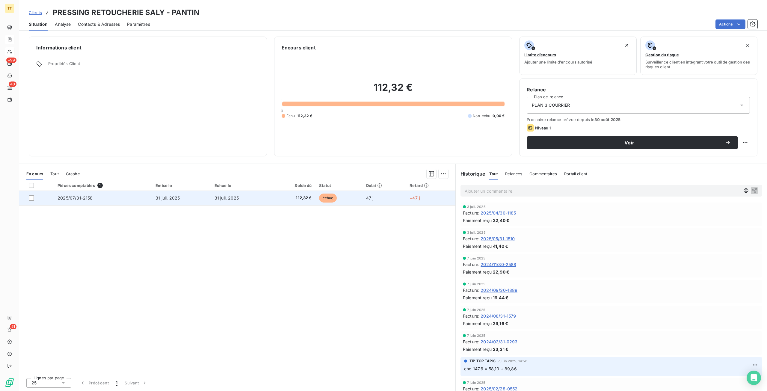
click at [219, 195] on td "31 juil. 2025" at bounding box center [240, 198] width 59 height 14
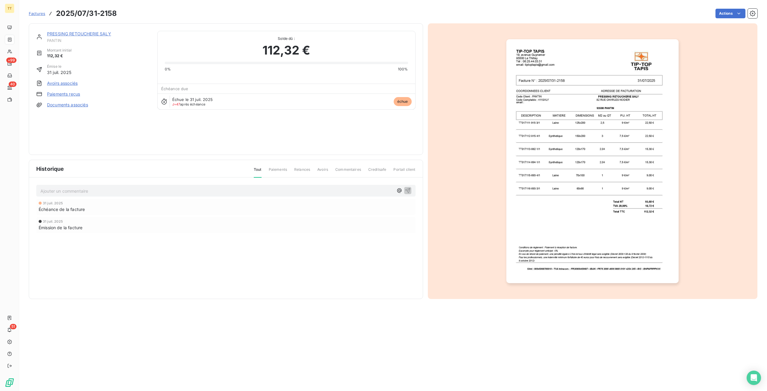
click at [605, 174] on img "button" at bounding box center [592, 161] width 172 height 244
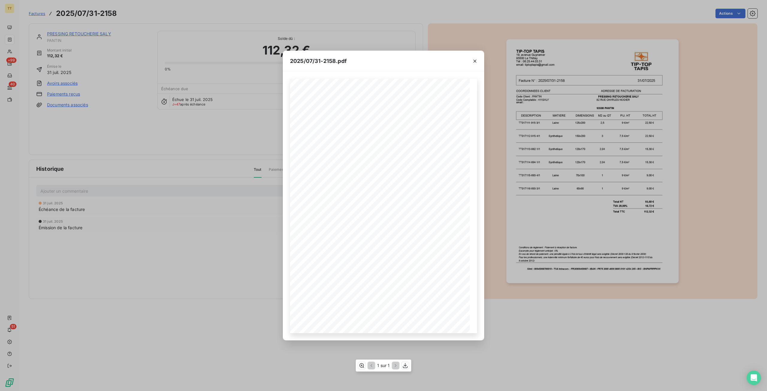
click at [406, 360] on div "1 sur 1" at bounding box center [383, 366] width 55 height 12
click at [408, 364] on icon "button" at bounding box center [405, 366] width 6 height 6
drag, startPoint x: 503, startPoint y: 135, endPoint x: 509, endPoint y: 132, distance: 6.2
click at [507, 132] on div "2025/07/31-2158.pdf TIP-TOP TAPIS 19, avenue Guynemer 95500 Le Thillay Tél : 06…" at bounding box center [383, 195] width 767 height 391
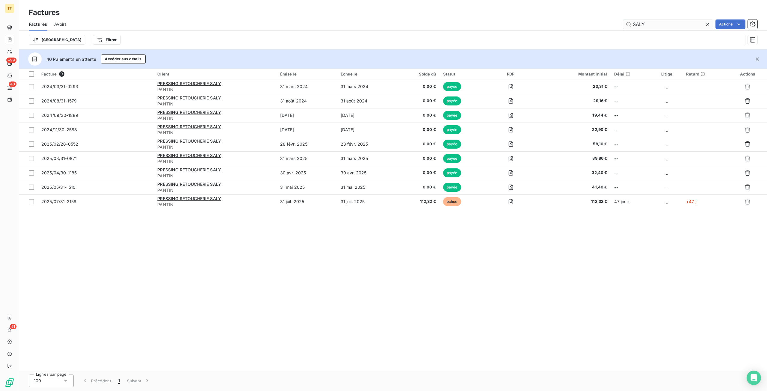
click at [672, 21] on input "SALY" at bounding box center [668, 24] width 90 height 10
click at [671, 19] on input "SALY" at bounding box center [668, 24] width 90 height 10
type input "S"
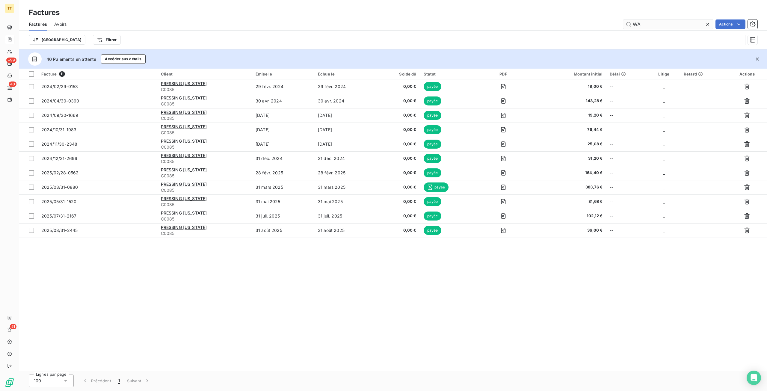
type input "W"
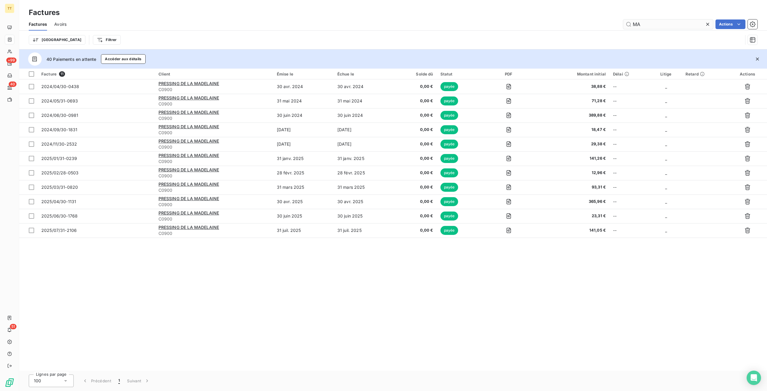
type input "M"
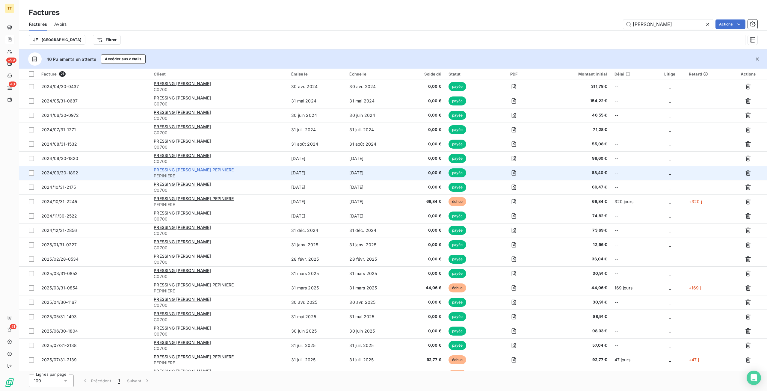
type input "MAROIS"
click at [216, 170] on span "PRESSING LE [PERSON_NAME] PEPINIERE" at bounding box center [194, 169] width 80 height 5
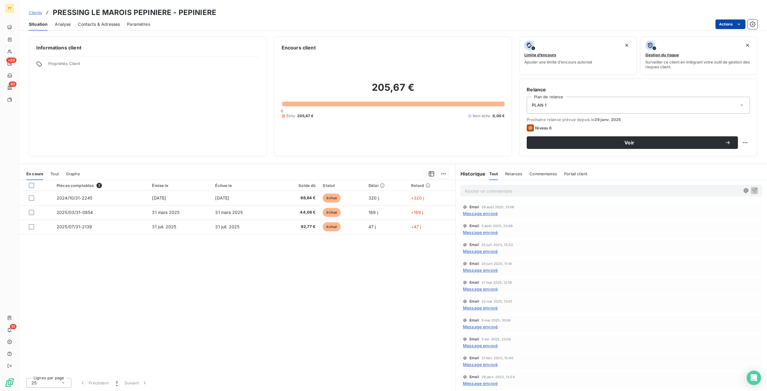
click at [735, 21] on html "TT +99 40 51 Clients PRESSING LE MAROIS PEPINIERE - PEPINIERE Situation Analyse…" at bounding box center [383, 195] width 767 height 391
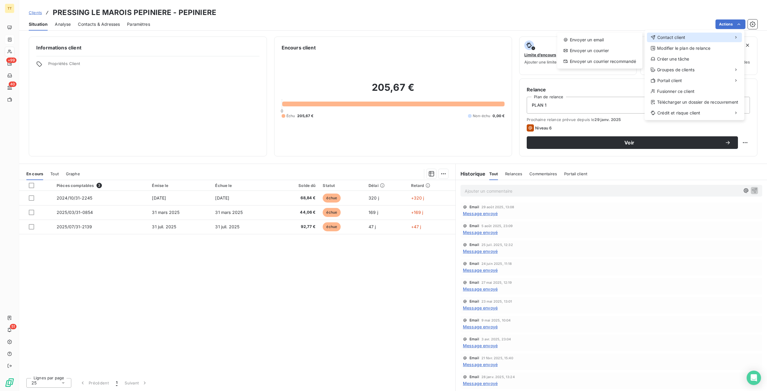
click at [711, 36] on div "Contact client" at bounding box center [694, 38] width 95 height 10
click at [622, 41] on div "Envoyer un email" at bounding box center [600, 40] width 80 height 10
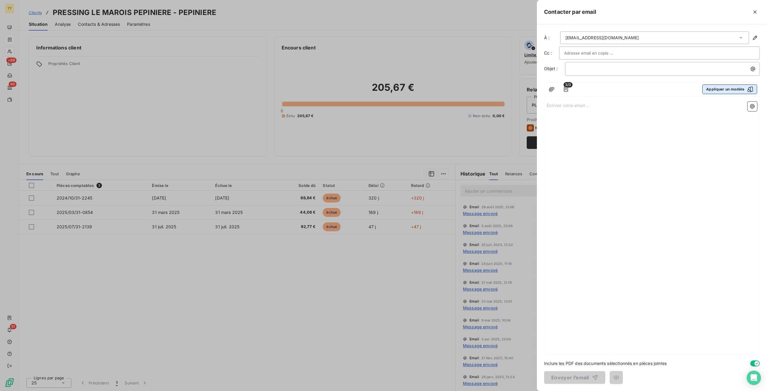
click at [734, 87] on button "Appliquer un modèle" at bounding box center [729, 89] width 55 height 10
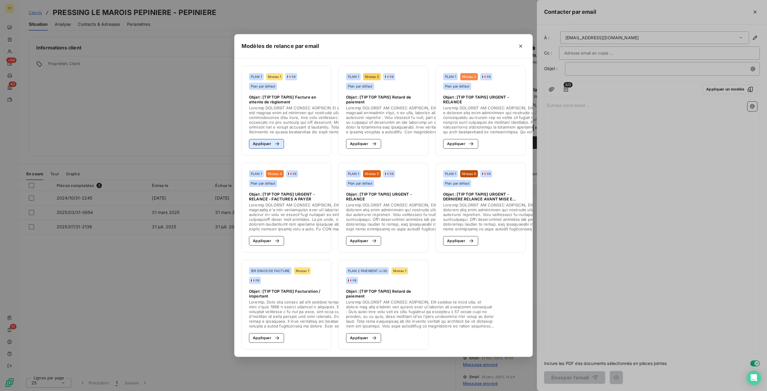
click at [268, 144] on button "Appliquer" at bounding box center [266, 144] width 35 height 10
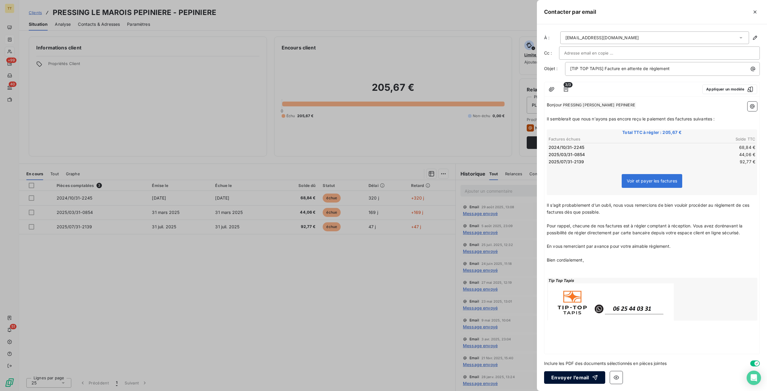
click at [593, 377] on icon "button" at bounding box center [595, 378] width 6 height 6
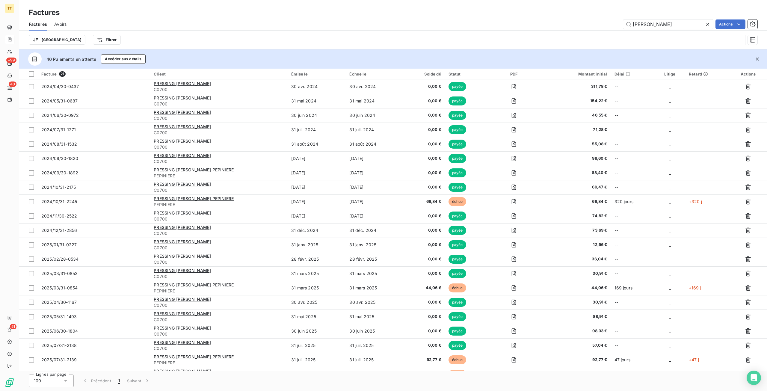
click at [706, 20] on div at bounding box center [709, 24] width 8 height 10
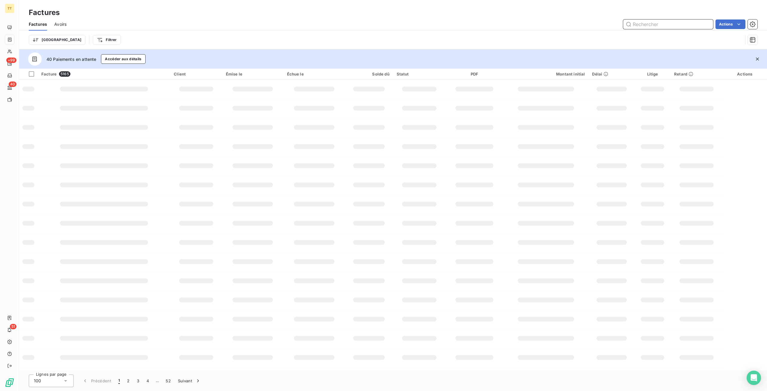
click at [687, 22] on input "text" at bounding box center [668, 24] width 90 height 10
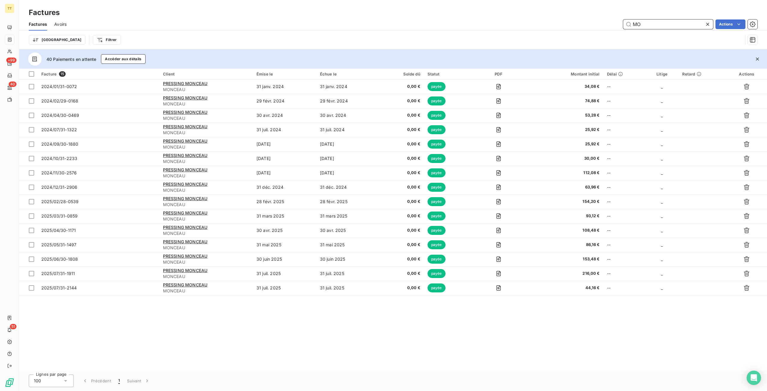
type input "M"
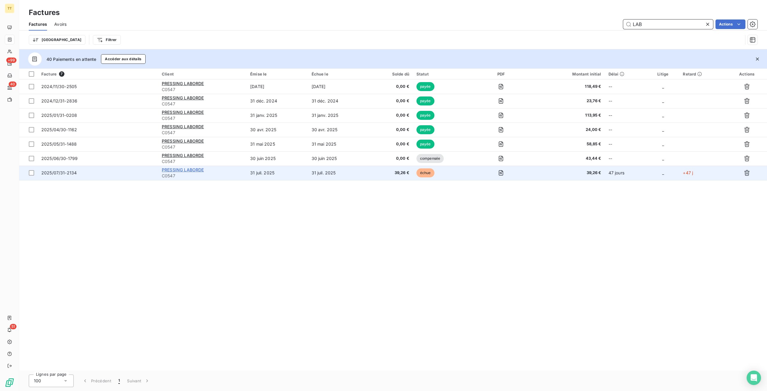
type input "LAB"
click at [187, 169] on span "PRESSING LABORDE" at bounding box center [183, 169] width 42 height 5
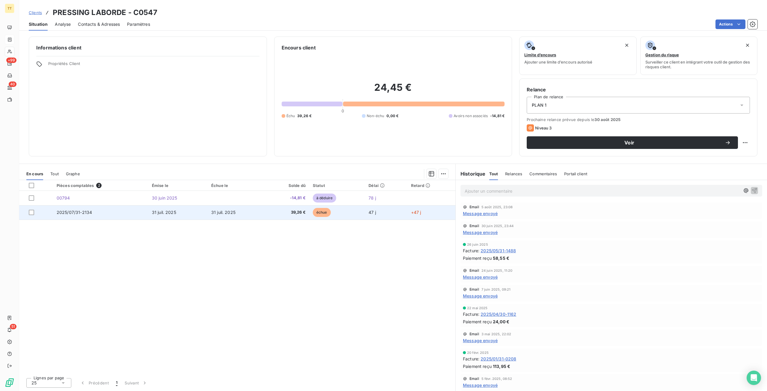
click at [249, 215] on td "31 juil. 2025" at bounding box center [236, 212] width 57 height 14
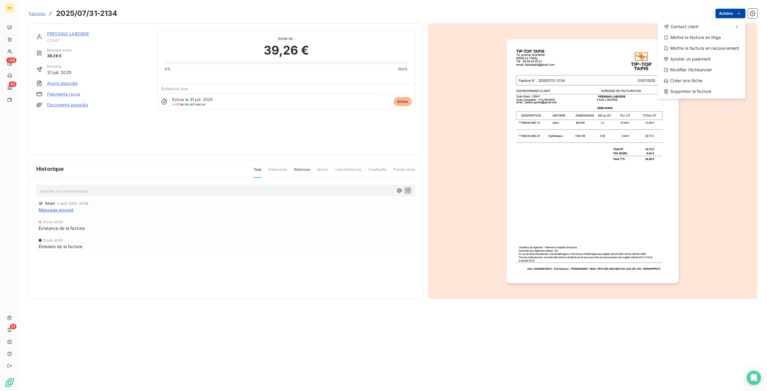
click at [735, 11] on html "TT +99 40 51 Factures 2025/07/31-2134 Actions Contact client Mettre la facture …" at bounding box center [383, 195] width 767 height 391
click at [69, 82] on html "TT +99 40 51 Factures 2025/07/31-2134 Actions Contact client Mettre la facture …" at bounding box center [383, 195] width 767 height 391
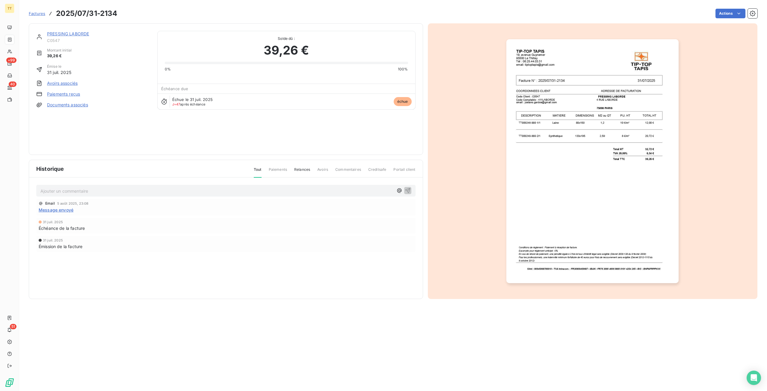
click at [67, 84] on link "Avoirs associés" at bounding box center [62, 83] width 31 height 6
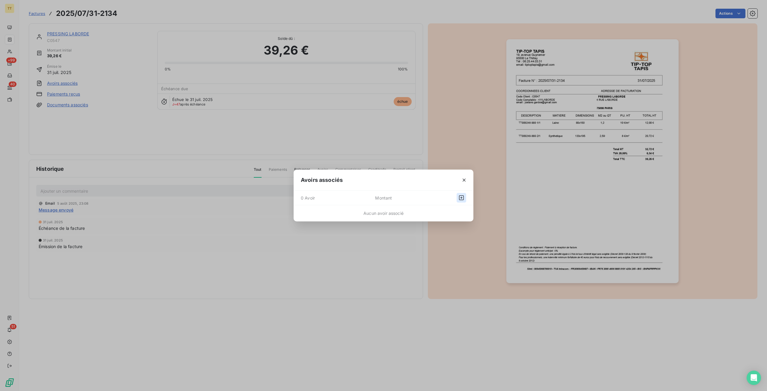
click at [463, 197] on icon "button" at bounding box center [461, 198] width 6 height 6
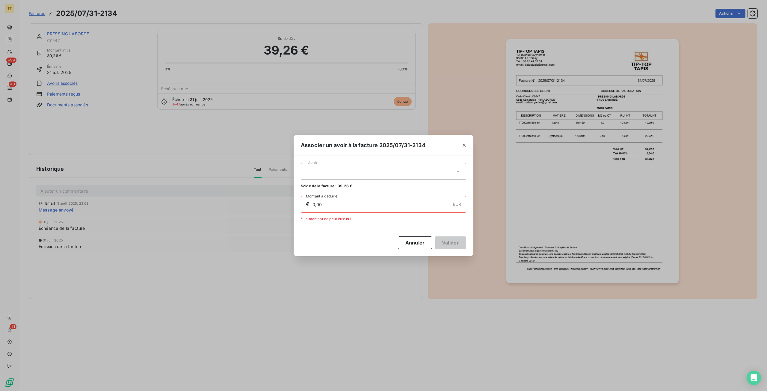
click at [405, 169] on div at bounding box center [383, 171] width 165 height 17
click at [375, 185] on div "00794 14,81 €" at bounding box center [383, 186] width 158 height 6
type input "14,81"
click at [457, 244] on button "Valider" at bounding box center [450, 242] width 31 height 13
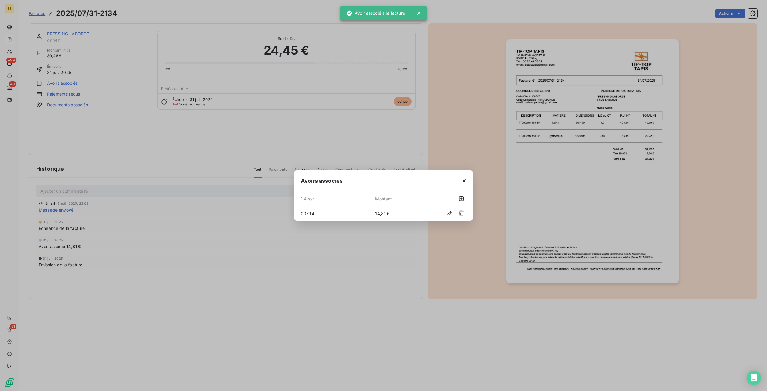
click at [462, 181] on icon "button" at bounding box center [464, 181] width 6 height 6
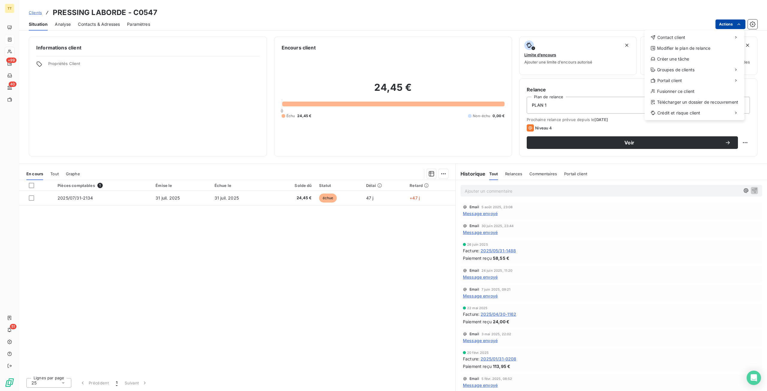
click at [728, 26] on html "TT +99 40 51 Clients PRESSING LABORDE - C0547 Situation Analyse Contacts & Adre…" at bounding box center [383, 195] width 767 height 391
click at [621, 37] on div "Envoyer un email" at bounding box center [600, 40] width 80 height 10
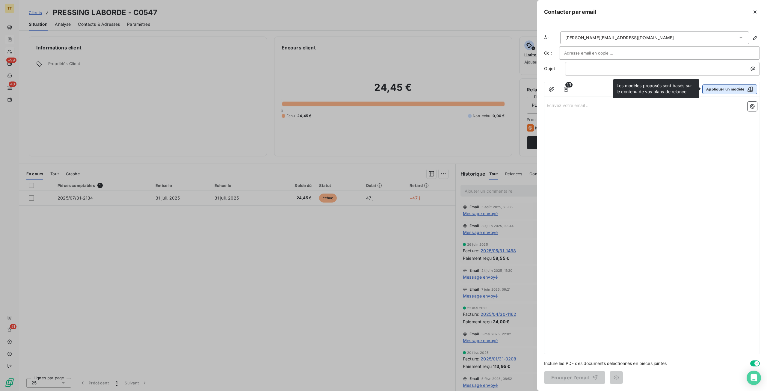
click at [739, 84] on button "Appliquer un modèle" at bounding box center [729, 89] width 55 height 10
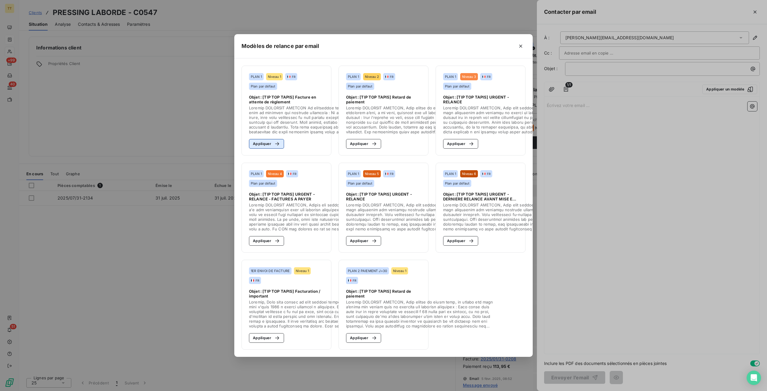
click at [268, 140] on button "Appliquer" at bounding box center [266, 144] width 35 height 10
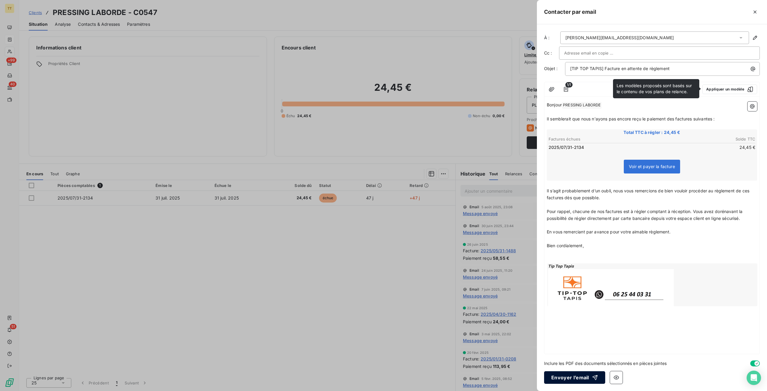
click at [574, 381] on button "Envoyer l’email" at bounding box center [574, 377] width 61 height 13
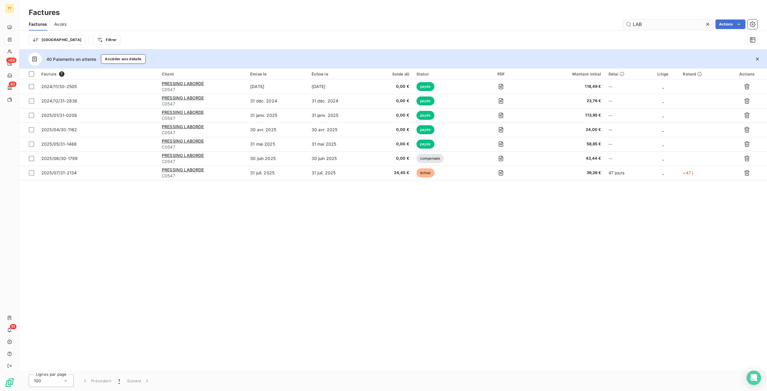
click at [689, 22] on input "LAB" at bounding box center [668, 24] width 90 height 10
click at [690, 22] on input "LAB" at bounding box center [668, 24] width 90 height 10
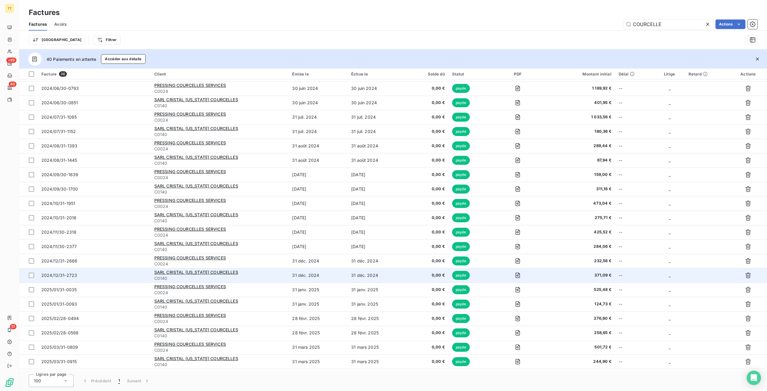
scroll to position [227, 0]
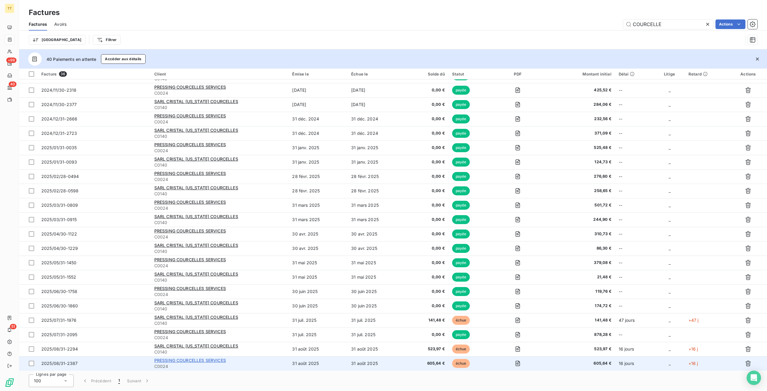
type input "COURCELLE"
click at [213, 360] on span "PRESSING COURCELLES SERVICES" at bounding box center [190, 360] width 72 height 5
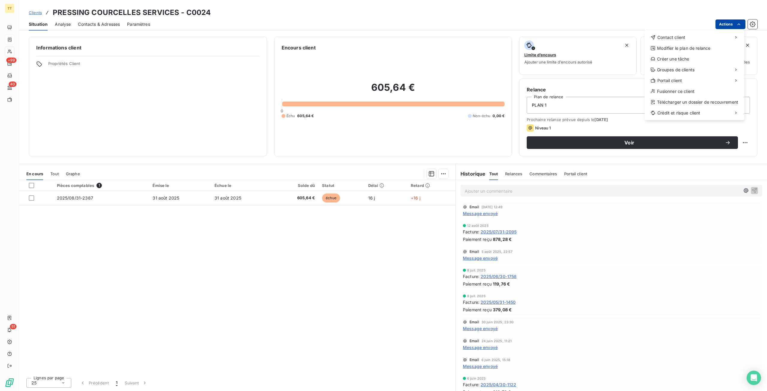
click at [726, 22] on html "TT +99 40 51 Clients PRESSING COURCELLES SERVICES - C0024 Situation Analyse Con…" at bounding box center [383, 195] width 767 height 391
click at [695, 37] on div "Contact client" at bounding box center [694, 38] width 95 height 10
click at [617, 38] on div "Envoyer un email" at bounding box center [600, 40] width 80 height 10
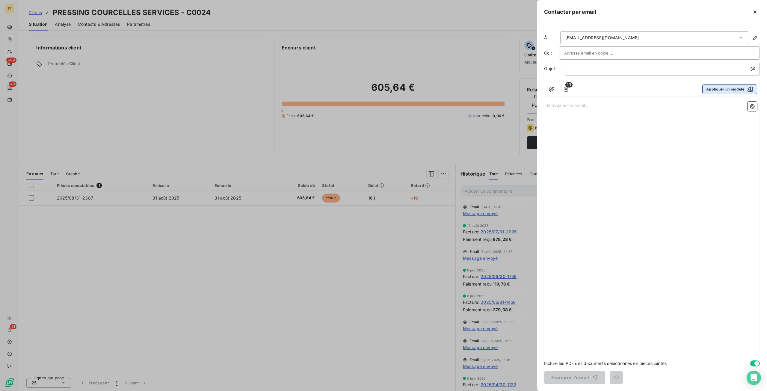
click at [740, 85] on button "Appliquer un modèle" at bounding box center [729, 89] width 55 height 10
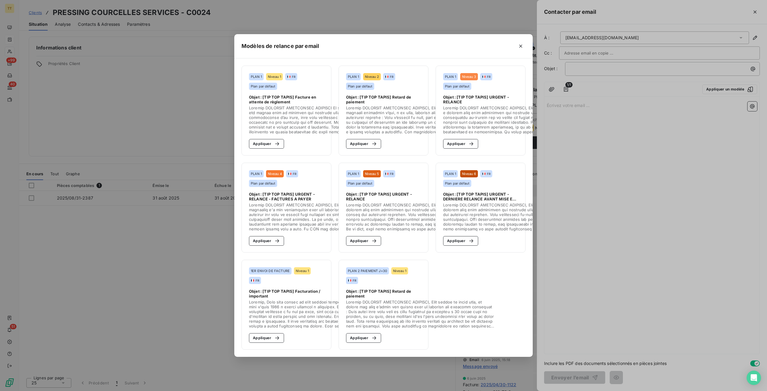
drag, startPoint x: 266, startPoint y: 143, endPoint x: 272, endPoint y: 148, distance: 8.1
click at [266, 144] on button "Appliquer" at bounding box center [266, 144] width 35 height 10
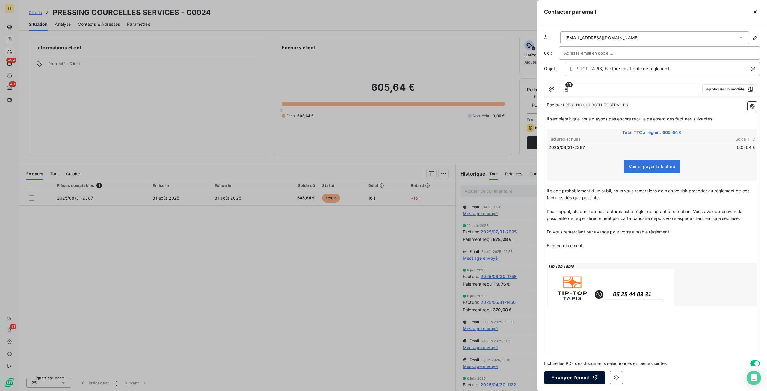
click at [579, 378] on button "Envoyer l’email" at bounding box center [574, 377] width 61 height 13
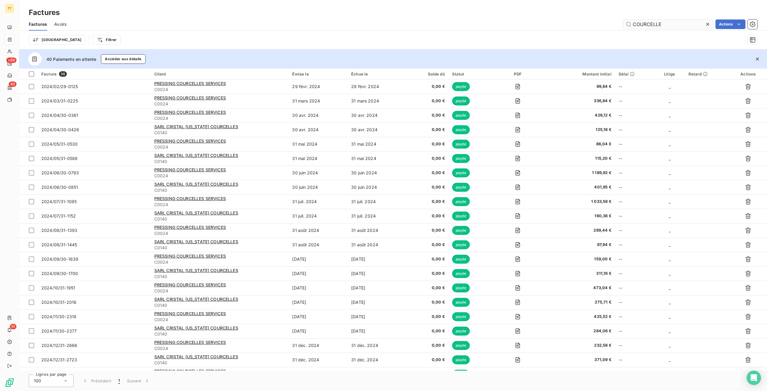
click at [691, 26] on input "COURCELLE" at bounding box center [668, 24] width 90 height 10
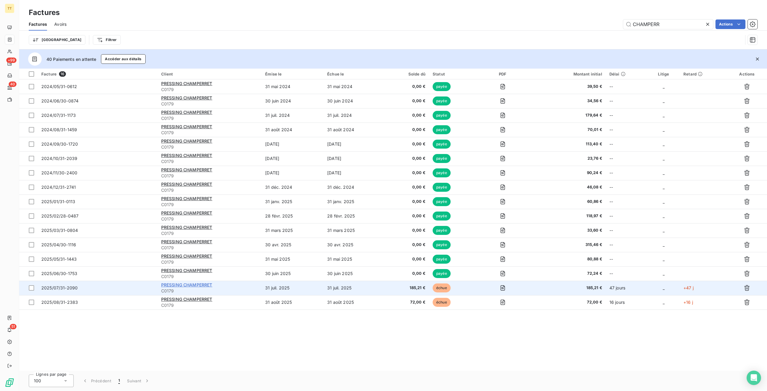
type input "CHAMPERR"
click at [202, 282] on span "PRESSING CHAMPERRET" at bounding box center [186, 284] width 51 height 5
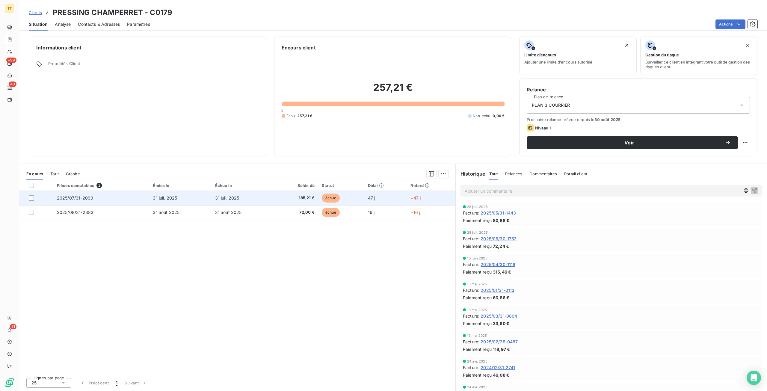
click at [171, 199] on span "31 juil. 2025" at bounding box center [165, 197] width 24 height 5
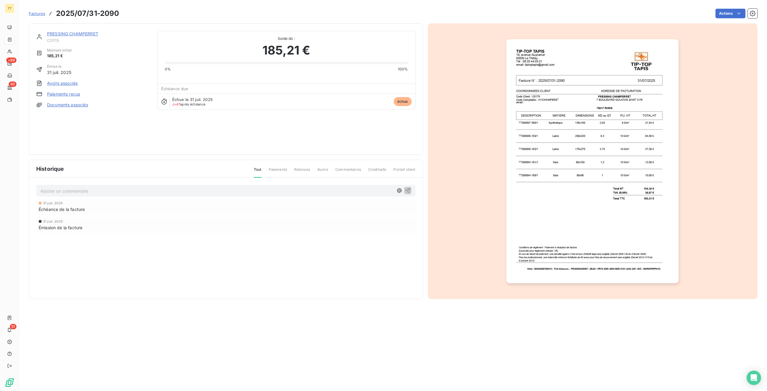
click at [627, 176] on img "button" at bounding box center [592, 161] width 172 height 244
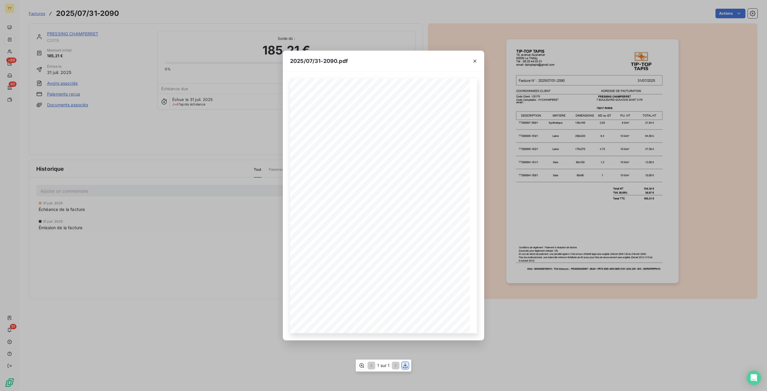
click at [405, 366] on icon "button" at bounding box center [405, 365] width 5 height 5
click at [245, 202] on div "2025/07/31-2090.pdf TIP-TOP TAPIS 19, avenue Guynemer 95500 Le Thillay Tél : 06…" at bounding box center [383, 195] width 767 height 391
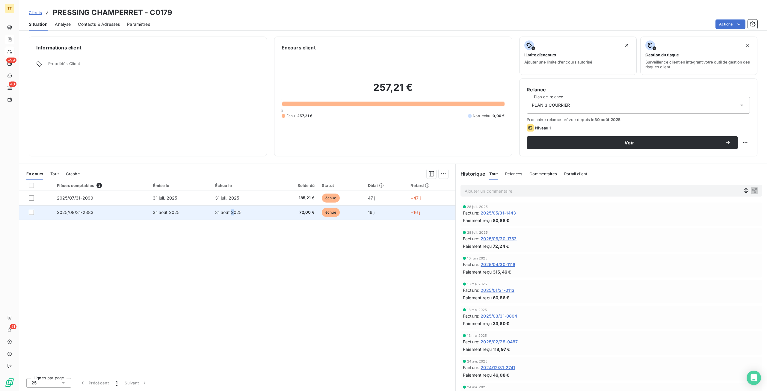
click at [232, 215] on td "31 août 2025" at bounding box center [243, 212] width 62 height 14
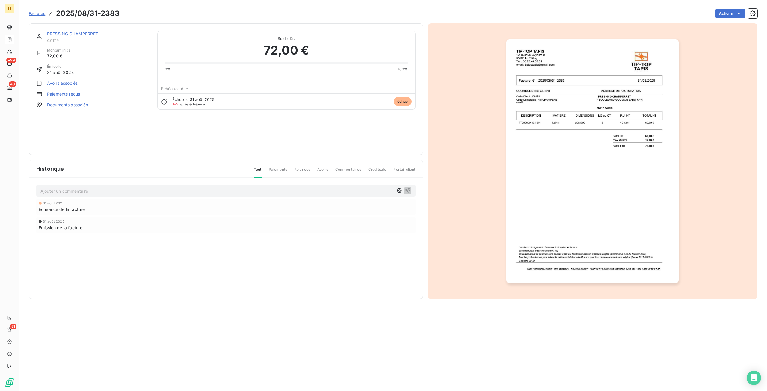
click at [541, 224] on img "button" at bounding box center [592, 161] width 172 height 244
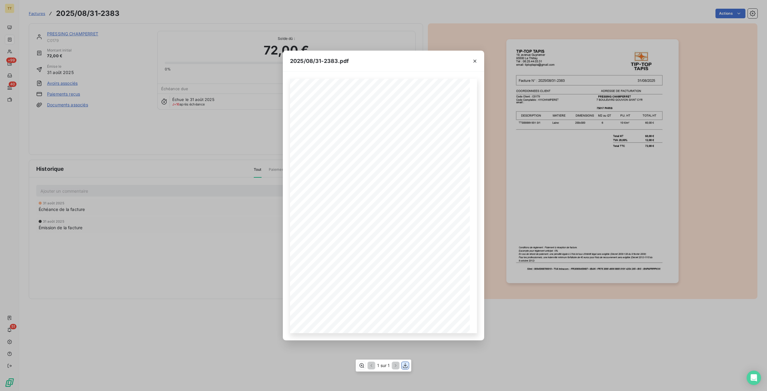
click at [404, 366] on icon "button" at bounding box center [405, 366] width 6 height 6
drag, startPoint x: 247, startPoint y: 237, endPoint x: 251, endPoint y: 235, distance: 4.7
click at [250, 236] on div "2025/08/31-2383.pdf TIP-TOP TAPIS 19, avenue Guynemer 95500 Le Thillay Tél : 06…" at bounding box center [383, 195] width 767 height 391
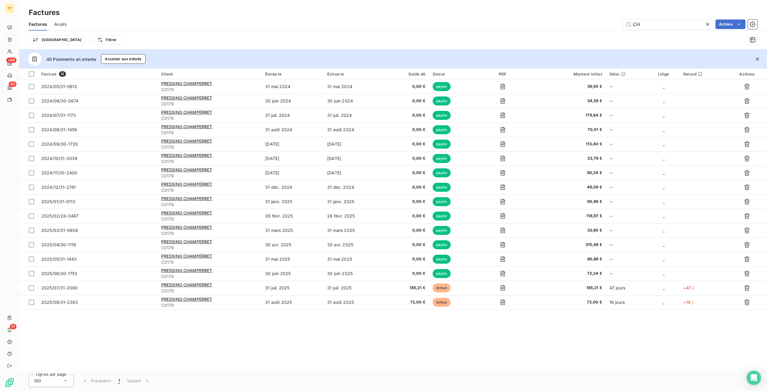
type input "C"
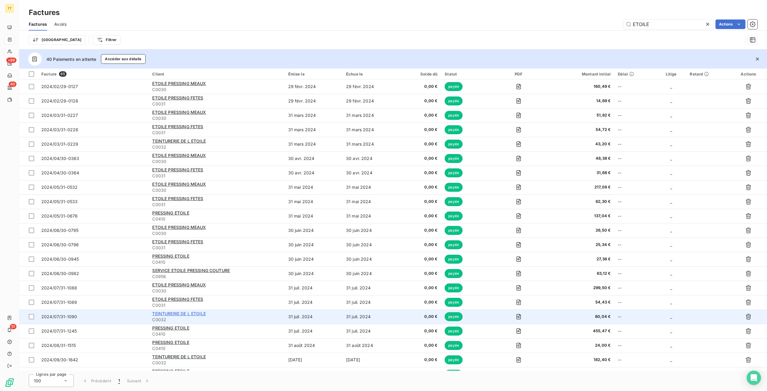
type input "ETOILE"
click at [192, 315] on span "TEINTURERIE DE L ETOILE" at bounding box center [178, 313] width 53 height 5
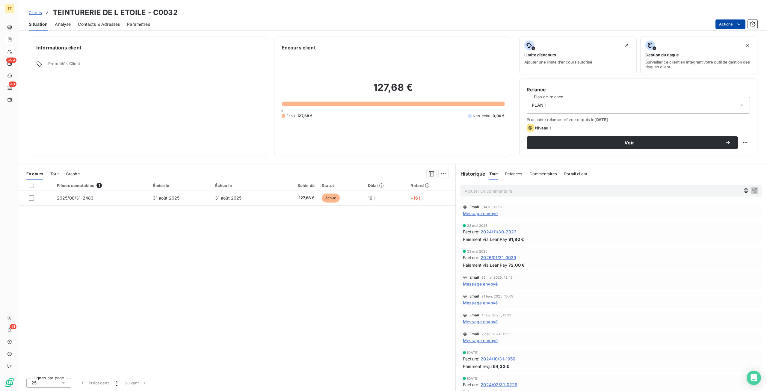
click at [735, 22] on html "TT +99 40 51 Clients TEINTURERIE DE L ETOILE - C0032 Situation Analyse Contacts…" at bounding box center [383, 195] width 767 height 391
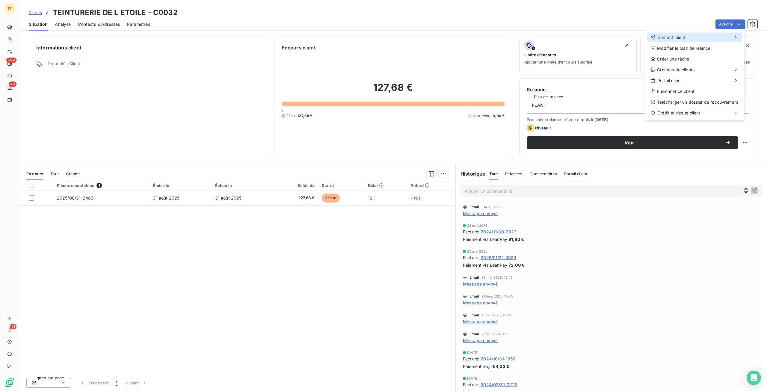
click at [710, 36] on div "Contact client" at bounding box center [694, 38] width 95 height 10
click at [602, 42] on div "Envoyer un email" at bounding box center [600, 40] width 80 height 10
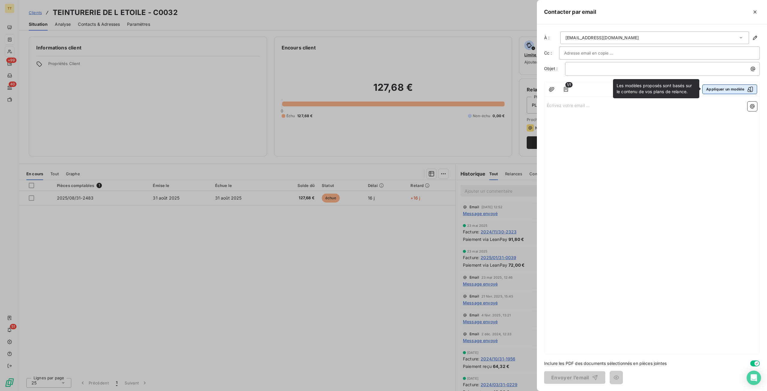
click at [752, 87] on icon "button" at bounding box center [750, 89] width 5 height 5
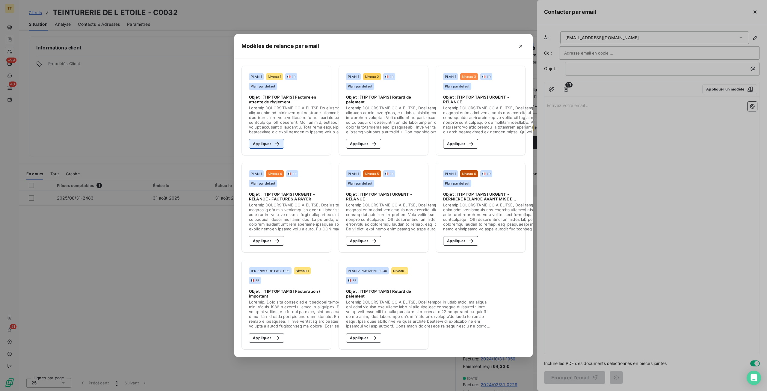
click at [275, 143] on icon "button" at bounding box center [277, 144] width 6 height 6
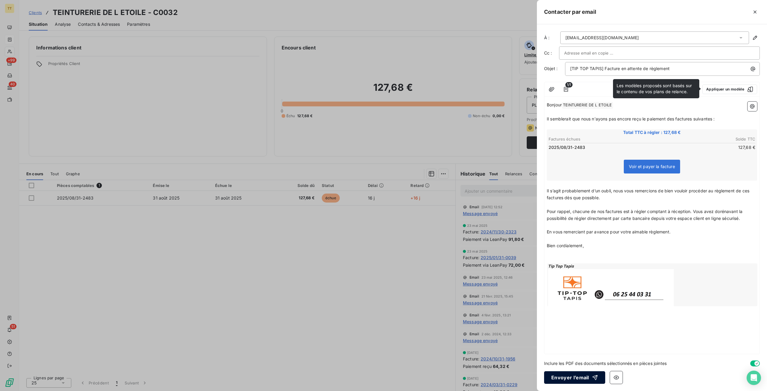
click at [569, 375] on button "Envoyer l’email" at bounding box center [574, 377] width 61 height 13
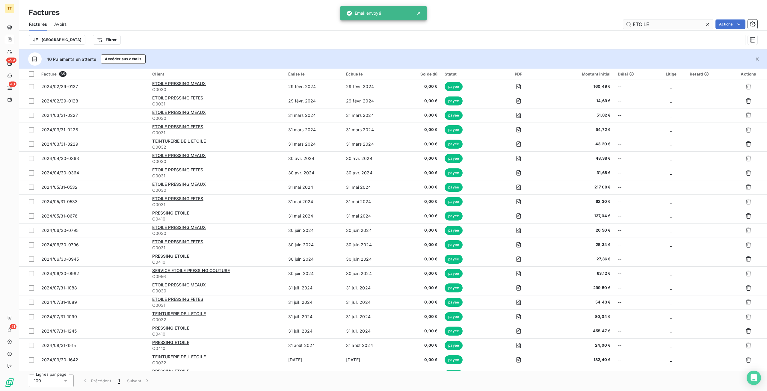
click at [663, 26] on input "ETOILE" at bounding box center [668, 24] width 90 height 10
click at [664, 25] on input "ETOILE" at bounding box center [668, 24] width 90 height 10
click at [664, 24] on input "ETOILE" at bounding box center [668, 24] width 90 height 10
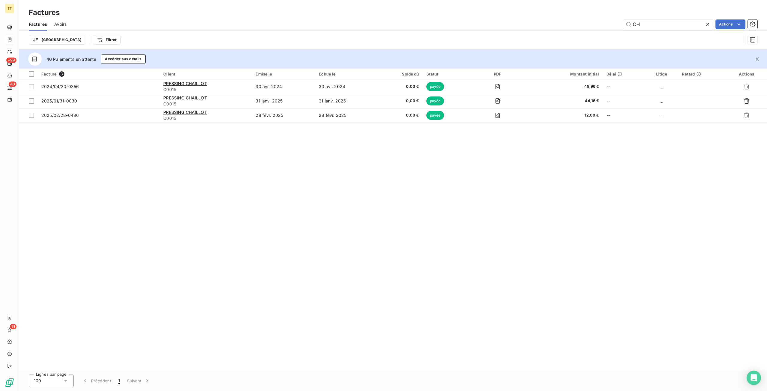
type input "C"
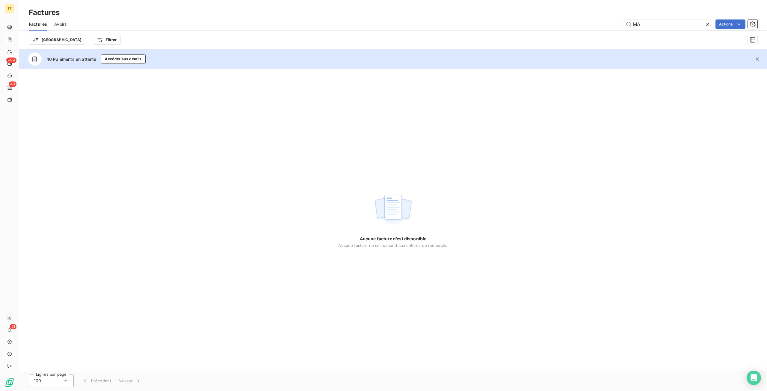
type input "M"
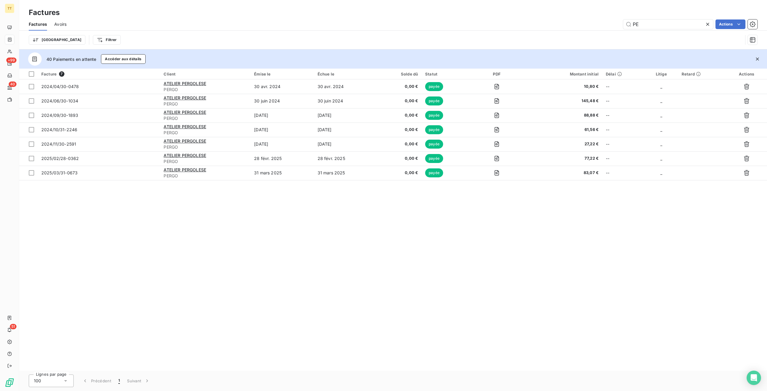
type input "P"
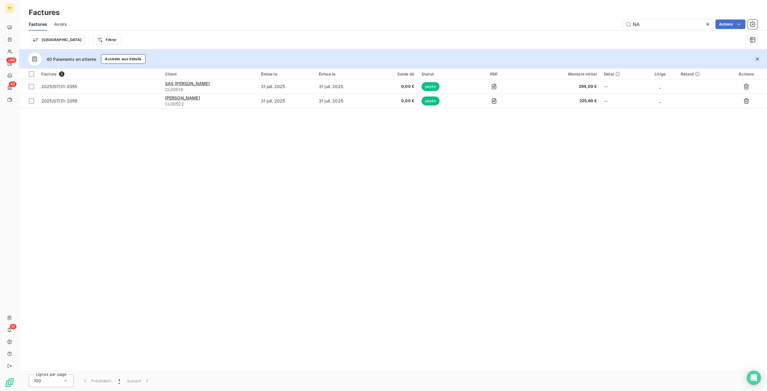
type input "N"
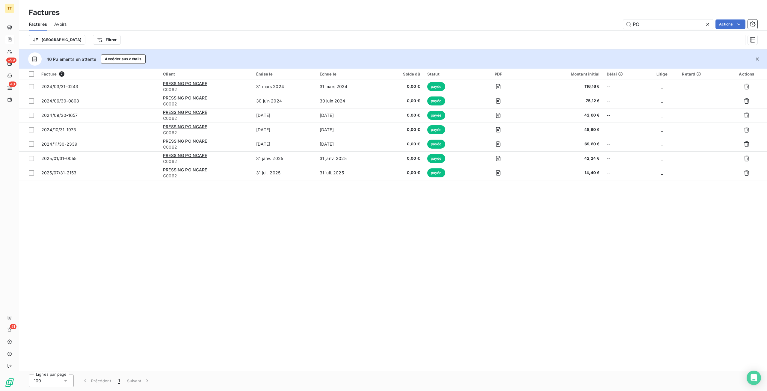
type input "P"
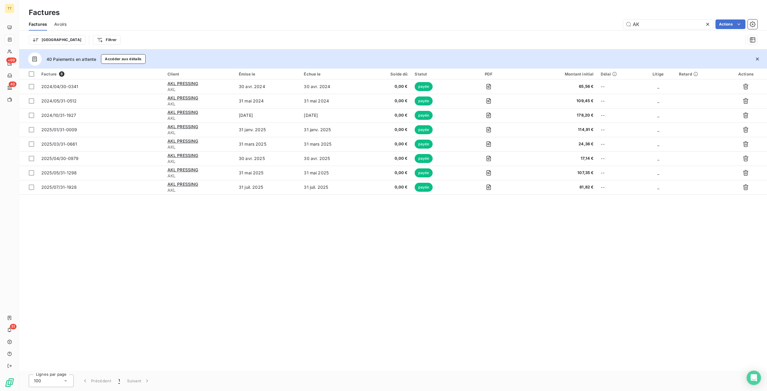
type input "A"
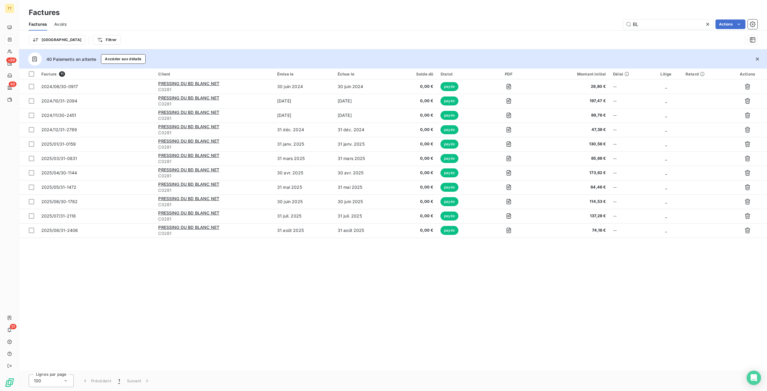
type input "B"
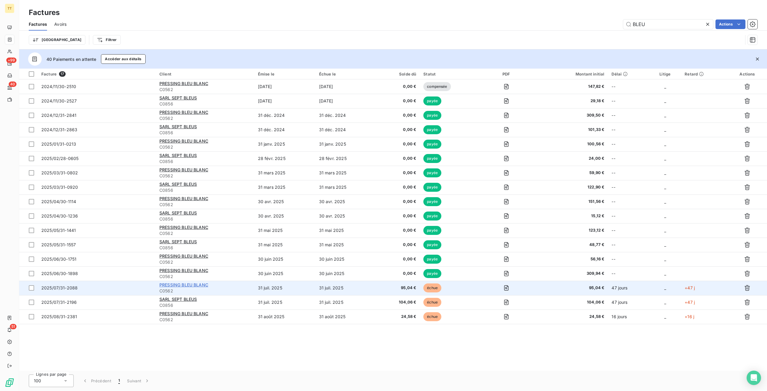
type input "BLEU"
click at [201, 282] on span "PRESSING BLEU BLANC" at bounding box center [183, 284] width 49 height 5
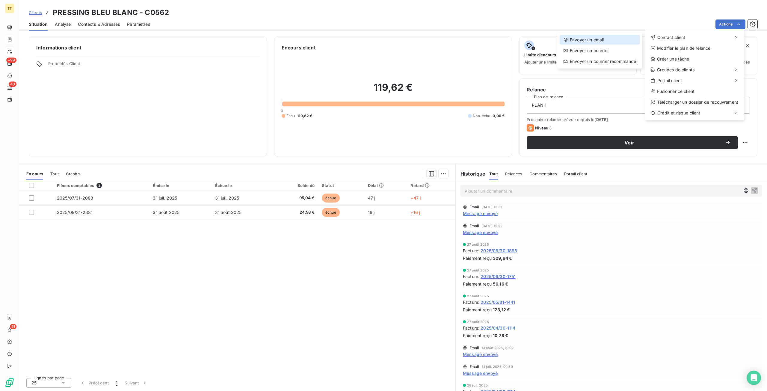
click at [605, 36] on div "Envoyer un email" at bounding box center [600, 40] width 80 height 10
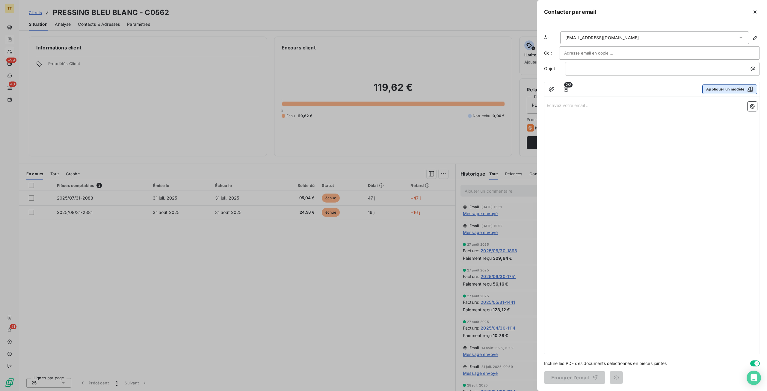
click at [740, 90] on button "Appliquer un modèle" at bounding box center [729, 89] width 55 height 10
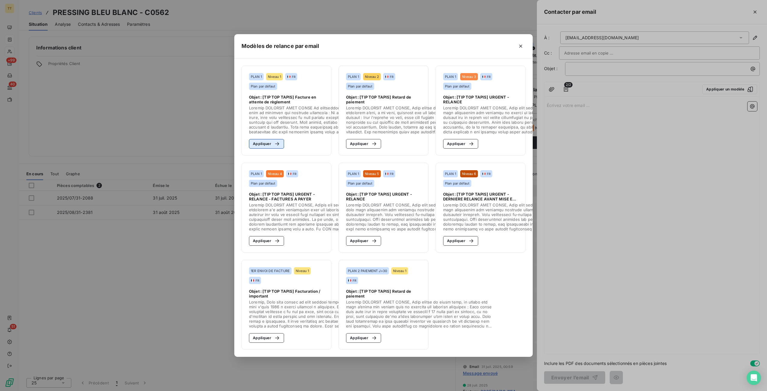
click at [273, 141] on div "button" at bounding box center [275, 144] width 9 height 6
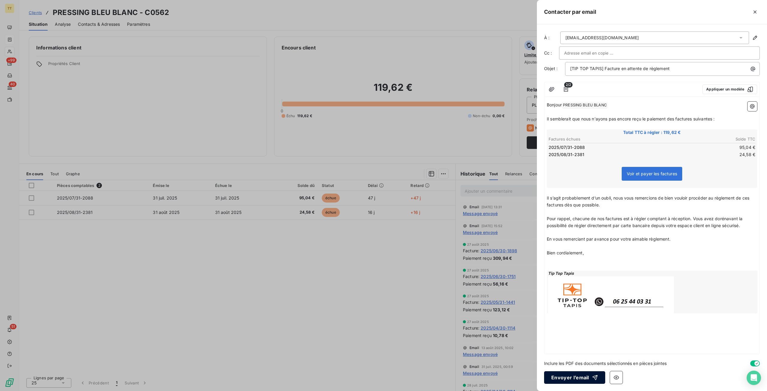
click at [579, 379] on button "Envoyer l’email" at bounding box center [574, 377] width 61 height 13
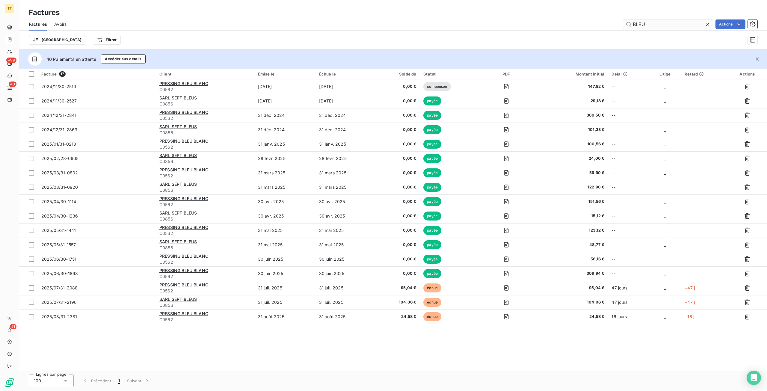
click at [655, 23] on input "BLEU" at bounding box center [668, 24] width 90 height 10
click at [654, 22] on input "BLEU" at bounding box center [668, 24] width 90 height 10
click at [654, 23] on input "BLEU" at bounding box center [668, 24] width 90 height 10
click at [654, 22] on input "BLEU" at bounding box center [668, 24] width 90 height 10
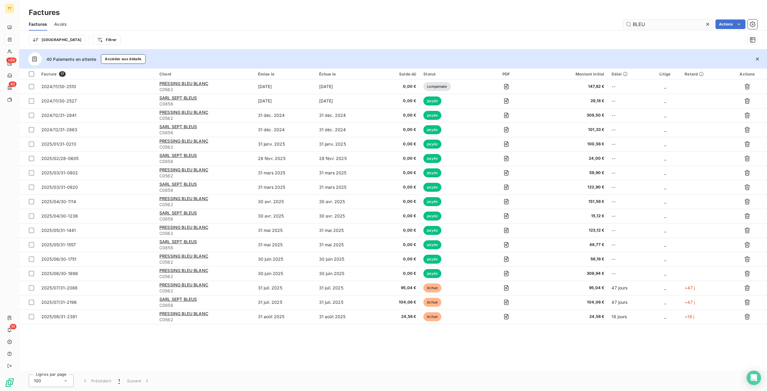
click at [654, 22] on input "BLEU" at bounding box center [668, 24] width 90 height 10
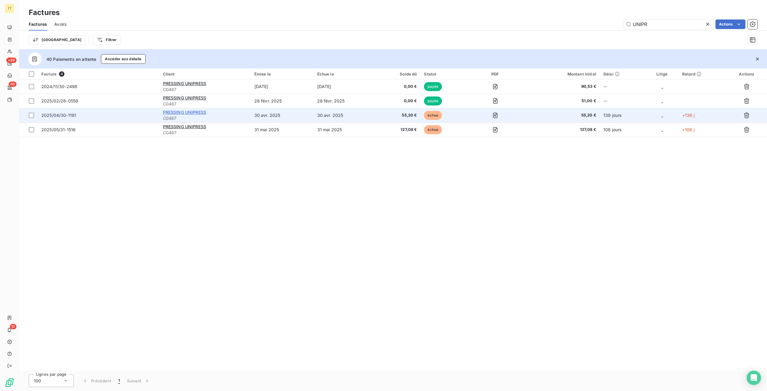
type input "UNIPR"
click at [186, 112] on span "PRESSING UNIPRESS" at bounding box center [184, 112] width 43 height 5
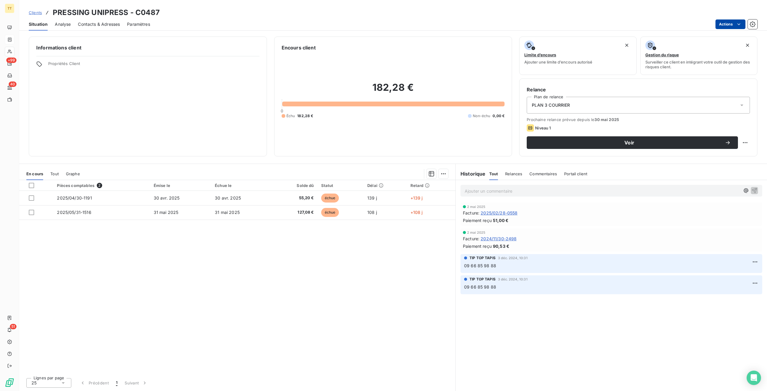
click at [734, 23] on html "TT +99 40 51 Clients PRESSING UNIPRESS - C0487 Situation Analyse Contacts & Adr…" at bounding box center [383, 195] width 767 height 391
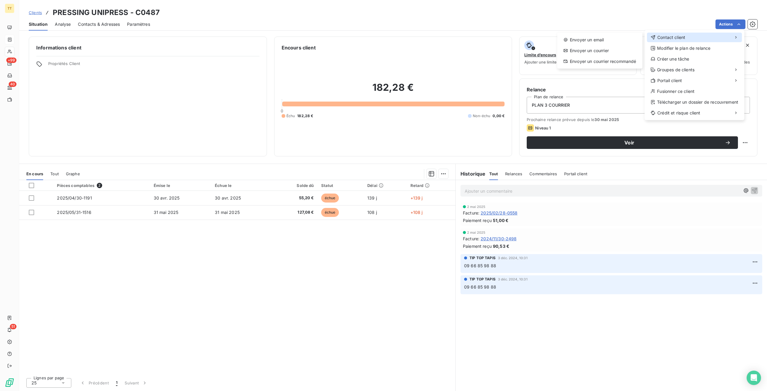
click at [715, 39] on div "Contact client" at bounding box center [694, 38] width 95 height 10
click at [624, 37] on div "Envoyer un email" at bounding box center [600, 40] width 80 height 10
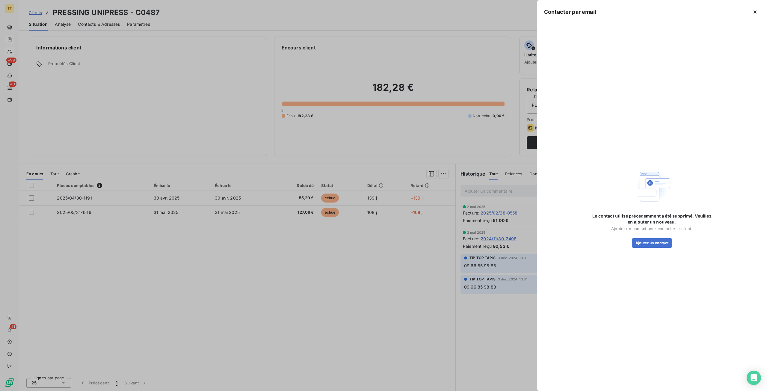
click at [257, 244] on div at bounding box center [383, 195] width 767 height 391
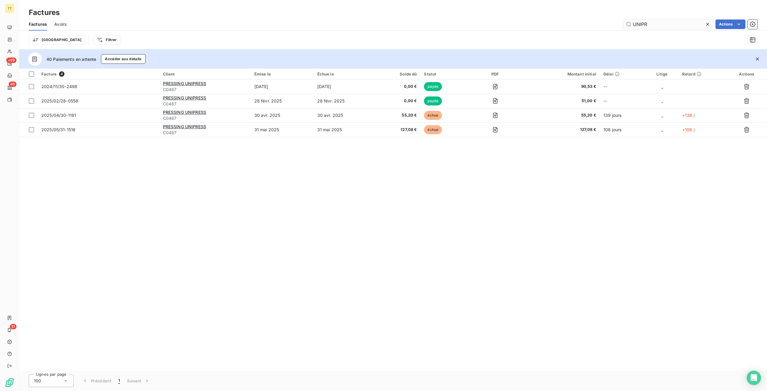
click at [674, 22] on input "UNIPR" at bounding box center [668, 24] width 90 height 10
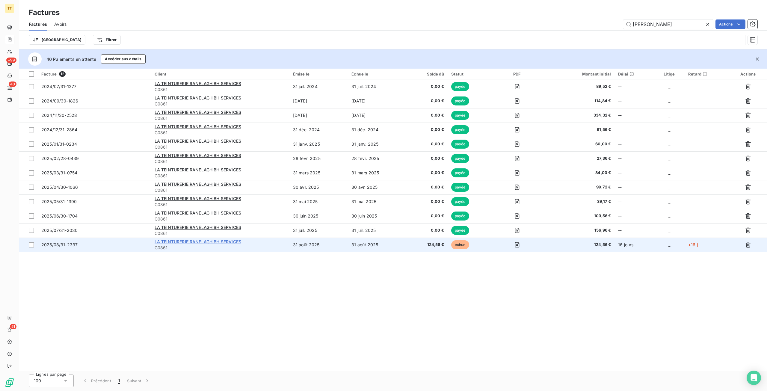
type input "RANELA"
click at [183, 239] on span "LA TEINTURERIE RANELAGH BH SERVICES" at bounding box center [198, 241] width 87 height 5
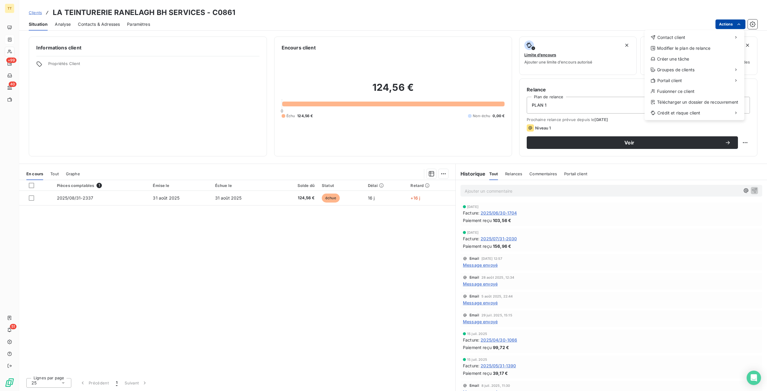
click at [727, 22] on html "TT +99 40 51 Clients LA TEINTURERIE RANELAGH BH SERVICES - C0861 Situation Anal…" at bounding box center [383, 195] width 767 height 391
click at [703, 37] on div "Contact client" at bounding box center [694, 38] width 95 height 10
click at [636, 36] on div "Envoyer un email" at bounding box center [600, 40] width 80 height 10
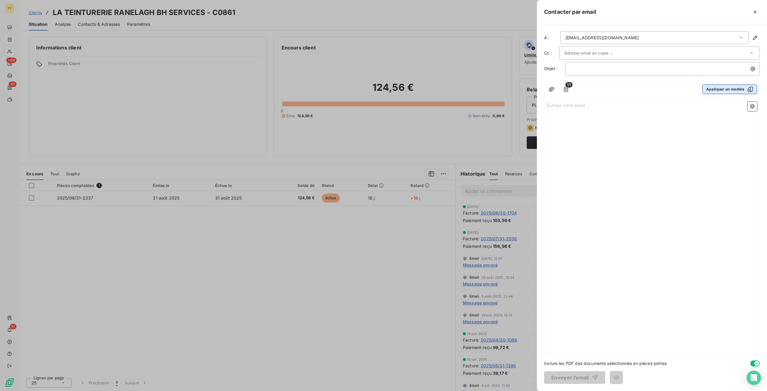
click at [733, 92] on button "Appliquer un modèle" at bounding box center [729, 89] width 55 height 10
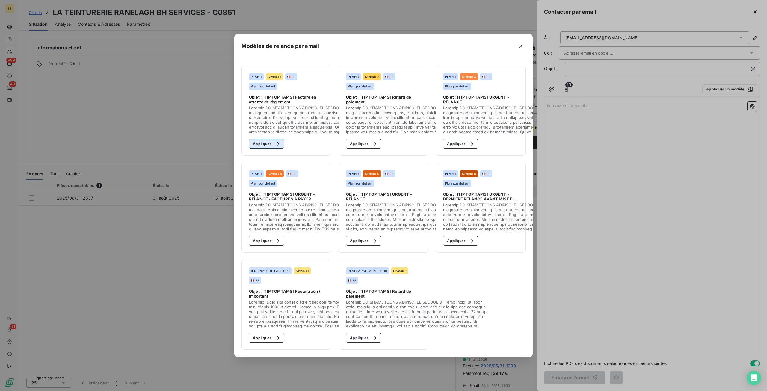
click at [274, 141] on icon "button" at bounding box center [277, 144] width 6 height 6
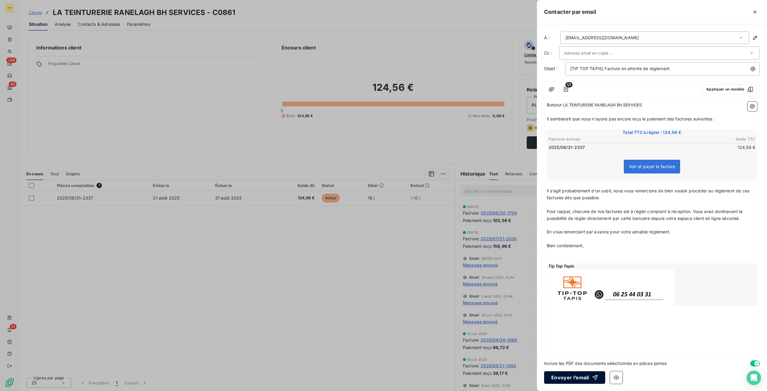
click at [591, 374] on button "Envoyer l’email" at bounding box center [574, 377] width 61 height 13
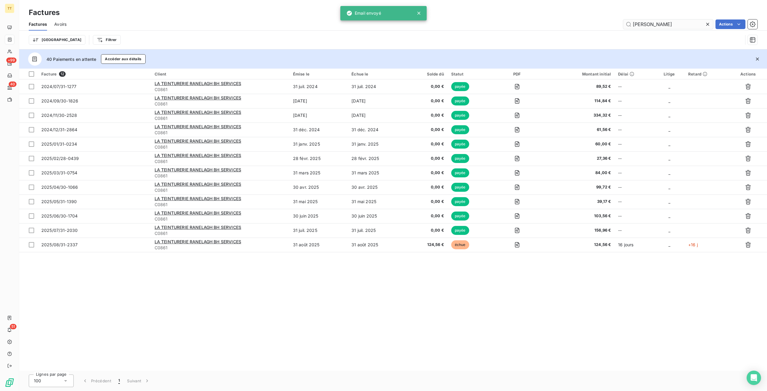
click at [664, 29] on input "RANELA" at bounding box center [668, 24] width 90 height 10
click at [663, 25] on input "RANELA" at bounding box center [668, 24] width 90 height 10
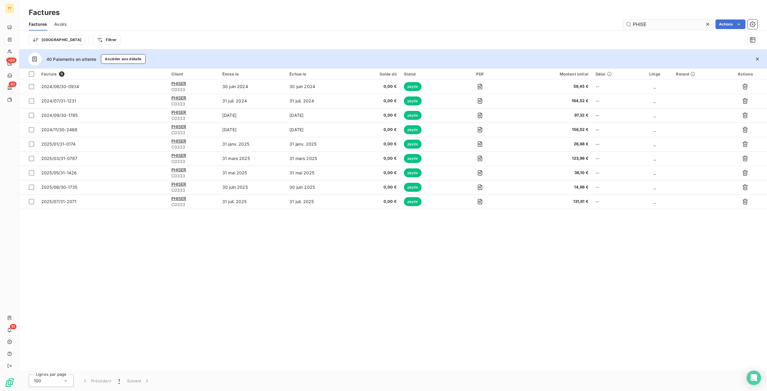
click at [668, 19] on input "PHISE" at bounding box center [668, 24] width 90 height 10
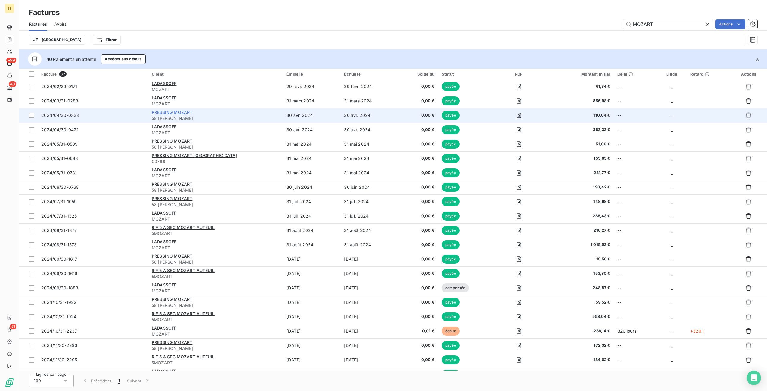
type input "MOZART"
click at [189, 110] on span "PRESSING MOZART" at bounding box center [172, 112] width 41 height 5
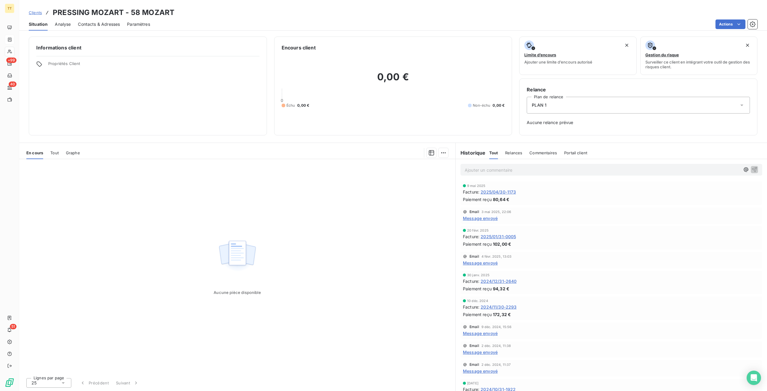
click at [508, 192] on span "2025/04/30-1173" at bounding box center [498, 192] width 35 height 6
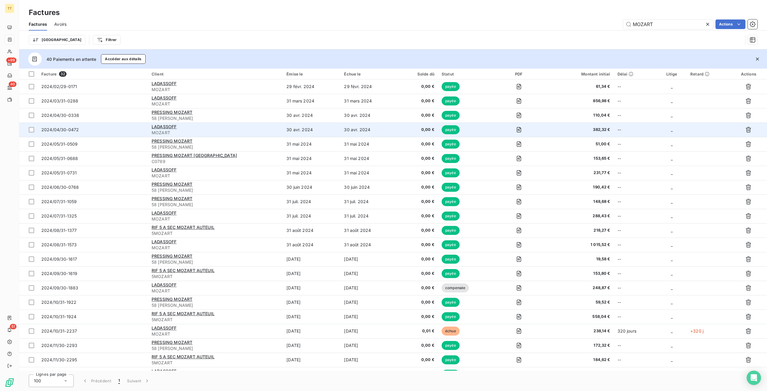
click at [153, 123] on td "LADASSOFF MOZART" at bounding box center [215, 130] width 135 height 14
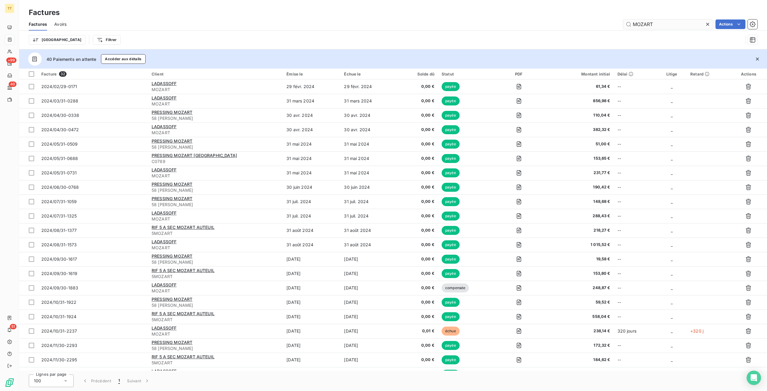
click at [660, 25] on input "MOZART" at bounding box center [668, 24] width 90 height 10
click at [661, 25] on input "MOZART" at bounding box center [668, 24] width 90 height 10
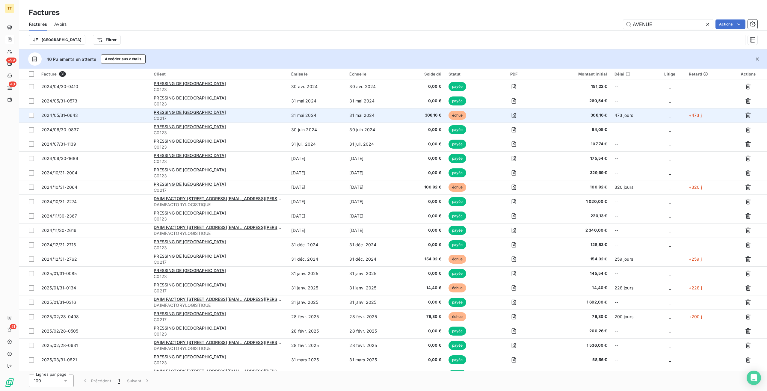
type input "AVENUE"
click at [195, 109] on div "PRESSING DE [GEOGRAPHIC_DATA]" at bounding box center [219, 112] width 130 height 6
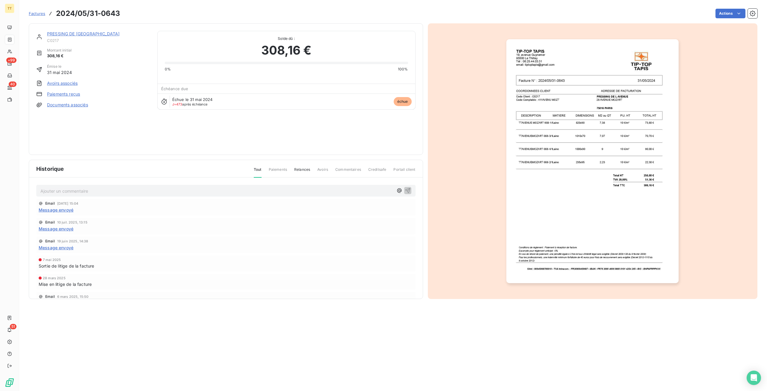
click at [87, 34] on link "PRESSING DE [GEOGRAPHIC_DATA]" at bounding box center [83, 33] width 73 height 5
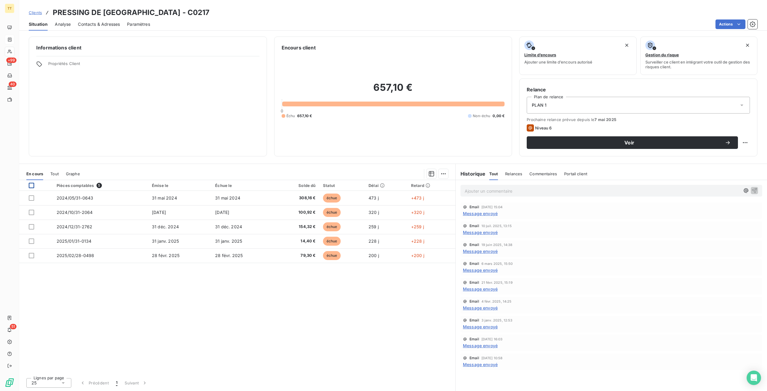
click at [29, 185] on div at bounding box center [31, 185] width 5 height 5
click at [440, 172] on html "TT +99 40 51 Clients PRESSING DE L AVENUE - C0217 Situation Analyse Contacts & …" at bounding box center [383, 195] width 767 height 391
click at [348, 185] on div "Mettre en litige (5 factures)" at bounding box center [390, 187] width 108 height 10
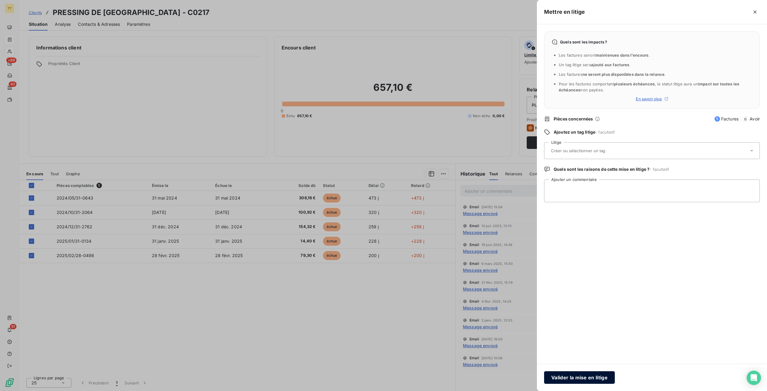
click at [595, 377] on button "Valider la mise en litige" at bounding box center [579, 377] width 71 height 13
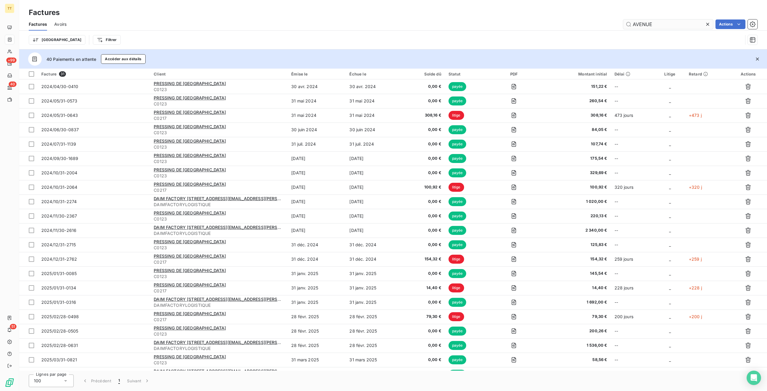
click at [670, 21] on input "AVENUE" at bounding box center [668, 24] width 90 height 10
click at [671, 21] on input "AVENUE" at bounding box center [668, 24] width 90 height 10
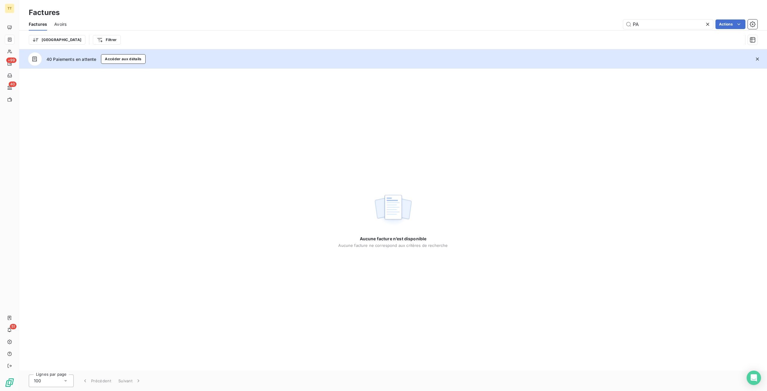
type input "P"
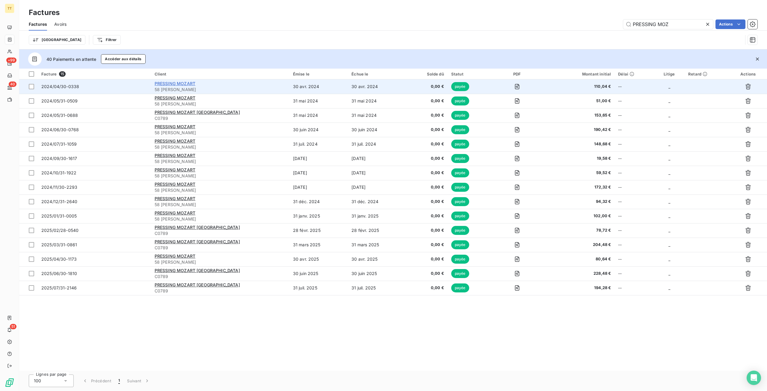
type input "PRESSING MOZ"
click at [184, 81] on span "PRESSING MOZART" at bounding box center [175, 83] width 41 height 5
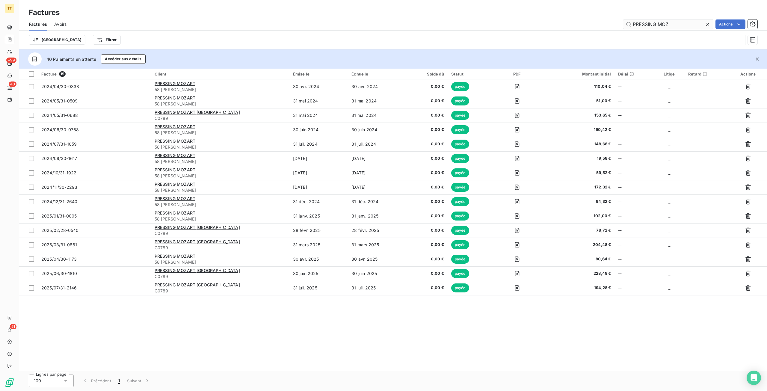
click at [682, 27] on input "PRESSING MOZ" at bounding box center [668, 24] width 90 height 10
click at [683, 27] on input "PRESSING MOZ" at bounding box center [668, 24] width 90 height 10
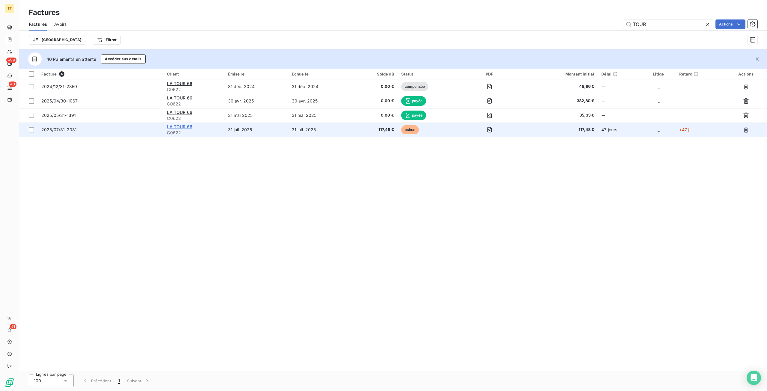
type input "TOUR"
click at [178, 126] on span "LA TOUR 66" at bounding box center [179, 126] width 25 height 5
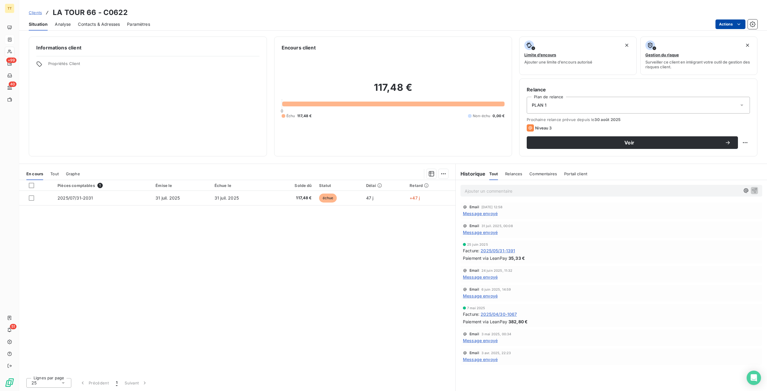
click at [725, 20] on html "TT +99 40 51 Clients LA TOUR 66 - C0622 Situation Analyse Contacts & Adresses P…" at bounding box center [383, 195] width 767 height 391
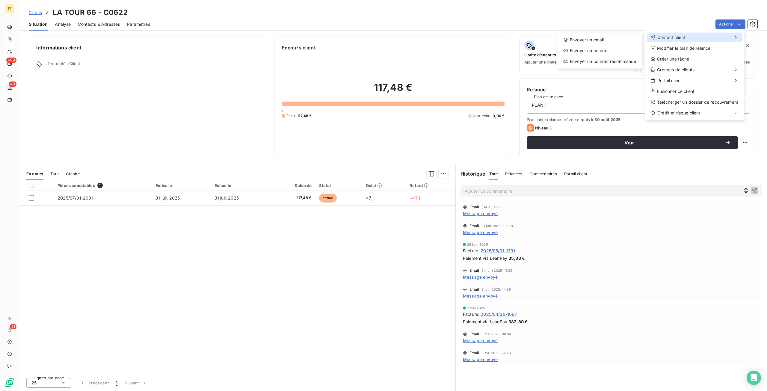
click at [704, 36] on div "Contact client" at bounding box center [694, 38] width 95 height 10
click at [580, 42] on div "Envoyer un email" at bounding box center [600, 40] width 80 height 10
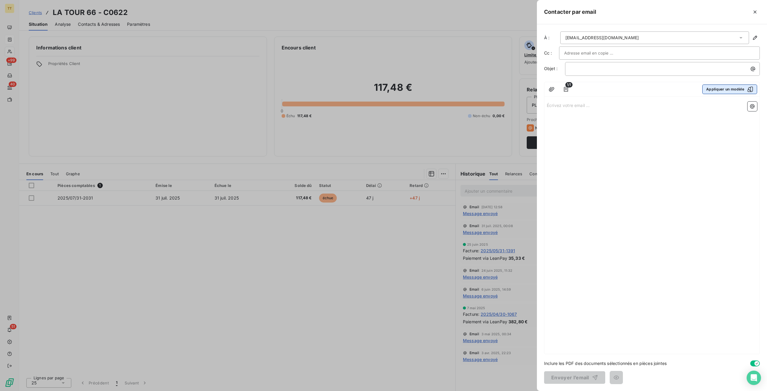
click at [738, 86] on button "Appliquer un modèle" at bounding box center [729, 89] width 55 height 10
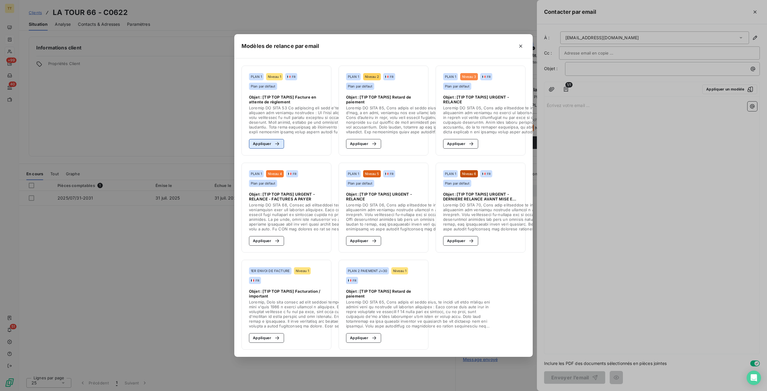
click at [273, 144] on div "button" at bounding box center [275, 144] width 9 height 6
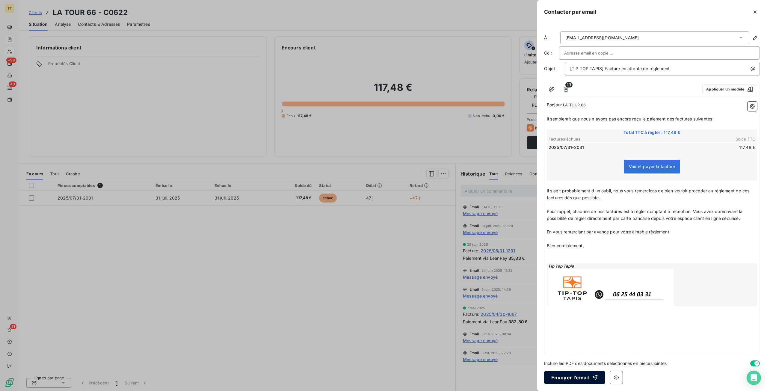
click at [568, 375] on button "Envoyer l’email" at bounding box center [574, 377] width 61 height 13
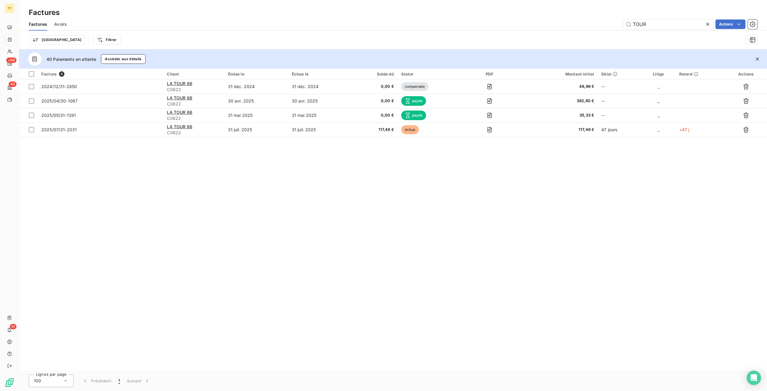
click at [691, 17] on div "Factures" at bounding box center [393, 12] width 748 height 11
click at [686, 22] on input "TOUR" at bounding box center [668, 24] width 90 height 10
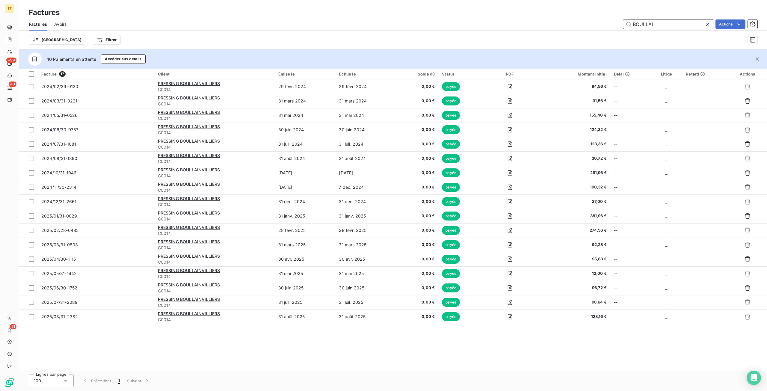
type input "BOULLAI"
click at [707, 24] on icon at bounding box center [708, 24] width 6 height 6
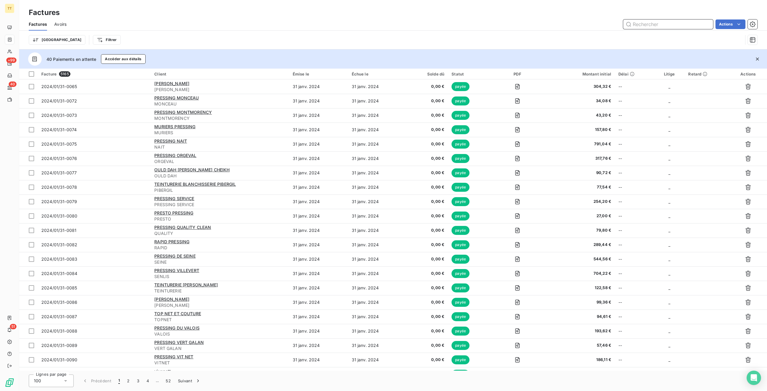
click at [668, 26] on input "text" at bounding box center [668, 24] width 90 height 10
click at [658, 25] on input "text" at bounding box center [668, 24] width 90 height 10
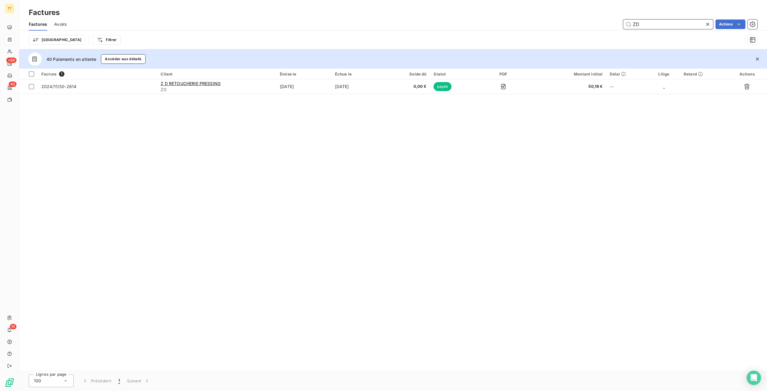
type input "ZD"
click at [707, 24] on icon at bounding box center [708, 24] width 6 height 6
click at [680, 25] on input "text" at bounding box center [668, 24] width 90 height 10
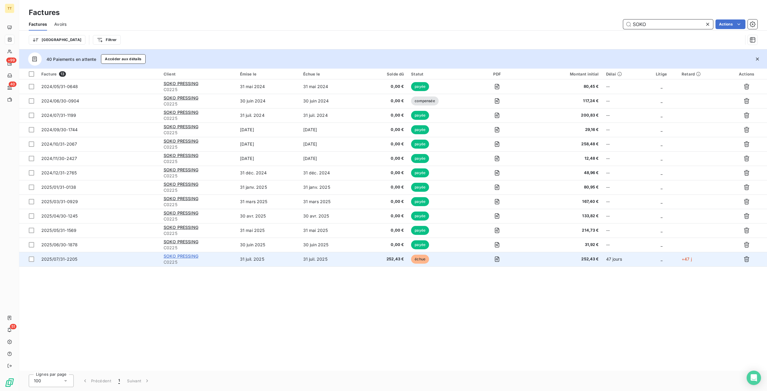
type input "SOKO"
click at [186, 254] on span "SOKO PRESSING" at bounding box center [181, 255] width 35 height 5
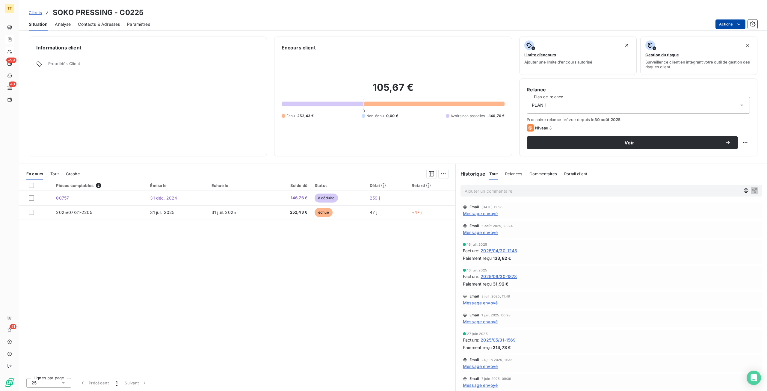
click at [736, 20] on html "TT +99 40 51 Clients SOKO PRESSING - C0225 Situation Analyse Contacts & Adresse…" at bounding box center [383, 195] width 767 height 391
drag, startPoint x: 340, startPoint y: 298, endPoint x: 339, endPoint y: 292, distance: 5.5
click at [340, 298] on html "TT +99 40 51 Clients SOKO PRESSING - C0225 Situation Analyse Contacts & Adresse…" at bounding box center [383, 195] width 767 height 391
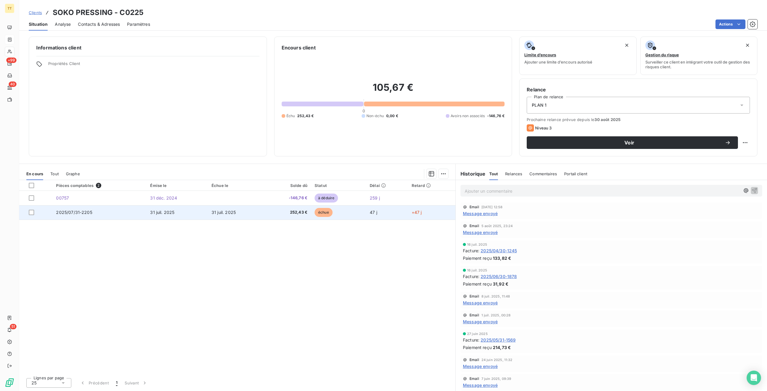
click at [289, 214] on span "252,43 €" at bounding box center [287, 212] width 39 height 6
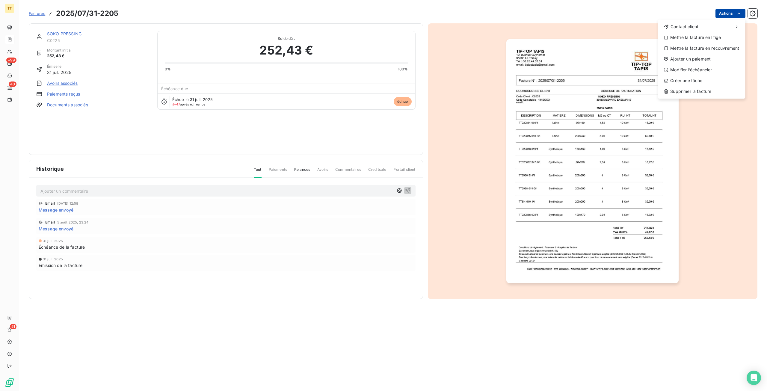
click at [732, 12] on html "TT +99 40 51 Factures 2025/07/31-2205 Actions Contact client Mettre la facture …" at bounding box center [383, 195] width 767 height 391
click at [68, 84] on html "TT +99 40 51 Factures 2025/07/31-2205 Actions Contact client Mettre la facture …" at bounding box center [383, 195] width 767 height 391
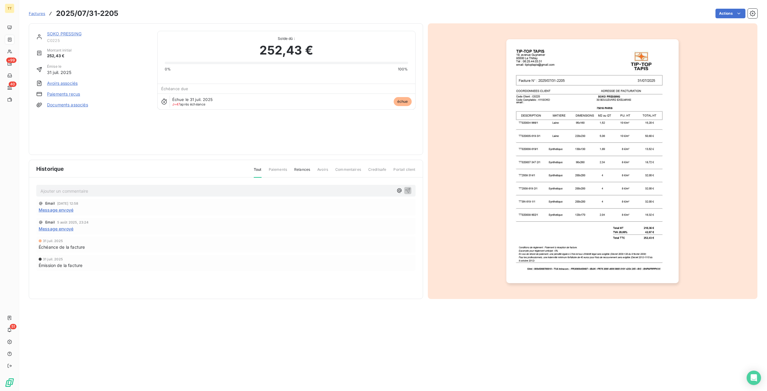
click at [68, 84] on link "Avoirs associés" at bounding box center [62, 83] width 31 height 6
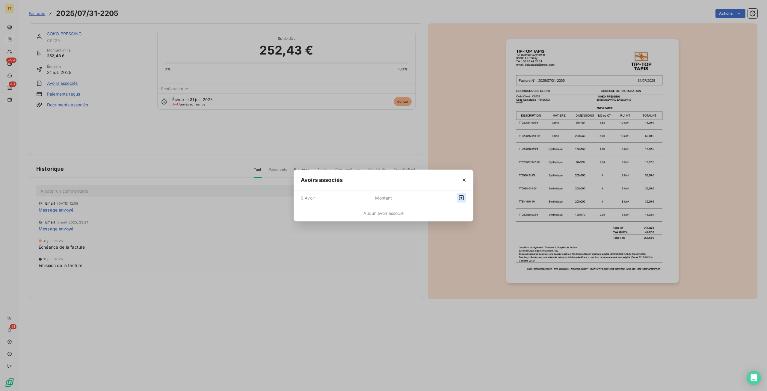
click at [458, 197] on button "button" at bounding box center [462, 198] width 10 height 10
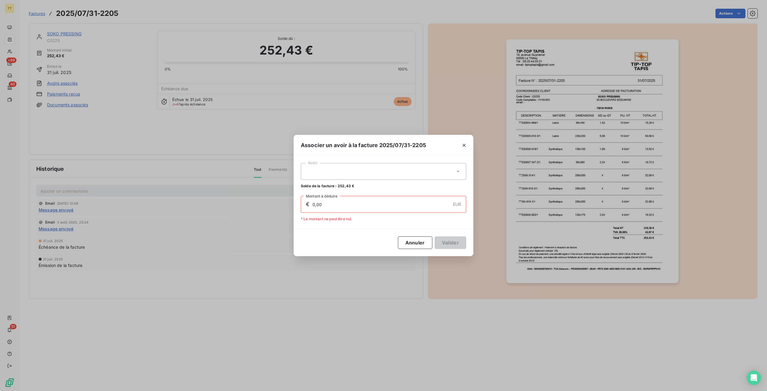
click at [407, 167] on div at bounding box center [383, 171] width 165 height 17
click at [353, 185] on div "00757 146,76 €" at bounding box center [383, 186] width 158 height 6
type input "146,76"
click at [450, 242] on button "Valider" at bounding box center [450, 242] width 31 height 13
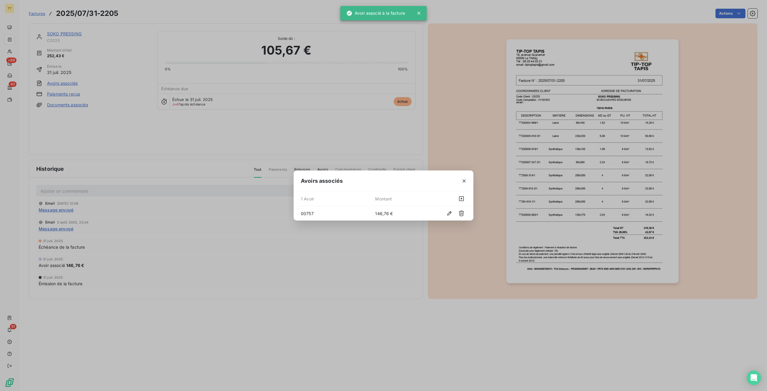
click at [417, 158] on div "Avoirs associés 1 Avoir Montant 00757 146,76 €" at bounding box center [383, 195] width 767 height 391
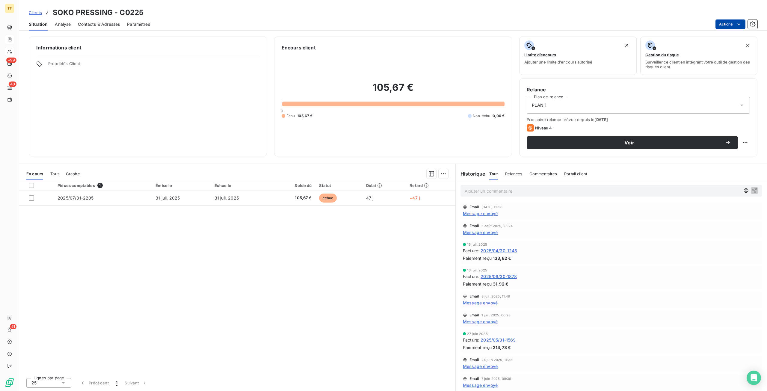
click at [721, 23] on html "TT +99 40 51 Clients SOKO PRESSING - C0225 Situation Analyse Contacts & Adresse…" at bounding box center [383, 195] width 767 height 391
click at [489, 191] on html "TT +99 40 51 Clients SOKO PRESSING - C0225 Situation Analyse Contacts & Adresse…" at bounding box center [383, 195] width 767 height 391
click at [724, 23] on html "TT +99 40 51 Clients SOKO PRESSING - C0225 Situation Analyse Contacts & Adresse…" at bounding box center [383, 195] width 767 height 391
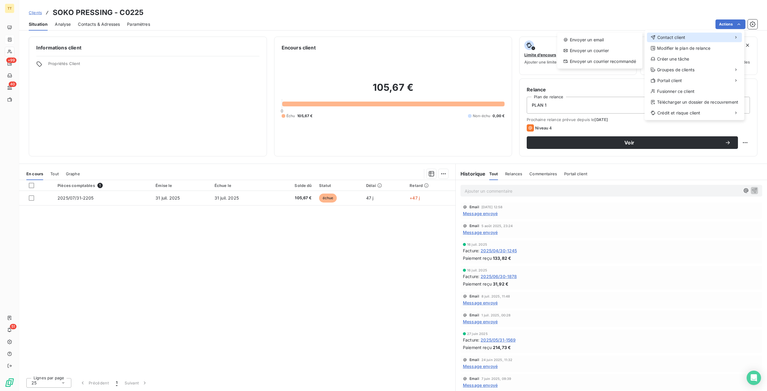
click at [689, 37] on div "Contact client" at bounding box center [694, 38] width 95 height 10
click at [650, 36] on div "Contact client" at bounding box center [694, 38] width 95 height 10
click at [621, 36] on div "Envoyer un email" at bounding box center [600, 40] width 80 height 10
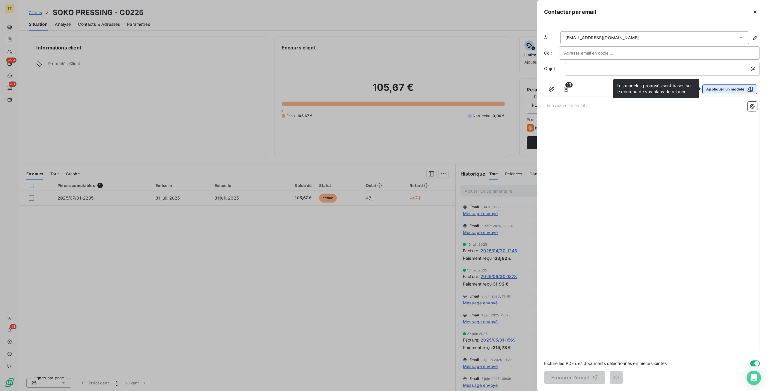
click at [736, 87] on button "Appliquer un modèle" at bounding box center [729, 89] width 55 height 10
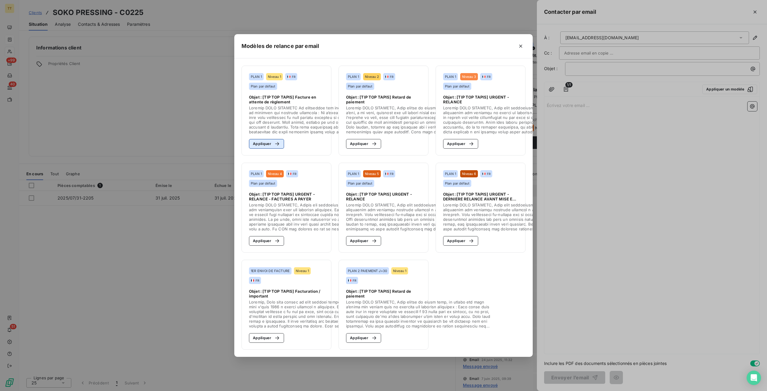
click at [267, 142] on button "Appliquer" at bounding box center [266, 144] width 35 height 10
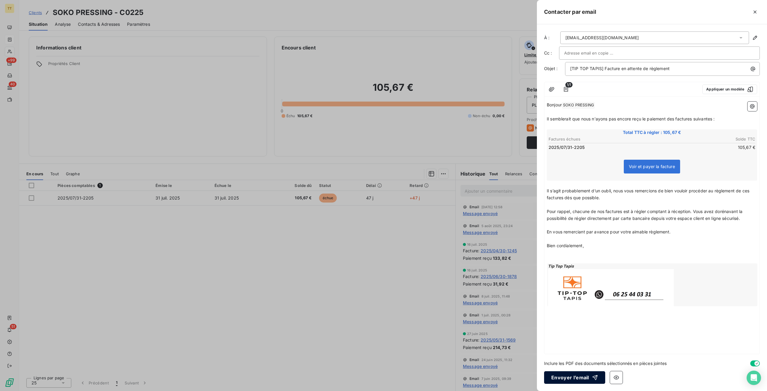
click at [574, 375] on button "Envoyer l’email" at bounding box center [574, 377] width 61 height 13
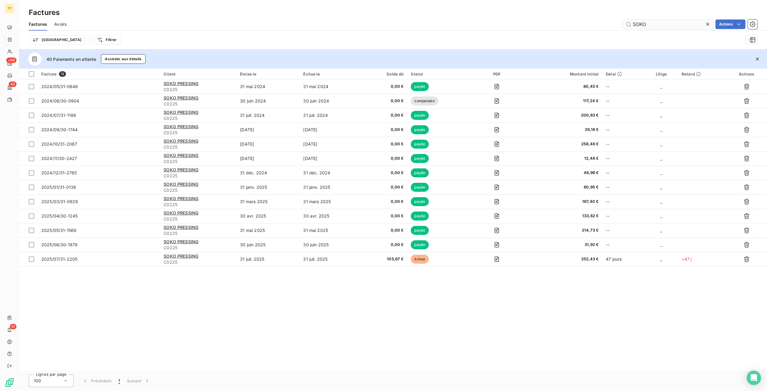
click at [653, 22] on input "SOKO" at bounding box center [668, 24] width 90 height 10
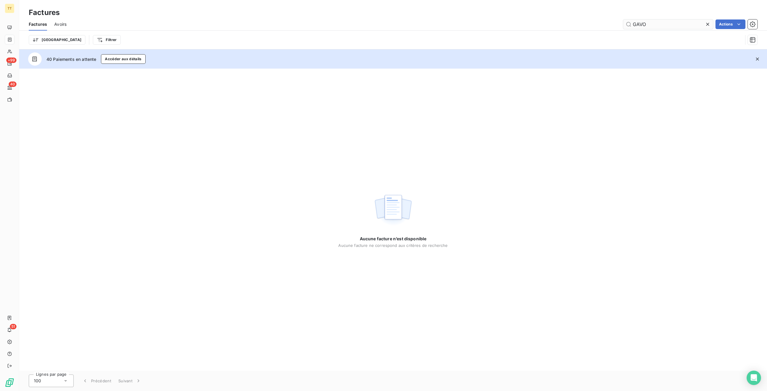
click at [654, 21] on input "GAVO" at bounding box center [668, 24] width 90 height 10
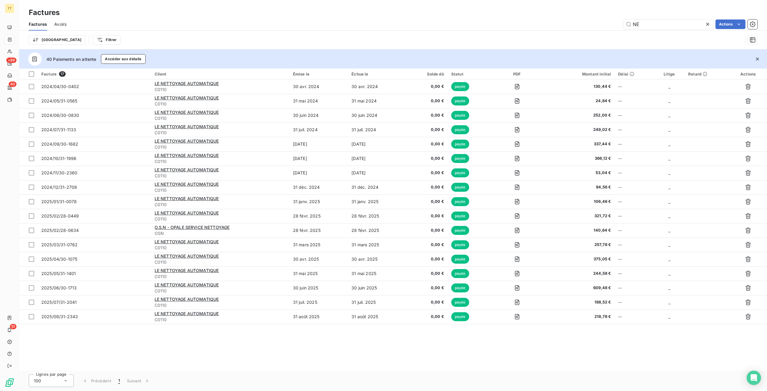
type input "N"
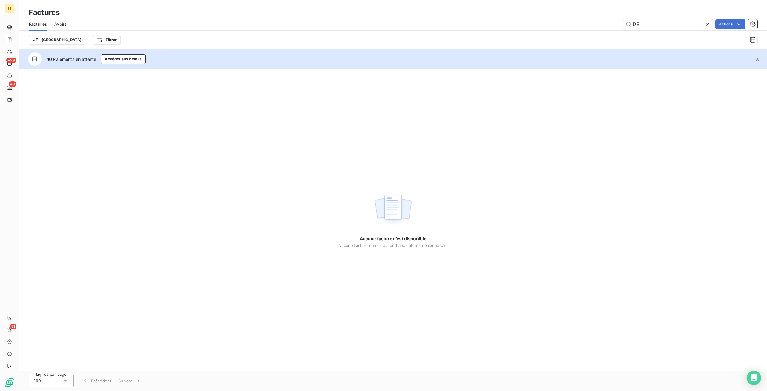
type input "D"
type input "G"
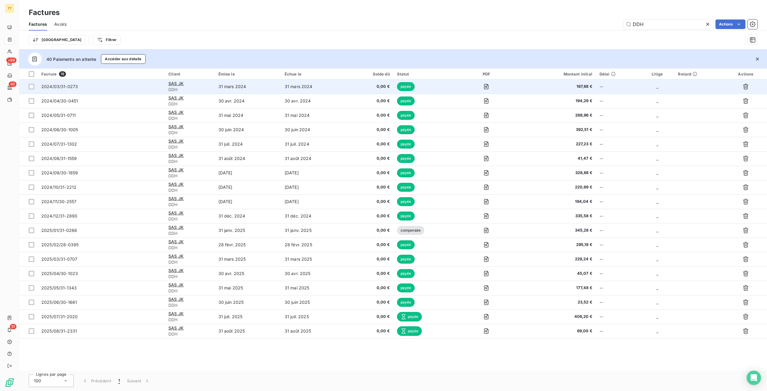
type input "DDH"
click at [177, 81] on div "SAS JK" at bounding box center [189, 84] width 43 height 6
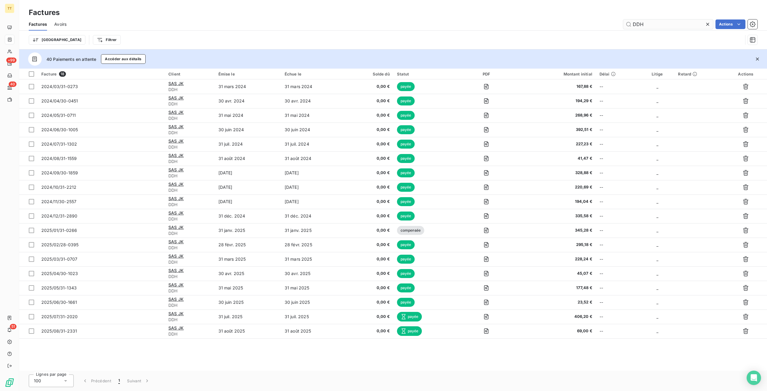
click at [668, 25] on input "DDH" at bounding box center [668, 24] width 90 height 10
click at [671, 24] on input "DDH" at bounding box center [668, 24] width 90 height 10
click at [672, 24] on input "DDH" at bounding box center [668, 24] width 90 height 10
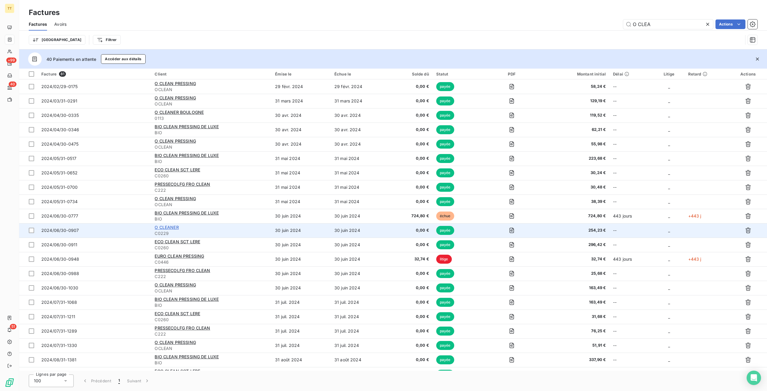
type input "O CLEA"
click at [159, 227] on span "O CLEANER" at bounding box center [167, 227] width 24 height 5
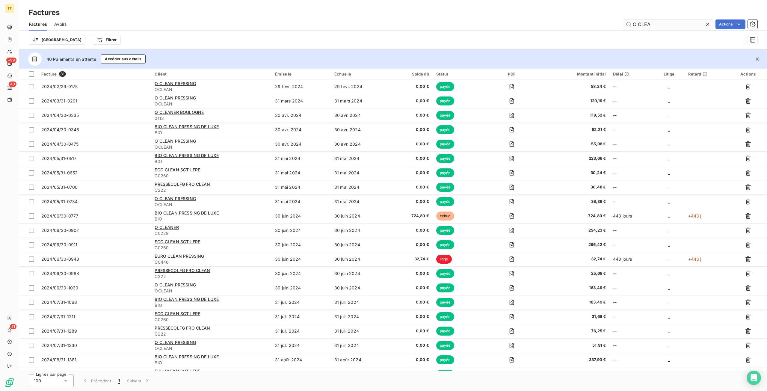
click at [657, 22] on input "O CLEA" at bounding box center [668, 24] width 90 height 10
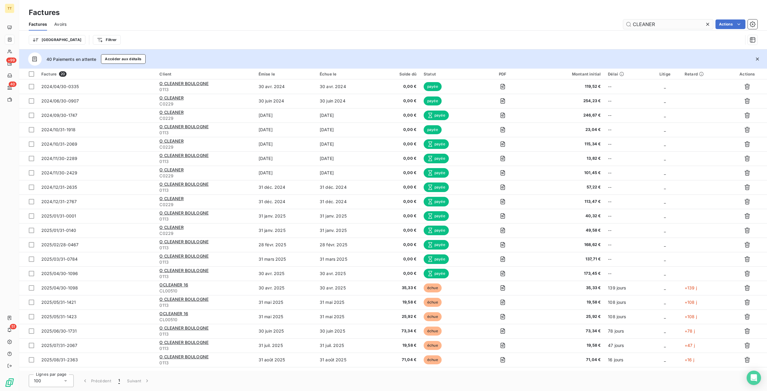
click at [677, 28] on input "CLEANER" at bounding box center [668, 24] width 90 height 10
click at [677, 27] on input "CLEANER" at bounding box center [668, 24] width 90 height 10
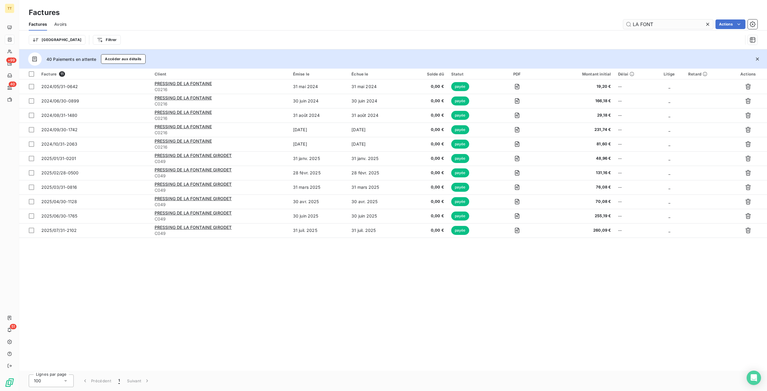
click at [692, 23] on input "LA FONT" at bounding box center [668, 24] width 90 height 10
click at [692, 21] on input "LA FONT" at bounding box center [668, 24] width 90 height 10
click at [688, 24] on input "LA FONT" at bounding box center [668, 24] width 90 height 10
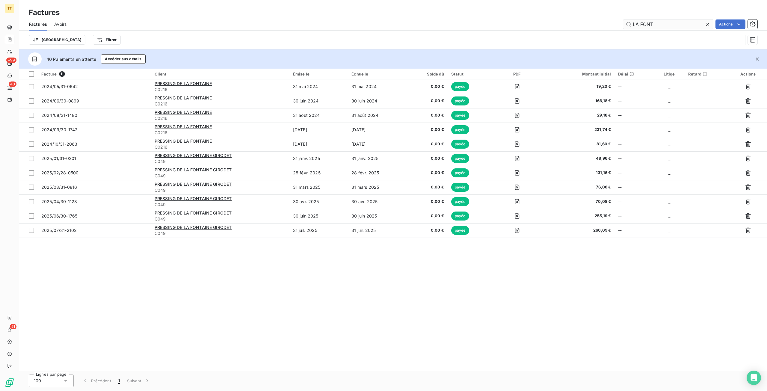
click at [688, 24] on input "LA FONT" at bounding box center [668, 24] width 90 height 10
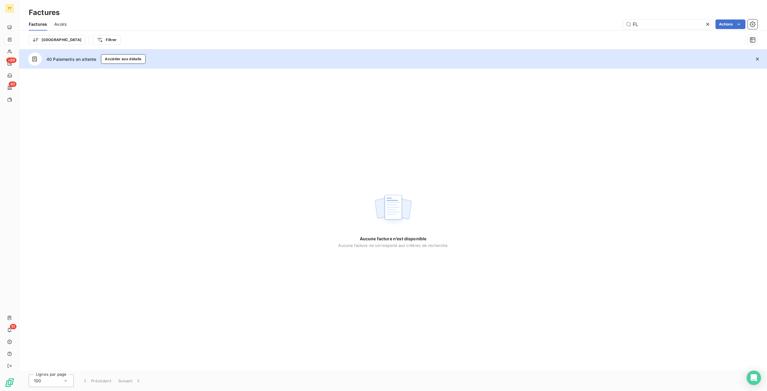
type input "F"
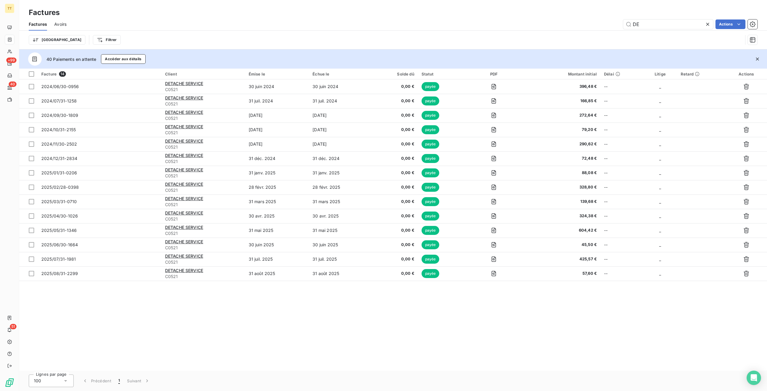
type input "D"
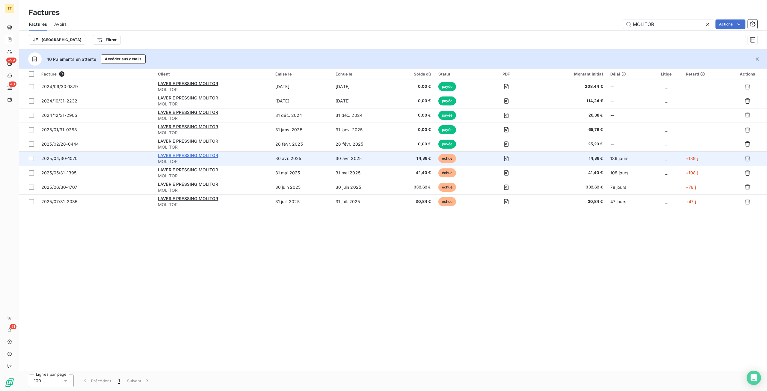
type input "MOLITOR"
click at [197, 157] on span "LAVERIE PRESSING MOLITOR" at bounding box center [188, 155] width 61 height 5
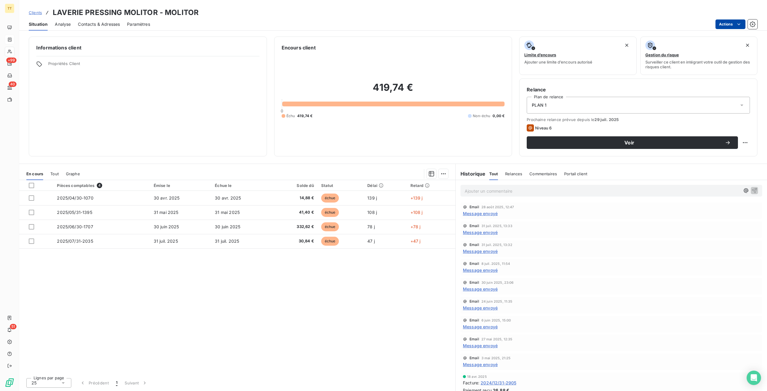
click at [727, 25] on html "TT +99 40 51 Clients LAVERIE PRESSING MOLITOR - MOLITOR Situation Analyse Conta…" at bounding box center [383, 195] width 767 height 391
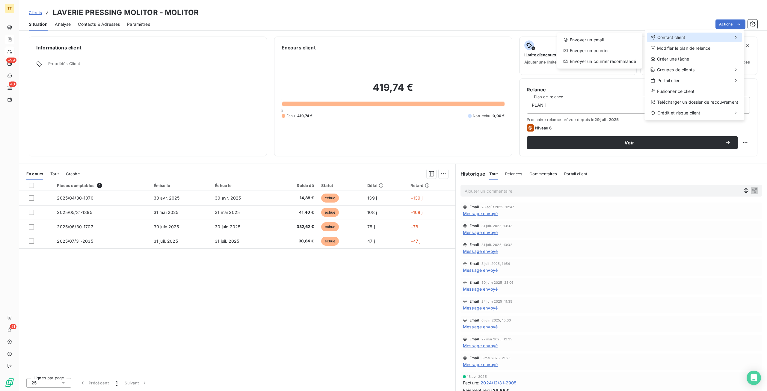
click at [695, 38] on div "Contact client" at bounding box center [694, 38] width 95 height 10
click at [626, 38] on div "Envoyer un email" at bounding box center [600, 40] width 80 height 10
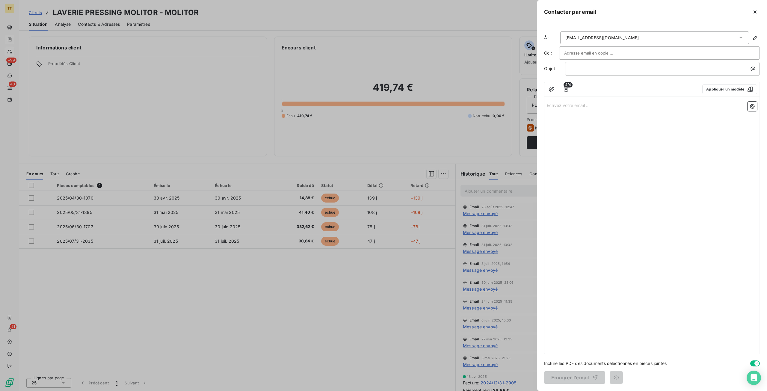
click at [741, 84] on div "4/4 Appliquer un modèle" at bounding box center [651, 89] width 215 height 15
click at [740, 90] on button "Appliquer un modèle" at bounding box center [729, 89] width 55 height 10
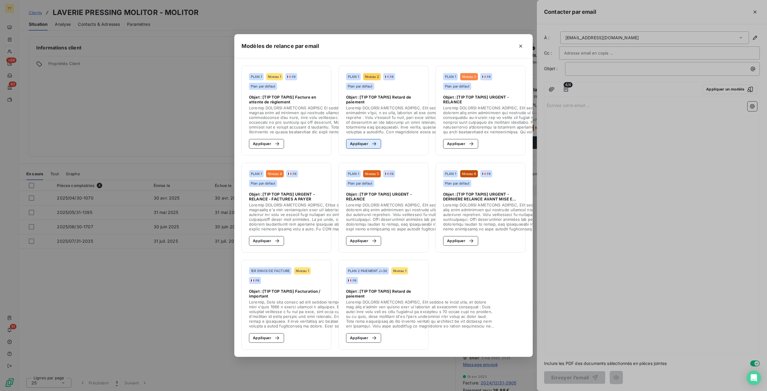
click at [377, 144] on button "Appliquer" at bounding box center [363, 144] width 35 height 10
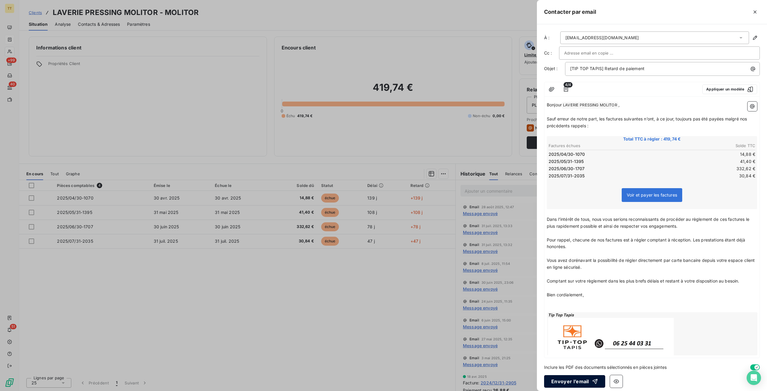
click at [581, 376] on button "Envoyer l’email" at bounding box center [574, 381] width 61 height 13
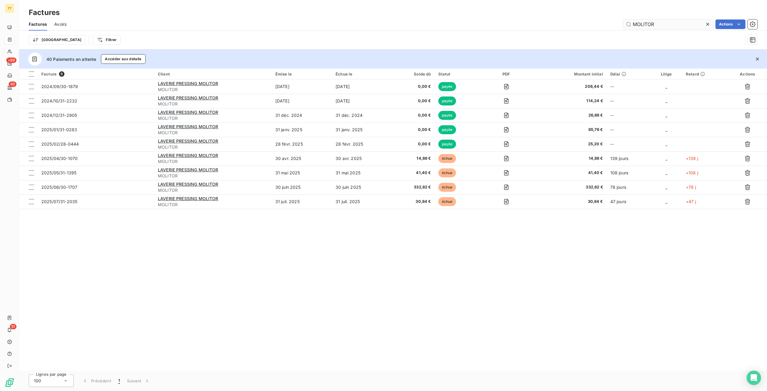
click at [663, 23] on input "MOLITOR" at bounding box center [668, 24] width 90 height 10
click at [663, 25] on input "MOLITOR" at bounding box center [668, 24] width 90 height 10
click at [662, 25] on input "MOLITOR" at bounding box center [668, 24] width 90 height 10
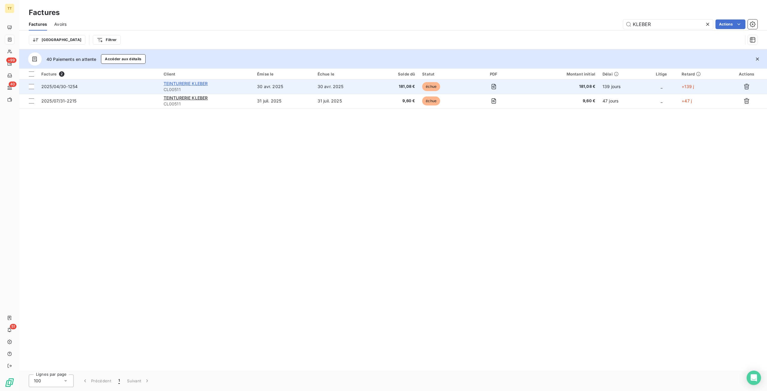
type input "KLEBER"
click at [198, 81] on span "TEINTURERIE KLEBER" at bounding box center [186, 83] width 44 height 5
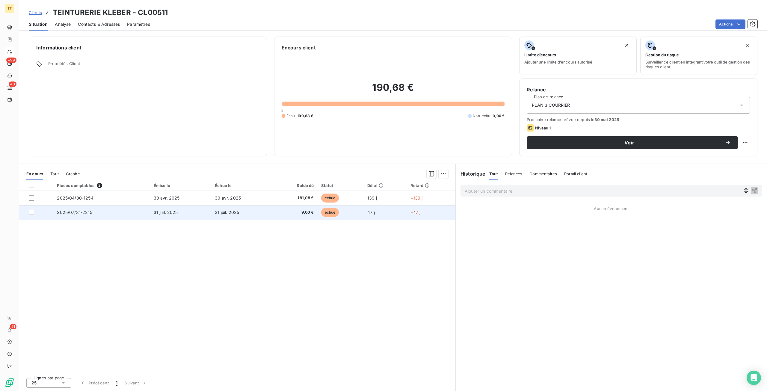
click at [167, 217] on td "31 juil. 2025" at bounding box center [180, 212] width 61 height 14
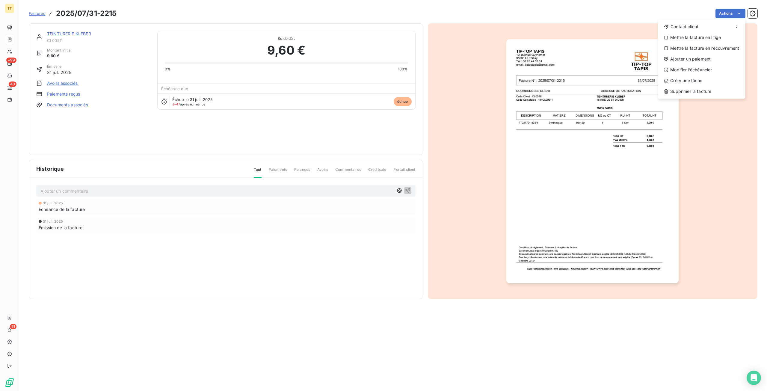
click at [580, 191] on html "TT +99 40 51 Factures 2025/07/31-2215 Actions Contact client Mettre la facture …" at bounding box center [383, 195] width 767 height 391
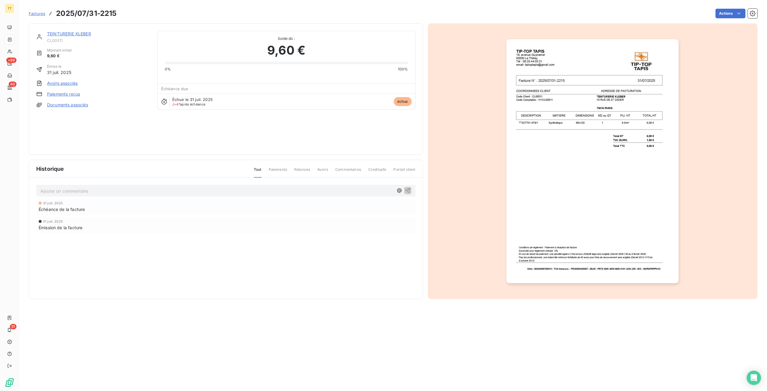
click at [586, 194] on img "button" at bounding box center [592, 161] width 172 height 244
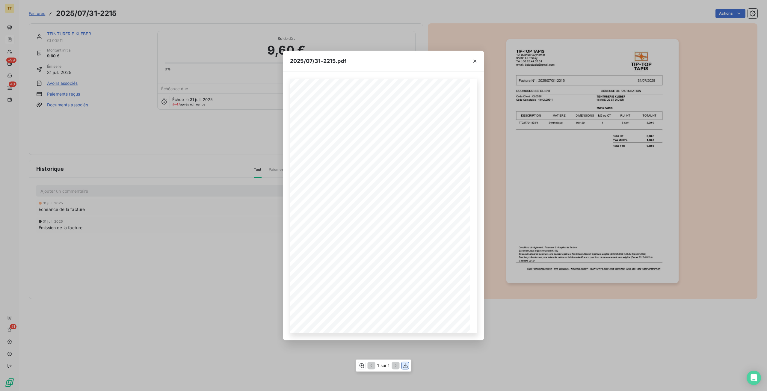
click at [407, 368] on icon "button" at bounding box center [405, 365] width 5 height 5
click at [221, 238] on div "2025/07/31-2215.pdf TIP-TOP TAPIS 19, avenue Guynemer 95500 Le Thillay Tél : 06…" at bounding box center [383, 195] width 767 height 391
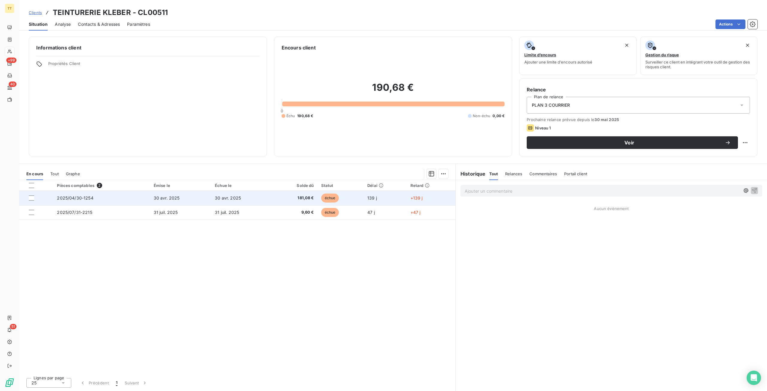
click at [228, 199] on span "30 avr. 2025" at bounding box center [228, 197] width 26 height 5
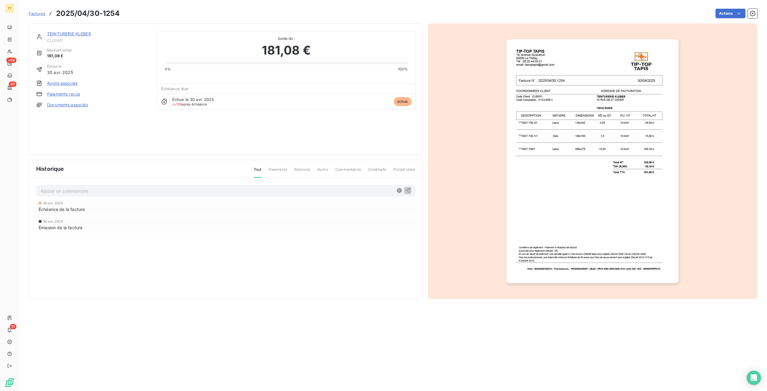
click at [574, 225] on img "button" at bounding box center [592, 161] width 172 height 244
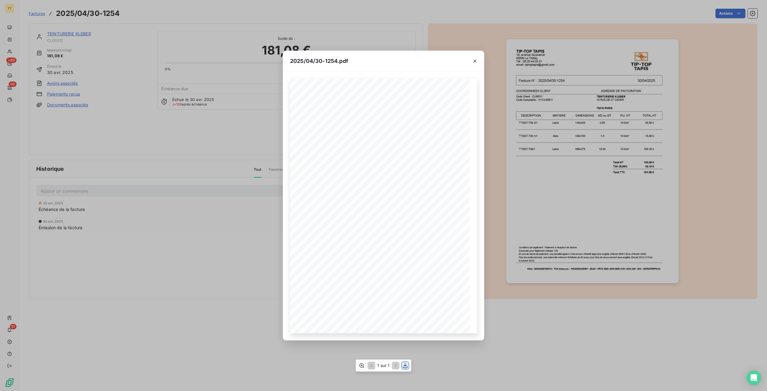
click at [405, 367] on icon "button" at bounding box center [405, 366] width 6 height 6
click at [196, 183] on div "2025/04/30-1254.pdf TIP-TOP TAPIS 19, avenue Guynemer 95500 Le Thillay Tél : 06…" at bounding box center [383, 195] width 767 height 391
